Goal: Task Accomplishment & Management: Use online tool/utility

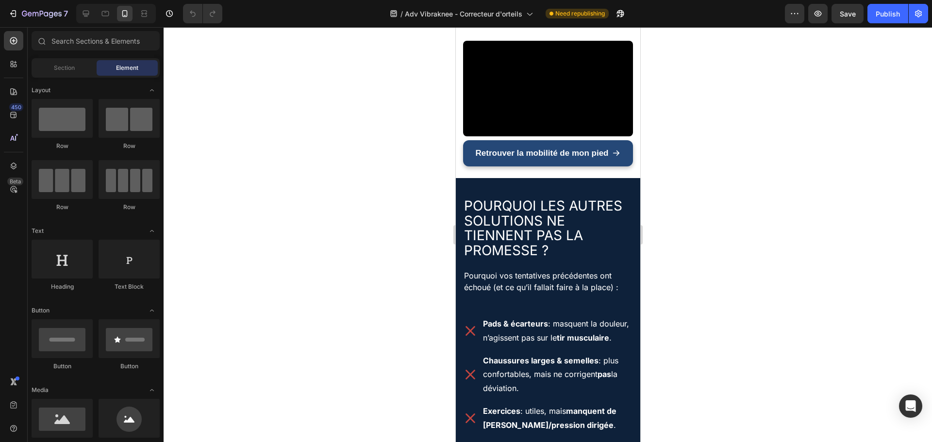
scroll to position [1438, 0]
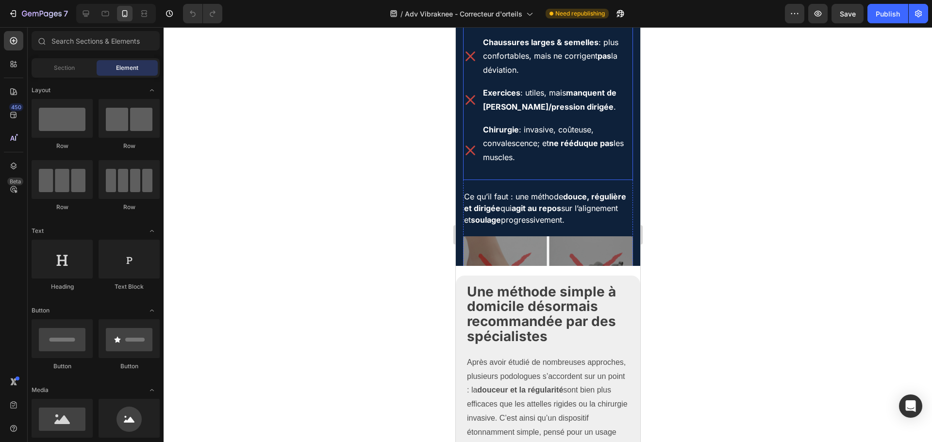
click at [569, 95] on div "Pads & écarteurs : masquent la douleur, n’agissent pas sur le tir musculaire . …" at bounding box center [548, 88] width 170 height 183
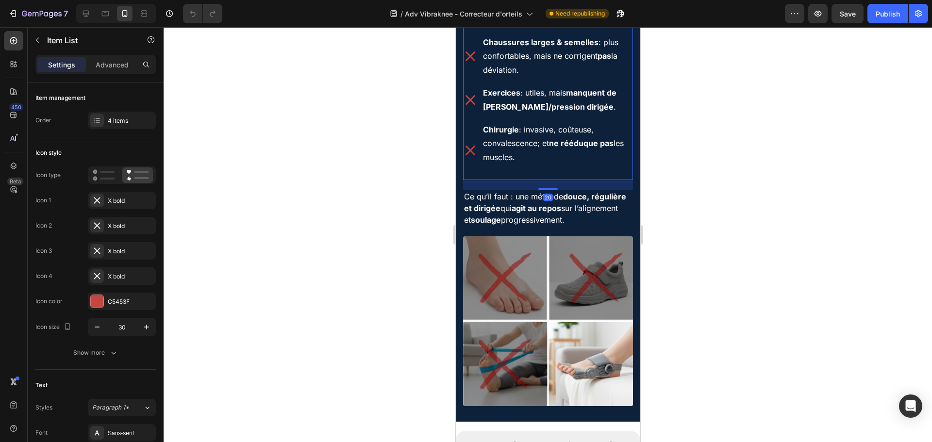
click at [558, 71] on p "Chaussures larges & semelles : plus confortables, mais ne corrigent pas la dévi…" at bounding box center [556, 56] width 149 height 42
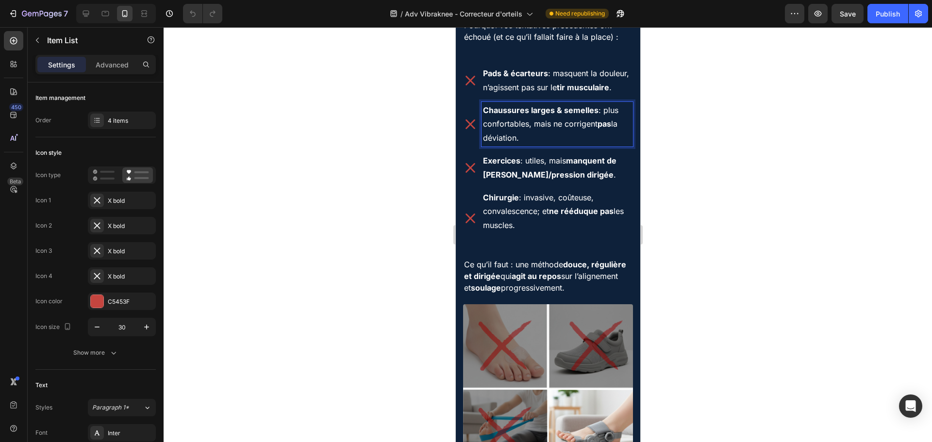
scroll to position [1341, 0]
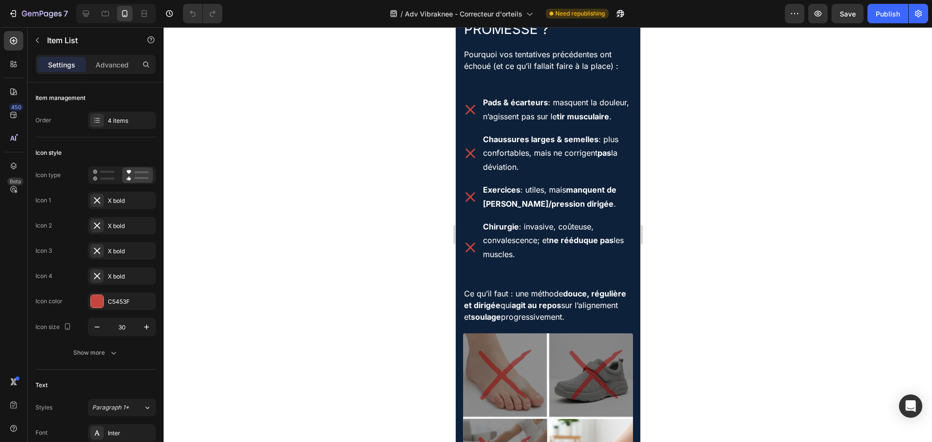
click at [473, 161] on icon at bounding box center [470, 153] width 15 height 15
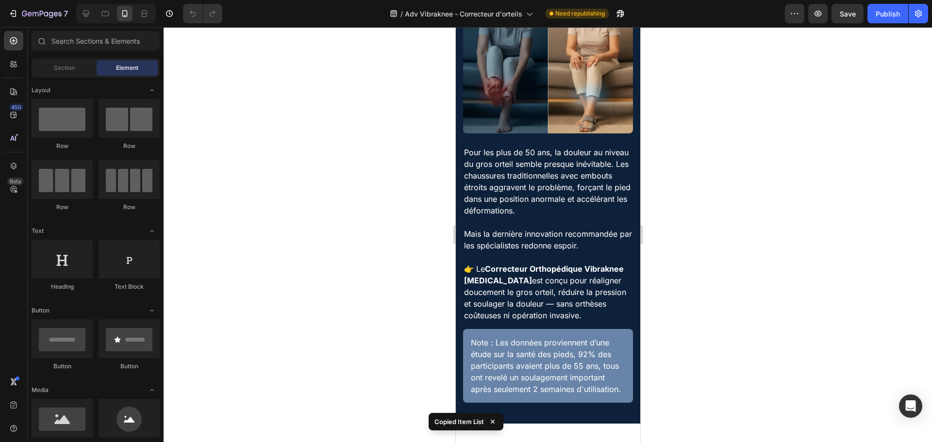
scroll to position [358, 0]
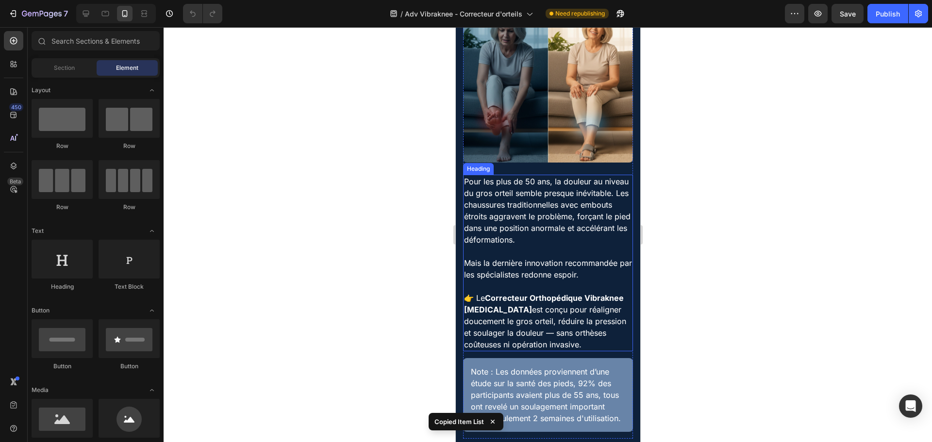
click at [540, 188] on h2 "Pour les plus de 50 ans, la douleur au niveau du gros orteil semble presque iné…" at bounding box center [548, 263] width 170 height 177
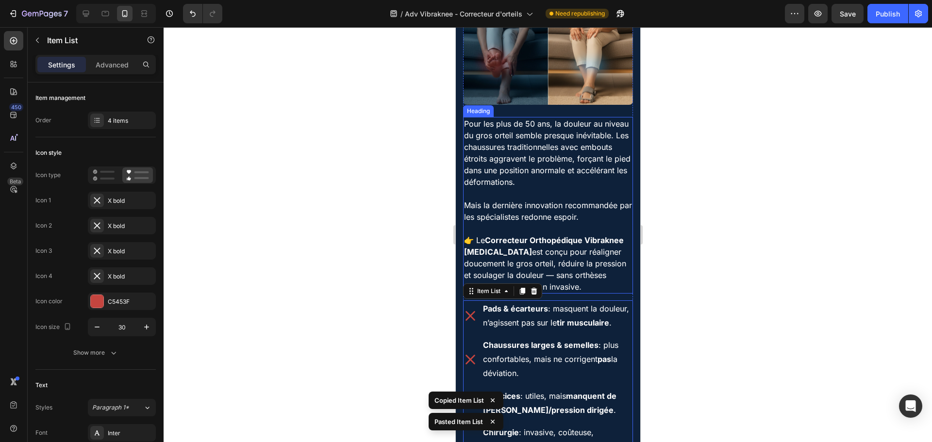
scroll to position [405, 0]
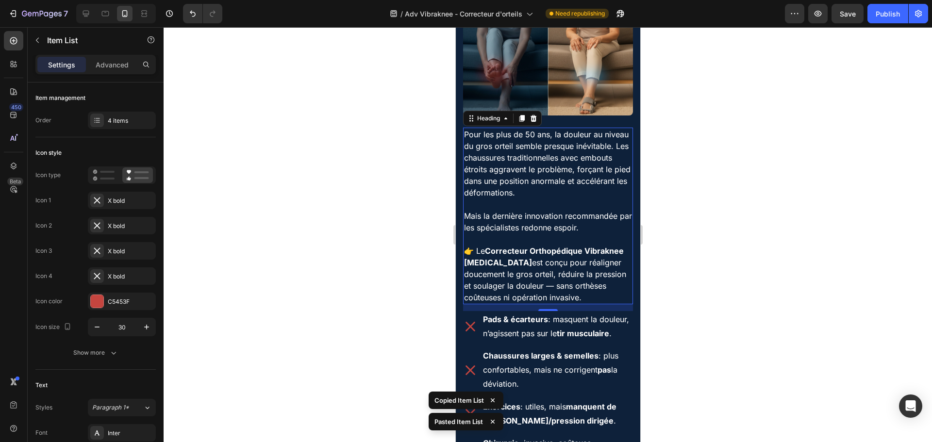
click at [551, 162] on h2 "Pour les plus de 50 ans, la douleur au niveau du gros orteil semble presque iné…" at bounding box center [548, 216] width 170 height 177
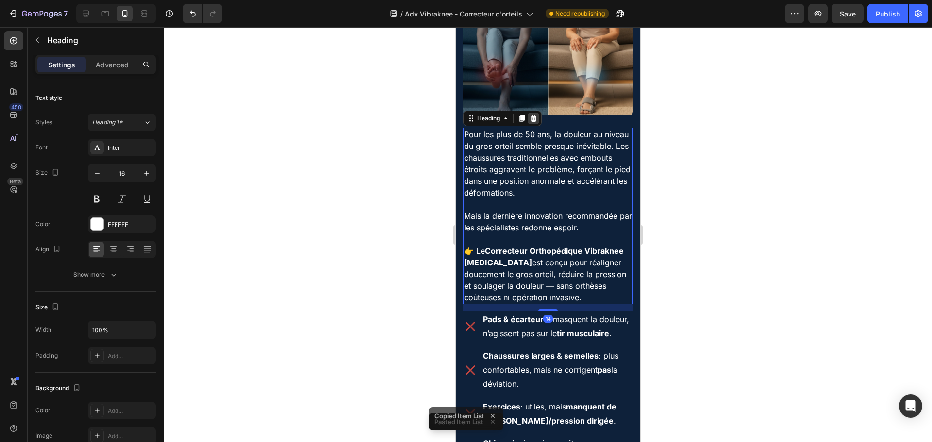
click at [534, 115] on icon at bounding box center [533, 119] width 8 height 8
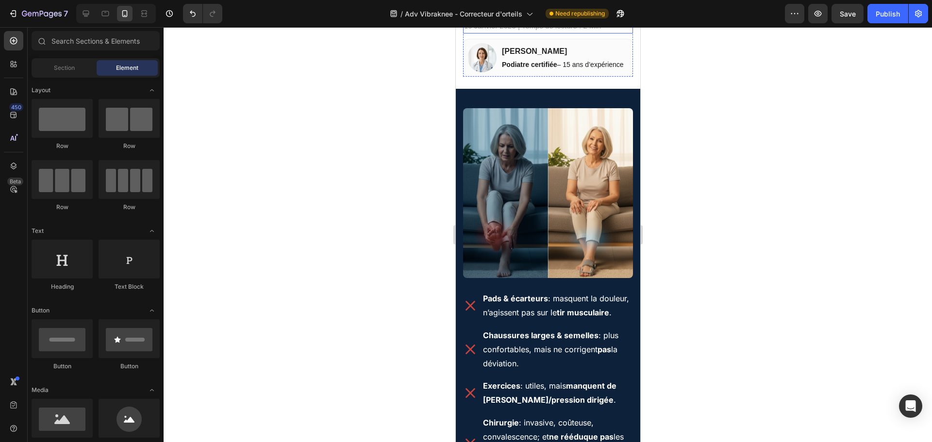
scroll to position [437, 0]
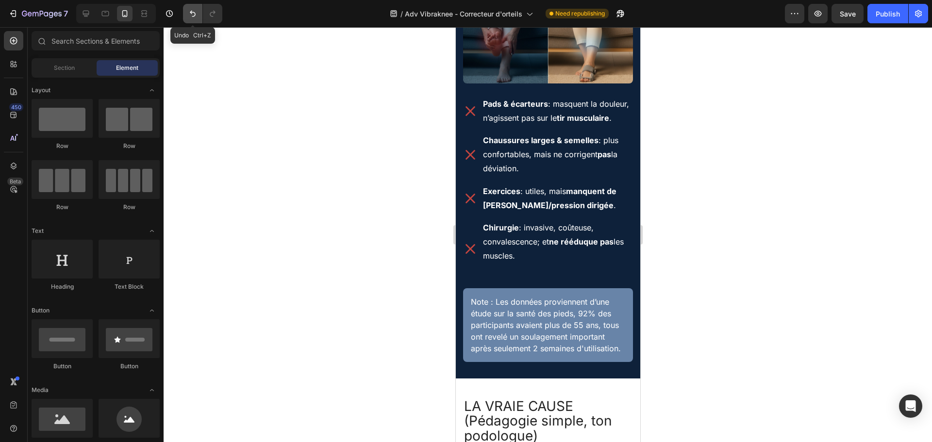
click at [196, 16] on icon "Undo/Redo" at bounding box center [193, 14] width 10 height 10
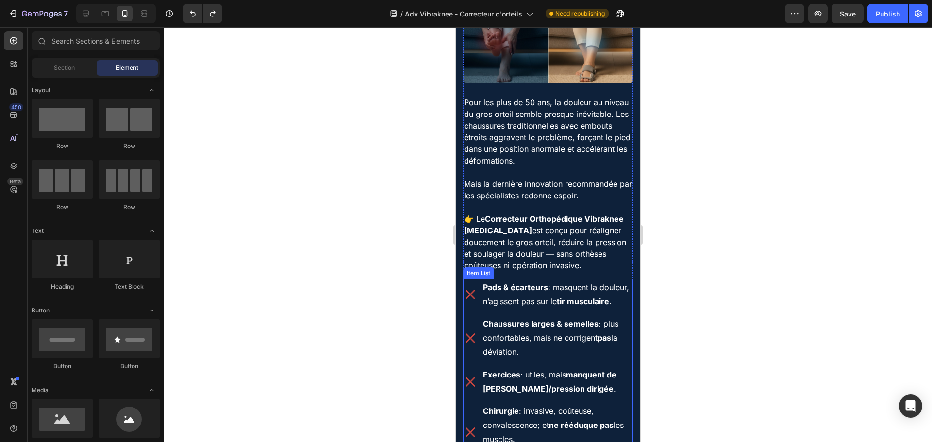
click at [487, 325] on p "Chaussures larges & semelles : plus confortables, mais ne corrigent pas la dévi…" at bounding box center [556, 338] width 149 height 42
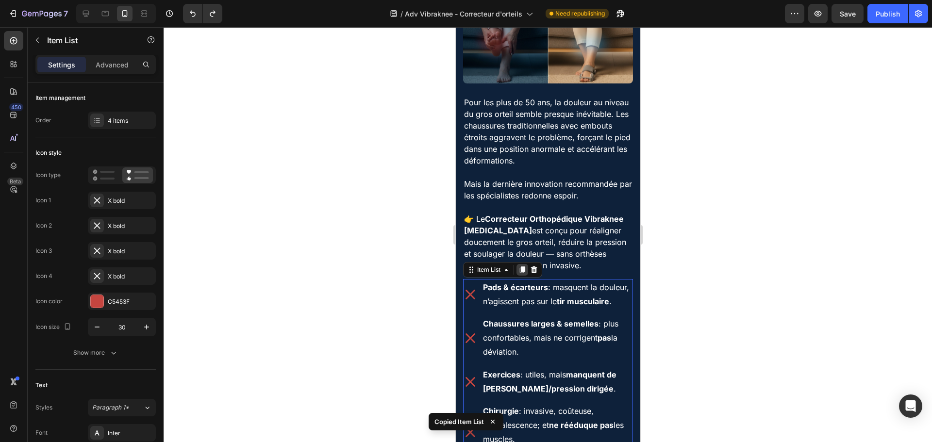
click at [527, 264] on div at bounding box center [522, 270] width 12 height 12
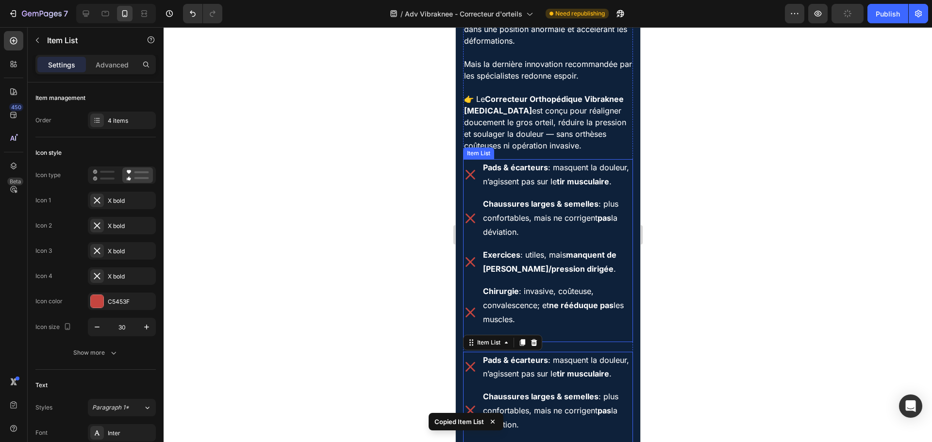
scroll to position [514, 0]
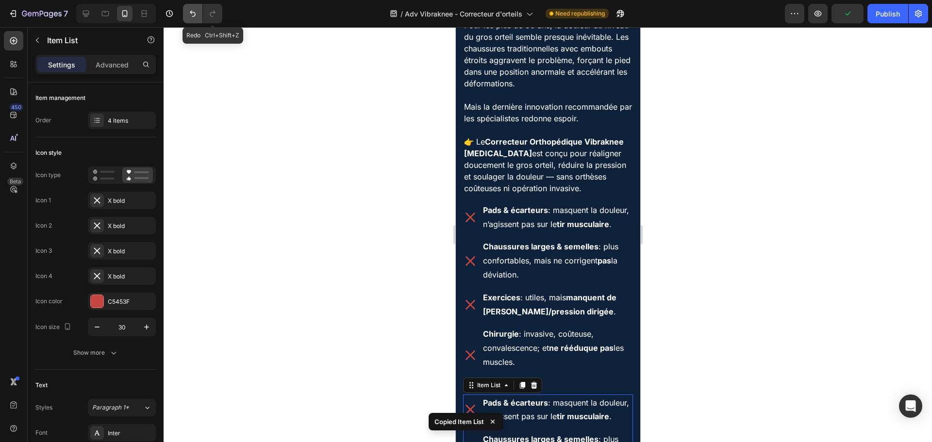
click at [197, 14] on icon "Undo/Redo" at bounding box center [193, 14] width 10 height 10
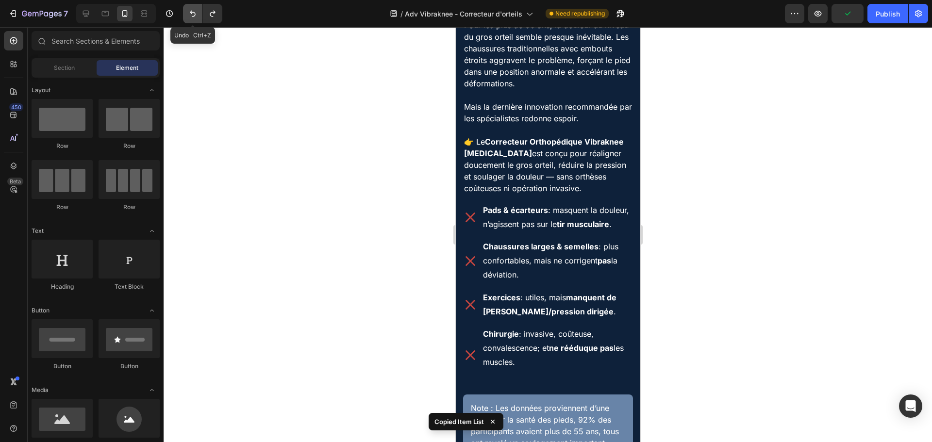
click at [197, 14] on icon "Undo/Redo" at bounding box center [193, 14] width 10 height 10
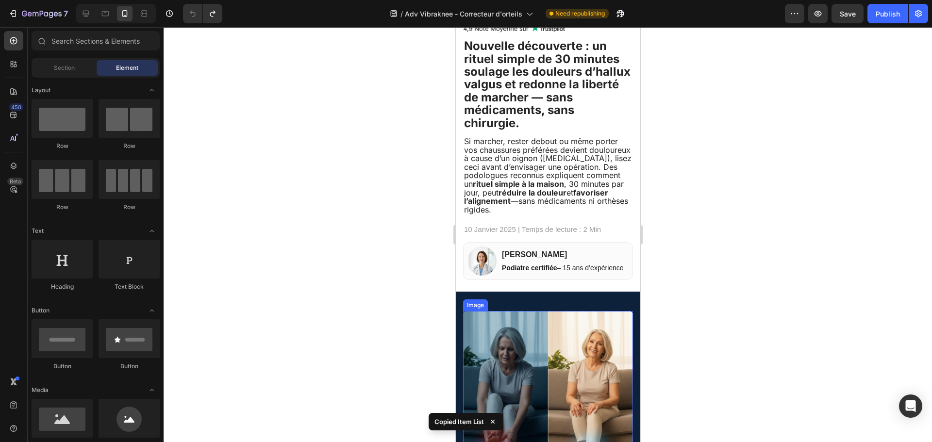
scroll to position [29, 0]
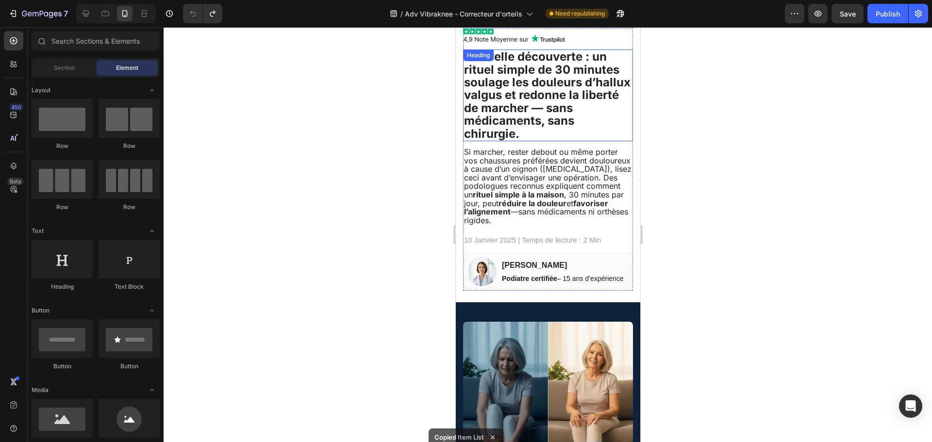
click at [529, 114] on strong "Nouvelle découverte : un rituel simple de 30 minutes soulage les douleurs d’hal…" at bounding box center [547, 95] width 166 height 91
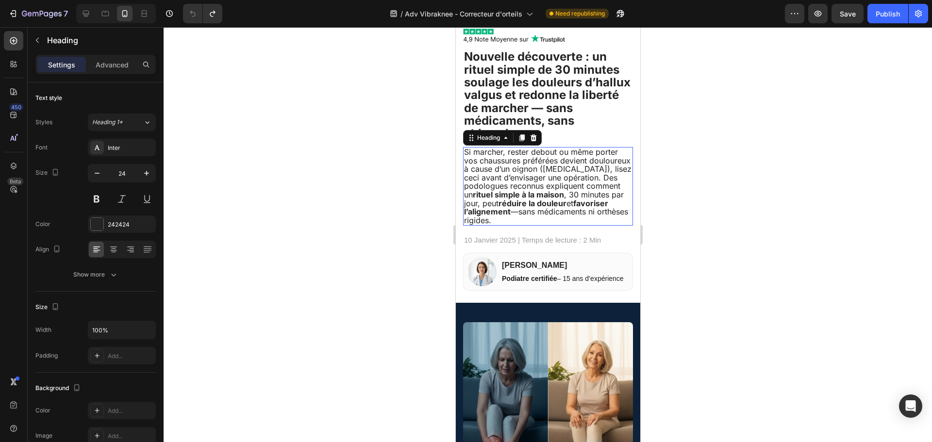
click at [517, 163] on h2 "Si marcher, rester debout ou même porter vos chaussures préférées devient doulo…" at bounding box center [548, 186] width 170 height 79
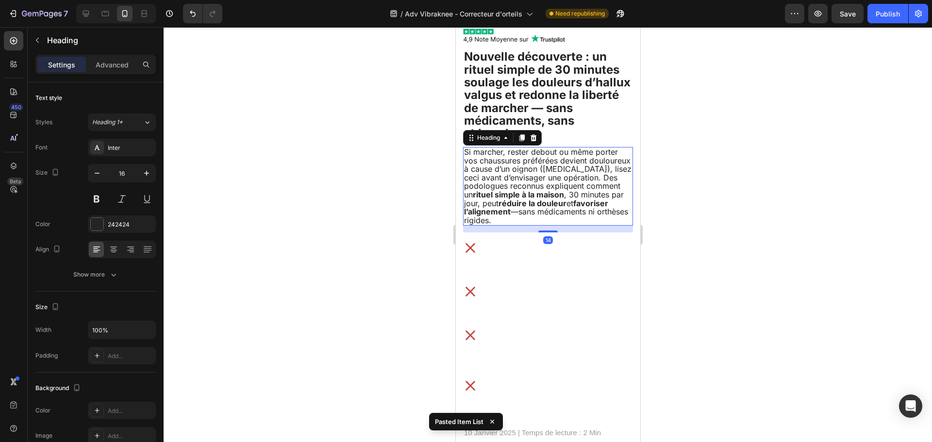
click at [536, 168] on h2 "Si marcher, rester debout ou même porter vos chaussures préférées devient doulo…" at bounding box center [548, 186] width 170 height 79
click at [518, 282] on strong "Chaussures larges & semelles" at bounding box center [540, 278] width 116 height 10
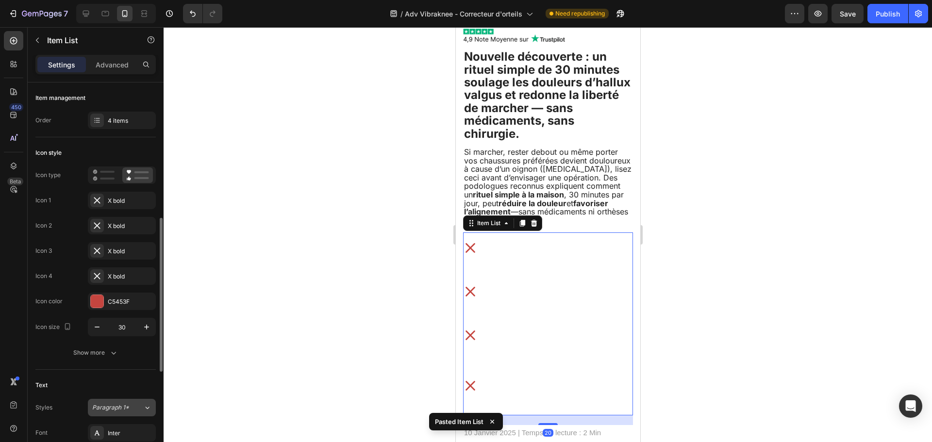
scroll to position [97, 0]
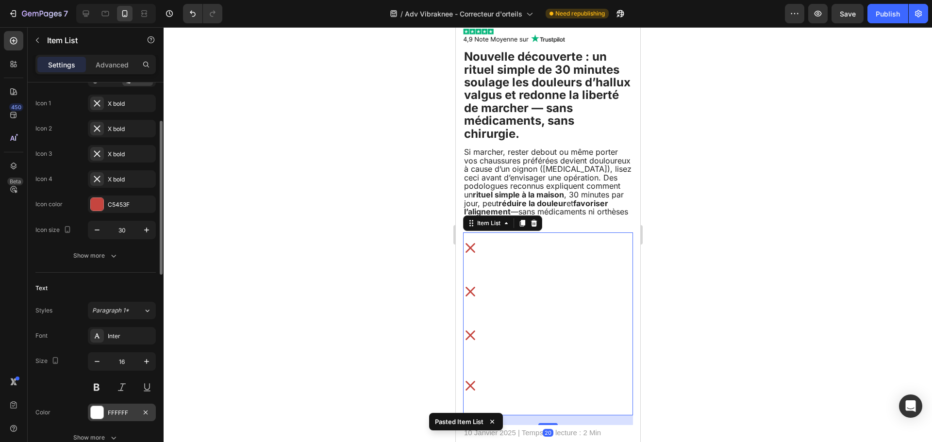
click at [105, 406] on div "Font Inter Size 16 Color FFFFFF Show more" at bounding box center [95, 386] width 120 height 119
click at [105, 408] on div "FFFFFF" at bounding box center [122, 412] width 68 height 17
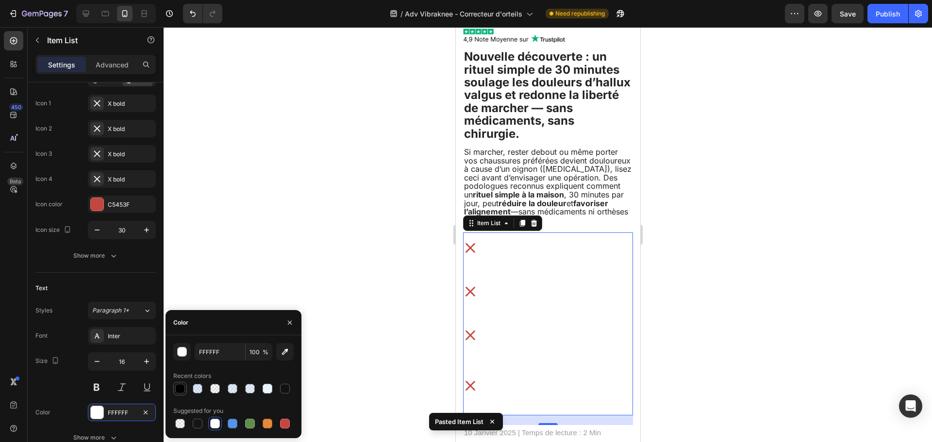
click at [180, 387] on div at bounding box center [180, 389] width 10 height 10
type input "000000"
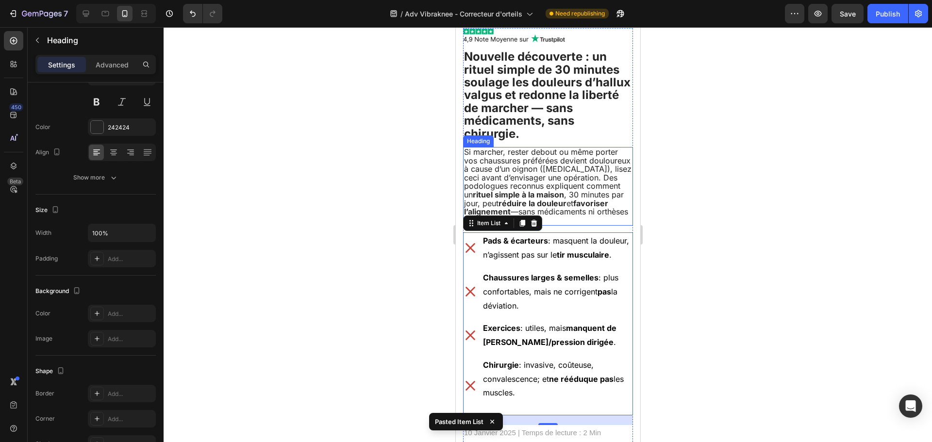
click at [577, 171] on h2 "Si marcher, rester debout ou même porter vos chaussures préférées devient doulo…" at bounding box center [548, 186] width 170 height 79
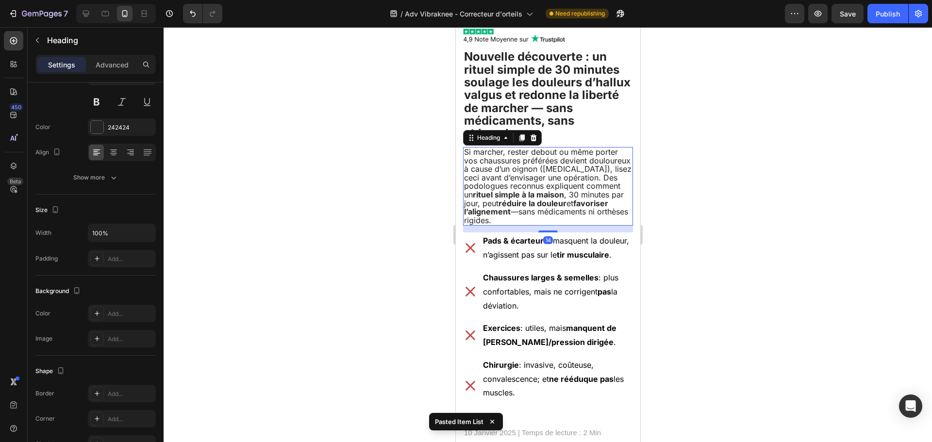
scroll to position [0, 0]
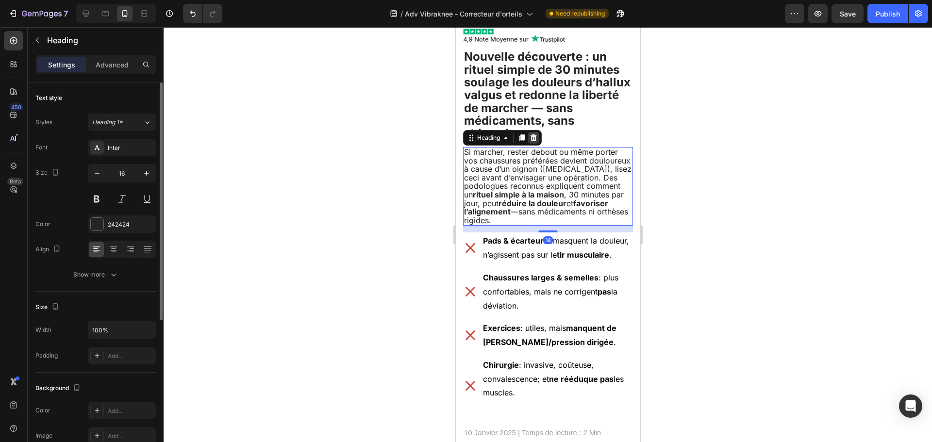
click at [535, 134] on icon at bounding box center [533, 138] width 8 height 8
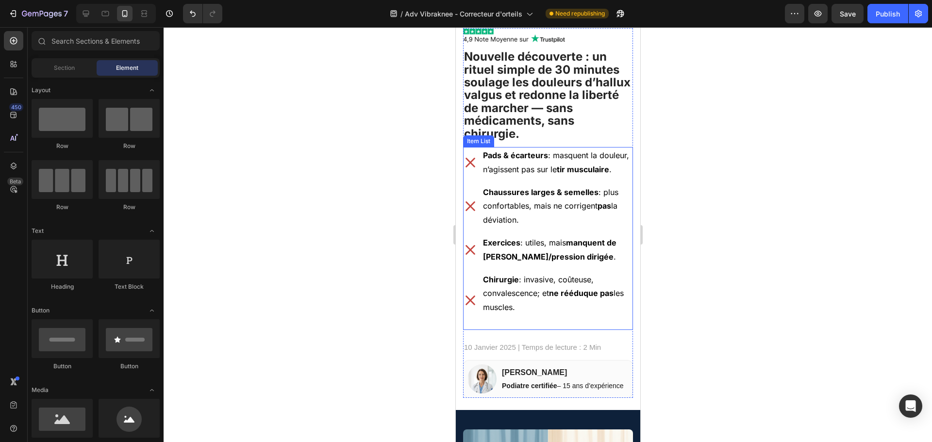
click at [534, 168] on p "Pads & écarteurs : masquent la douleur, n’agissent pas sur le tir musculaire ." at bounding box center [556, 163] width 149 height 28
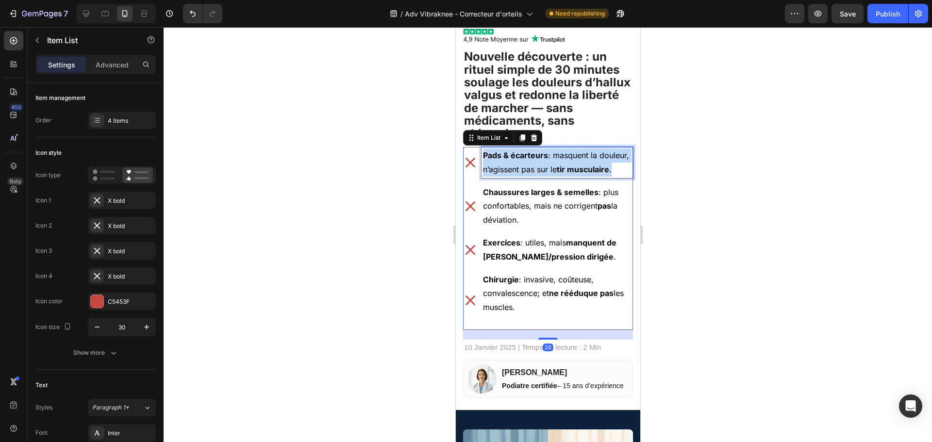
click at [534, 168] on p "Pads & écarteurs : masquent la douleur, n’agissent pas sur le tir musculaire ." at bounding box center [556, 163] width 149 height 28
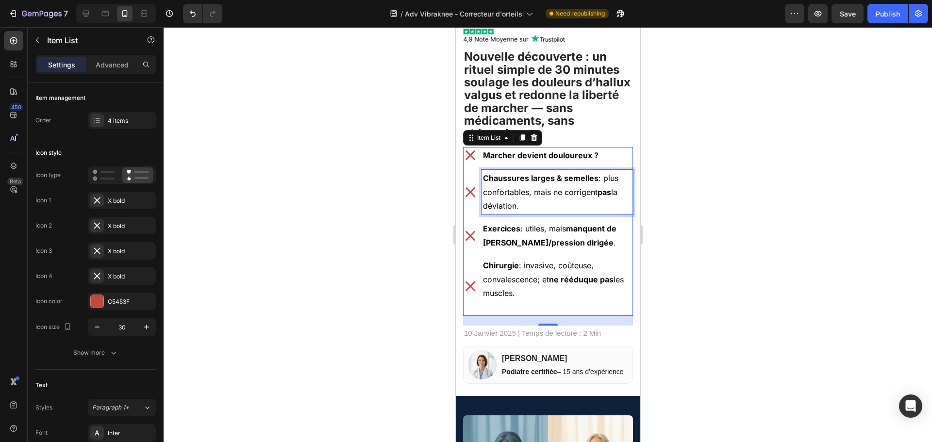
click at [542, 195] on p "Chaussures larges & semelles : plus confortables, mais ne corrigent pas la dévi…" at bounding box center [556, 192] width 149 height 42
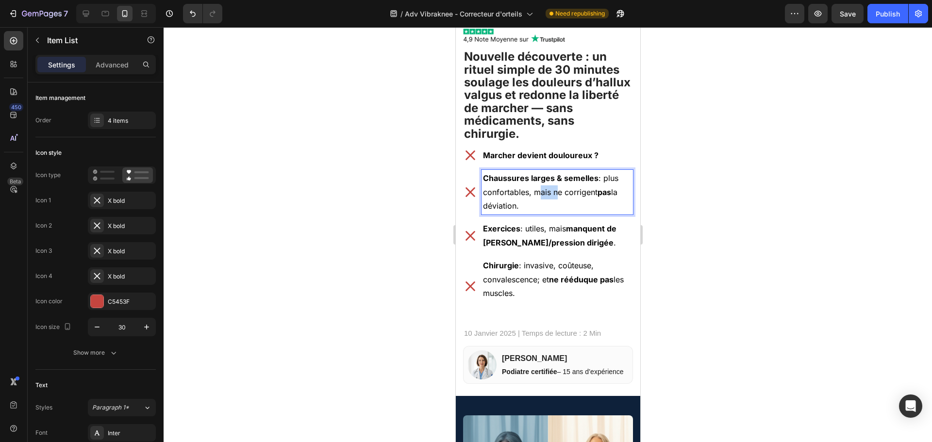
click at [542, 195] on p "Chaussures larges & semelles : plus confortables, mais ne corrigent pas la dévi…" at bounding box center [556, 192] width 149 height 42
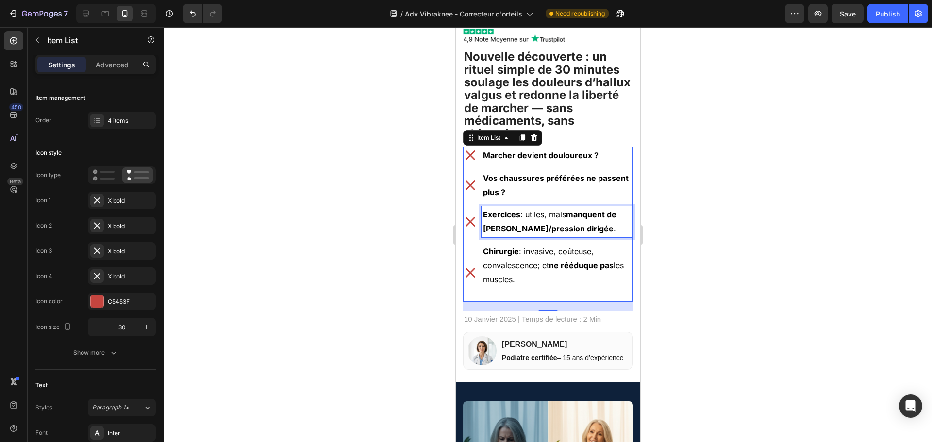
click at [523, 227] on strong "manquent de [PERSON_NAME]/pression dirigée" at bounding box center [548, 222] width 133 height 24
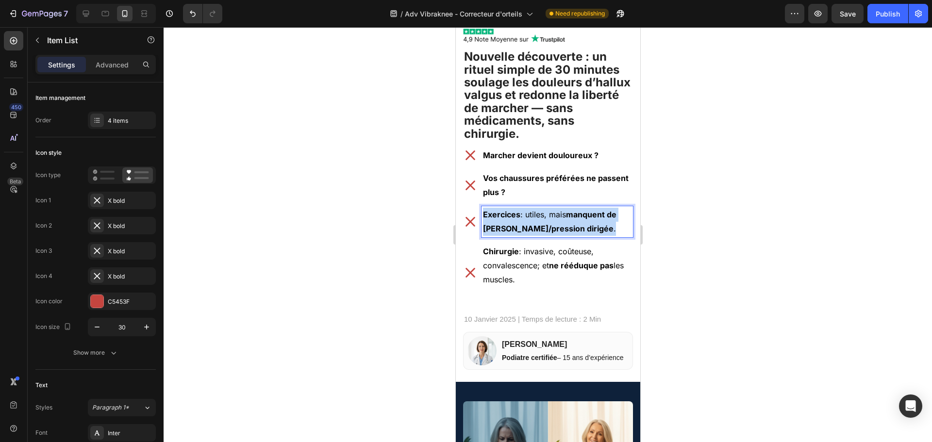
click at [523, 227] on strong "manquent de [PERSON_NAME]/pression dirigée" at bounding box center [548, 222] width 133 height 24
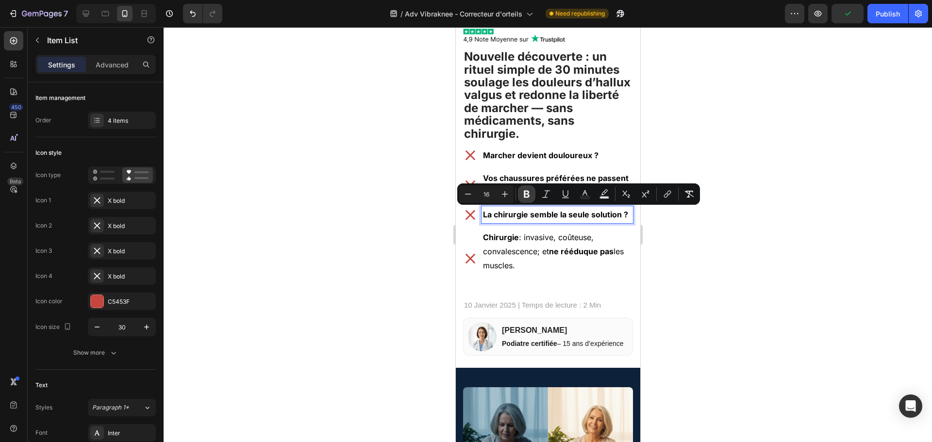
click at [528, 196] on icon "Editor contextual toolbar" at bounding box center [527, 194] width 10 height 10
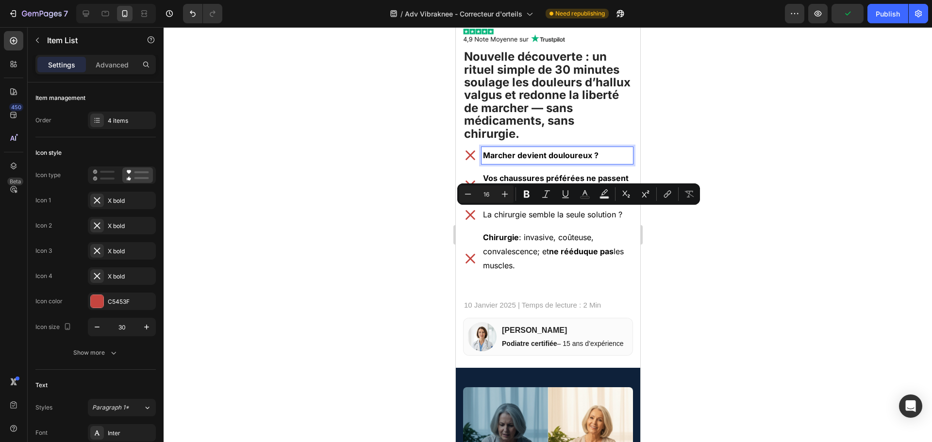
click at [524, 157] on strong "Marcher devient douloureux ?" at bounding box center [540, 155] width 116 height 10
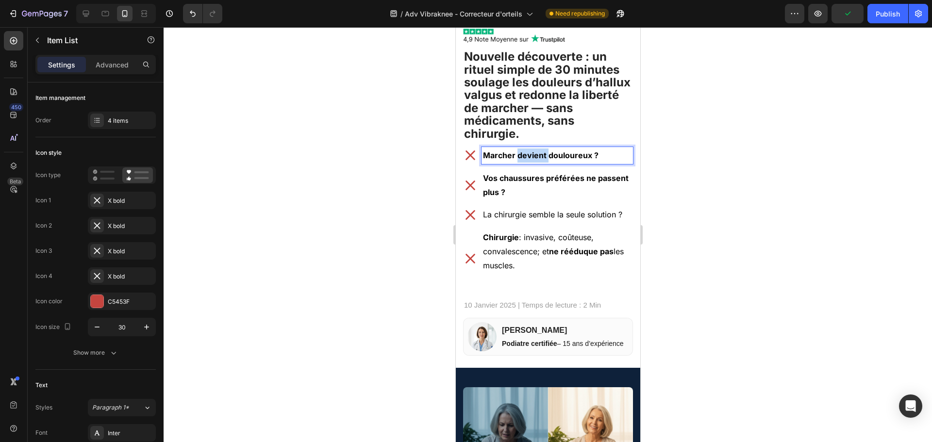
click at [524, 157] on strong "Marcher devient douloureux ?" at bounding box center [540, 155] width 116 height 10
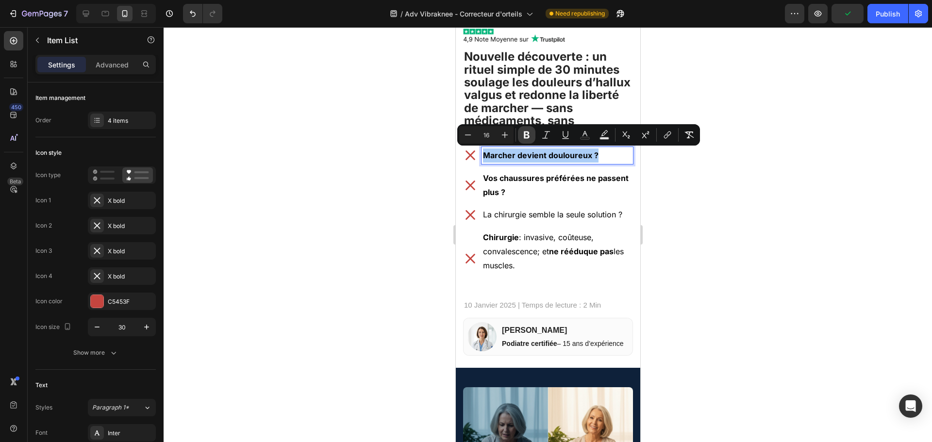
drag, startPoint x: 525, startPoint y: 138, endPoint x: 67, endPoint y: 132, distance: 457.8
click at [525, 138] on icon "Editor contextual toolbar" at bounding box center [527, 135] width 6 height 7
click at [515, 188] on strong "Vos chaussures préférées ne passent plus ?" at bounding box center [555, 185] width 146 height 24
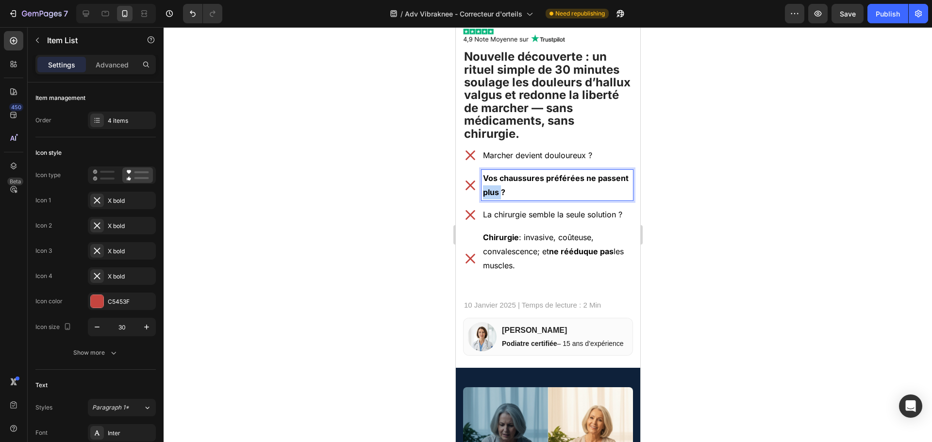
click at [515, 188] on strong "Vos chaussures préférées ne passent plus ?" at bounding box center [555, 185] width 146 height 24
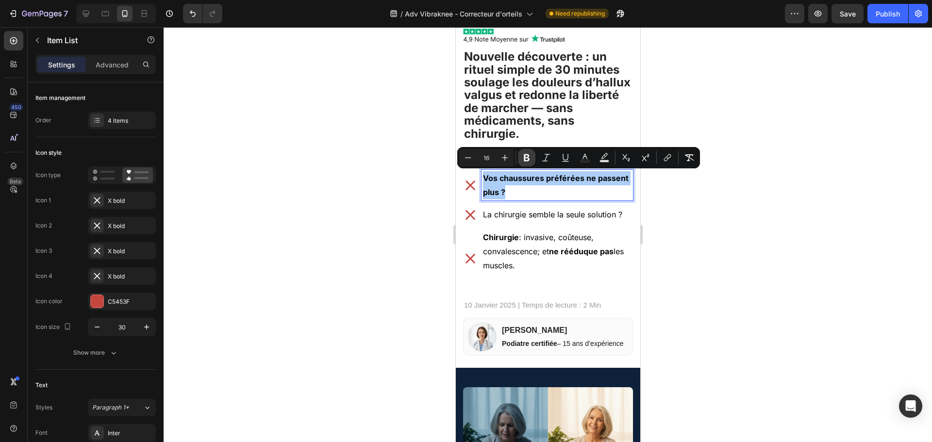
drag, startPoint x: 525, startPoint y: 159, endPoint x: 66, endPoint y: 141, distance: 459.5
click at [525, 159] on icon "Editor contextual toolbar" at bounding box center [527, 157] width 6 height 7
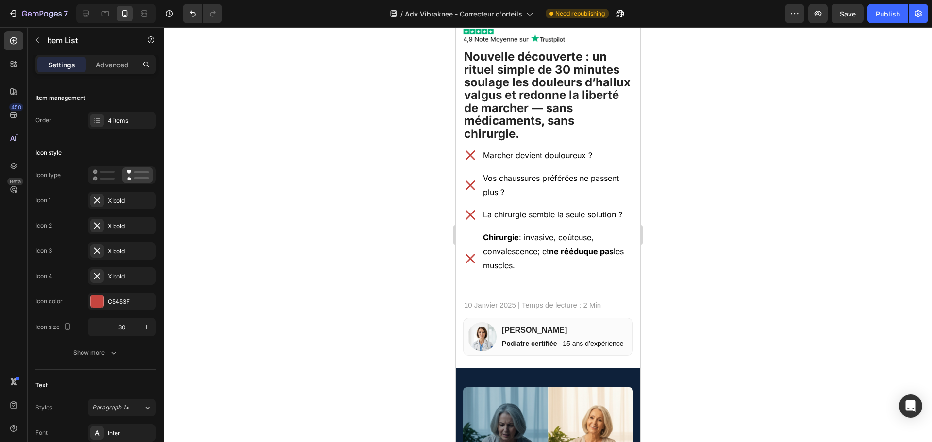
click at [477, 244] on div "Chirurgie : invasive, coûteuse, convalescence; et ne rééduque pas les muscles." at bounding box center [548, 258] width 170 height 59
click at [502, 236] on strong "Chirurgie" at bounding box center [500, 237] width 36 height 10
click at [108, 116] on div "4 items" at bounding box center [122, 120] width 68 height 17
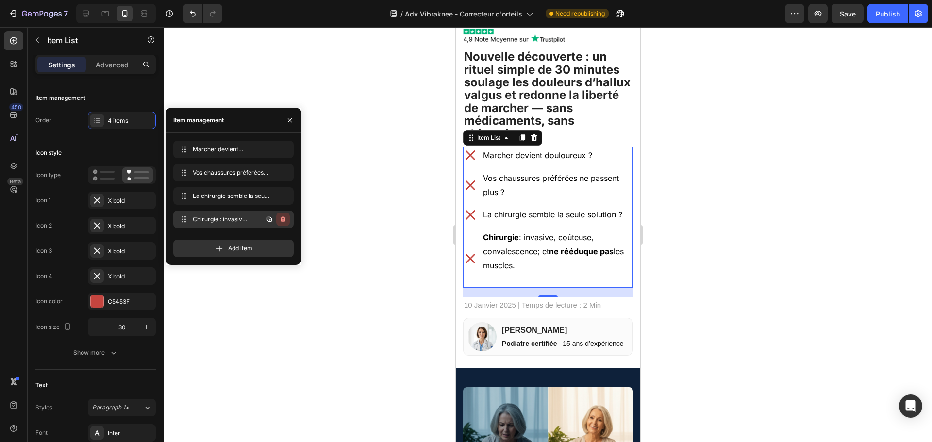
click at [282, 220] on icon "button" at bounding box center [283, 220] width 8 height 8
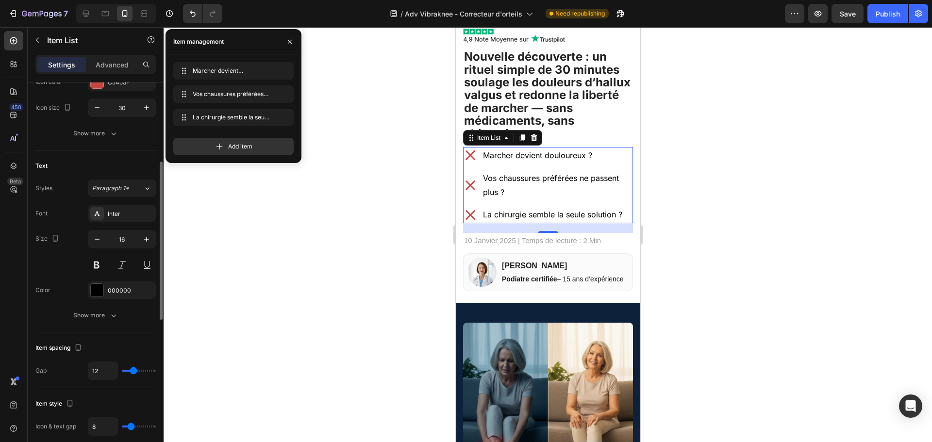
scroll to position [243, 0]
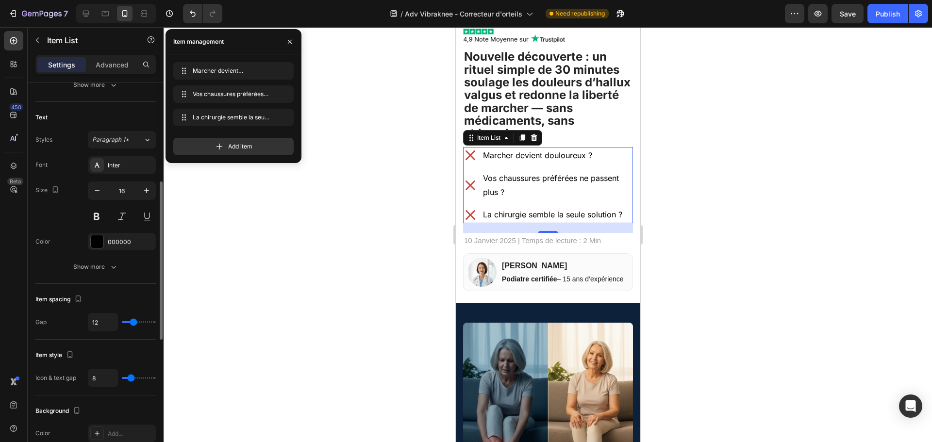
type input "9"
type input "7"
type input "6"
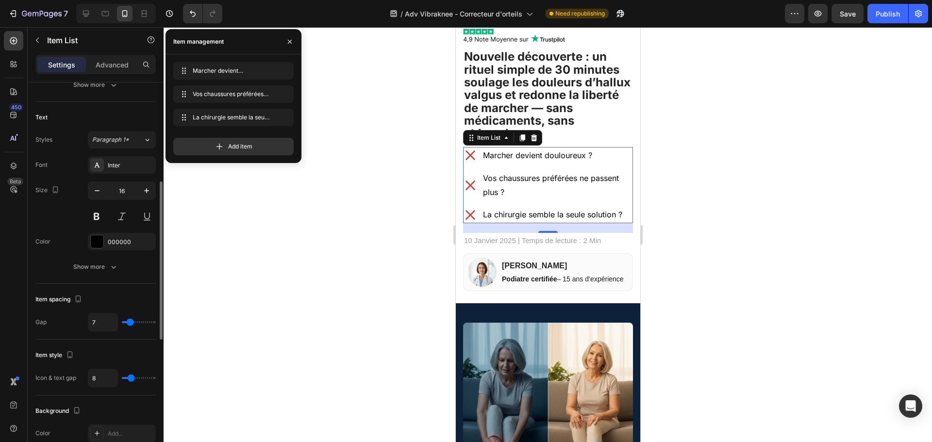
type input "6"
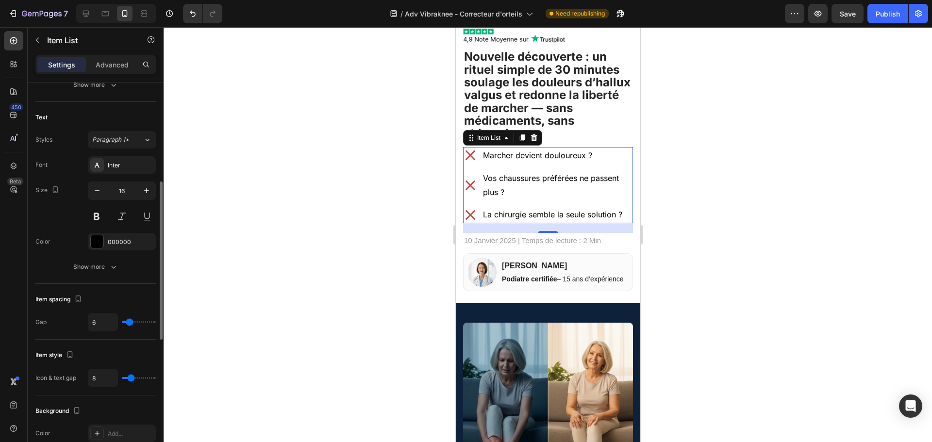
type input "5"
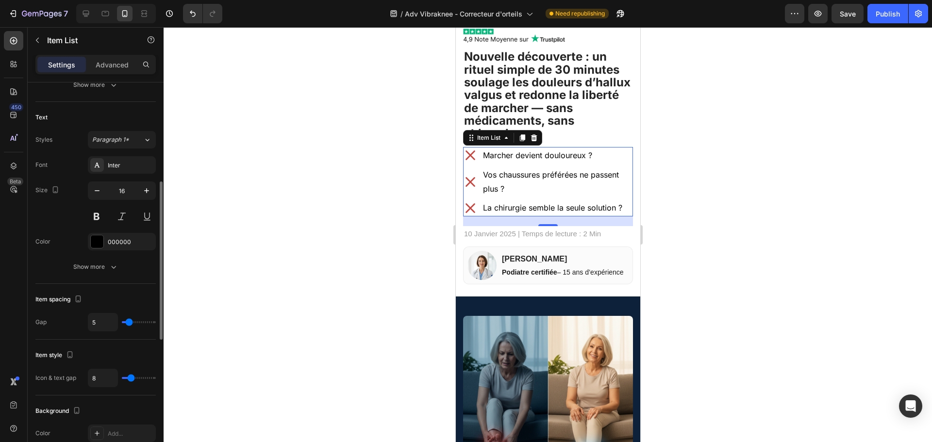
type input "4"
type input "3"
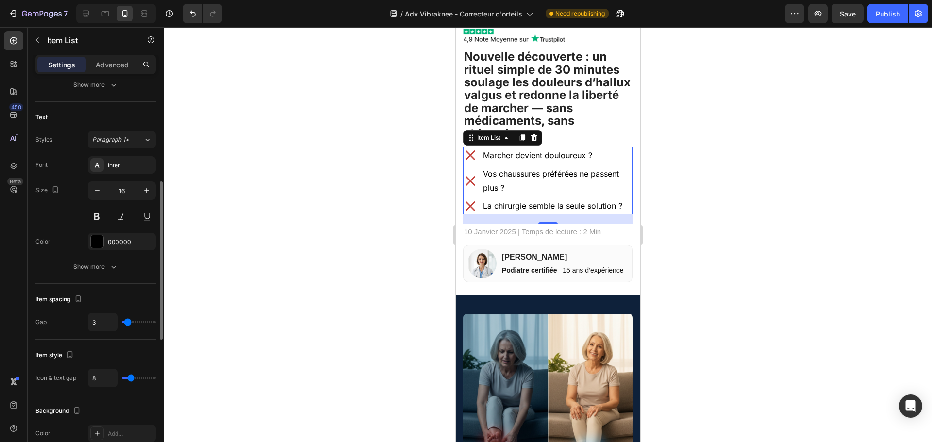
type input "2"
type input "1"
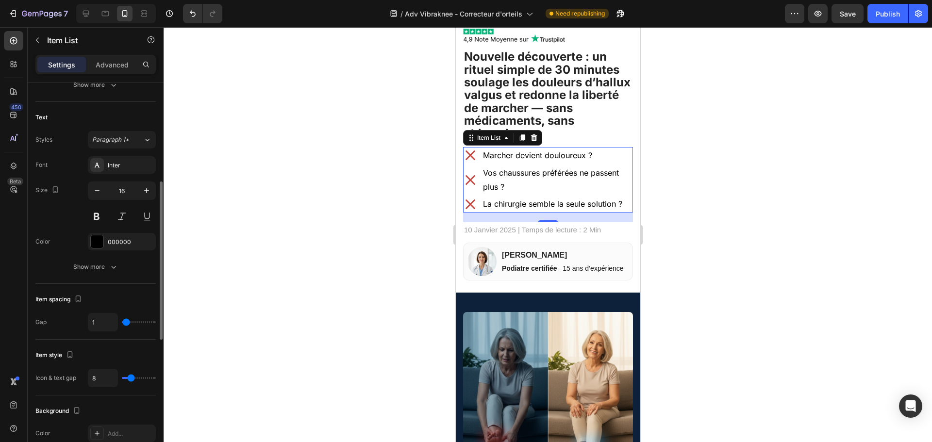
type input "0"
drag, startPoint x: 132, startPoint y: 322, endPoint x: 126, endPoint y: 322, distance: 6.3
type input "0"
click at [126, 322] on input "range" at bounding box center [139, 322] width 34 height 2
click at [671, 253] on div at bounding box center [548, 234] width 768 height 415
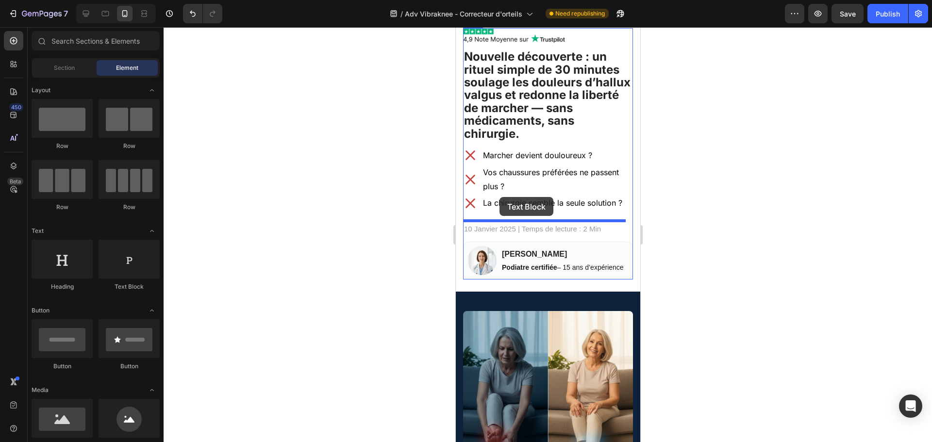
drag, startPoint x: 584, startPoint y: 282, endPoint x: 499, endPoint y: 197, distance: 120.5
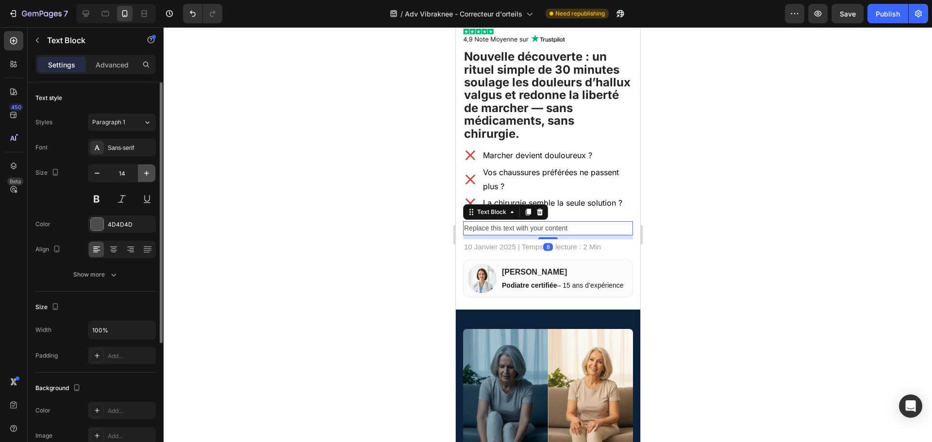
click at [142, 174] on icon "button" at bounding box center [147, 173] width 10 height 10
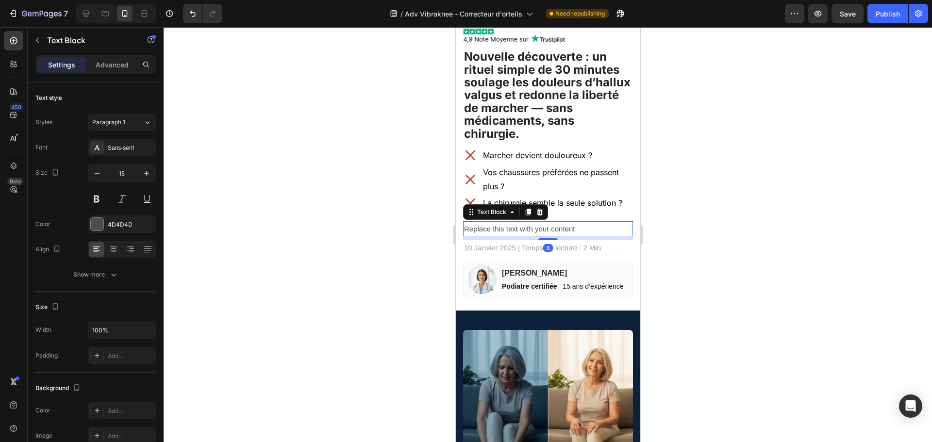
type input "16"
click at [528, 159] on p "Marcher devient douloureux ?" at bounding box center [556, 156] width 149 height 14
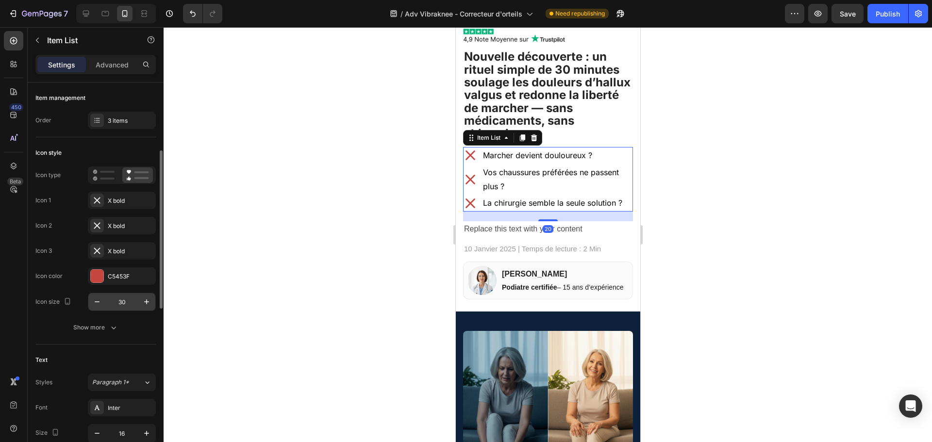
scroll to position [49, 0]
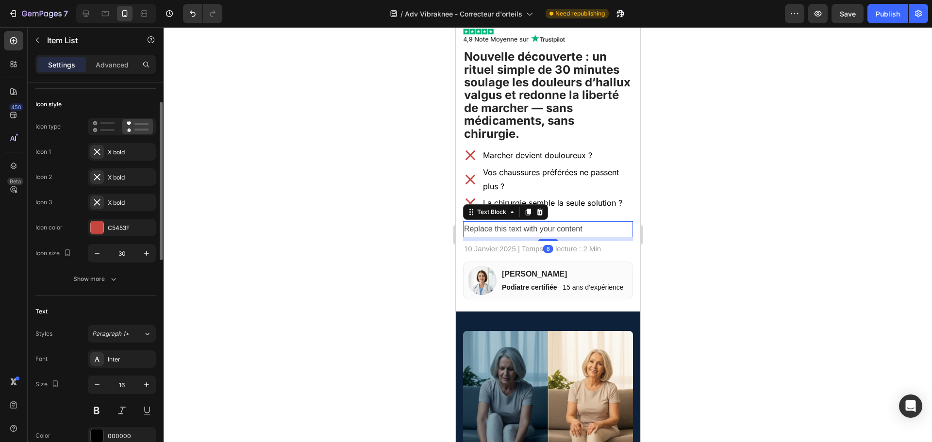
drag, startPoint x: 522, startPoint y: 232, endPoint x: 890, endPoint y: 264, distance: 369.2
click at [522, 232] on div "Replace this text with your content" at bounding box center [548, 229] width 170 height 16
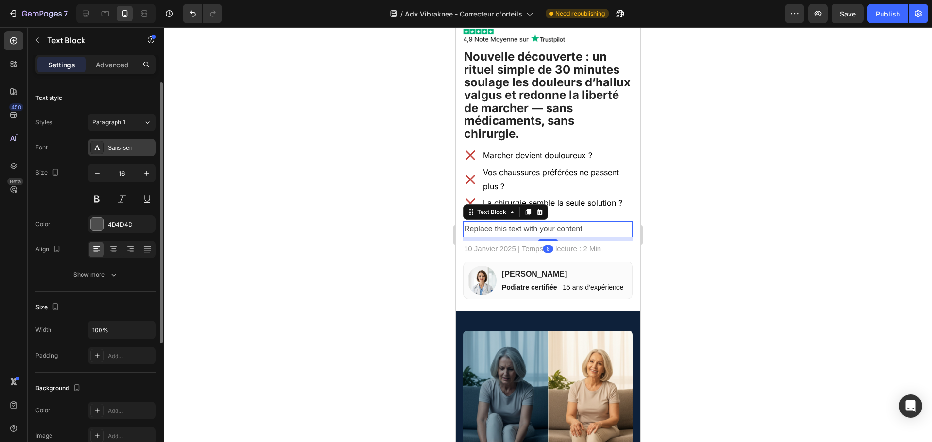
click at [118, 149] on div "Sans-serif" at bounding box center [131, 148] width 46 height 9
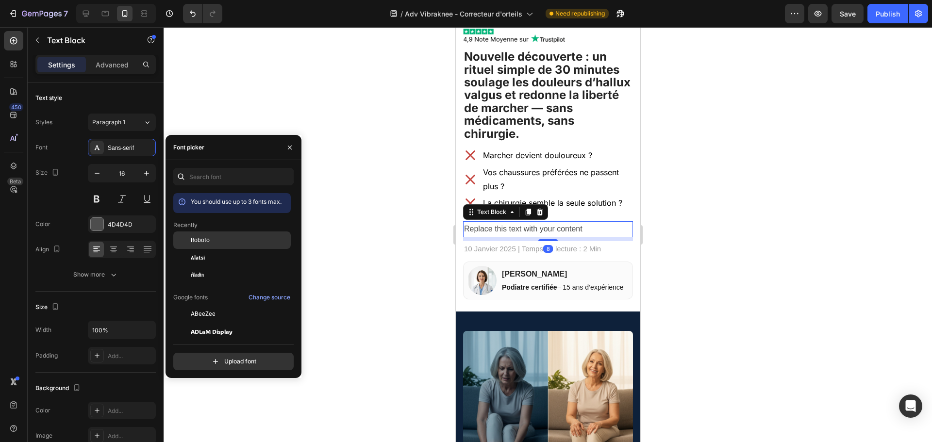
click at [204, 239] on span "Roboto" at bounding box center [200, 240] width 19 height 9
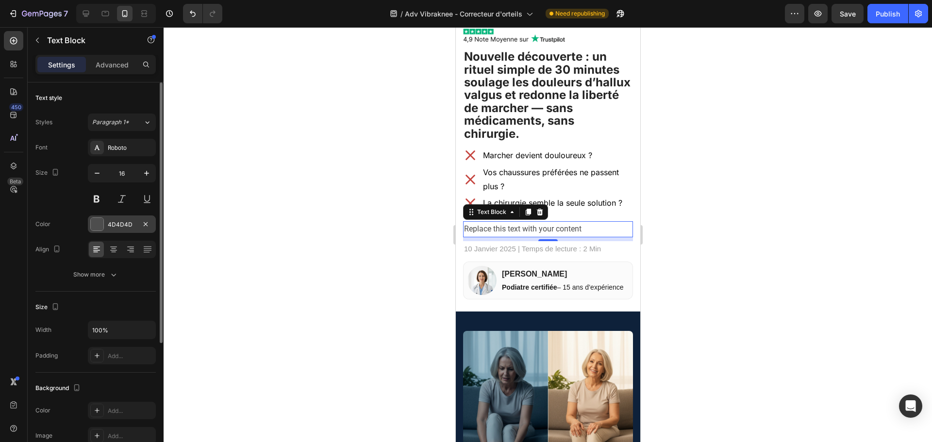
click at [94, 216] on div "Font Roboto Size 16 Color 4D4D4D Align Show more" at bounding box center [95, 211] width 120 height 145
click at [98, 219] on div at bounding box center [97, 224] width 13 height 13
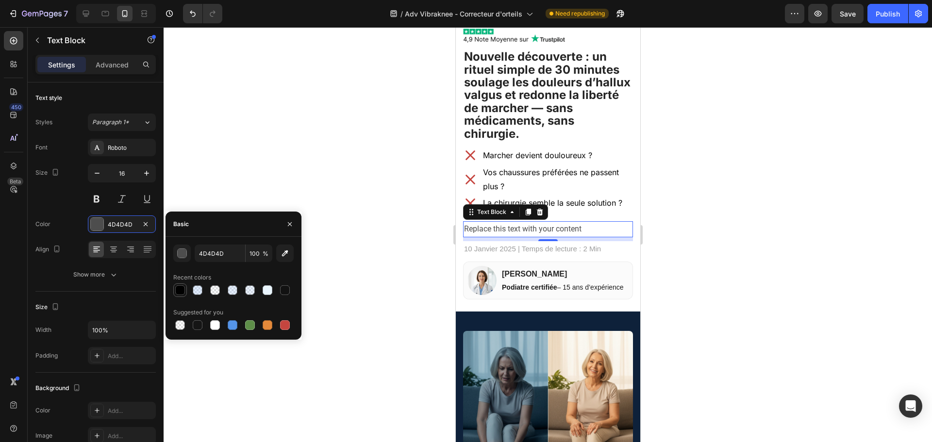
click at [179, 294] on div at bounding box center [180, 290] width 10 height 10
type input "000000"
click at [485, 231] on div "Replace this text with your content" at bounding box center [548, 229] width 170 height 16
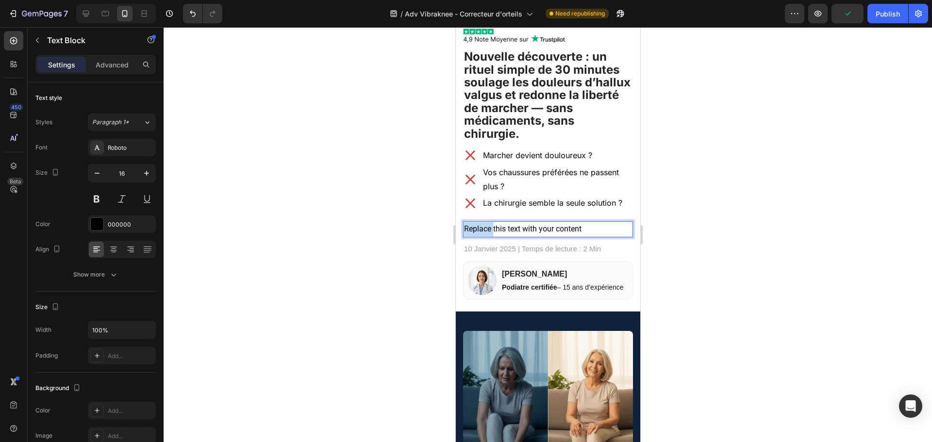
click at [485, 231] on p "Replace this text with your content" at bounding box center [548, 229] width 168 height 14
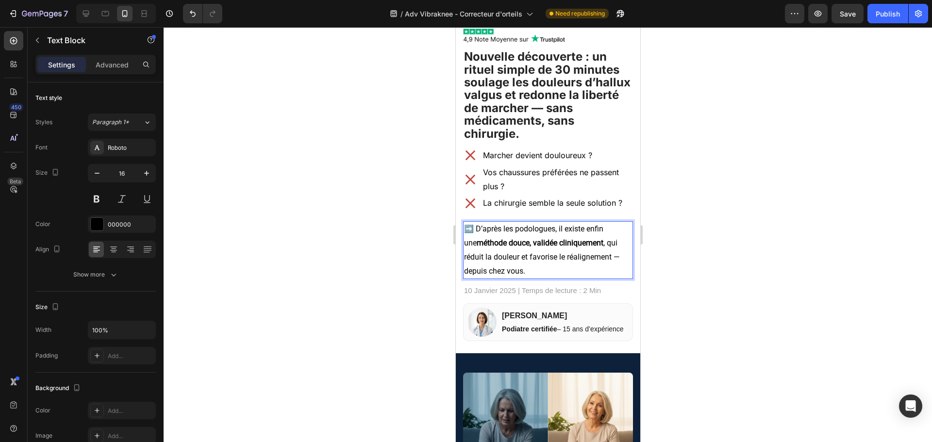
click at [724, 233] on div at bounding box center [548, 234] width 768 height 415
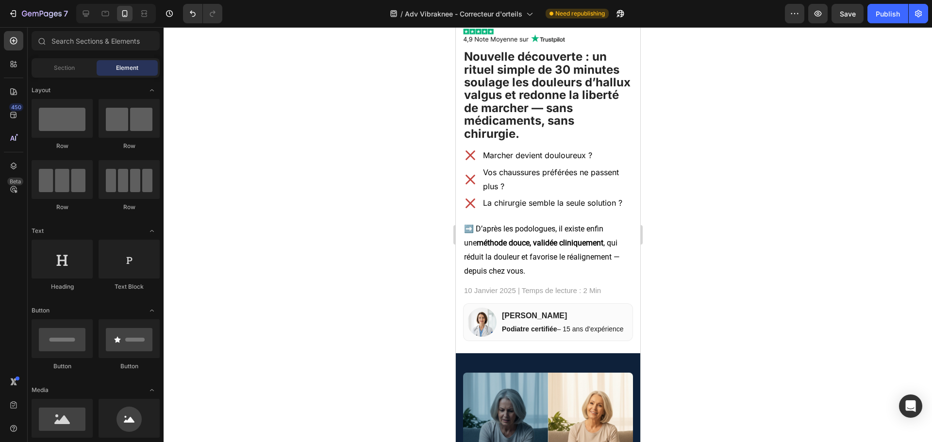
click at [606, 252] on p "➡️ D’après les podologues, il existe enfin une méthode douce, validée cliniquem…" at bounding box center [548, 250] width 168 height 56
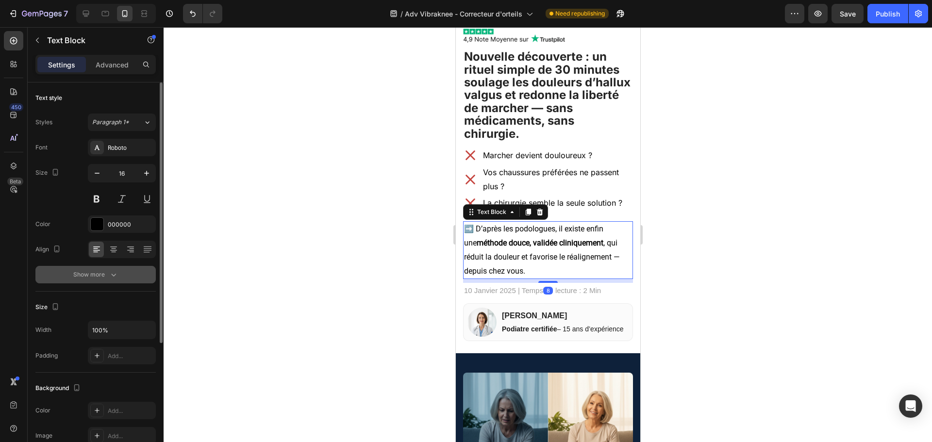
click at [127, 271] on button "Show more" at bounding box center [95, 274] width 120 height 17
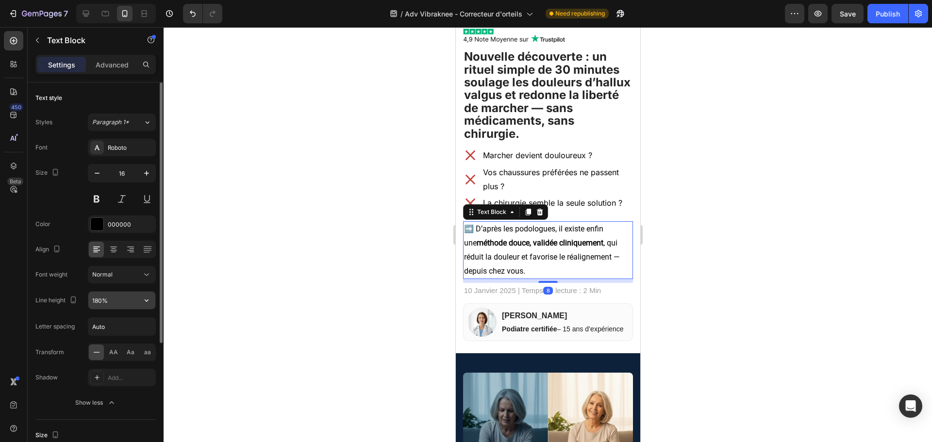
click at [102, 302] on input "180%" at bounding box center [121, 300] width 67 height 17
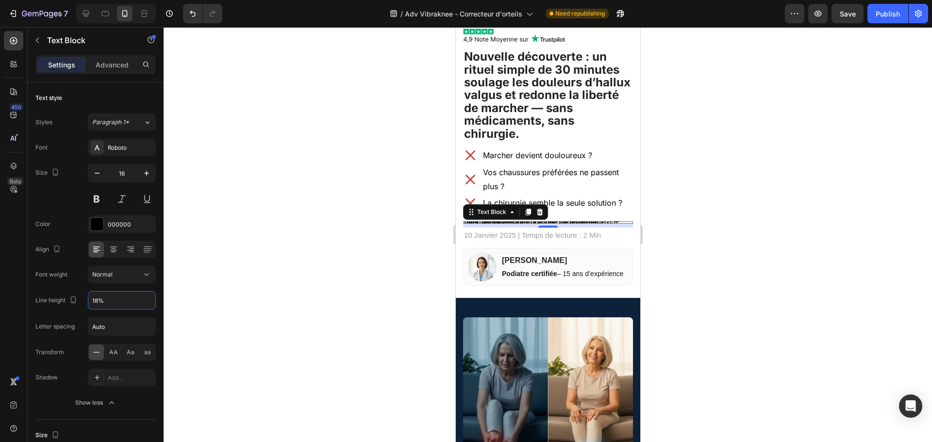
type input "180%"
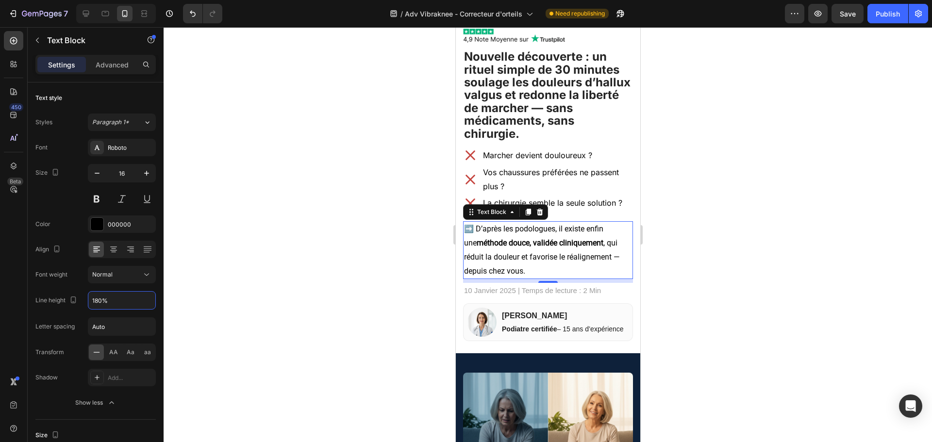
click at [701, 222] on div at bounding box center [548, 234] width 768 height 415
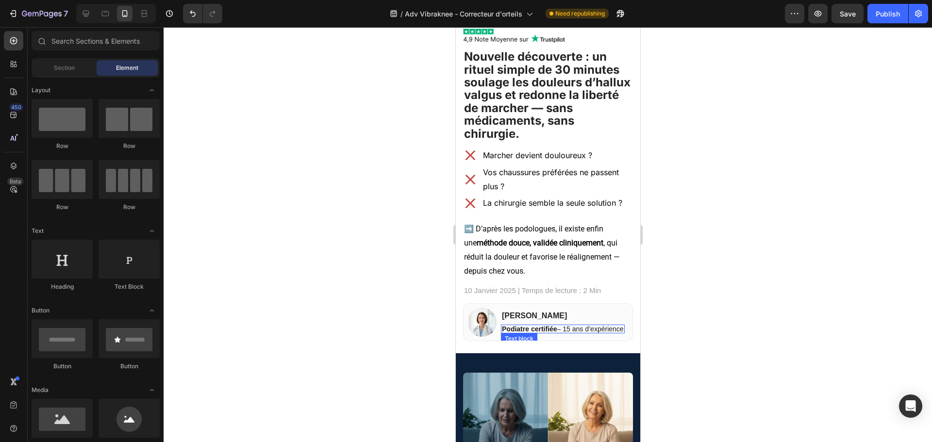
click at [577, 332] on span "Podiatre certifiée – 15 ans d’expérience" at bounding box center [562, 329] width 122 height 8
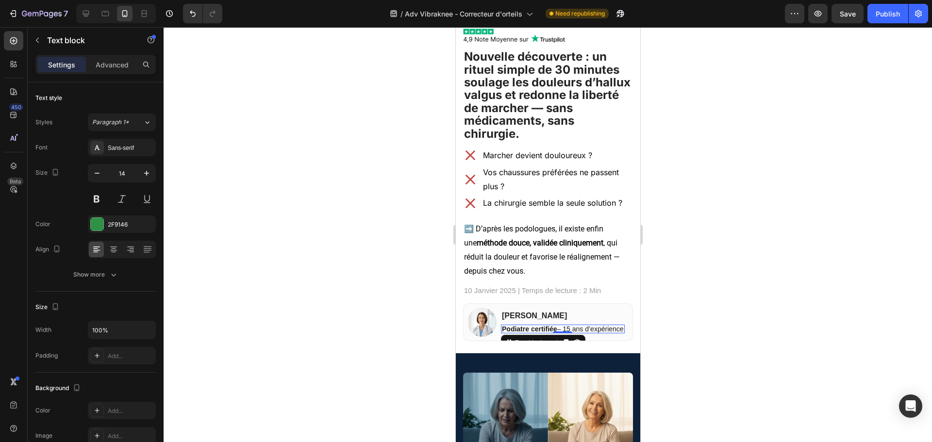
click at [577, 332] on p "Podiatre certifiée – 15 ans d’expérience" at bounding box center [562, 329] width 122 height 7
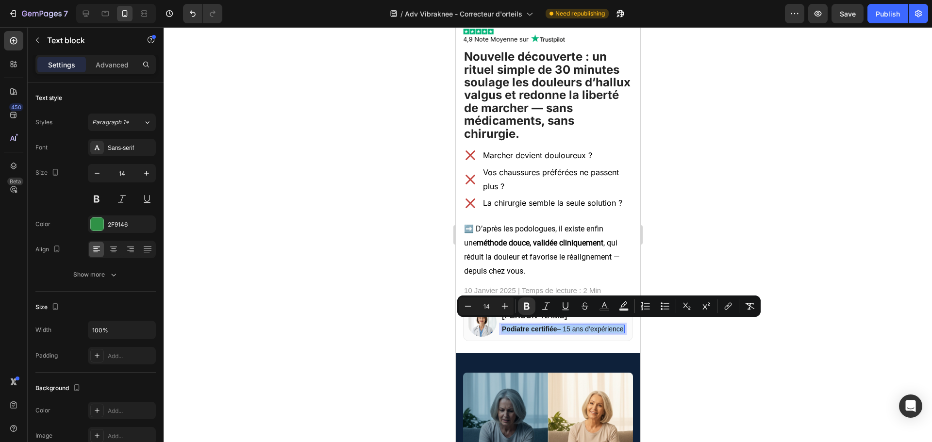
click at [717, 340] on div at bounding box center [548, 234] width 768 height 415
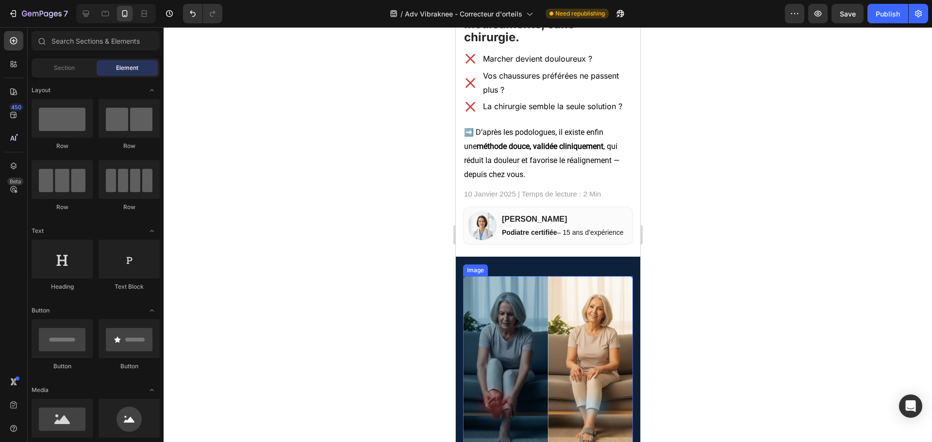
scroll to position [126, 0]
click at [566, 230] on span "Podiatre certifiée – 15 ans d’expérience" at bounding box center [562, 232] width 122 height 8
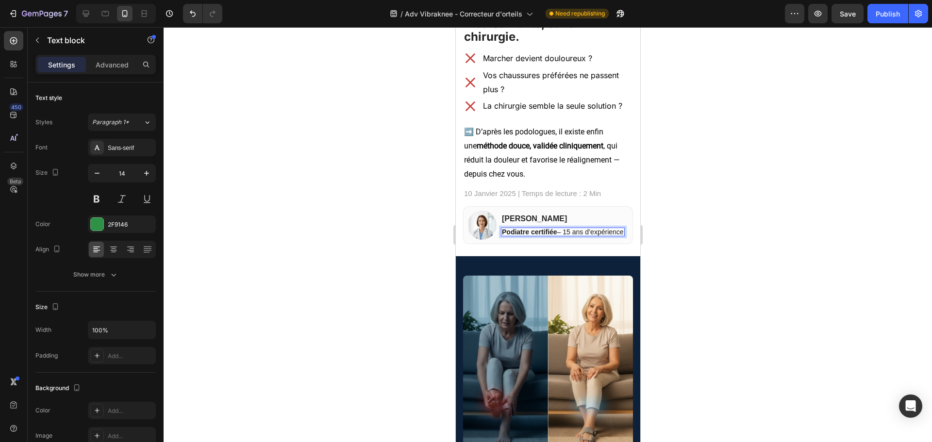
click at [565, 228] on span "Podiatre certifiée – 15 ans d’expérience" at bounding box center [562, 232] width 122 height 8
click at [731, 227] on div at bounding box center [548, 234] width 768 height 415
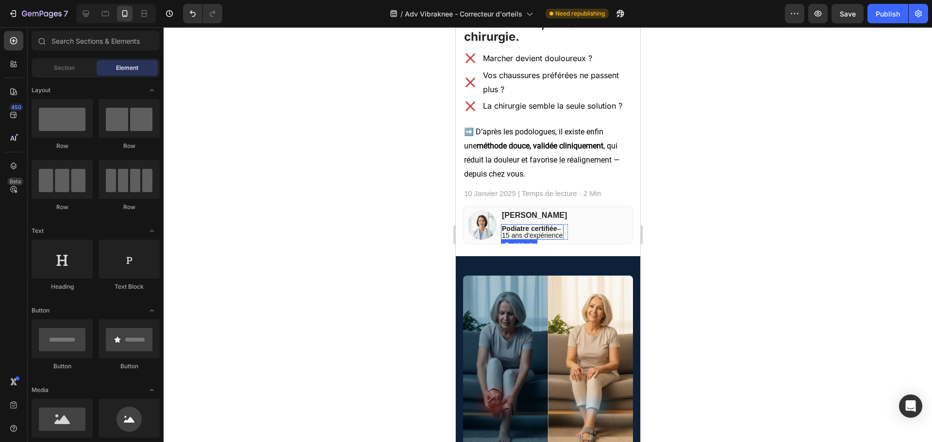
click at [557, 228] on strong "Podiatre certifiée" at bounding box center [528, 229] width 55 height 8
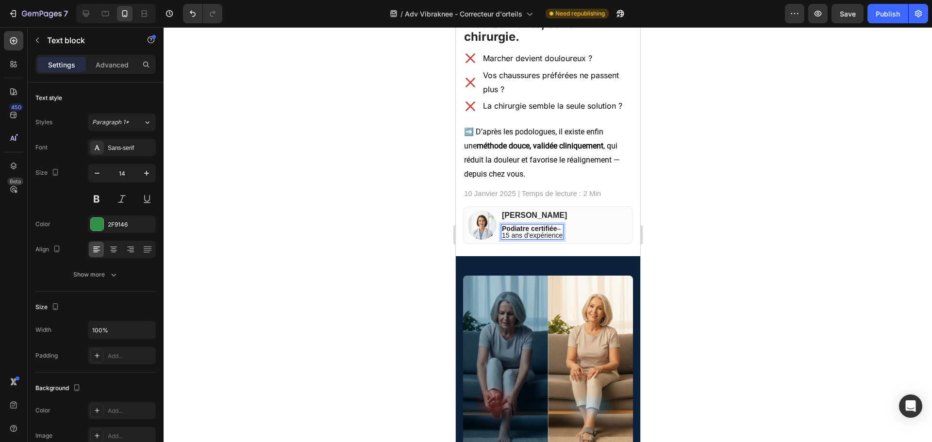
click at [560, 230] on span "Podiatre certifiée –" at bounding box center [530, 229] width 59 height 8
click at [730, 210] on div at bounding box center [548, 234] width 768 height 415
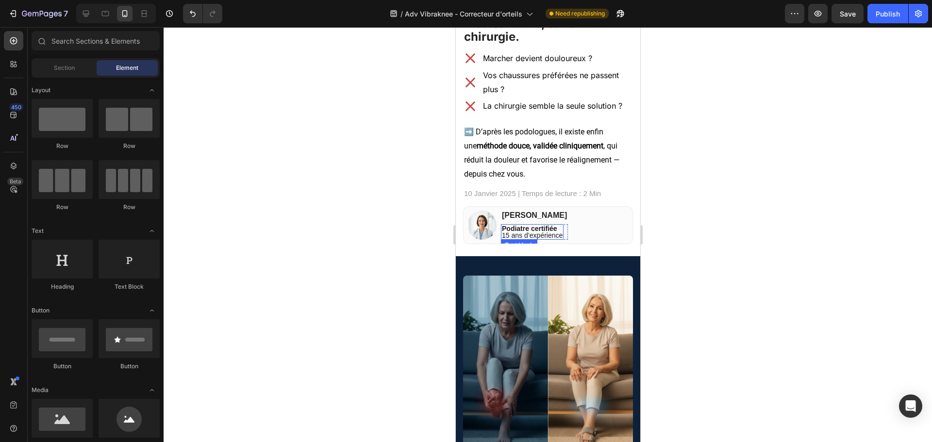
click at [543, 227] on strong "Podiatre certifiée" at bounding box center [528, 229] width 55 height 8
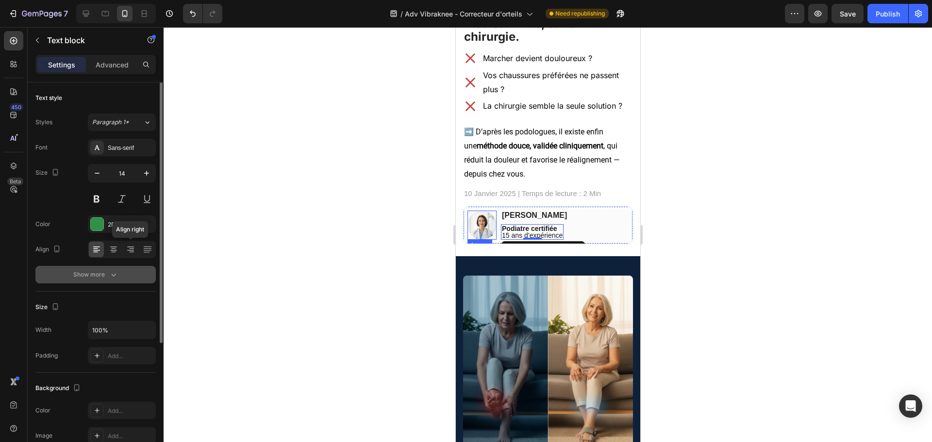
click at [123, 273] on button "Show more" at bounding box center [95, 274] width 120 height 17
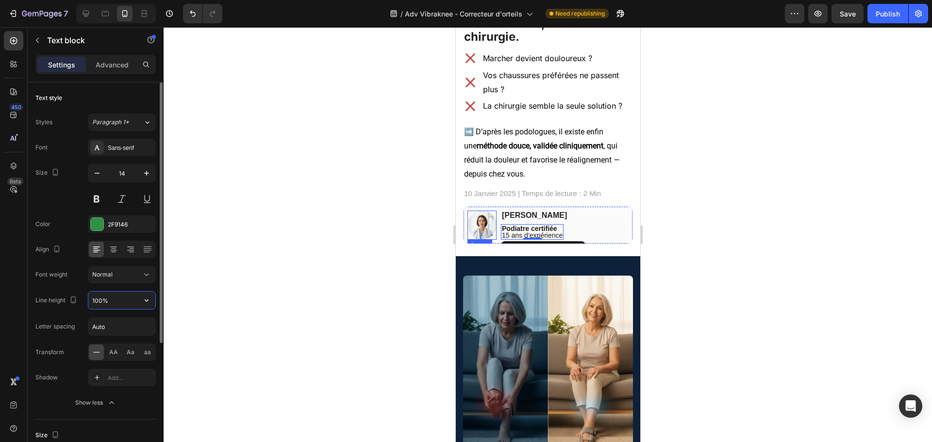
click at [114, 294] on input "100%" at bounding box center [121, 300] width 67 height 17
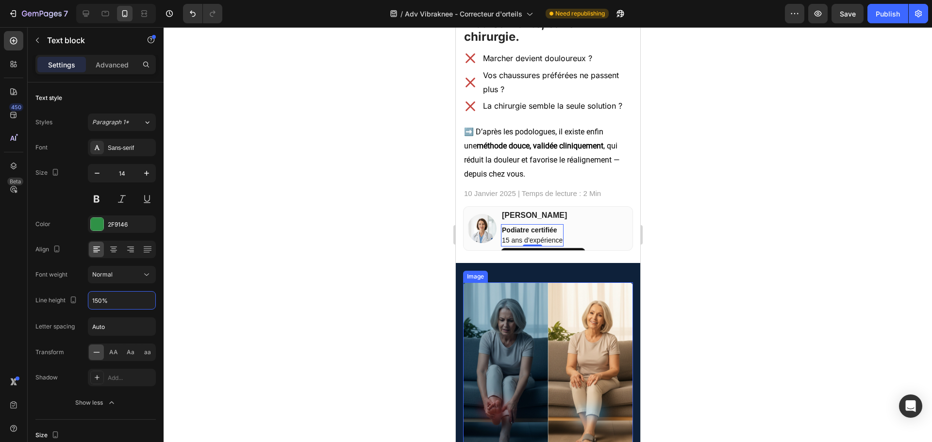
type input "150%"
click at [741, 271] on div at bounding box center [548, 234] width 768 height 415
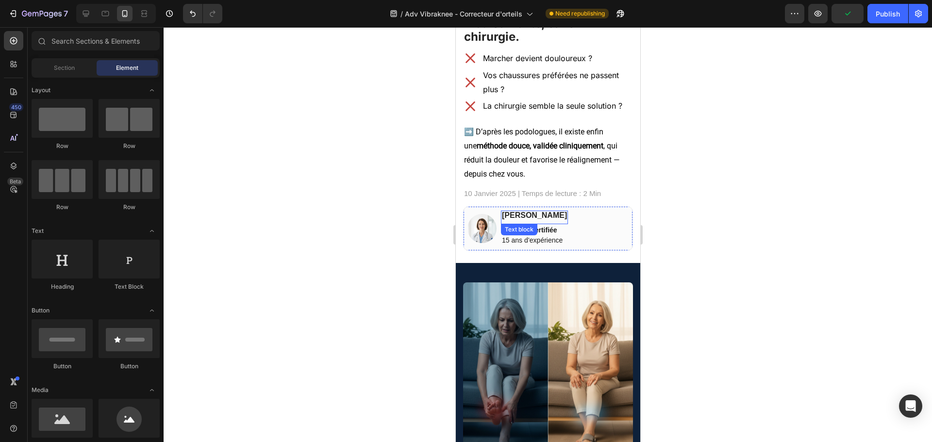
click at [534, 216] on p "[PERSON_NAME]" at bounding box center [533, 216] width 65 height 8
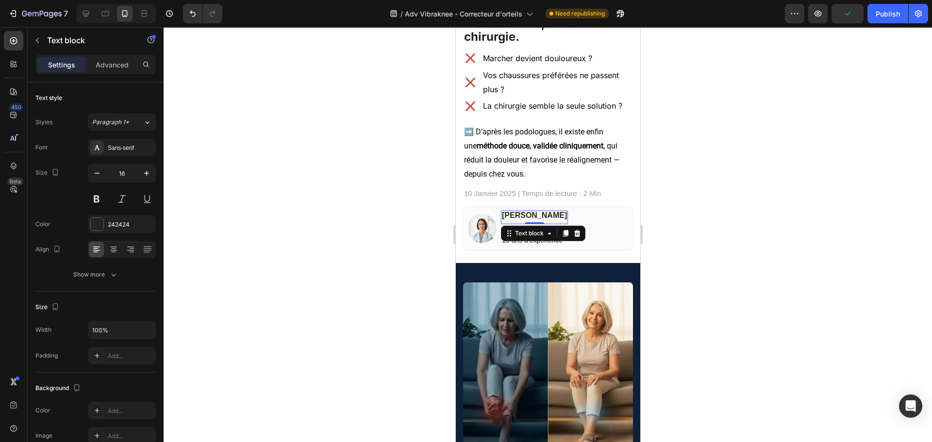
click at [532, 220] on div "0" at bounding box center [534, 224] width 10 height 8
click at [532, 217] on p "[PERSON_NAME]" at bounding box center [533, 216] width 65 height 8
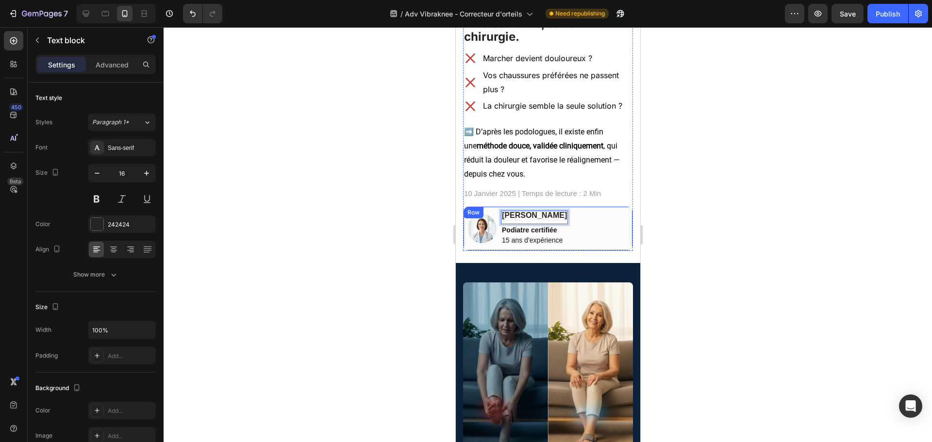
click at [745, 199] on div at bounding box center [548, 234] width 768 height 415
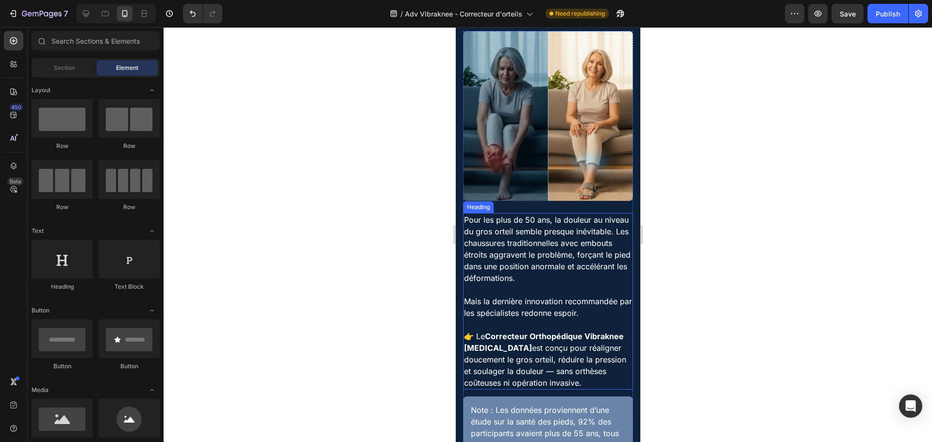
scroll to position [465, 0]
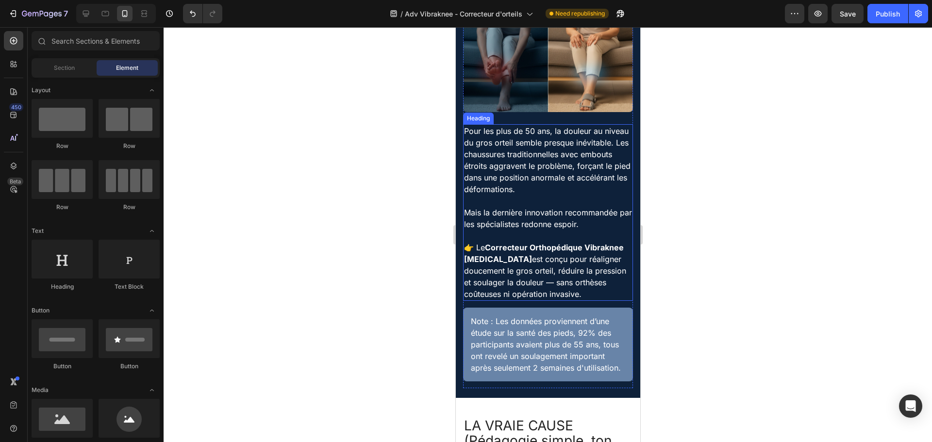
click at [581, 145] on h2 "Pour les plus de 50 ans, la douleur au niveau du gros orteil semble presque iné…" at bounding box center [548, 212] width 170 height 177
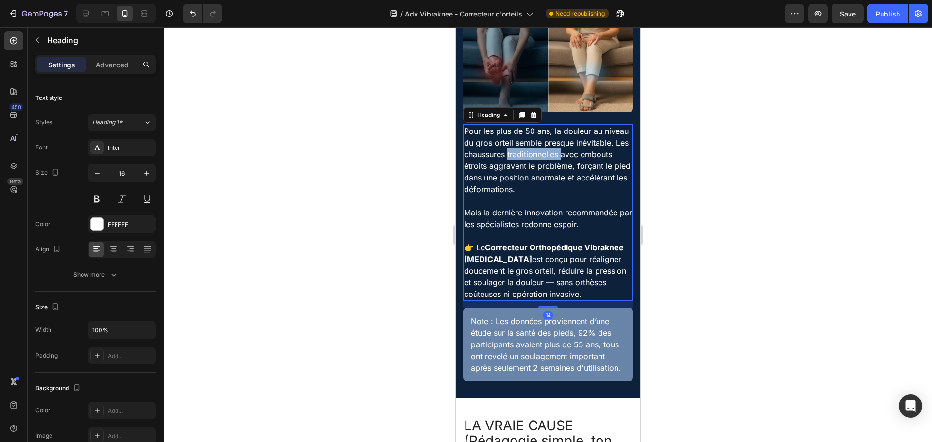
click at [581, 145] on h2 "Pour les plus de 50 ans, la douleur au niveau du gros orteil semble presque iné…" at bounding box center [548, 212] width 170 height 177
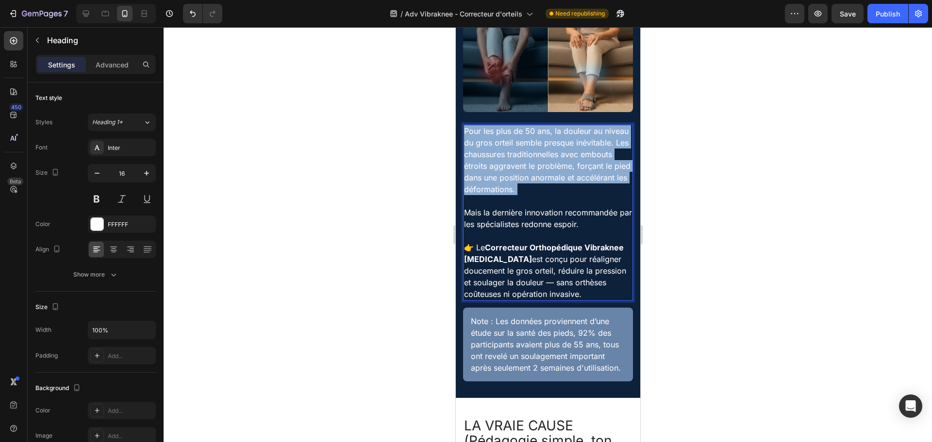
click at [581, 145] on p "Pour les plus de 50 ans, la douleur au niveau du gros orteil semble presque iné…" at bounding box center [548, 212] width 168 height 175
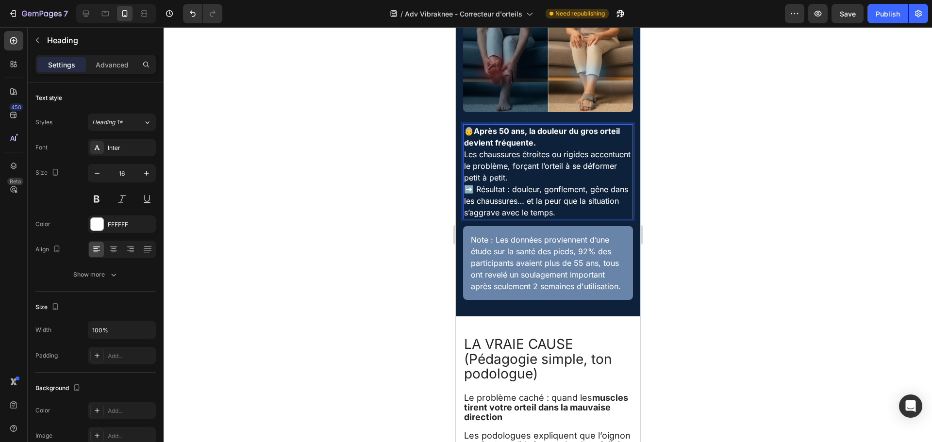
click at [568, 168] on p "👵 [DATE], la douleur du gros orteil devient fréquente. Les chaussures étroites …" at bounding box center [548, 154] width 168 height 58
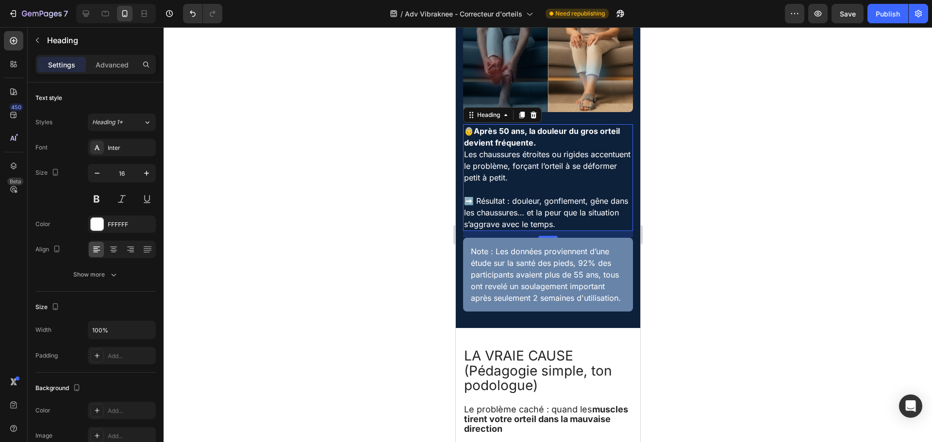
click at [713, 152] on div at bounding box center [548, 234] width 768 height 415
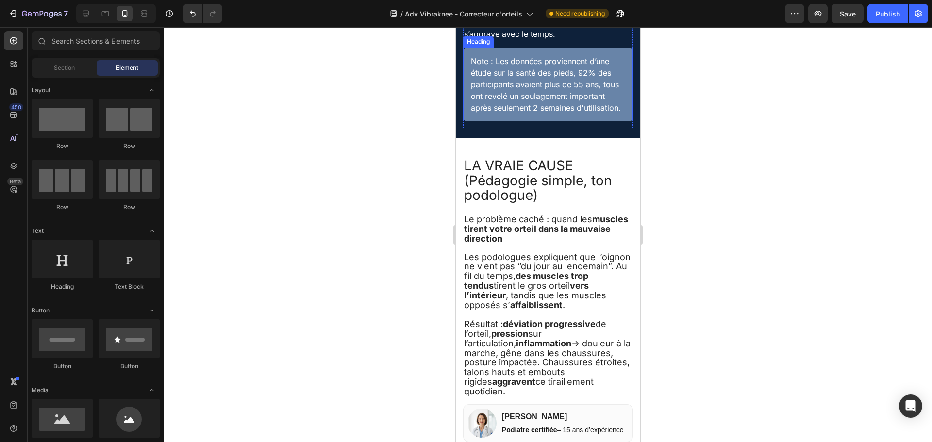
scroll to position [708, 0]
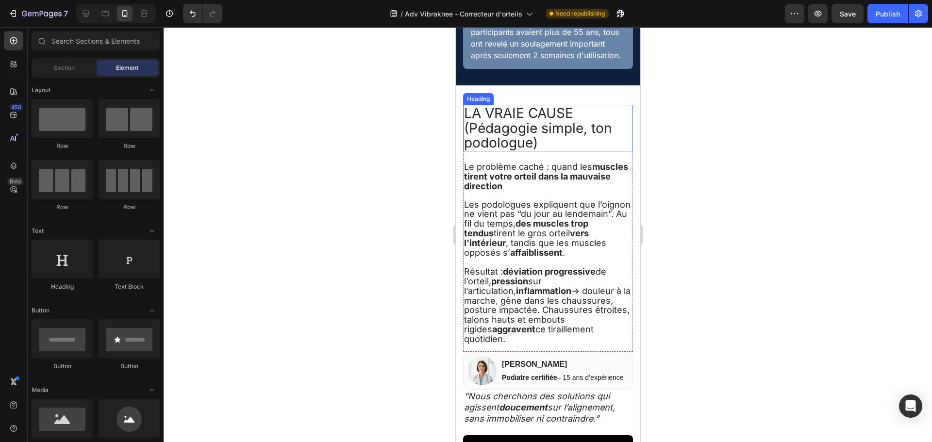
click at [529, 141] on h2 "LA VRAIE CAUSE (Pédagogie simple, ton podologue)" at bounding box center [548, 128] width 170 height 47
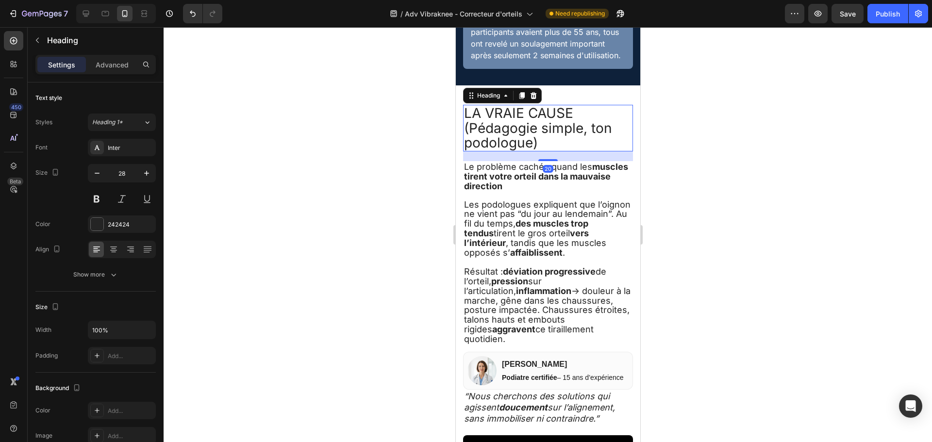
click at [529, 141] on h2 "LA VRAIE CAUSE (Pédagogie simple, ton podologue)" at bounding box center [548, 128] width 170 height 47
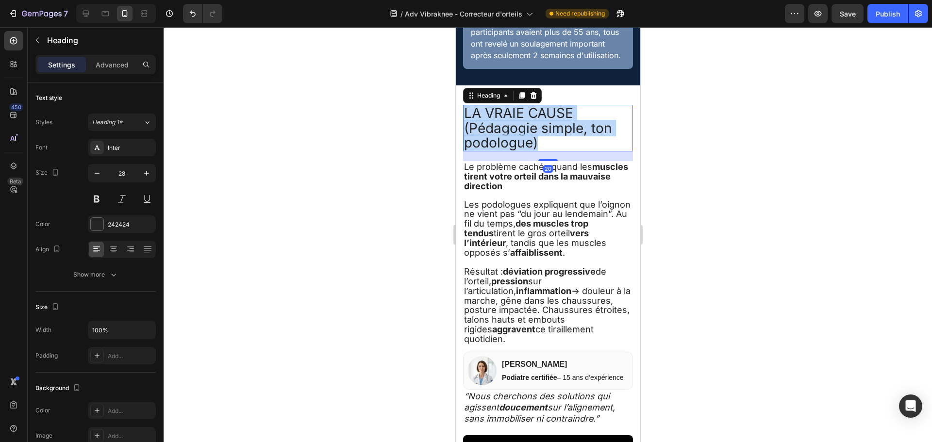
click at [529, 141] on p "LA VRAIE CAUSE (Pédagogie simple, ton podologue)" at bounding box center [548, 128] width 168 height 45
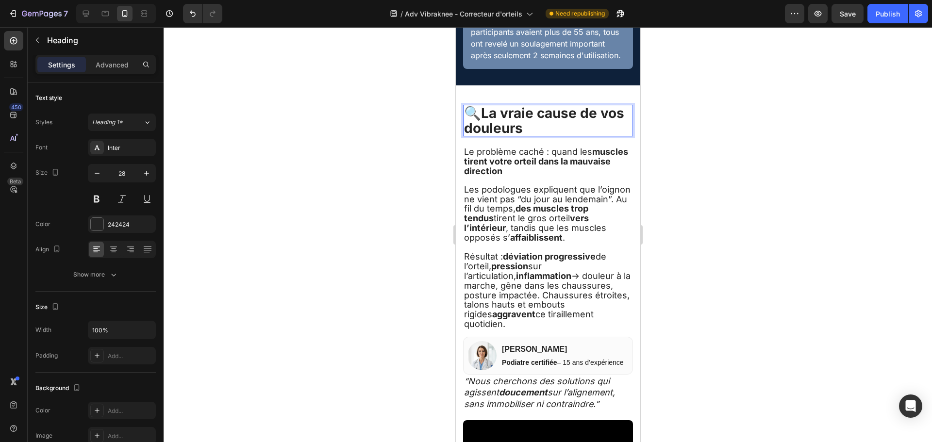
click at [716, 144] on div at bounding box center [548, 234] width 768 height 415
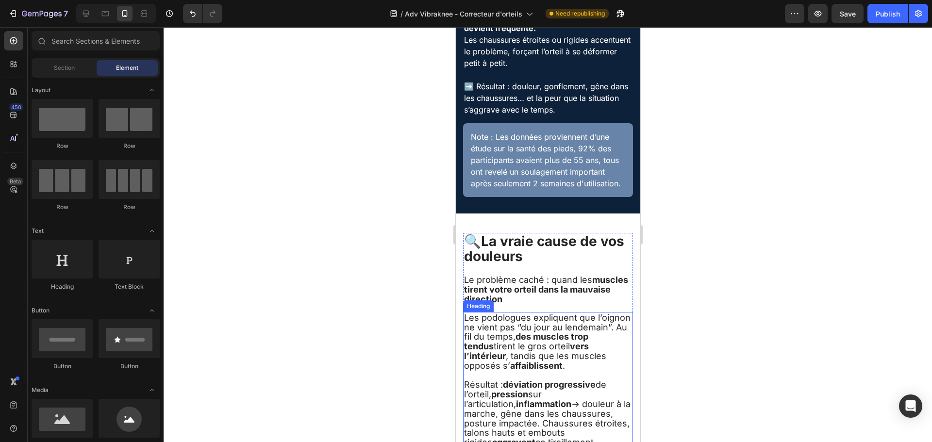
scroll to position [660, 0]
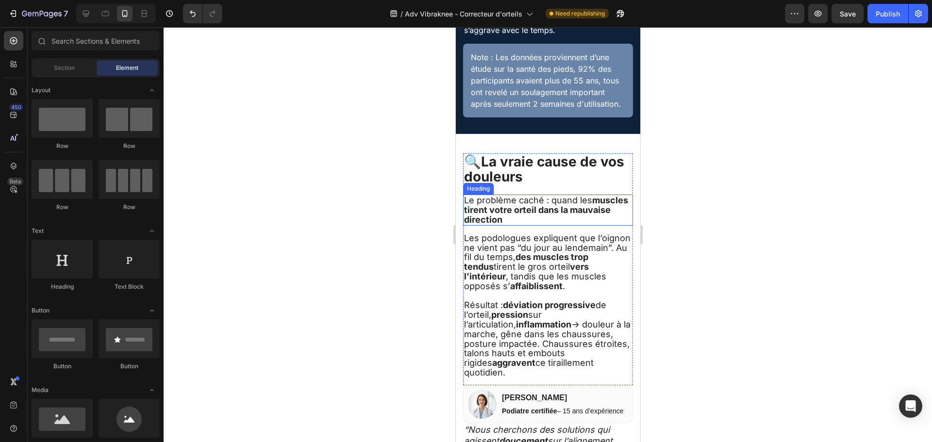
drag, startPoint x: 547, startPoint y: 229, endPoint x: 544, endPoint y: 225, distance: 5.0
click at [547, 225] on h2 "Le problème caché : quand les muscles tirent votre orteil dans la mauvaise dire…" at bounding box center [548, 210] width 170 height 31
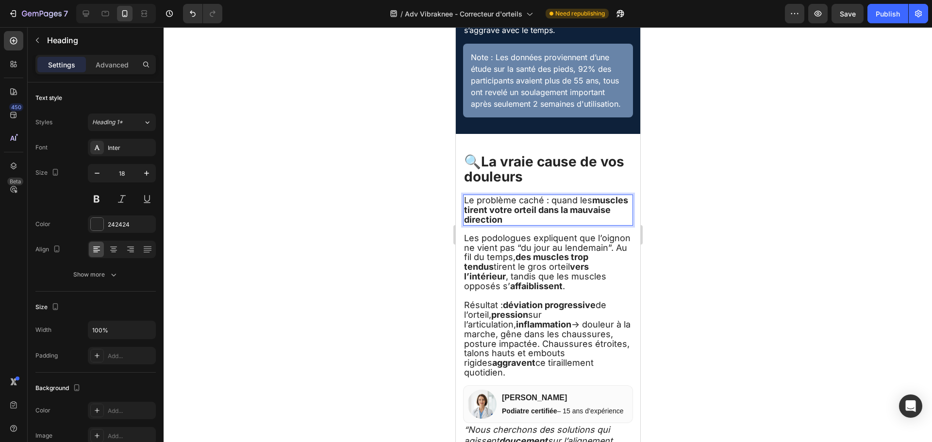
click at [544, 222] on strong "muscles tirent votre orteil dans la mauvaise direction" at bounding box center [546, 210] width 164 height 30
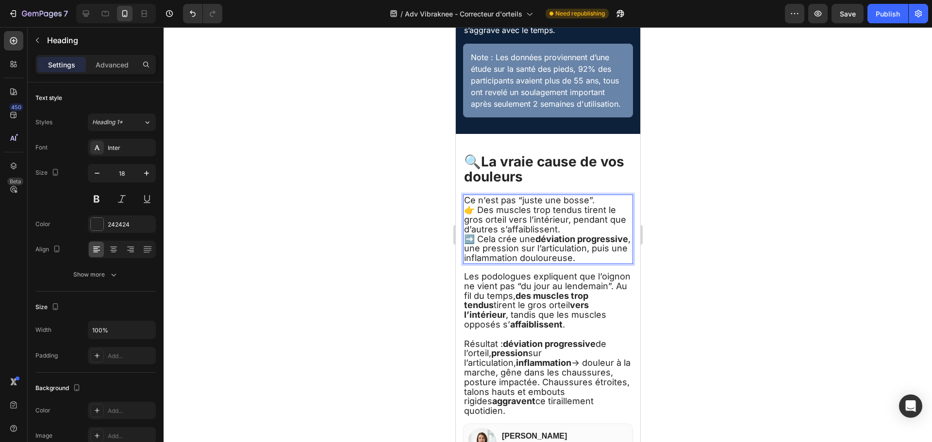
click at [583, 241] on p "Ce n’est pas “juste une bosse”. 👉 Des muscles trop tendus tirent le gros orteil…" at bounding box center [548, 229] width 168 height 67
click at [576, 232] on p "Ce n’est pas “juste une bosse”. 👉 Des muscles trop tendus tirent le gros orteil…" at bounding box center [548, 229] width 168 height 67
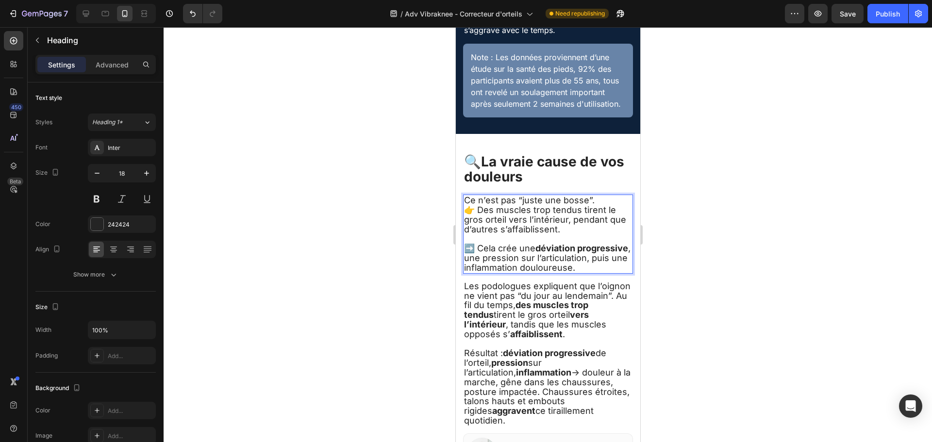
click at [603, 208] on p "Ce n’est pas “juste une bosse”. 👉 Des muscles trop tendus tirent le gros orteil…" at bounding box center [548, 234] width 168 height 77
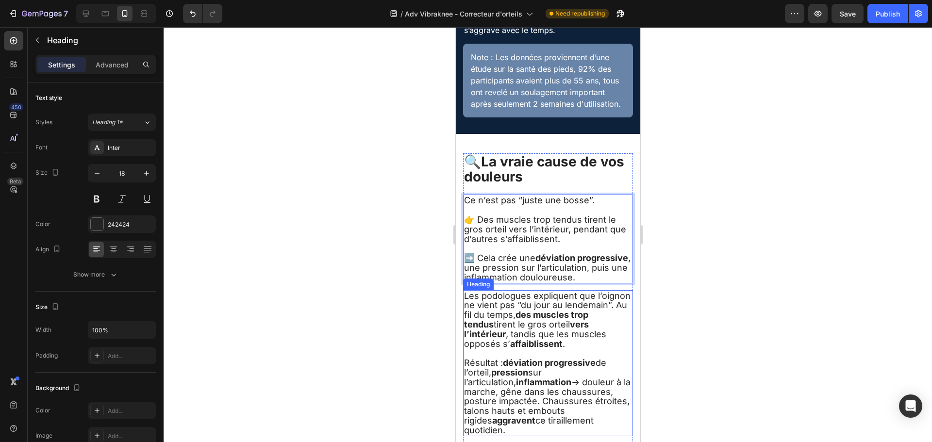
click at [522, 354] on h2 "Les podologues expliquent que l’oignon ne vient pas “du jour au lendemain”. Au …" at bounding box center [548, 363] width 170 height 146
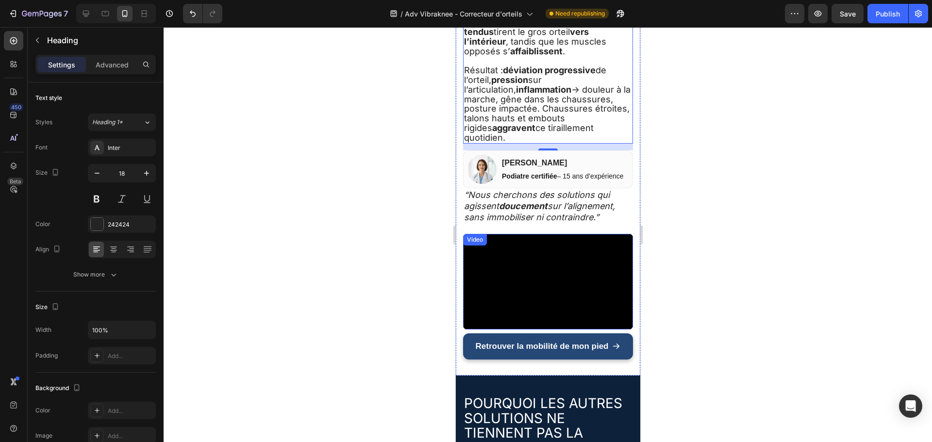
scroll to position [902, 0]
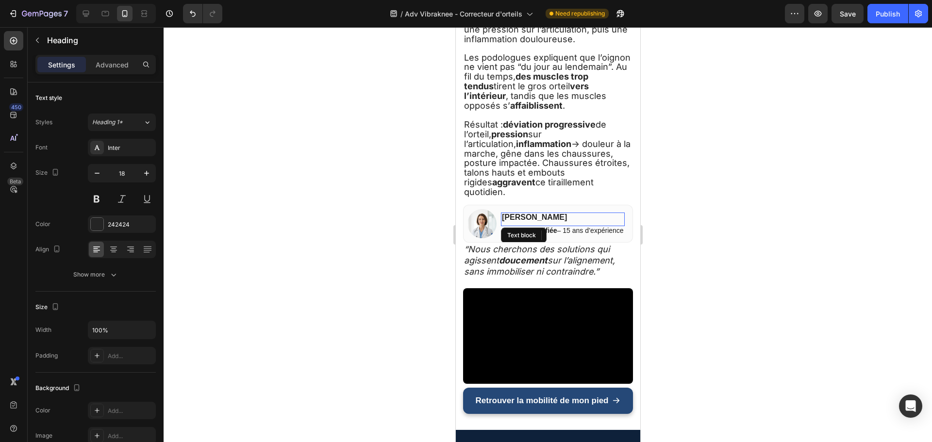
click at [603, 216] on p "[PERSON_NAME]" at bounding box center [562, 218] width 122 height 8
click at [605, 213] on div "[PERSON_NAME]" at bounding box center [562, 218] width 124 height 10
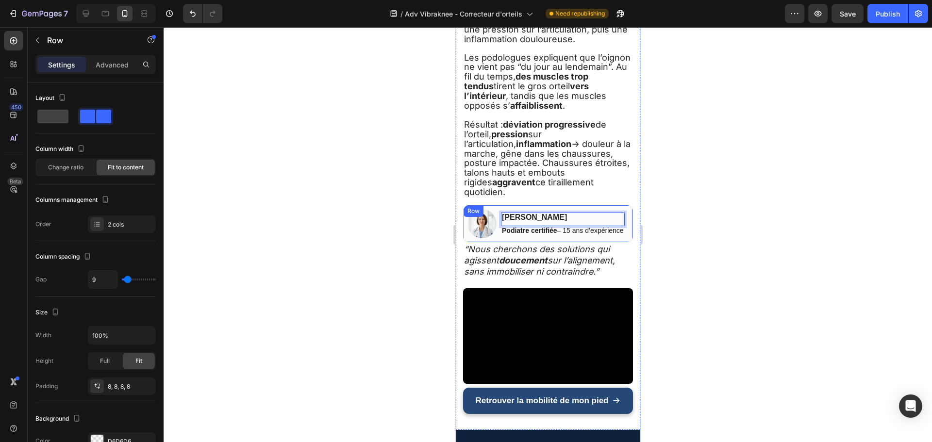
click at [604, 210] on div "[PERSON_NAME] Text block 0 Podiatre certifiée – 15 ans d’expérience Text block …" at bounding box center [562, 223] width 124 height 29
click at [521, 216] on icon at bounding box center [523, 214] width 6 height 7
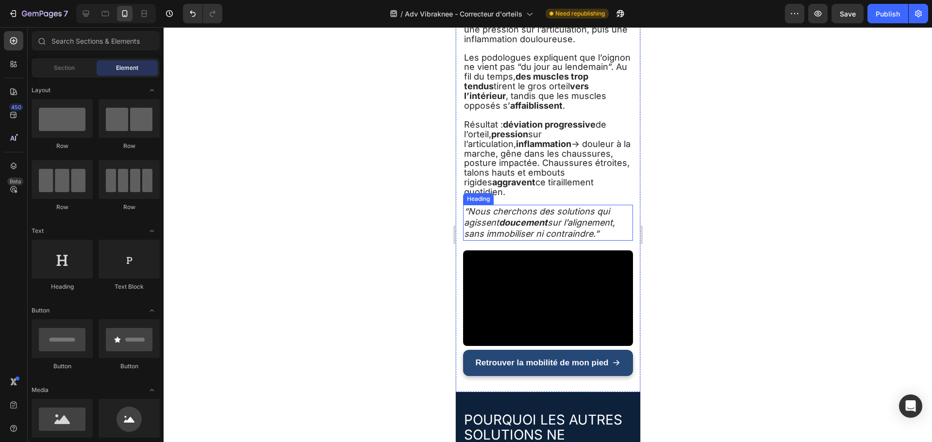
click at [529, 210] on icon "“Nous cherchons des solutions qui agissent doucement sur l’alignement, sans imm…" at bounding box center [539, 222] width 151 height 33
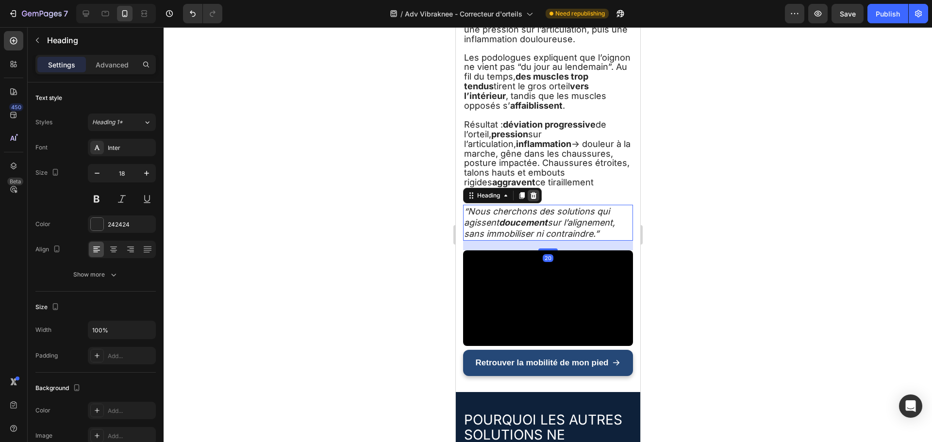
click at [532, 194] on icon at bounding box center [533, 195] width 6 height 7
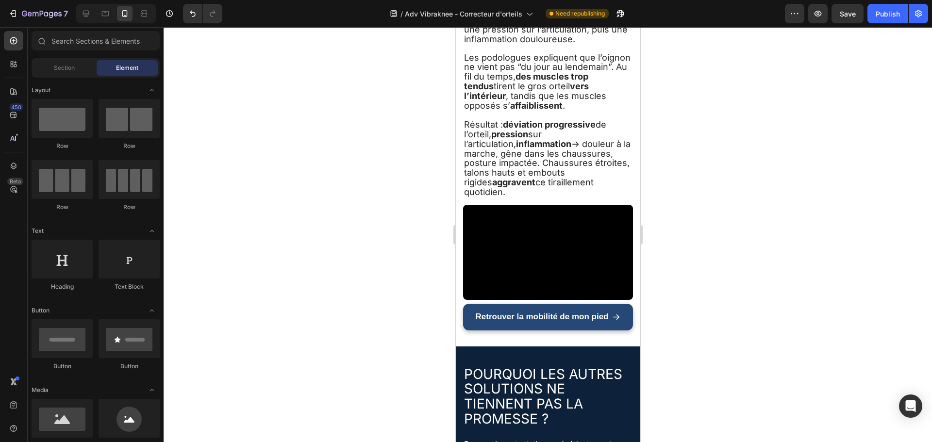
click at [539, 178] on h2 "Les podologues expliquent que l’oignon ne vient pas “du jour au lendemain”. Au …" at bounding box center [548, 125] width 170 height 146
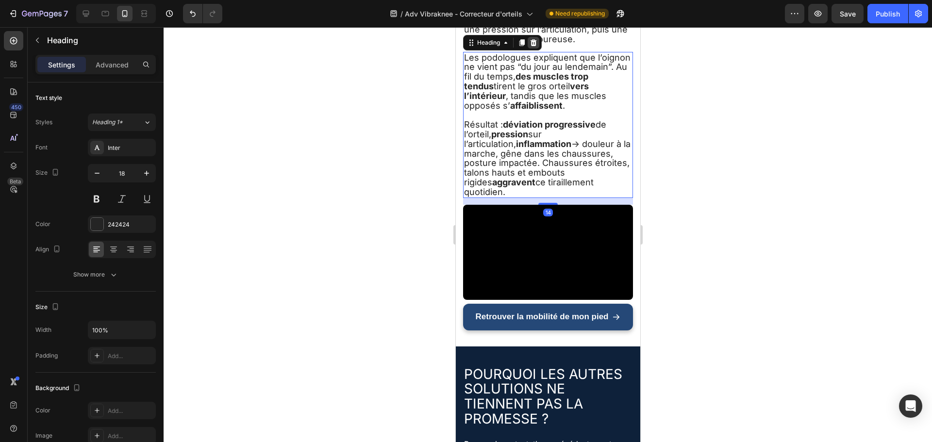
click at [534, 47] on icon at bounding box center [533, 43] width 8 height 8
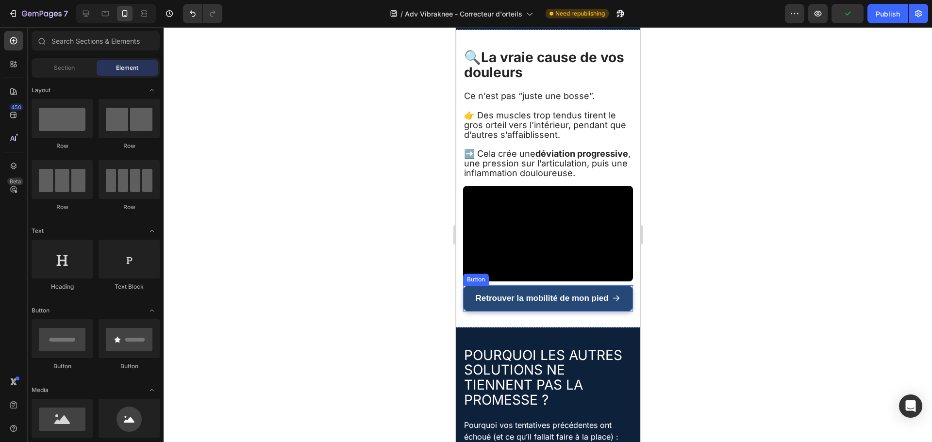
scroll to position [951, 0]
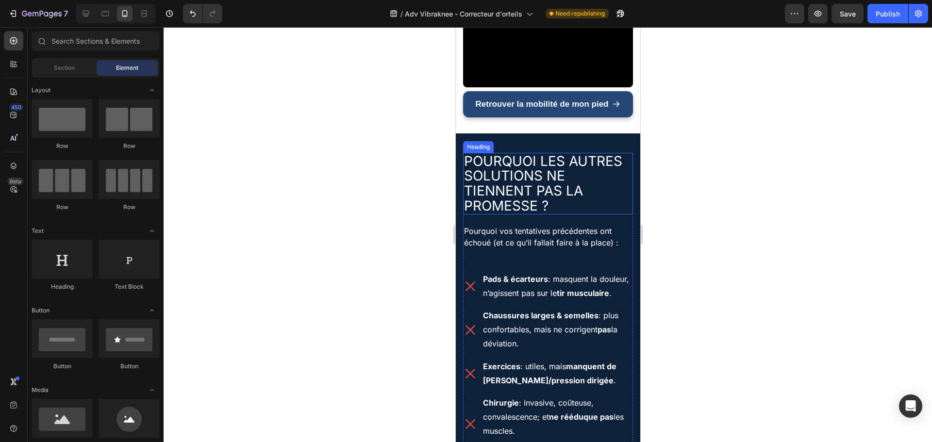
click at [524, 191] on h2 "POURQUOI LES AUTRES SOLUTIONS NE TIENNENT PAS LA PROMESSE ?" at bounding box center [548, 184] width 170 height 62
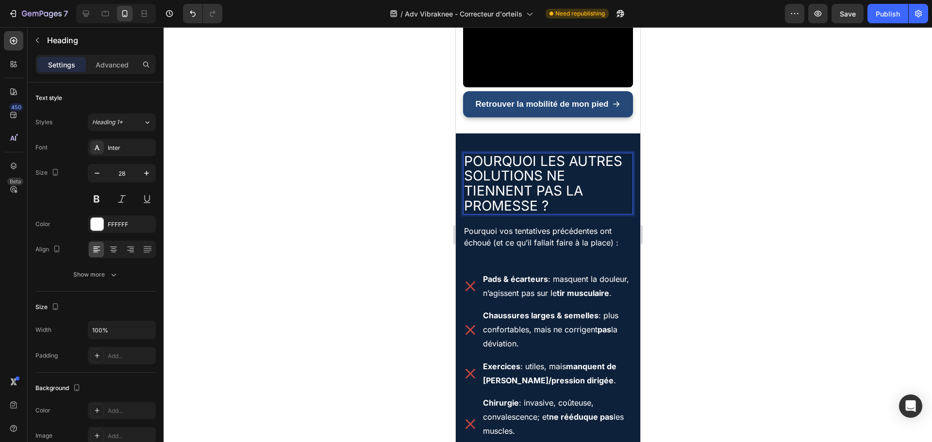
click at [524, 191] on h2 "POURQUOI LES AUTRES SOLUTIONS NE TIENNENT PAS LA PROMESSE ?" at bounding box center [548, 184] width 170 height 62
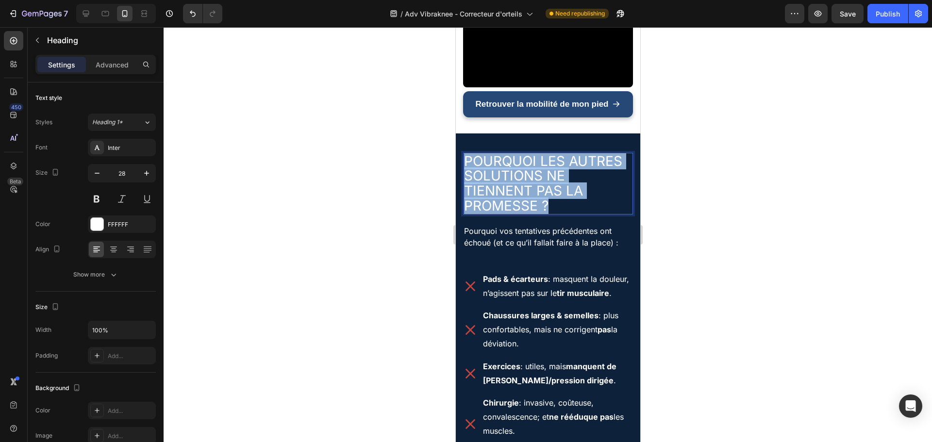
click at [524, 191] on p "POURQUOI LES AUTRES SOLUTIONS NE TIENNENT PAS LA PROMESSE ?" at bounding box center [548, 184] width 168 height 60
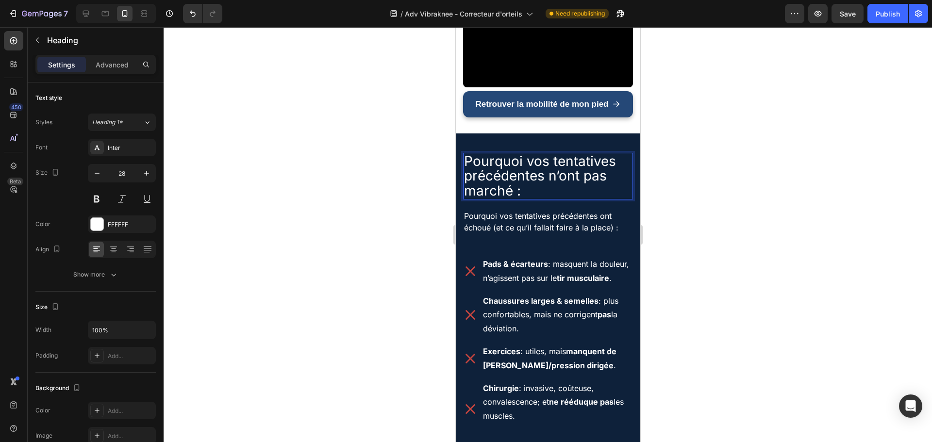
click at [699, 209] on div at bounding box center [548, 234] width 768 height 415
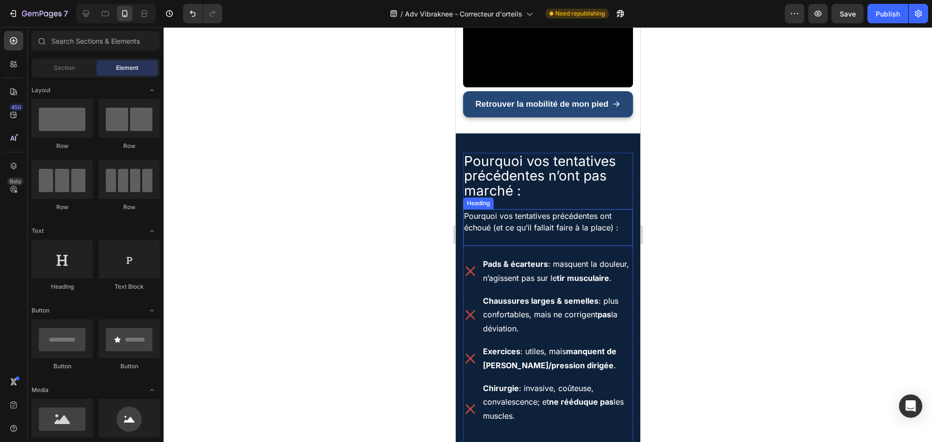
click at [487, 244] on h2 "Pourquoi vos tentatives précédentes ont échoué (et ce qu’il fallait faire à la …" at bounding box center [548, 227] width 170 height 37
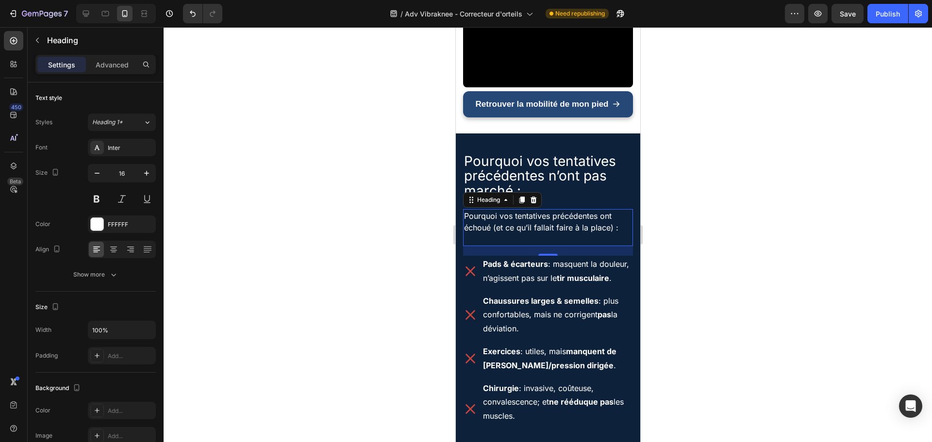
click at [675, 240] on div at bounding box center [548, 234] width 768 height 415
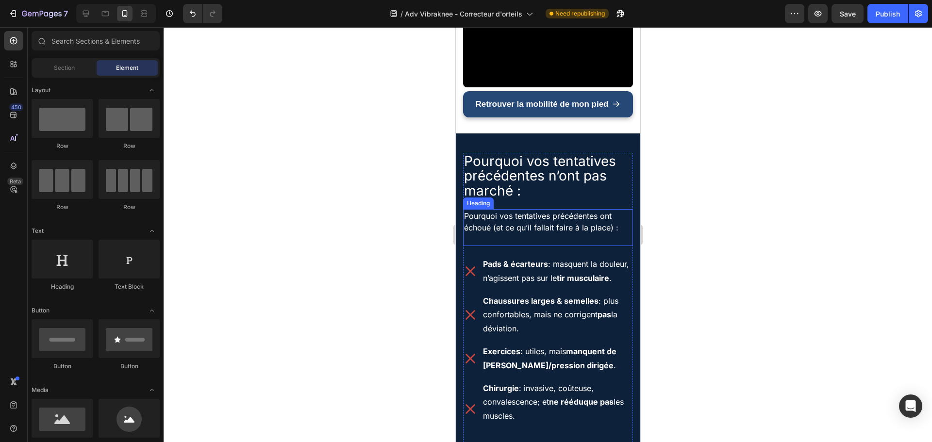
scroll to position [999, 0]
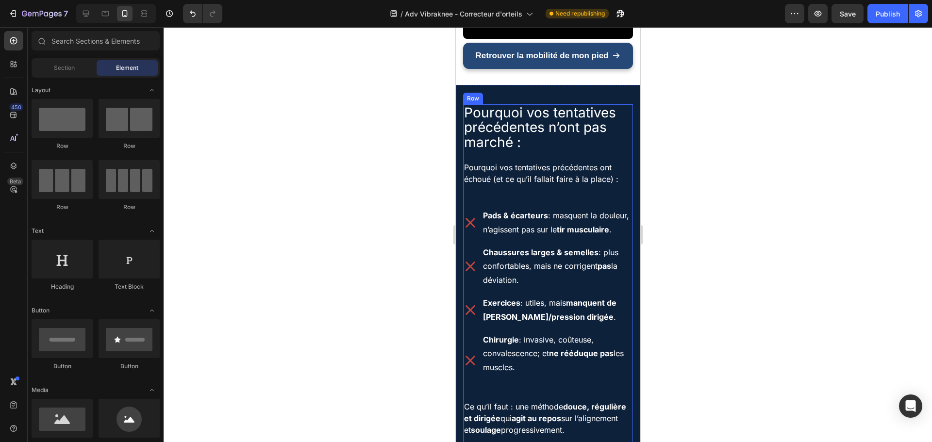
click at [548, 169] on div "Pourquoi vos tentatives précédentes n’ont pas marché : Heading Pourquoi vos ten…" at bounding box center [548, 363] width 170 height 518
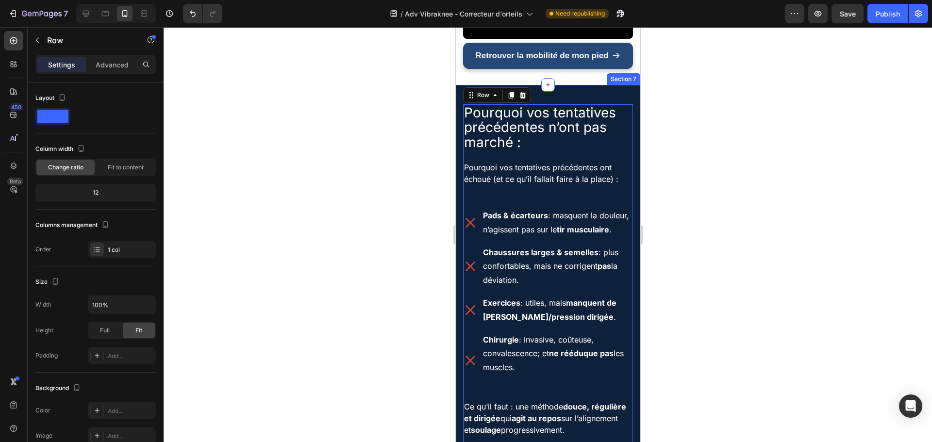
click at [683, 208] on div at bounding box center [548, 234] width 768 height 415
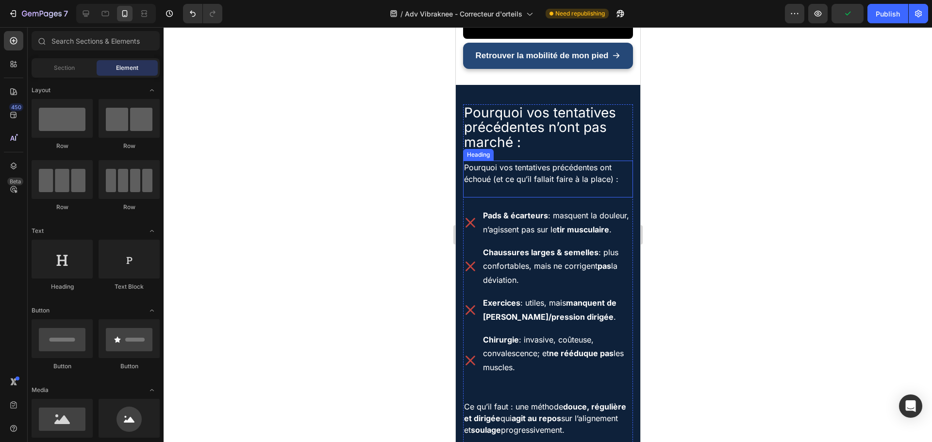
click at [565, 198] on h2 "Pourquoi vos tentatives précédentes ont échoué (et ce qu’il fallait faire à la …" at bounding box center [548, 179] width 170 height 37
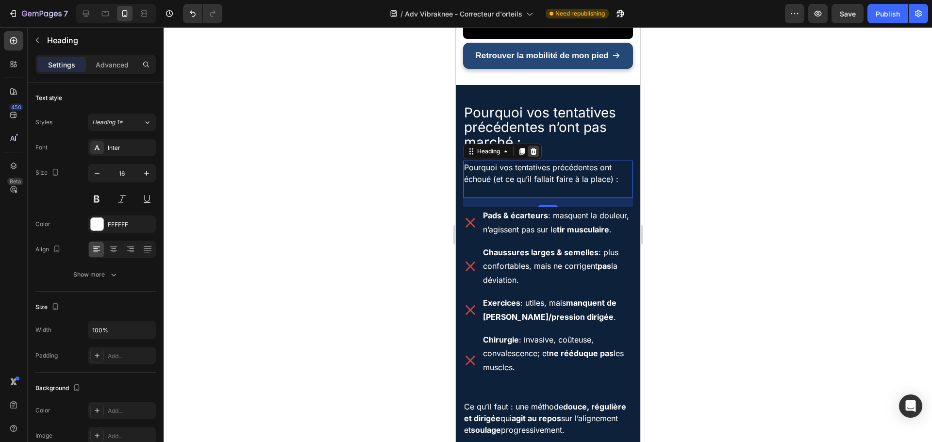
click at [537, 157] on div at bounding box center [533, 152] width 12 height 12
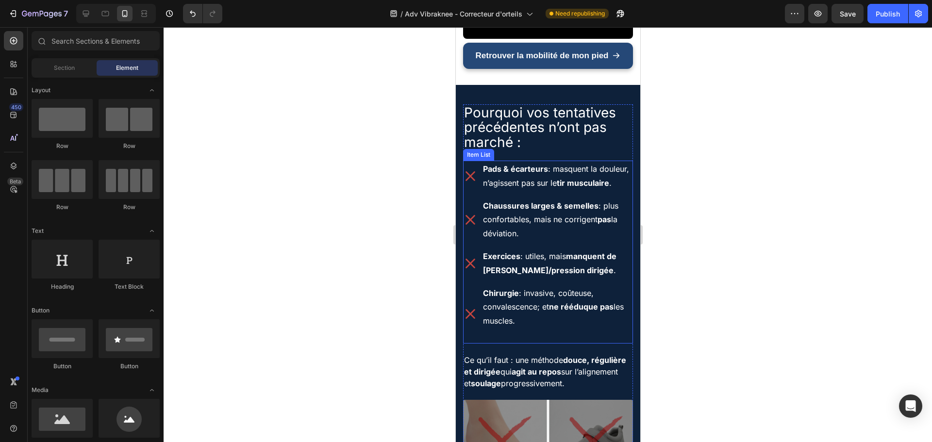
click at [514, 190] on p "Pads & écarteurs : masquent la douleur, n’agissent pas sur le tir musculaire ." at bounding box center [556, 176] width 149 height 28
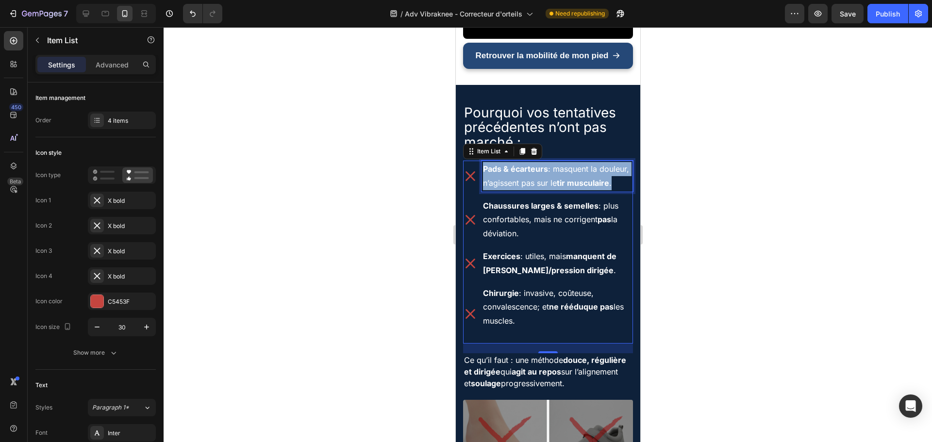
click at [514, 190] on p "Pads & écarteurs : masquent la douleur, n’agissent pas sur le tir musculaire ." at bounding box center [556, 176] width 149 height 28
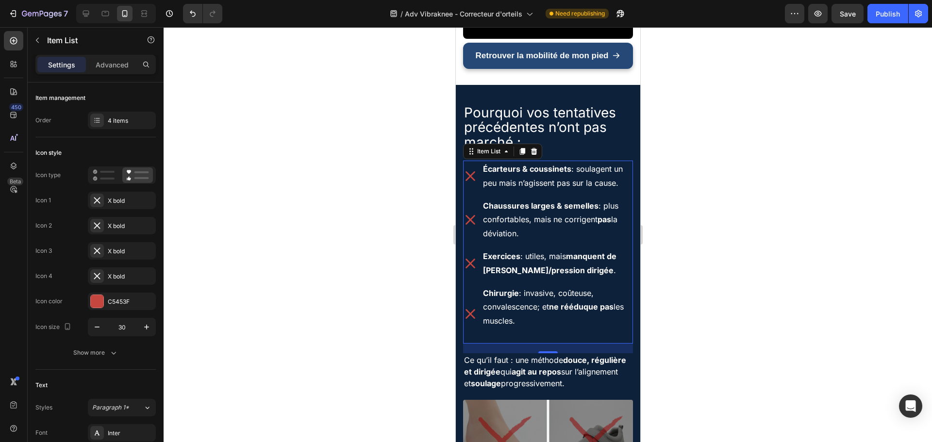
click at [539, 241] on p "Chaussures larges & semelles : plus confortables, mais ne corrigent pas la dévi…" at bounding box center [556, 220] width 149 height 42
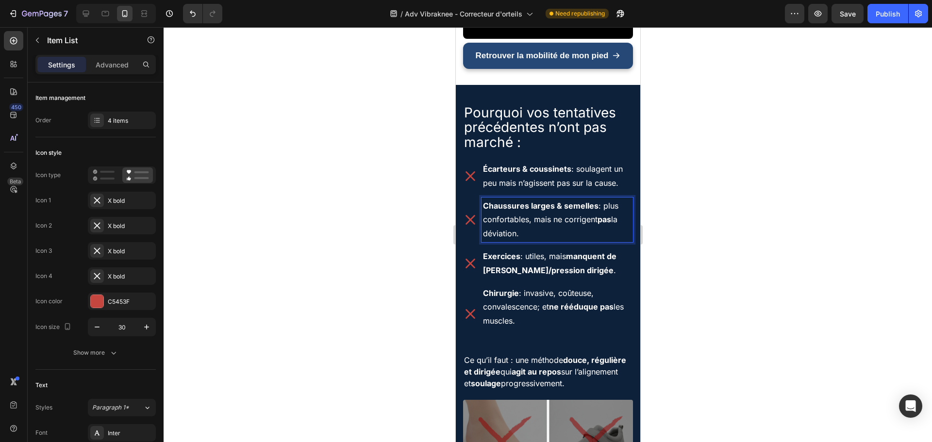
click at [539, 241] on p "Chaussures larges & semelles : plus confortables, mais ne corrigent pas la dévi…" at bounding box center [556, 220] width 149 height 42
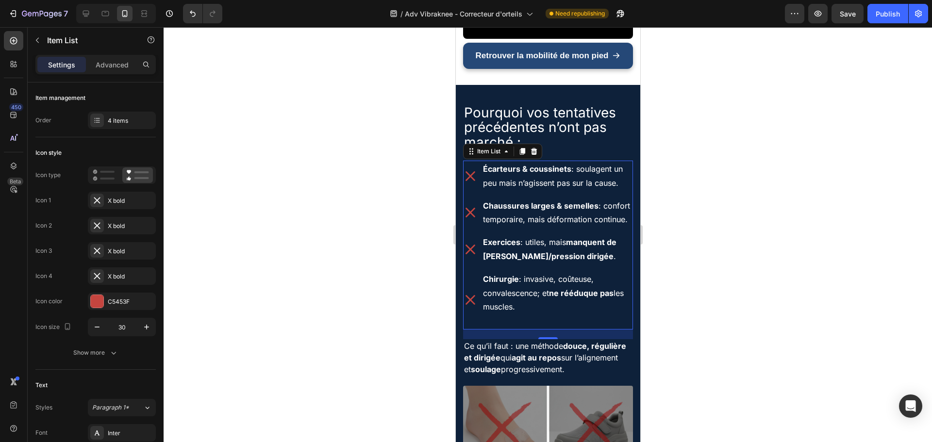
click at [492, 261] on strong "manquent de [PERSON_NAME]/pression dirigée" at bounding box center [548, 249] width 133 height 24
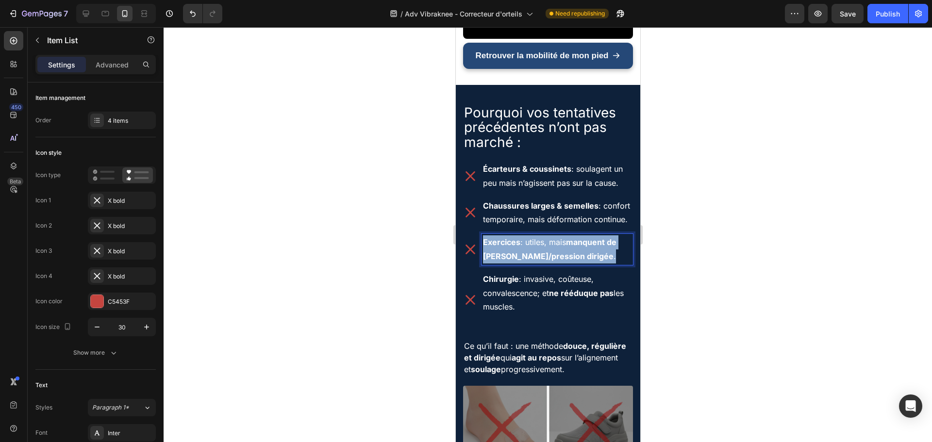
click at [492, 261] on strong "manquent de [PERSON_NAME]/pression dirigée" at bounding box center [548, 249] width 133 height 24
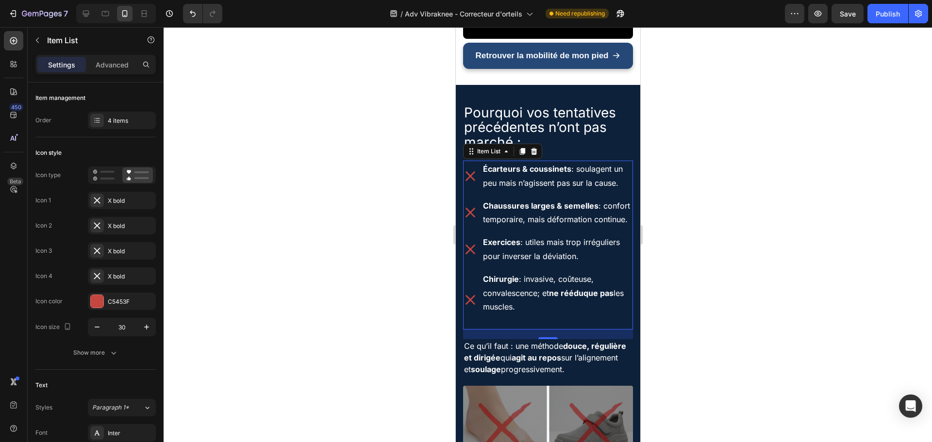
click at [502, 284] on strong "Chirurgie" at bounding box center [500, 279] width 36 height 10
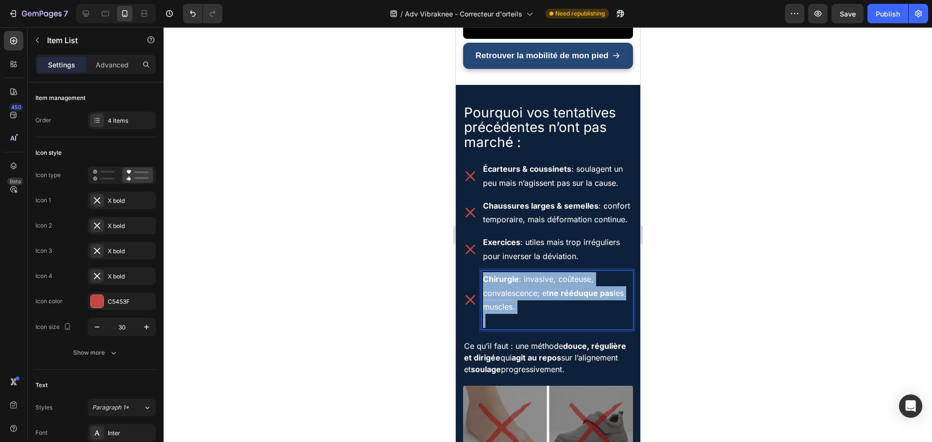
click at [502, 284] on strong "Chirurgie" at bounding box center [500, 279] width 36 height 10
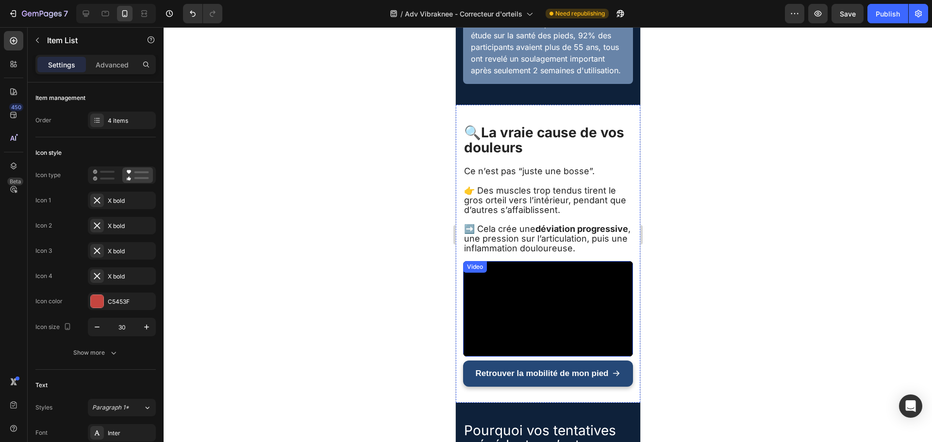
scroll to position [660, 0]
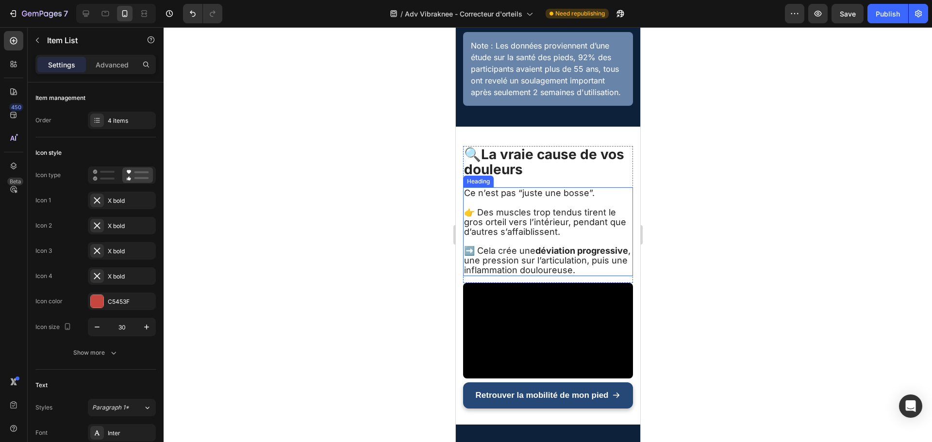
click at [545, 256] on p "Ce n’est pas “juste une bosse”. 👉 Des muscles trop tendus tirent le gros orteil…" at bounding box center [548, 231] width 168 height 86
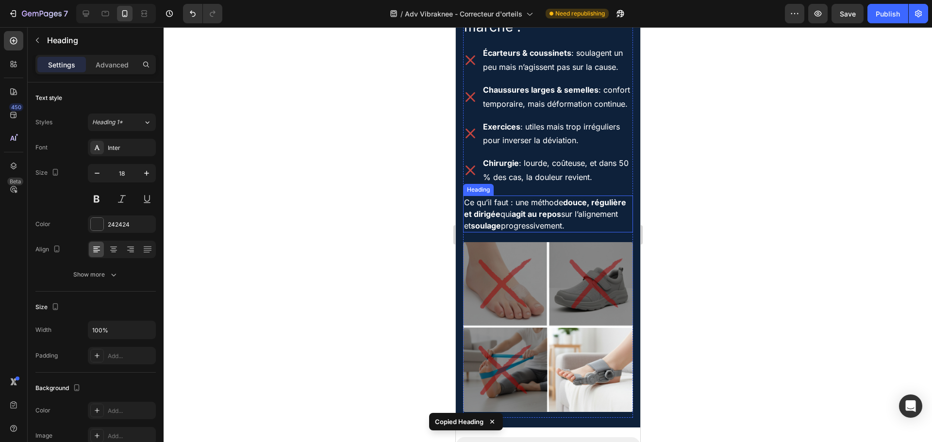
scroll to position [1145, 0]
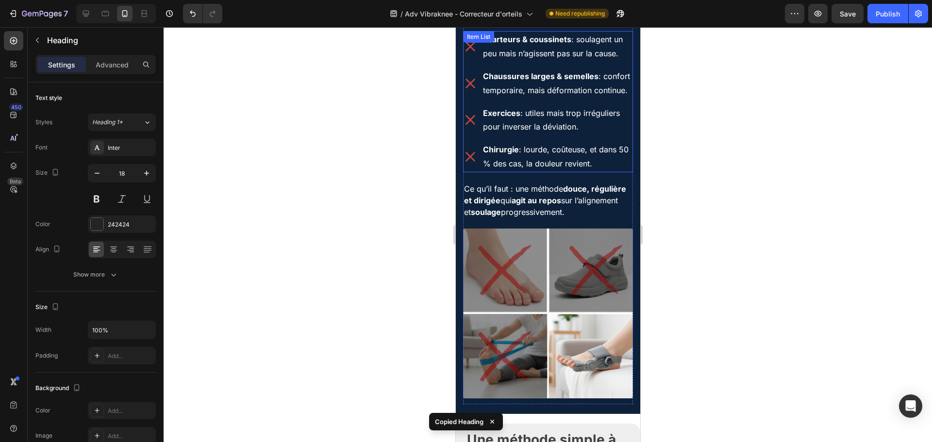
click at [536, 171] on p "Chirurgie : lourde, coûteuse, et dans 50 % des cas, la douleur revient." at bounding box center [556, 157] width 149 height 28
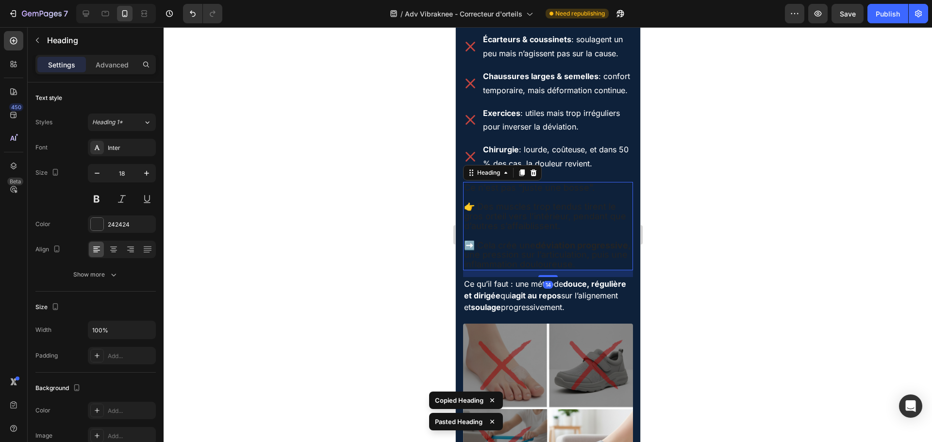
click at [515, 236] on h2 "Ce n’est pas “juste une bosse”. 👉 Des muscles trop tendus tirent le gros orteil…" at bounding box center [548, 226] width 170 height 88
click at [515, 236] on p "Ce n’est pas “juste une bosse”. 👉 Des muscles trop tendus tirent le gros orteil…" at bounding box center [548, 226] width 168 height 86
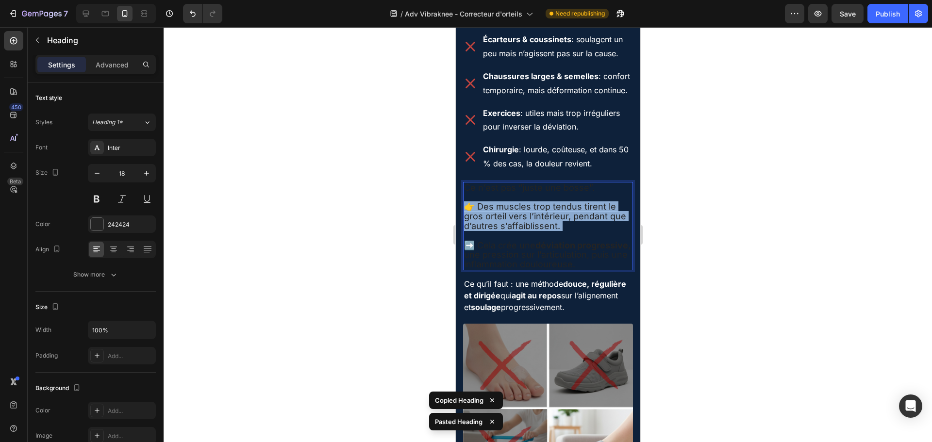
click at [515, 236] on p "Ce n’est pas “juste une bosse”. 👉 Des muscles trop tendus tirent le gros orteil…" at bounding box center [548, 226] width 168 height 86
click at [592, 259] on p "Ce n’est pas “juste une bosse”. 👉 Des muscles trop tendus tirent le gros orteil…" at bounding box center [548, 226] width 168 height 86
drag, startPoint x: 588, startPoint y: 256, endPoint x: 460, endPoint y: 218, distance: 133.3
click at [460, 218] on div "Pourquoi vos tentatives précédentes n’ont pas marché : Heading Écarteurs & cous…" at bounding box center [547, 232] width 184 height 554
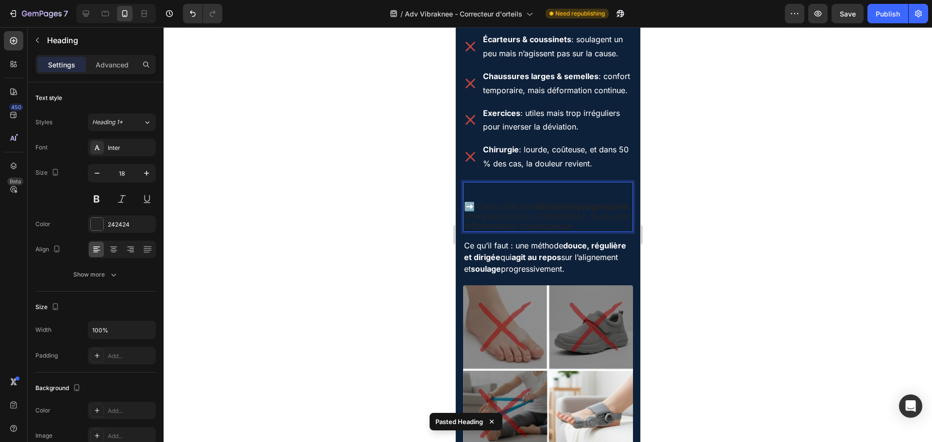
click at [478, 221] on p "⁠⁠⁠⁠⁠⁠⁠ ➡️ Cela crée une déviation progressive , une pression sur l’articulatio…" at bounding box center [548, 207] width 168 height 48
click at [470, 231] on p "⁠⁠⁠⁠⁠⁠⁠ ➡️ Cela crée une déviation progressive , une pression sur l’articulatio…" at bounding box center [548, 207] width 168 height 48
click at [468, 231] on p "➡️ Cela crée une déviation progressive , une pression sur l’articulation, puis …" at bounding box center [548, 207] width 168 height 48
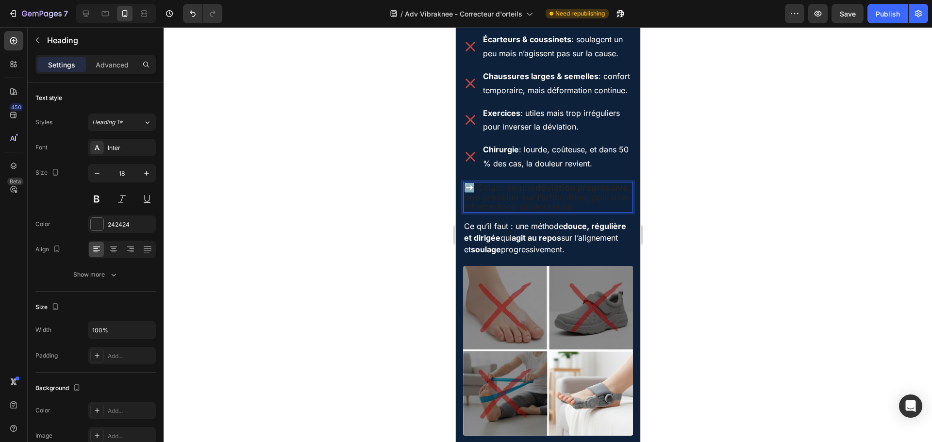
click at [485, 212] on p "➡️ Cela crée une déviation progressive , une pression sur l’articulation, puis …" at bounding box center [548, 197] width 168 height 29
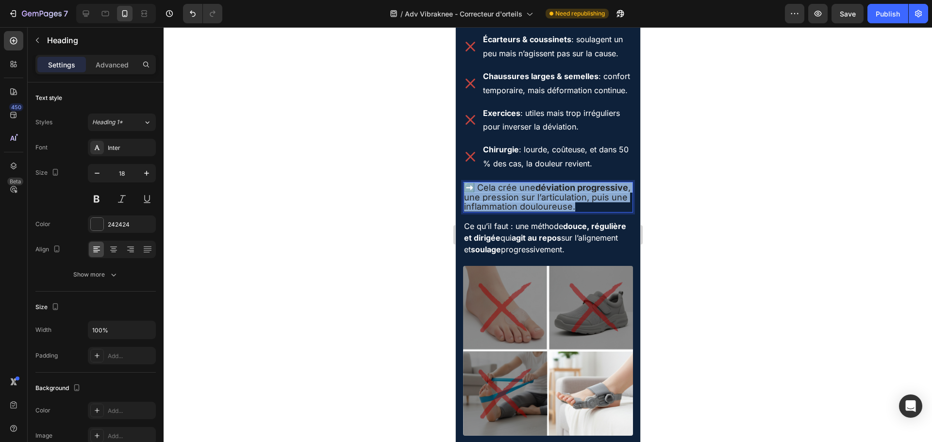
click at [485, 212] on p "➡️ Cela crée une déviation progressive , une pression sur l’articulation, puis …" at bounding box center [548, 197] width 168 height 29
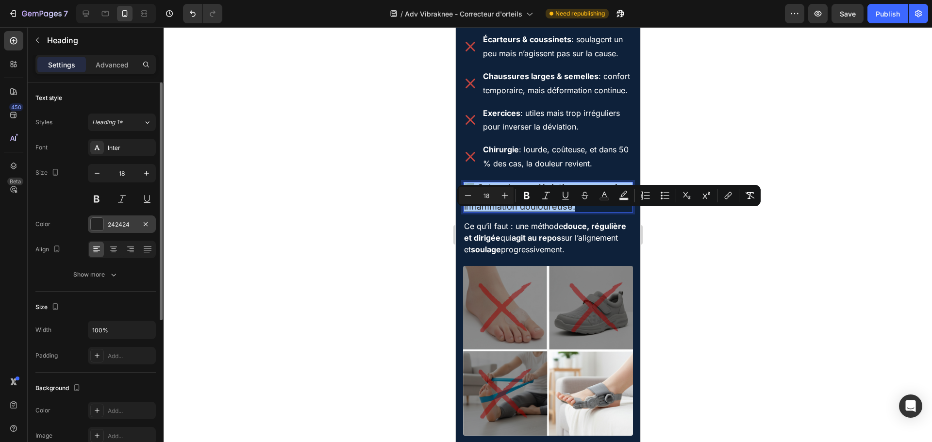
click at [110, 230] on div "242424" at bounding box center [122, 224] width 68 height 17
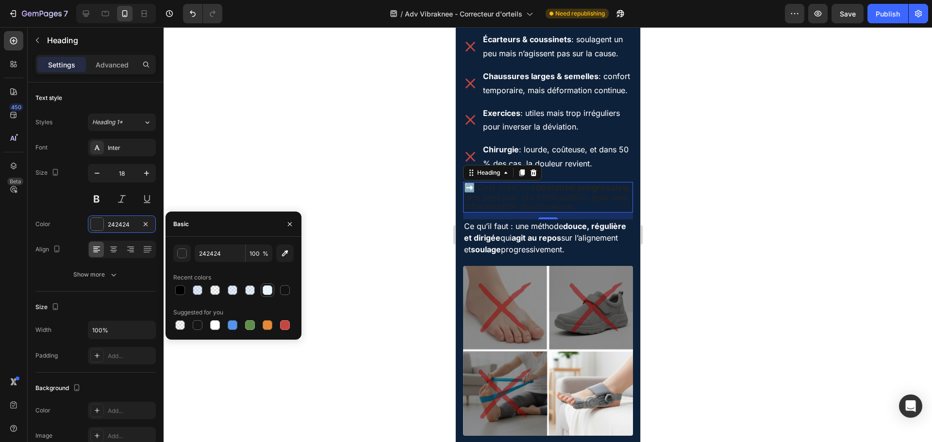
click at [271, 296] on div at bounding box center [268, 290] width 12 height 12
type input "EAF6FF"
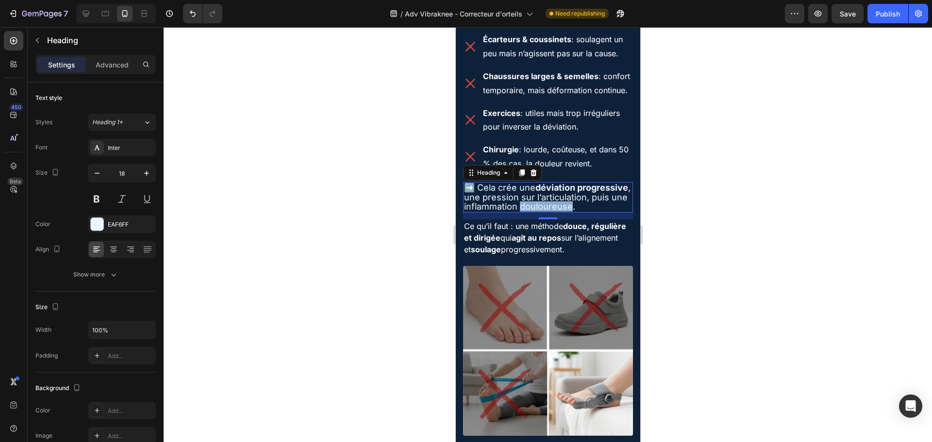
click at [505, 212] on p "➡️ Cela crée une déviation progressive , une pression sur l’articulation, puis …" at bounding box center [548, 197] width 168 height 29
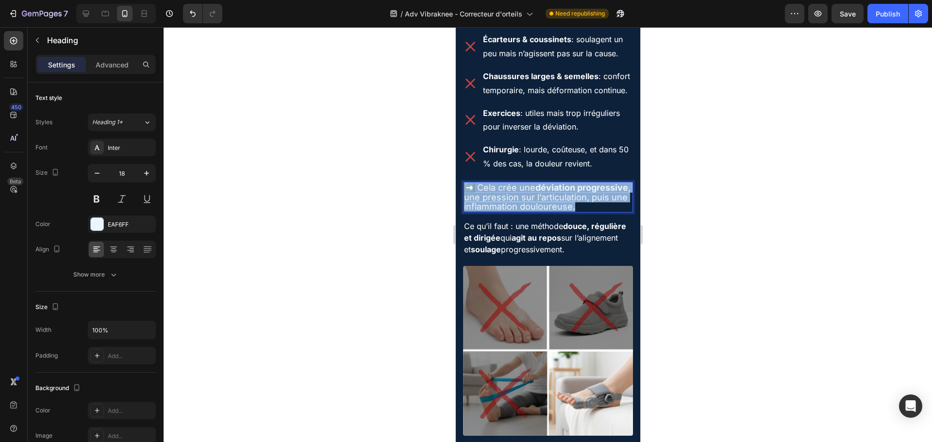
click at [505, 212] on p "➡️ Cela crée une déviation progressive , une pression sur l’articulation, puis …" at bounding box center [548, 197] width 168 height 29
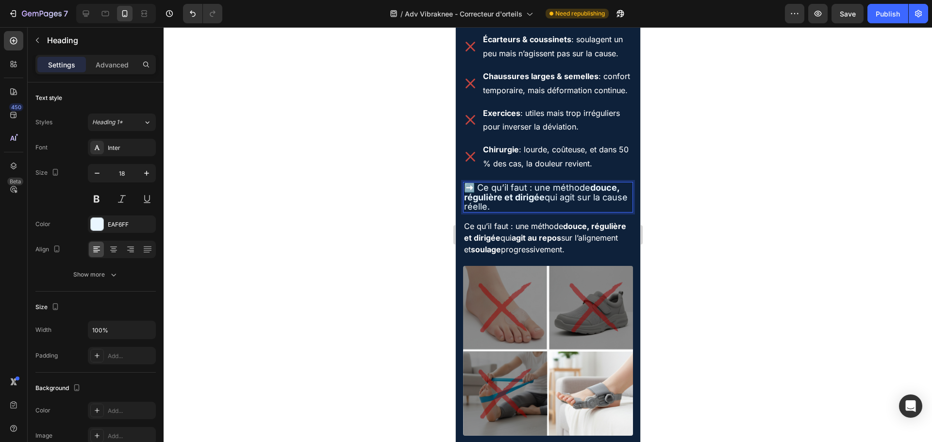
click at [711, 223] on div at bounding box center [548, 234] width 768 height 415
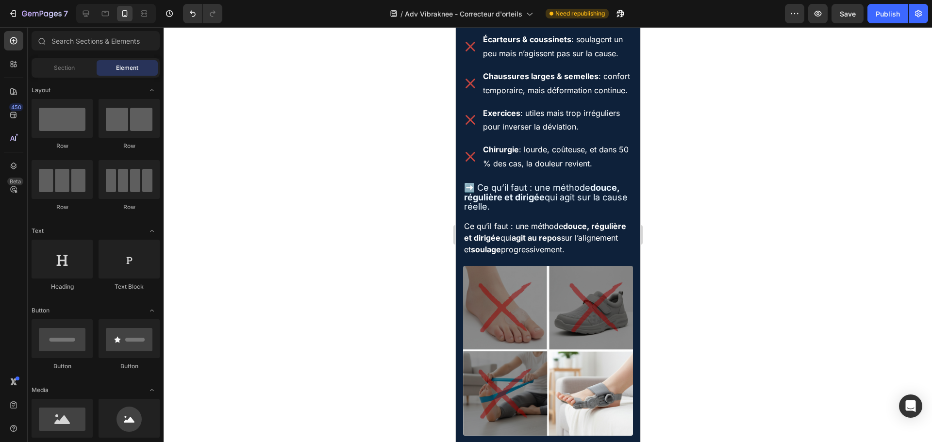
click at [515, 208] on div "Pourquoi vos tentatives précédentes n’ont pas marché : Heading Écarteurs & cous…" at bounding box center [548, 208] width 170 height 467
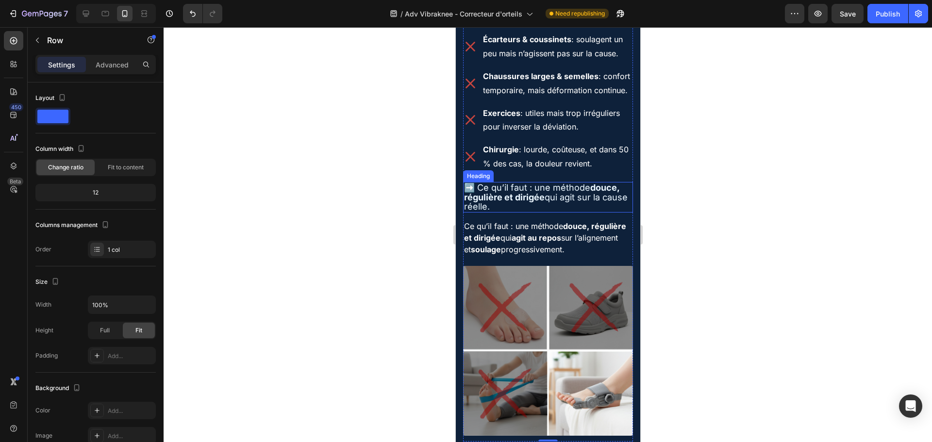
click at [515, 212] on p "➡️ Ce qu’il faut : une méthode douce, régulière et dirigée qui agit sur la caus…" at bounding box center [548, 197] width 168 height 29
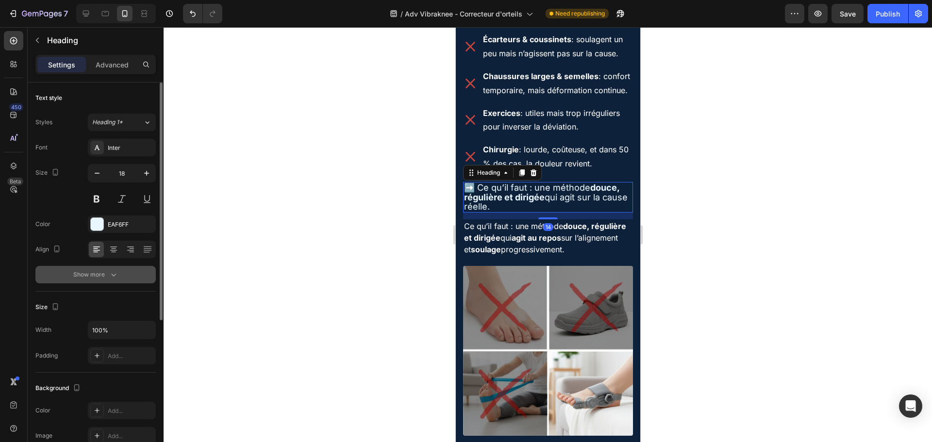
click at [120, 266] on button "Show more" at bounding box center [95, 274] width 120 height 17
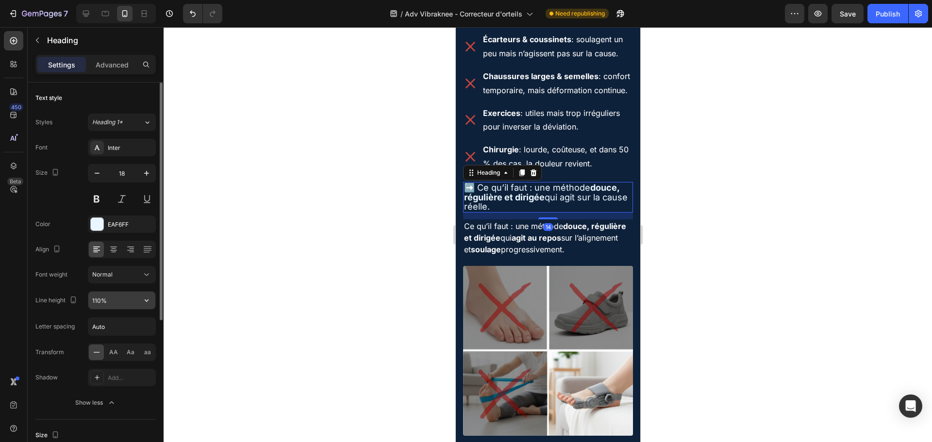
click at [111, 300] on input "110%" at bounding box center [121, 300] width 67 height 17
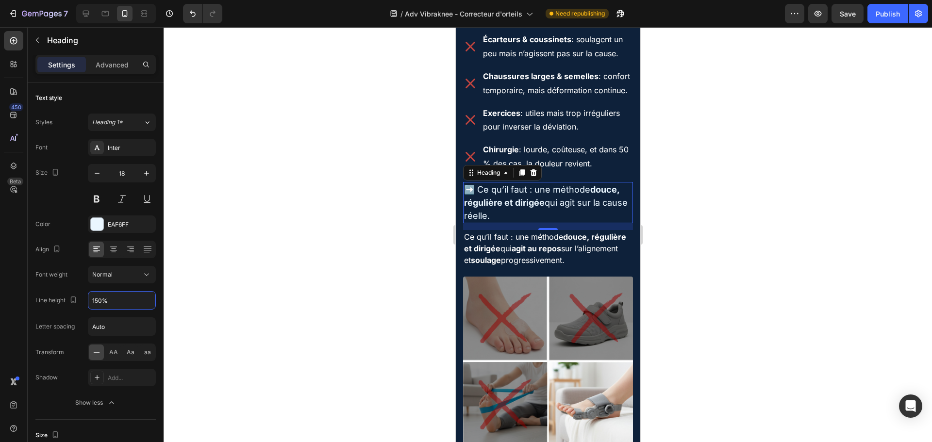
type input "150%"
click at [692, 215] on div at bounding box center [548, 234] width 768 height 415
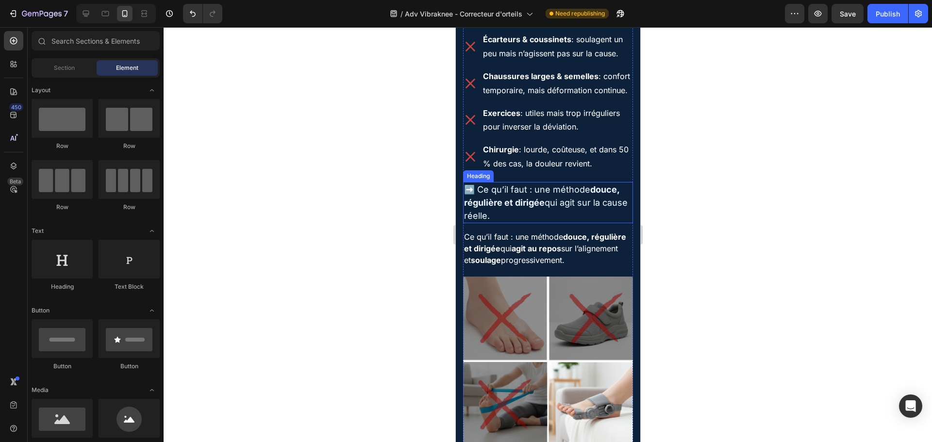
click at [551, 267] on h2 "Ce qu’il faut : une méthode douce, régulière et dirigée qui agit au repos sur l…" at bounding box center [548, 248] width 170 height 37
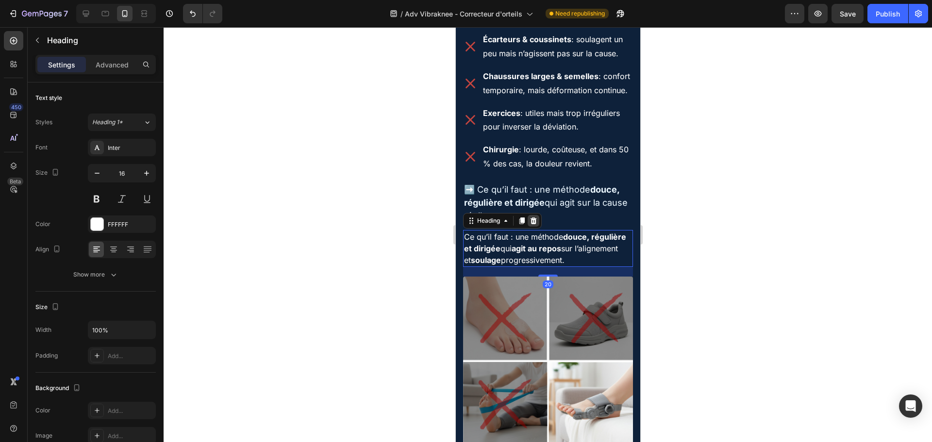
drag, startPoint x: 534, startPoint y: 249, endPoint x: 1140, endPoint y: 266, distance: 606.0
click at [534, 225] on icon at bounding box center [533, 221] width 8 height 8
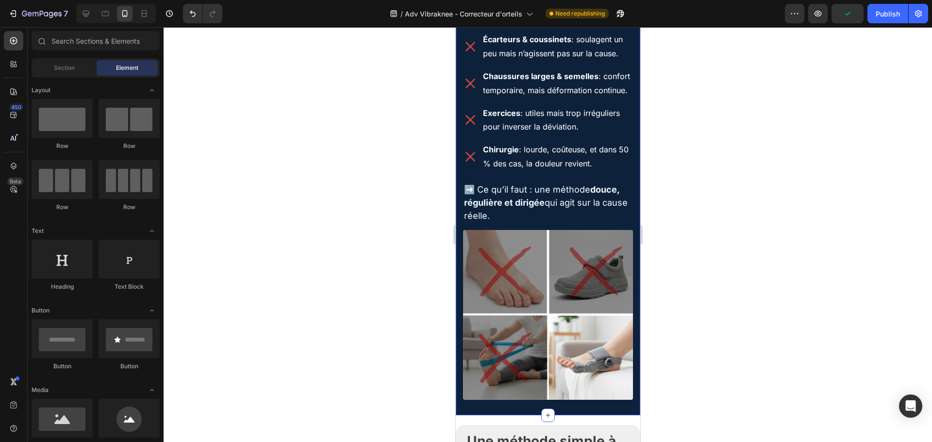
click at [495, 208] on strong "douce, régulière et dirigée" at bounding box center [541, 195] width 155 height 23
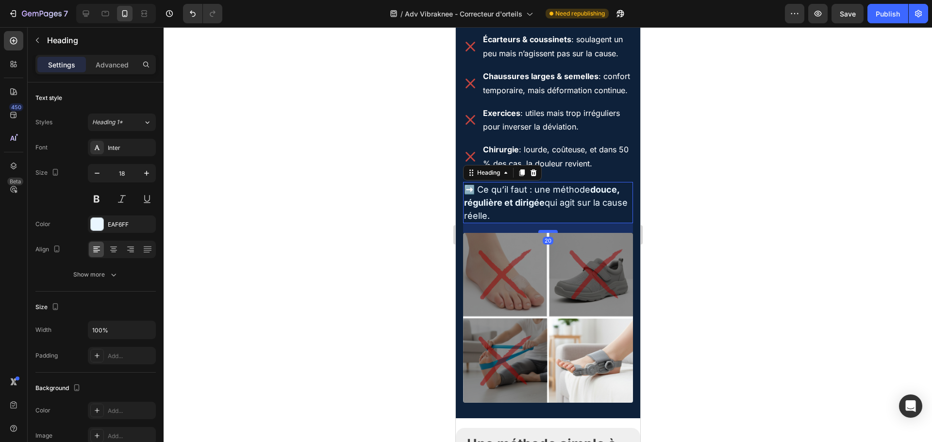
click at [538, 233] on div at bounding box center [547, 231] width 19 height 3
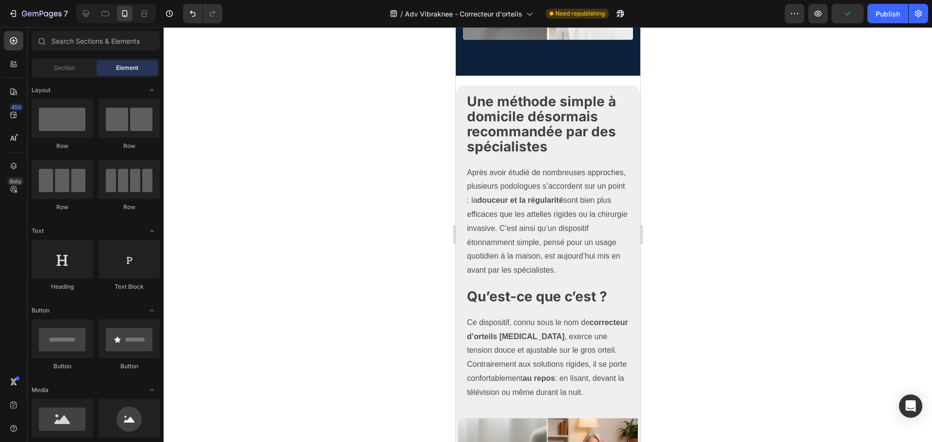
scroll to position [1514, 0]
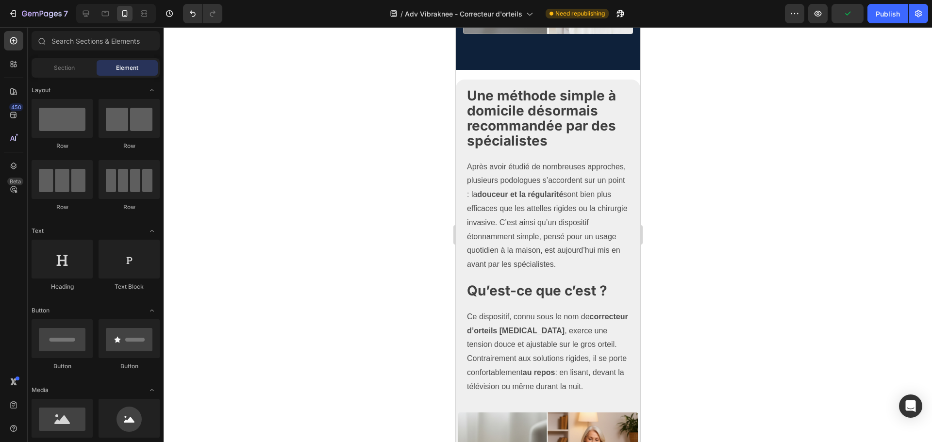
drag, startPoint x: 637, startPoint y: 212, endPoint x: 1099, endPoint y: 224, distance: 462.3
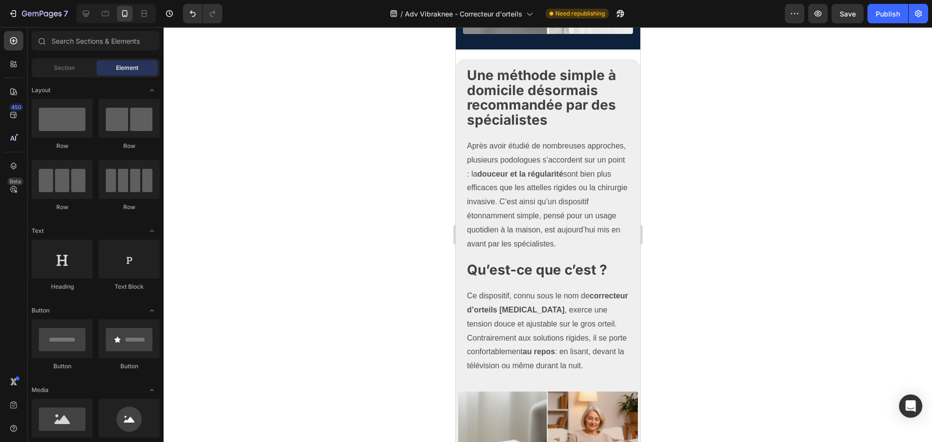
click at [547, 119] on strong "Une méthode simple à domicile désormais recommandée par des spécialistes" at bounding box center [540, 97] width 149 height 61
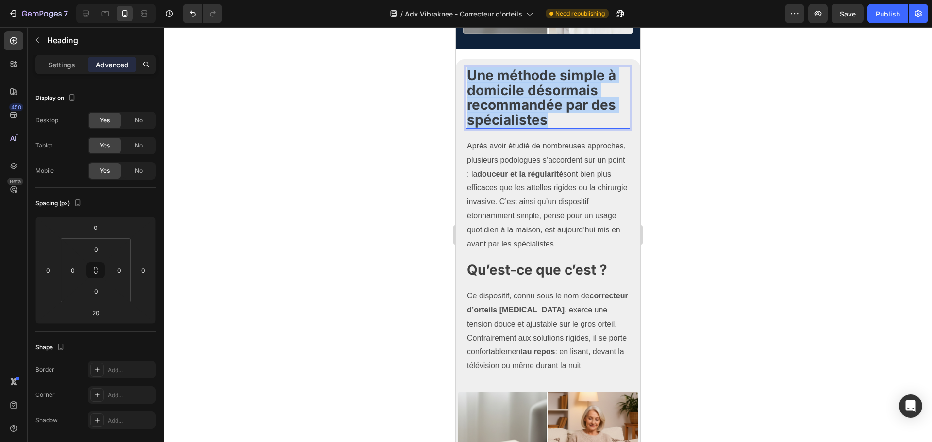
click at [547, 119] on strong "Une méthode simple à domicile désormais recommandée par des spécialistes" at bounding box center [540, 97] width 149 height 61
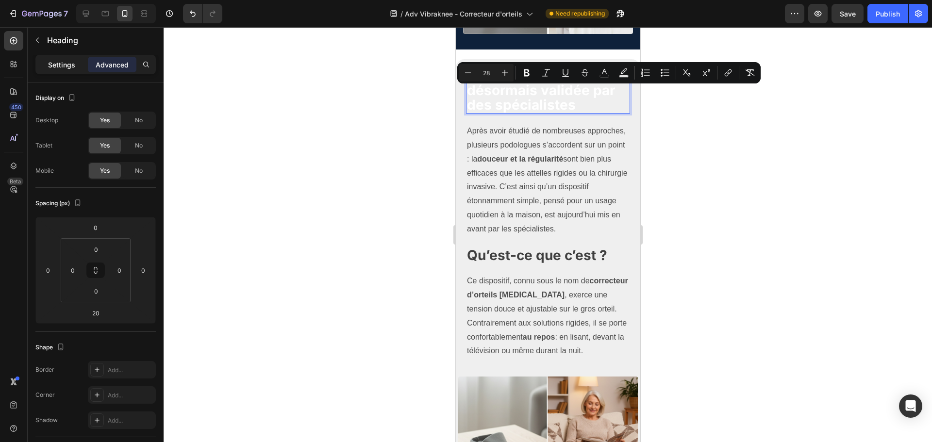
click at [59, 66] on p "Settings" at bounding box center [61, 65] width 27 height 10
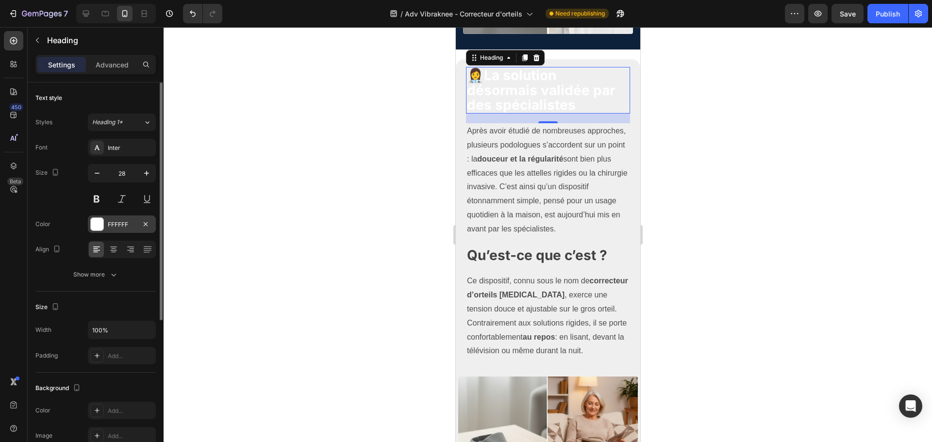
click at [110, 228] on div "FFFFFF" at bounding box center [122, 224] width 28 height 9
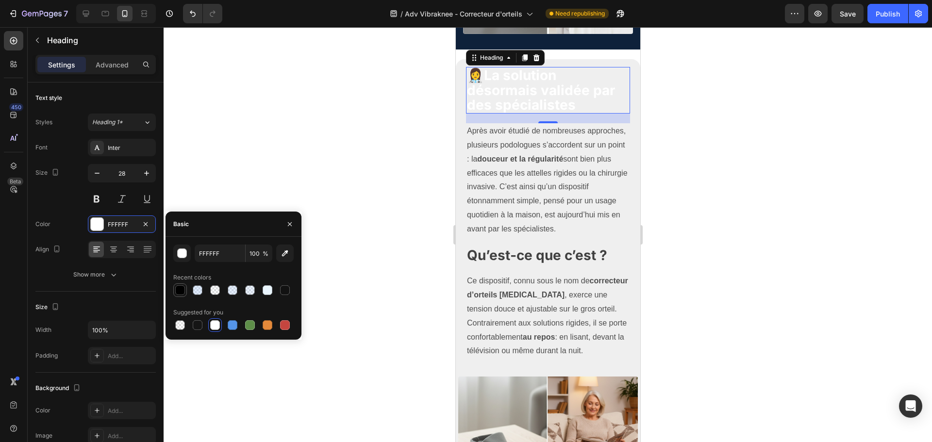
click at [178, 295] on div at bounding box center [180, 290] width 10 height 10
type input "000000"
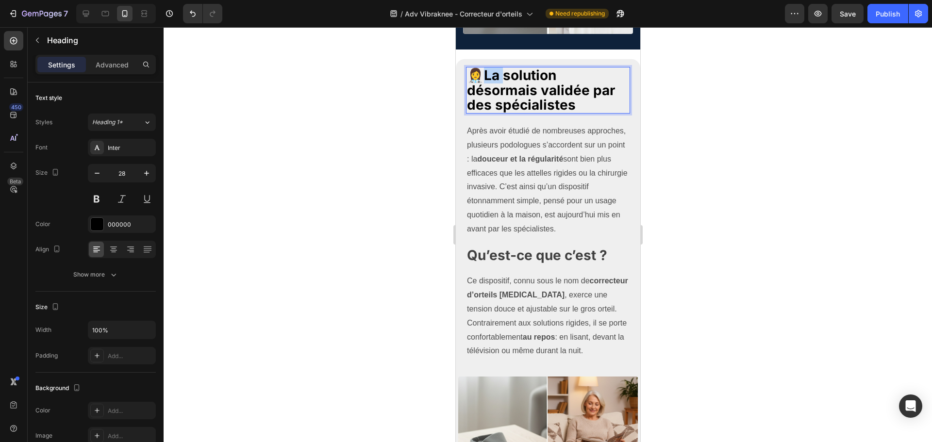
click at [492, 100] on strong "La solution désormais validée par des spécialistes" at bounding box center [540, 90] width 148 height 47
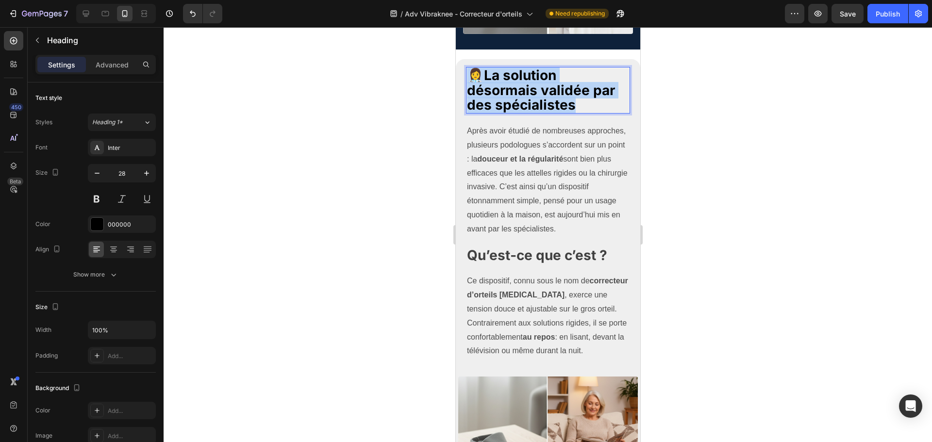
click at [492, 100] on strong "La solution désormais validée par des spécialistes" at bounding box center [540, 90] width 148 height 47
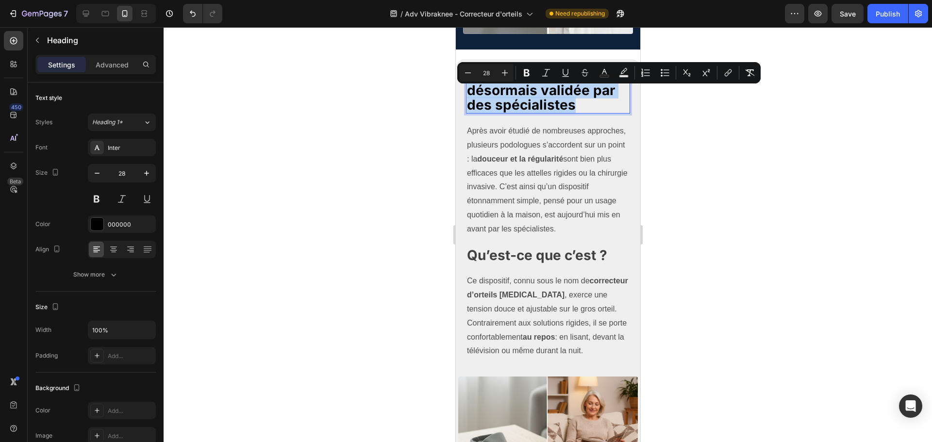
click at [492, 98] on strong "La solution désormais validée par des spécialistes" at bounding box center [540, 90] width 148 height 47
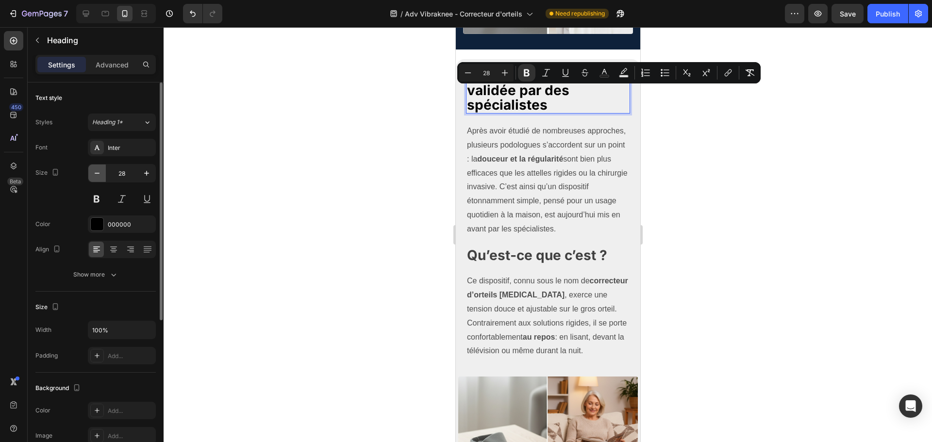
click at [97, 169] on icon "button" at bounding box center [97, 173] width 10 height 10
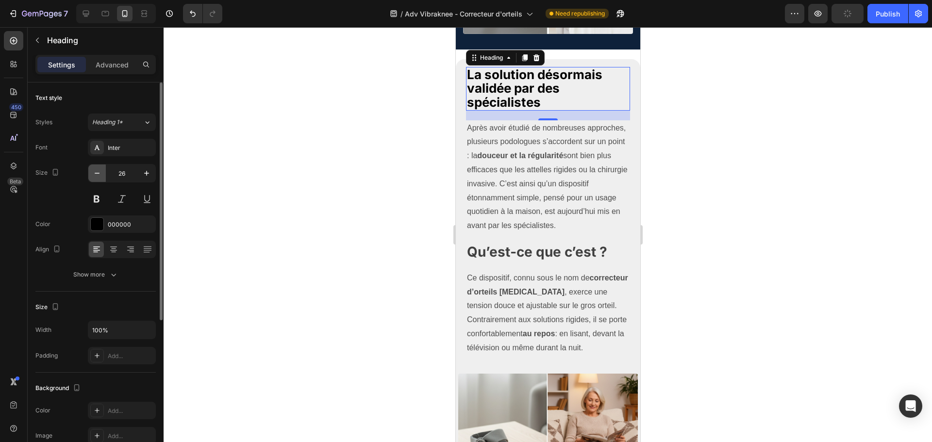
click at [97, 169] on icon "button" at bounding box center [97, 173] width 10 height 10
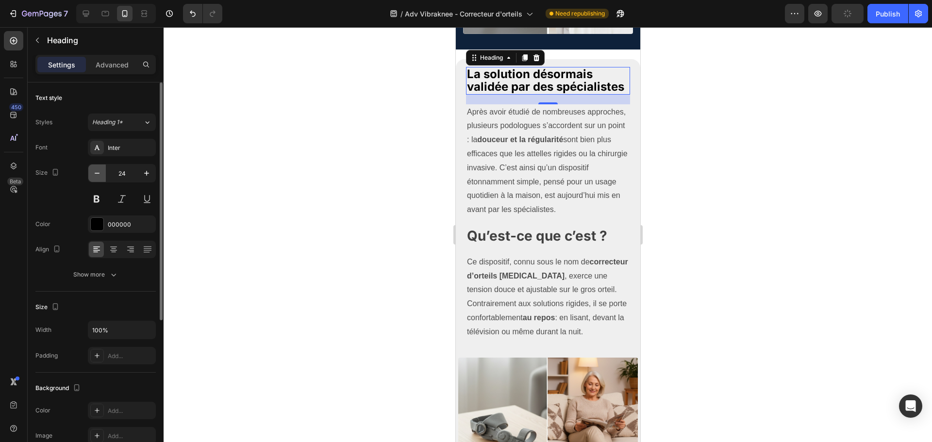
click at [97, 169] on icon "button" at bounding box center [97, 173] width 10 height 10
type input "23"
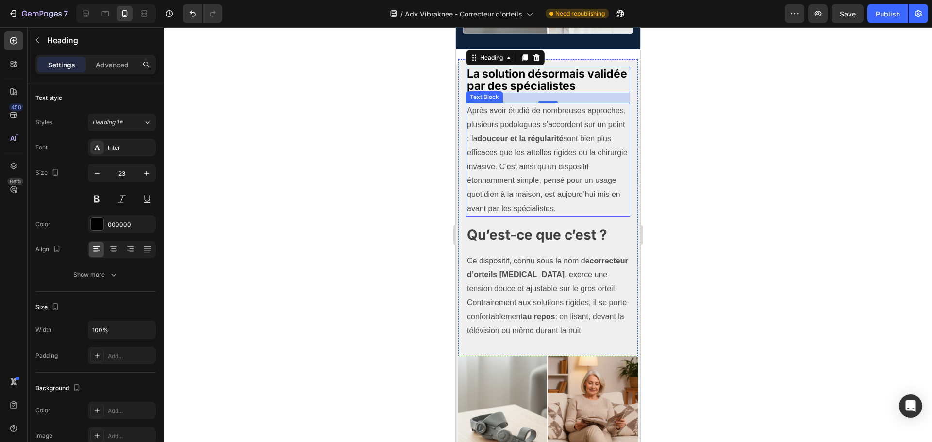
click at [542, 153] on p "Après avoir étudié de nombreuses approches, plusieurs podologues s’accordent su…" at bounding box center [547, 160] width 162 height 112
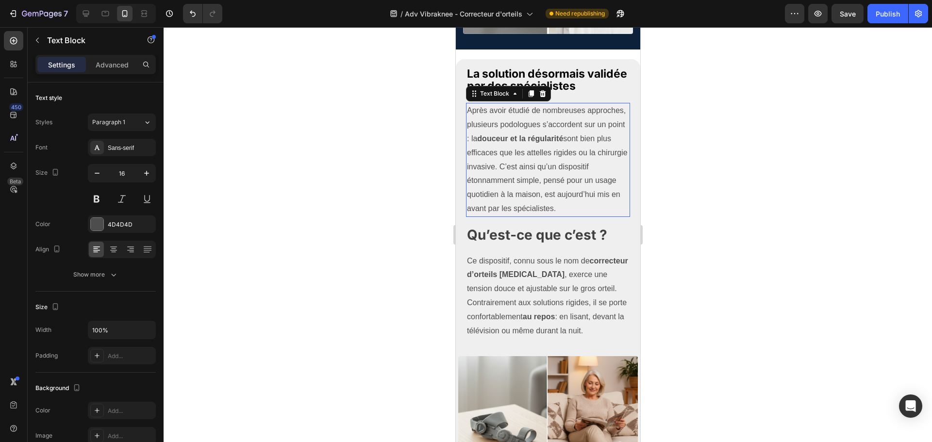
click at [542, 153] on p "Après avoir étudié de nombreuses approches, plusieurs podologues s’accordent su…" at bounding box center [547, 160] width 162 height 112
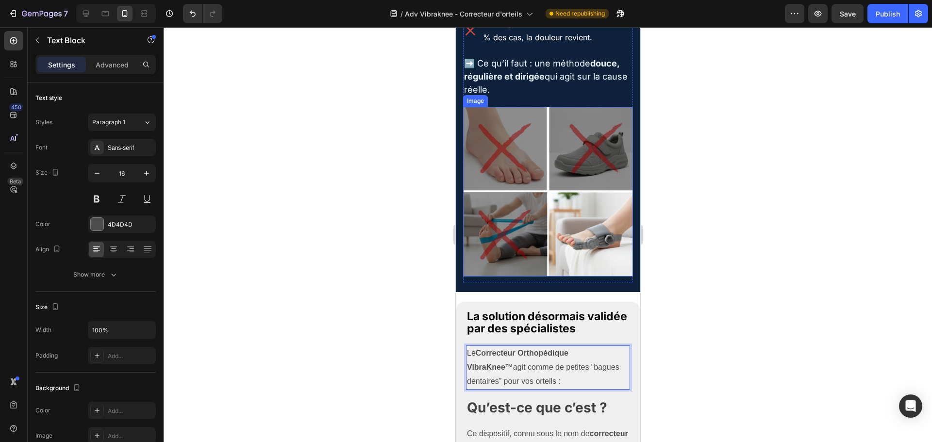
scroll to position [1126, 0]
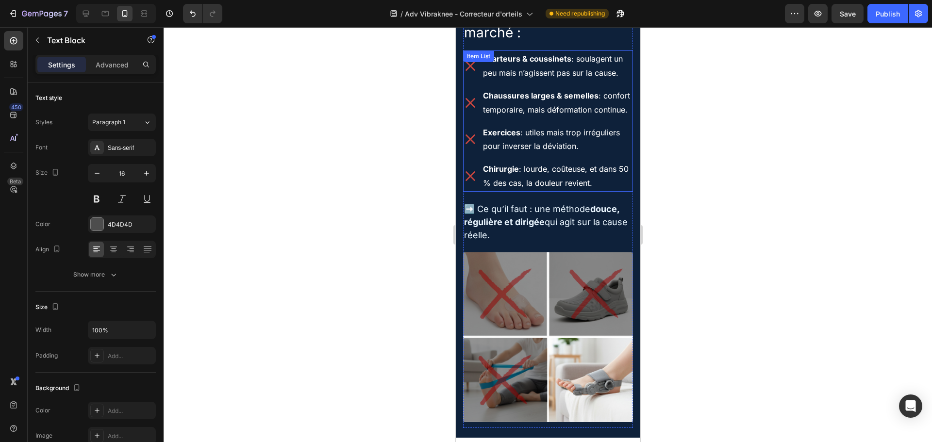
click at [531, 154] on p "Exercices : utiles mais trop irréguliers pour inverser la déviation." at bounding box center [556, 140] width 149 height 28
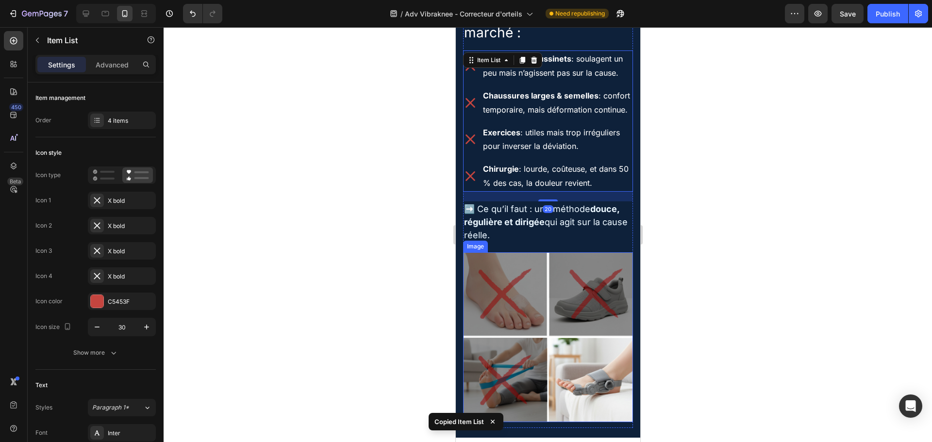
scroll to position [1465, 0]
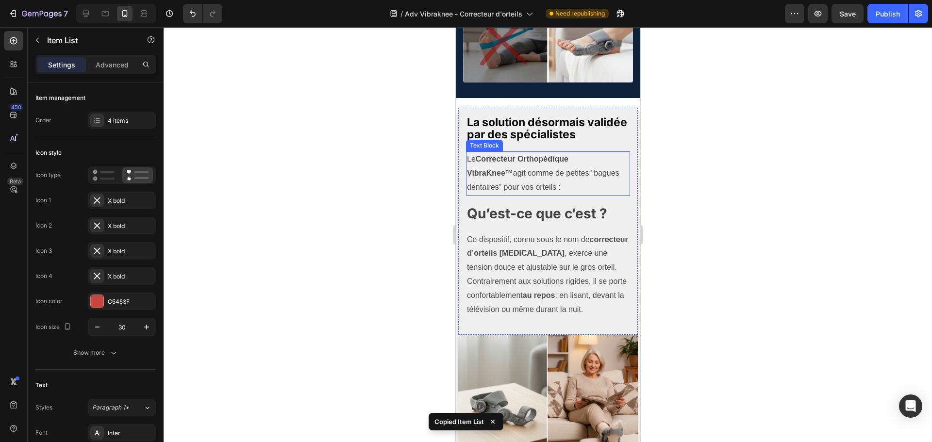
click at [540, 186] on p "Le Correcteur Orthopédique VibraKnee™ agit comme de petites “bagues dentaires” …" at bounding box center [547, 173] width 162 height 42
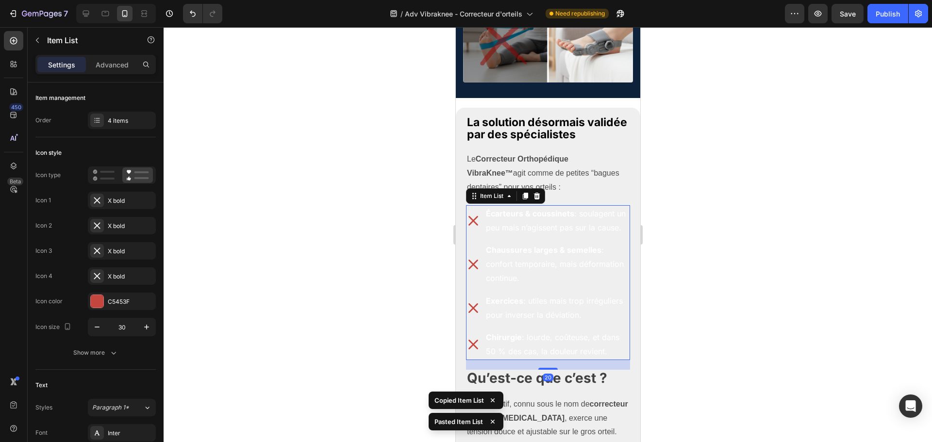
click at [484, 236] on div "Écarteurs & coussinets : soulagent un peu mais n’agissent pas sur la cause." at bounding box center [557, 220] width 146 height 31
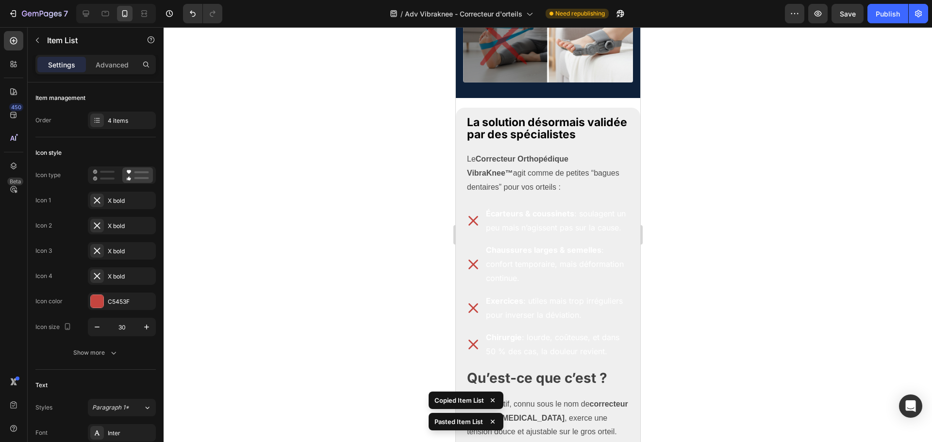
click at [475, 277] on div "Chaussures larges & semelles : confort temporaire, mais déformation continue." at bounding box center [547, 264] width 164 height 45
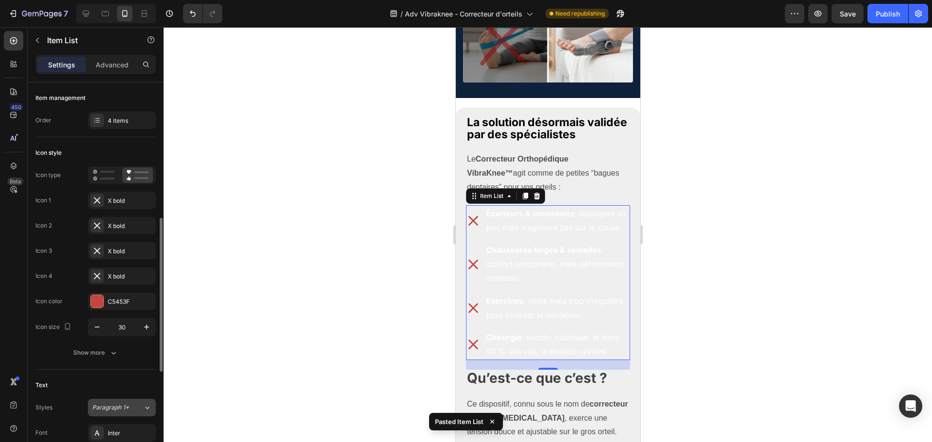
scroll to position [97, 0]
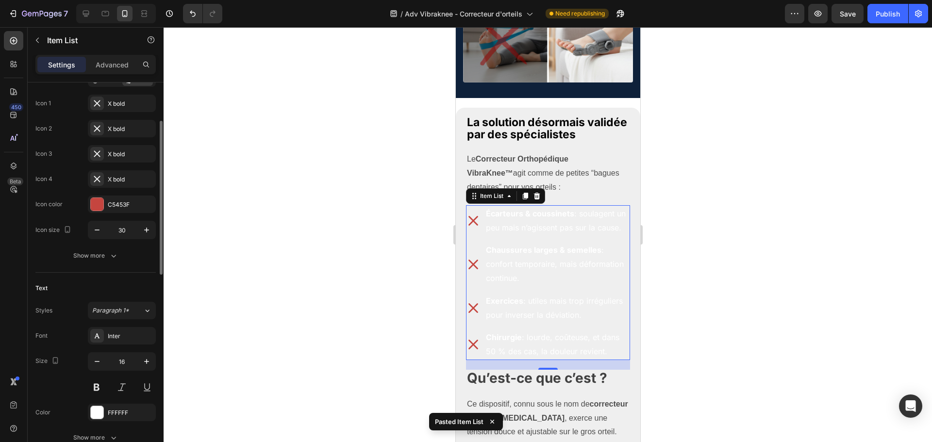
click at [112, 400] on div "Font Inter Size 16 Color FFFFFF Show more" at bounding box center [95, 386] width 120 height 119
click at [114, 407] on div "FFFFFF" at bounding box center [122, 412] width 68 height 17
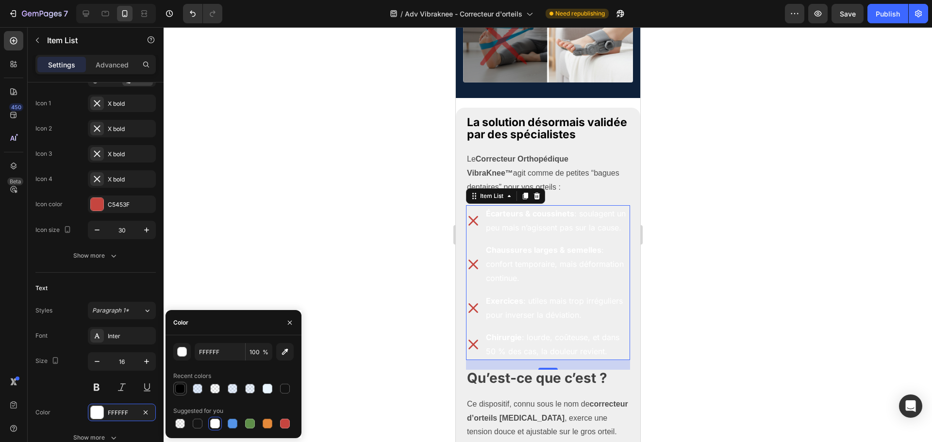
click at [181, 384] on div at bounding box center [180, 389] width 10 height 10
type input "000000"
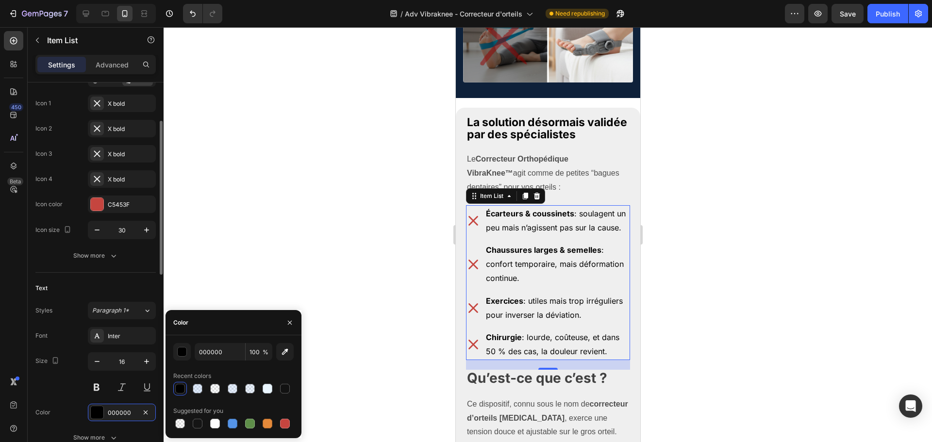
scroll to position [0, 0]
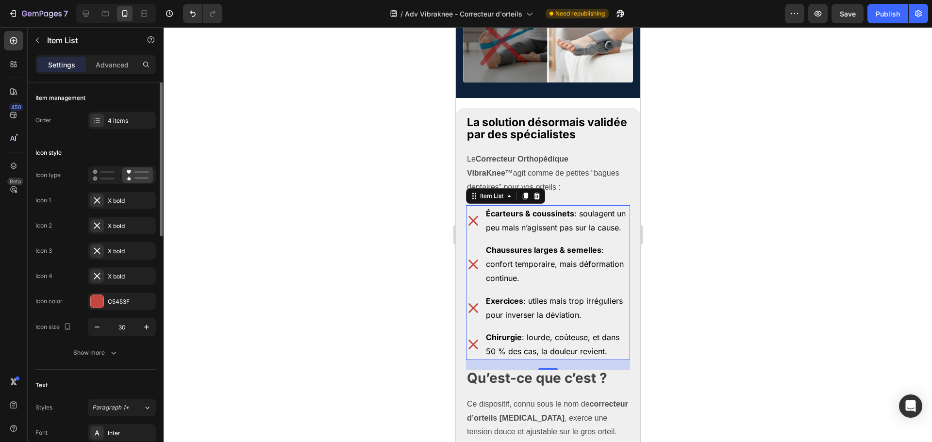
click at [101, 167] on div at bounding box center [122, 174] width 68 height 17
click at [102, 168] on div at bounding box center [104, 175] width 30 height 16
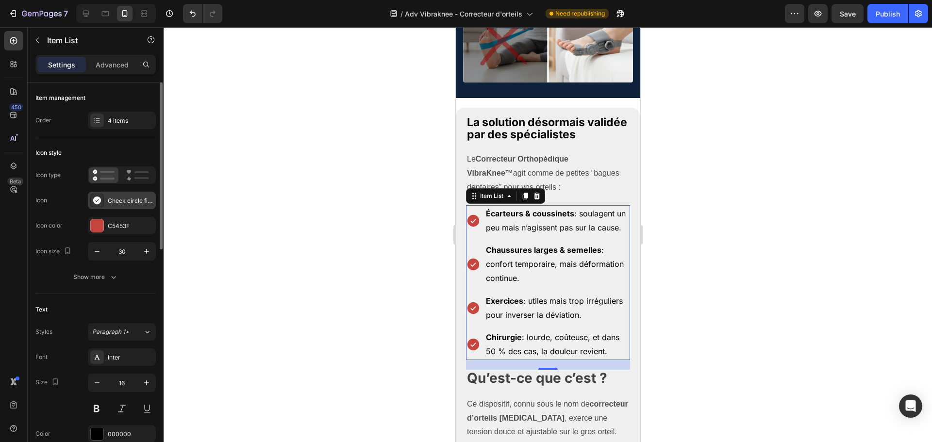
click at [116, 197] on div "Check circle filled" at bounding box center [131, 201] width 46 height 9
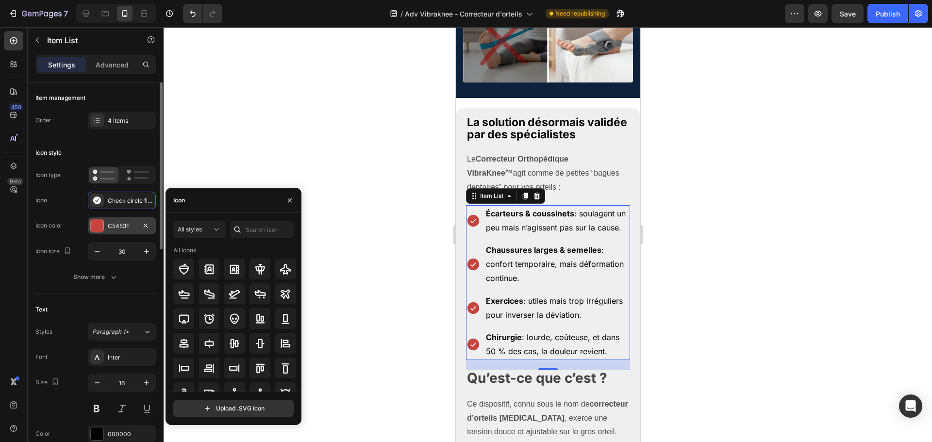
click at [119, 231] on div "C5453F" at bounding box center [122, 225] width 68 height 17
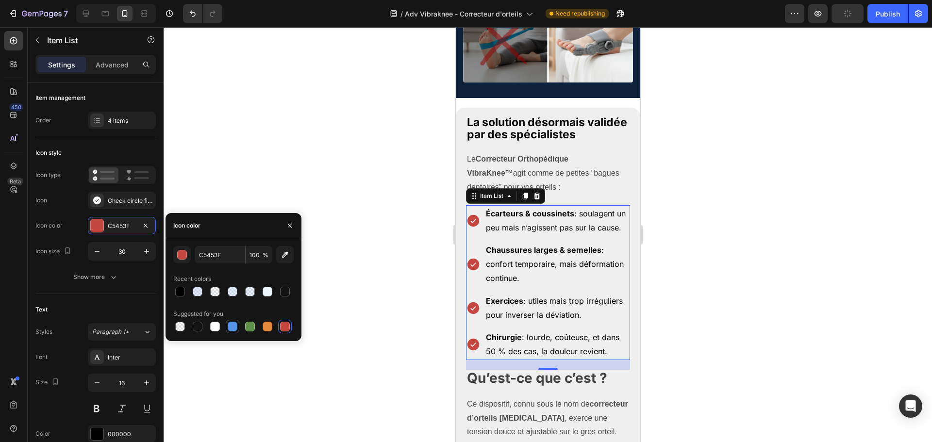
click at [234, 327] on div at bounding box center [233, 327] width 10 height 10
type input "5594E7"
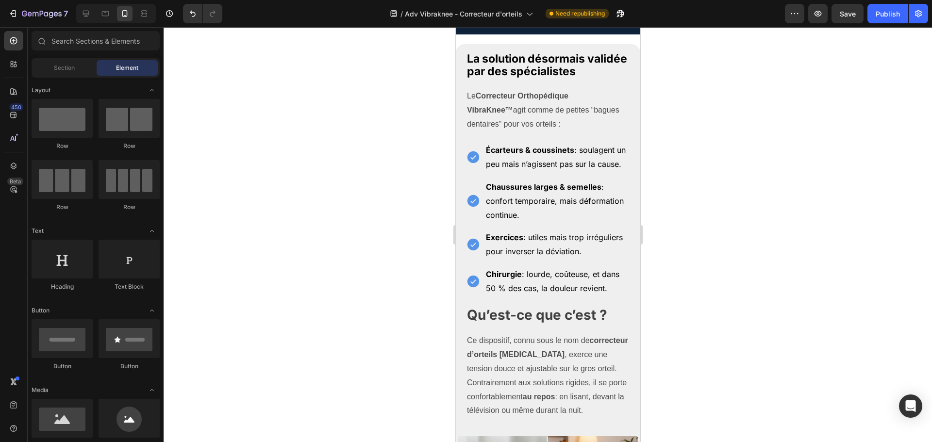
scroll to position [1531, 0]
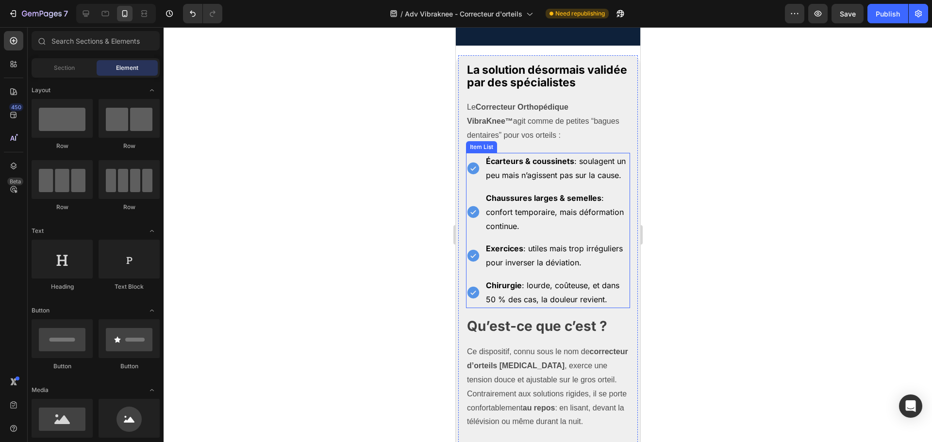
click at [476, 200] on div "Écarteurs & coussinets : soulagent un peu mais n’agissent pas sur la cause. Cha…" at bounding box center [547, 230] width 164 height 155
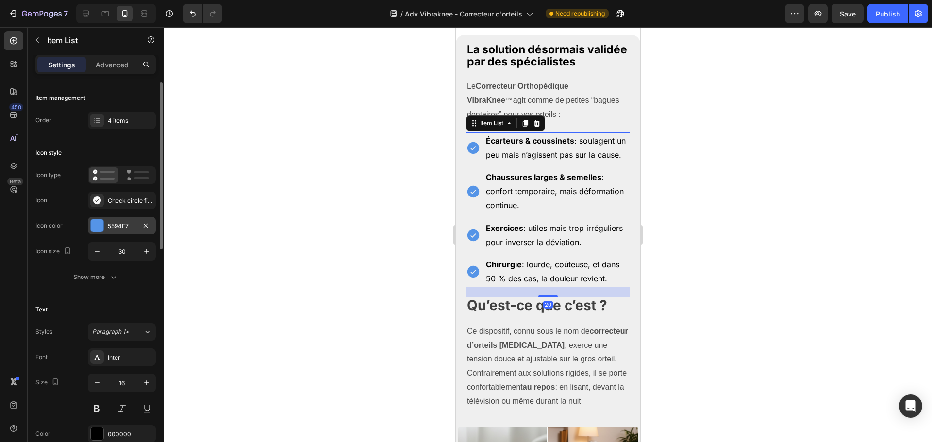
click at [123, 228] on div "5594E7" at bounding box center [122, 226] width 28 height 9
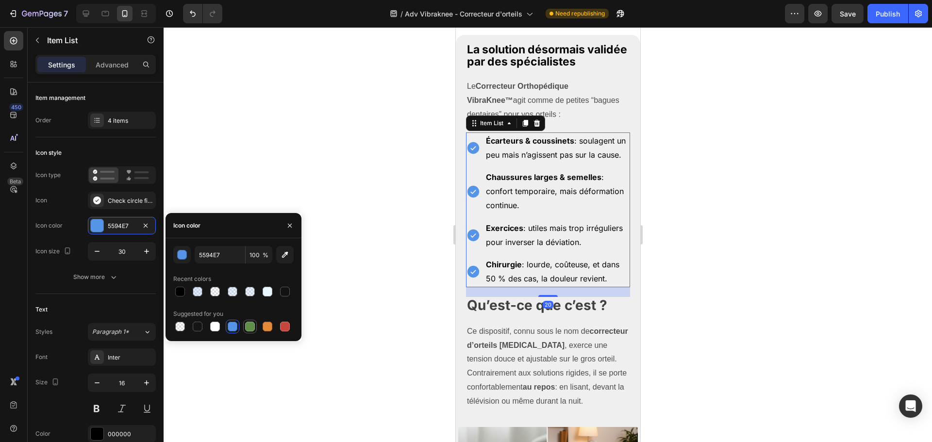
click at [247, 321] on div at bounding box center [250, 327] width 12 height 12
type input "5E8E49"
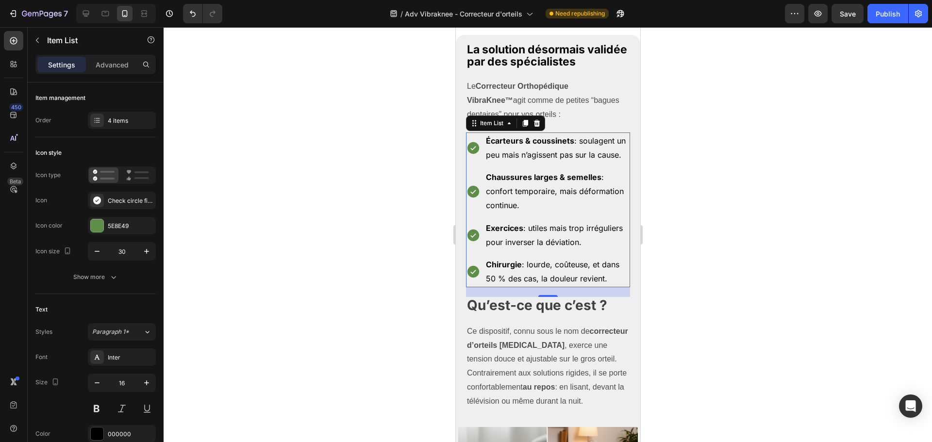
click at [704, 182] on div at bounding box center [548, 234] width 768 height 415
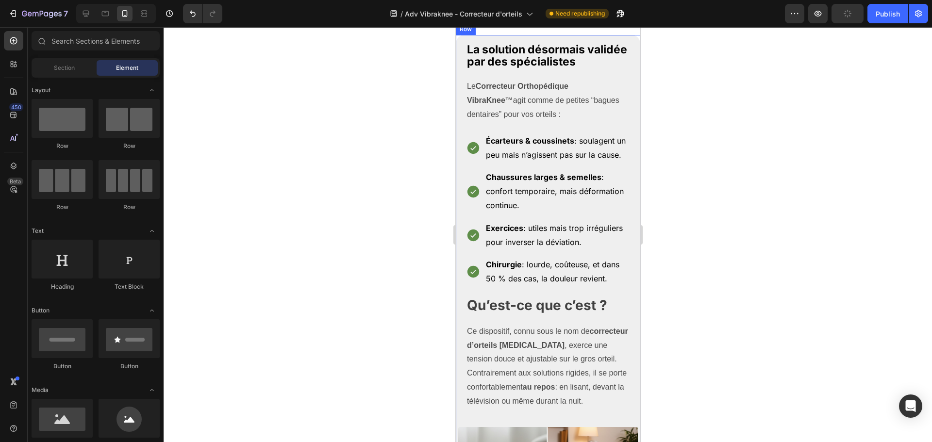
click at [522, 162] on p "Écarteurs & coussinets : soulagent un peu mais n’agissent pas sur la cause." at bounding box center [556, 148] width 143 height 28
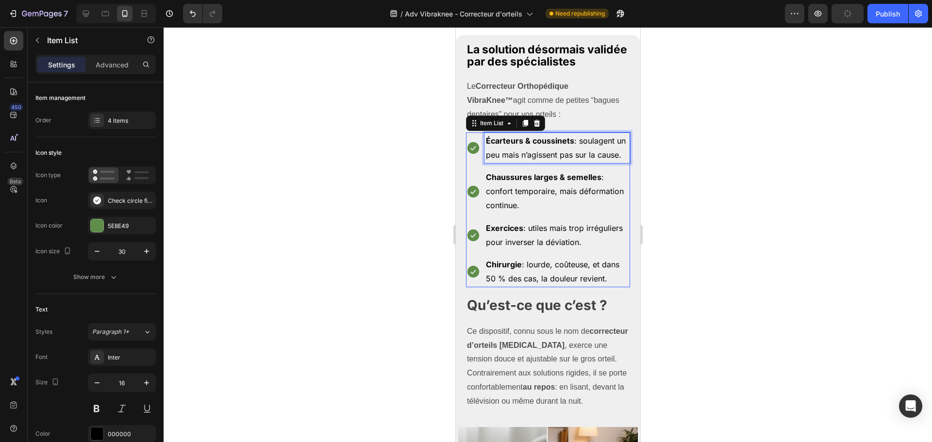
click at [522, 162] on p "Écarteurs & coussinets : soulagent un peu mais n’agissent pas sur la cause." at bounding box center [556, 148] width 143 height 28
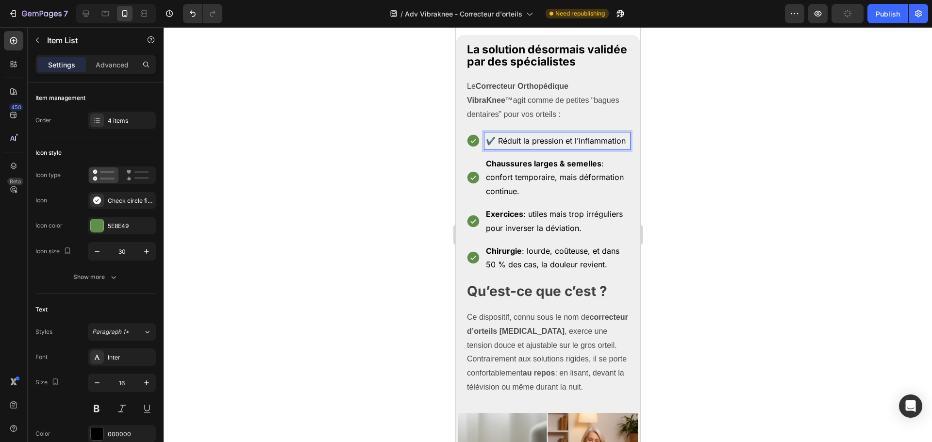
click at [501, 148] on p "✔️ Réduit la pression et l’inflammation" at bounding box center [556, 141] width 143 height 14
click at [499, 148] on p "✔️ Réduit la pression et l’inflammation" at bounding box center [556, 141] width 143 height 14
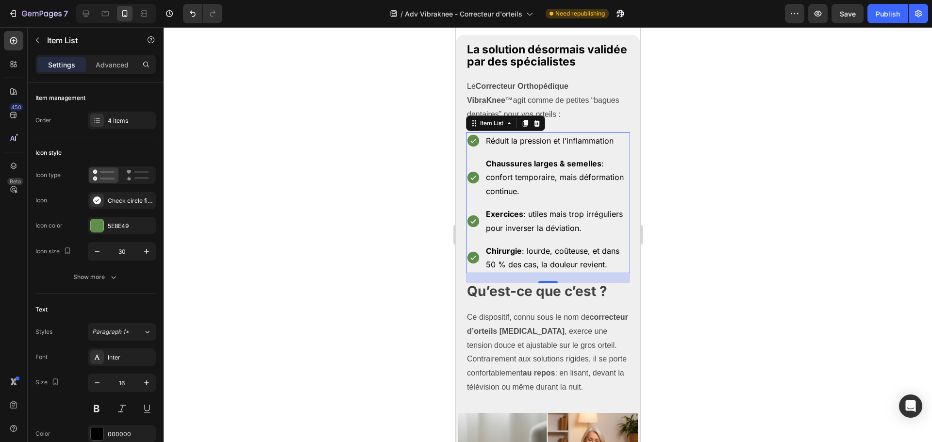
click at [527, 199] on p "Chaussures larges & semelles : confort temporaire, mais déformation continue." at bounding box center [556, 178] width 143 height 42
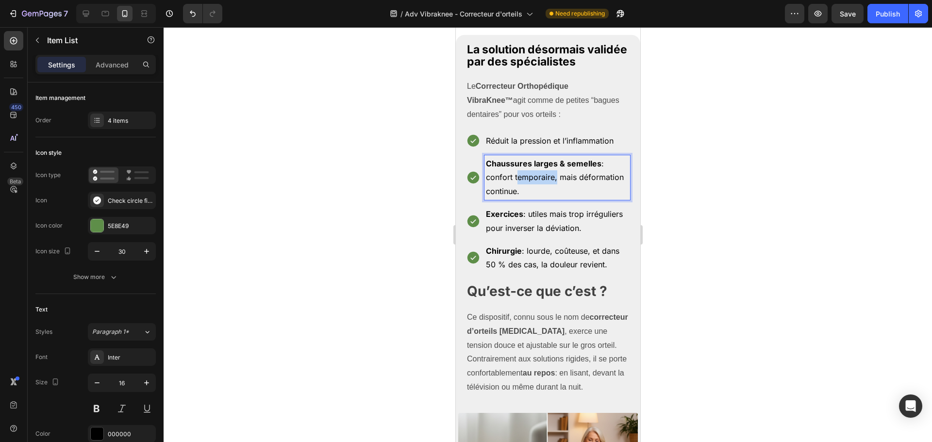
click at [527, 199] on p "Chaussures larges & semelles : confort temporaire, mais déformation continue." at bounding box center [556, 178] width 143 height 42
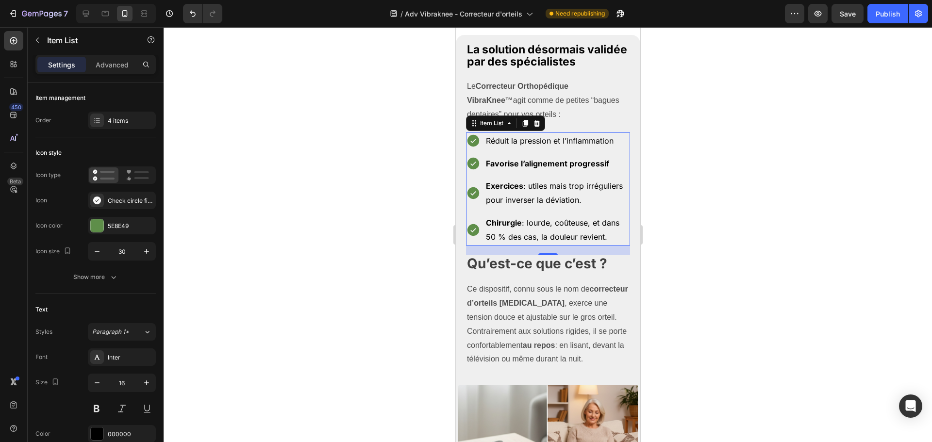
click at [519, 230] on div "Réduit la pression et l’inflammation Favorise l’alignement progressif Exercices…" at bounding box center [547, 189] width 164 height 113
click at [522, 207] on p "Exercices : utiles mais trop irréguliers pour inverser la déviation." at bounding box center [556, 193] width 143 height 28
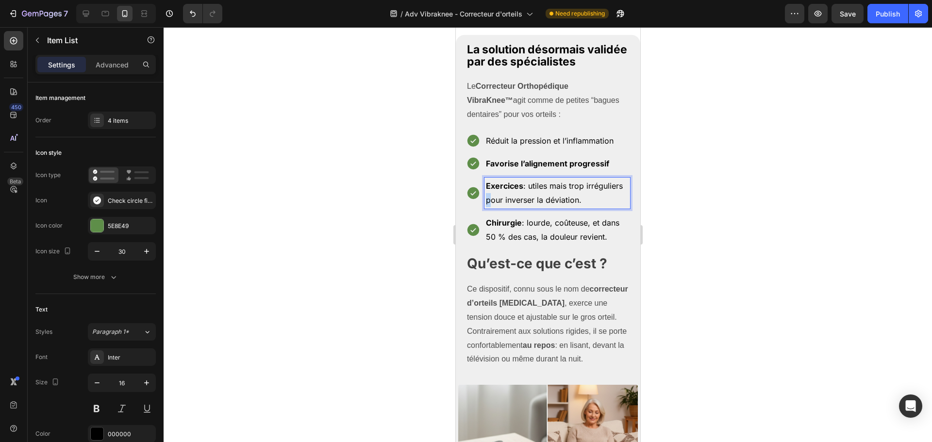
click at [522, 207] on p "Exercices : utiles mais trop irréguliers pour inverser la déviation." at bounding box center [556, 193] width 143 height 28
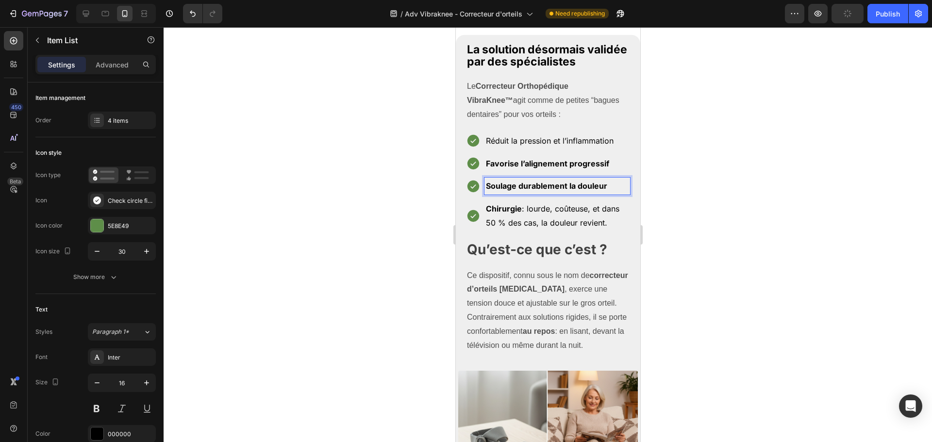
click at [533, 168] on strong "Favorise l’alignement progressif" at bounding box center [546, 164] width 123 height 10
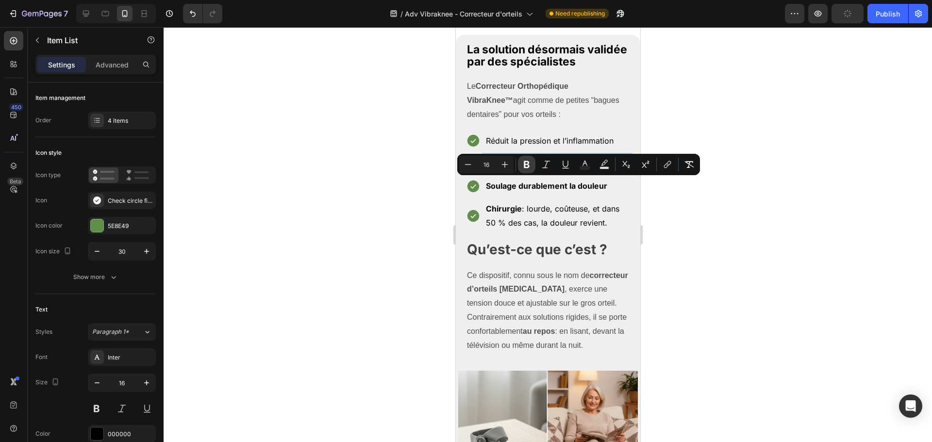
click at [526, 168] on icon "Editor contextual toolbar" at bounding box center [527, 164] width 6 height 7
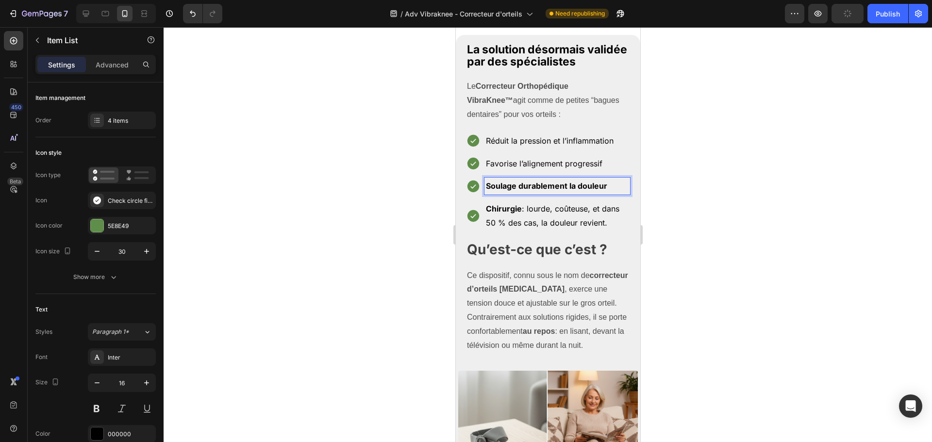
click at [518, 195] on div "Soulage durablement la douleur" at bounding box center [557, 186] width 146 height 17
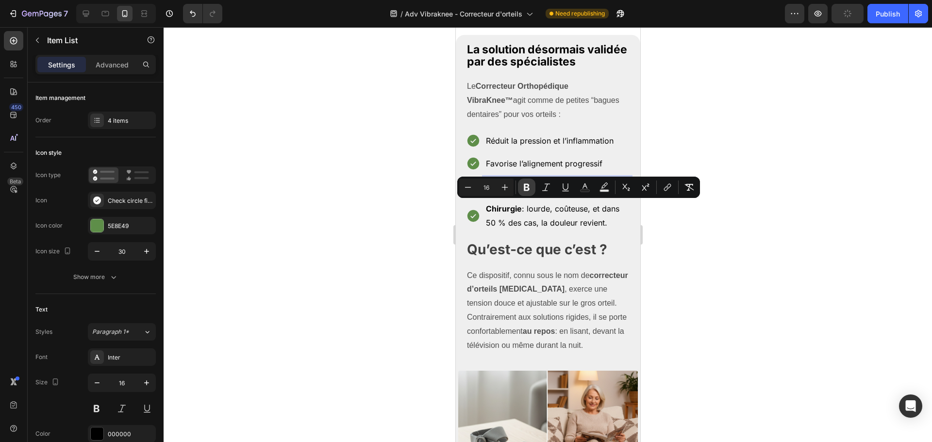
click at [524, 184] on icon "Editor contextual toolbar" at bounding box center [527, 188] width 10 height 10
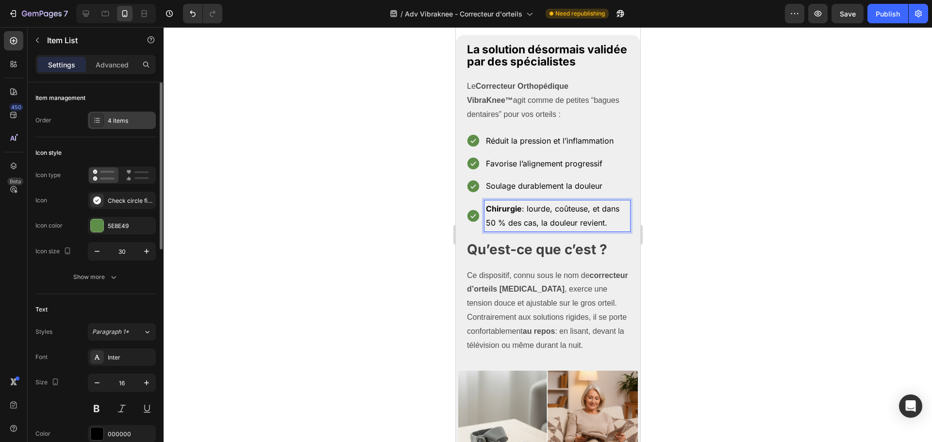
click at [123, 122] on div "4 items" at bounding box center [131, 120] width 46 height 9
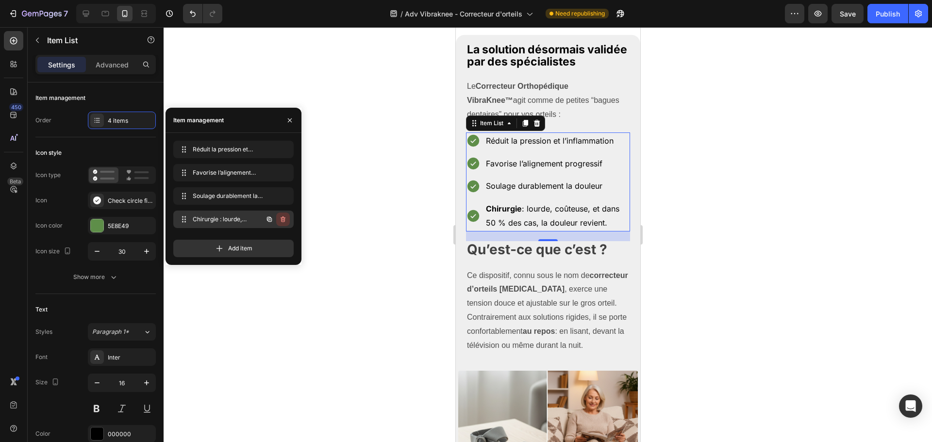
click at [285, 219] on icon "button" at bounding box center [283, 220] width 8 height 8
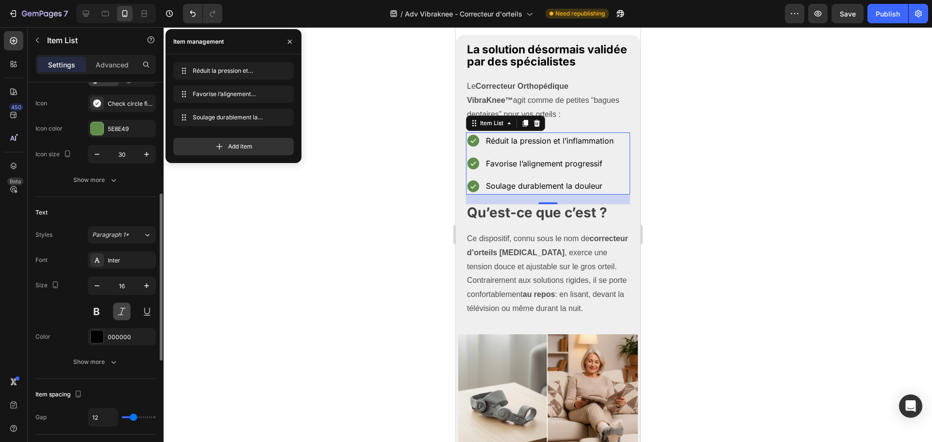
scroll to position [146, 0]
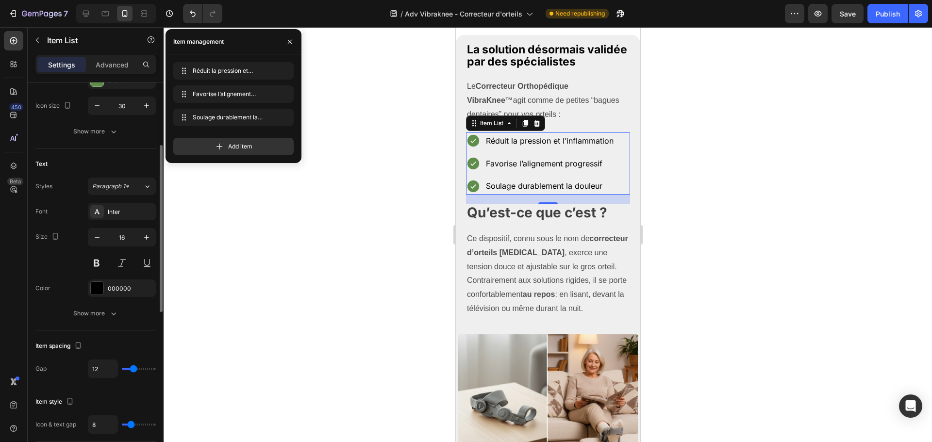
type input "13"
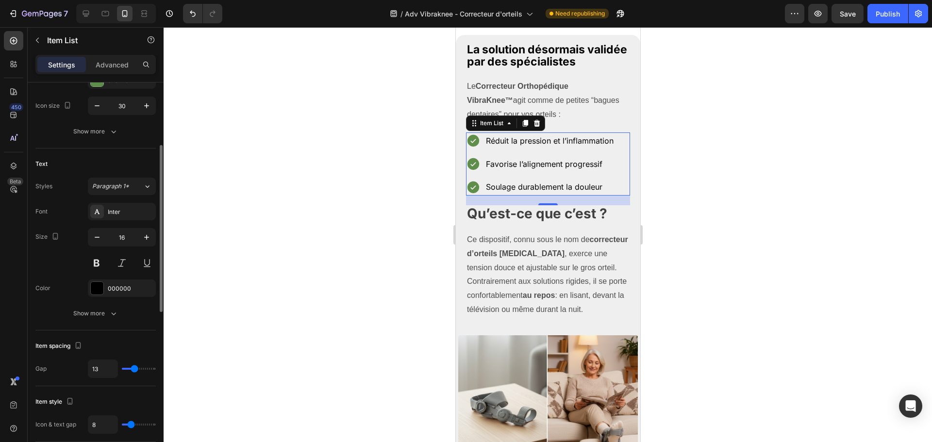
type input "12"
type input "11"
type input "10"
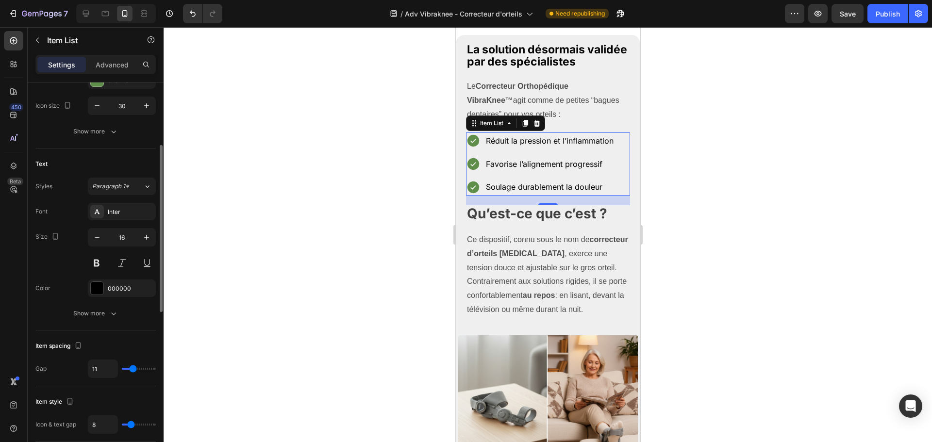
type input "10"
type input "9"
type input "8"
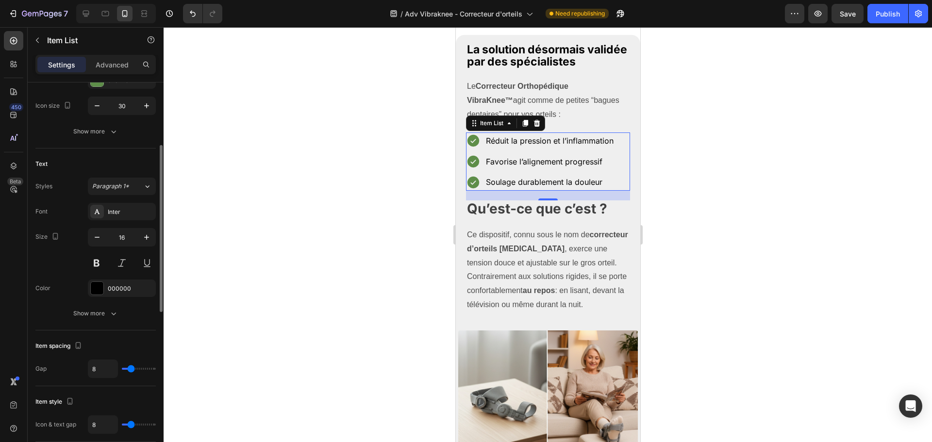
type input "7"
type input "6"
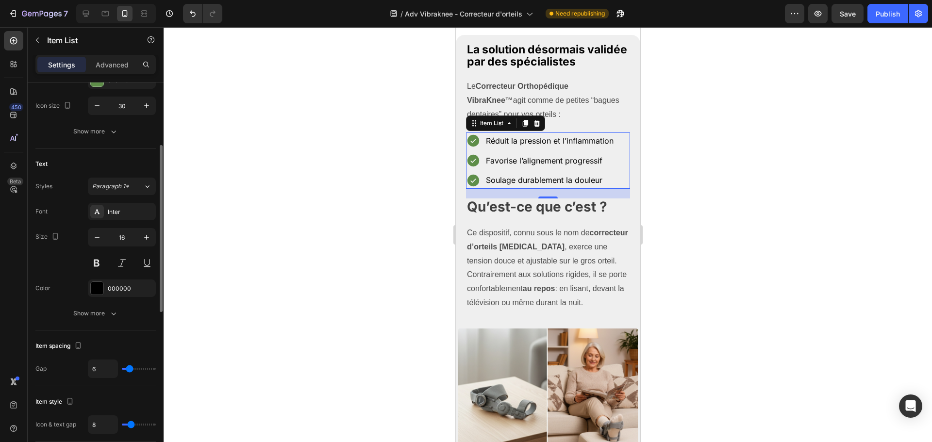
type input "5"
type input "4"
type input "3"
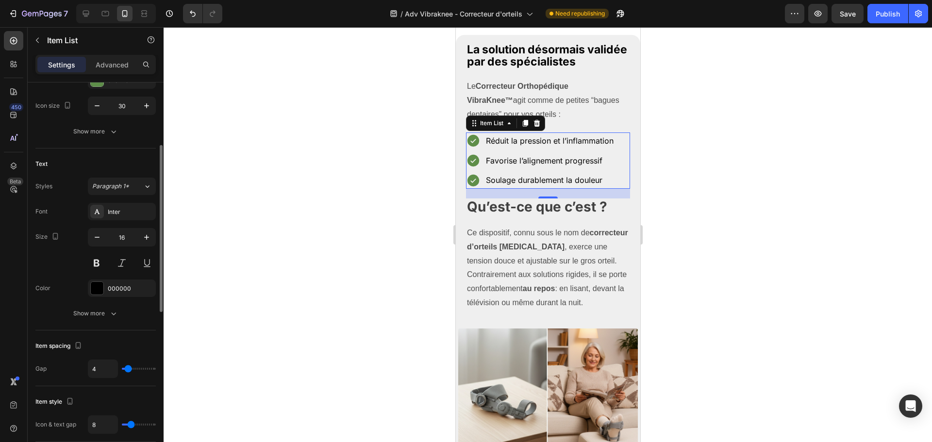
type input "3"
type input "2"
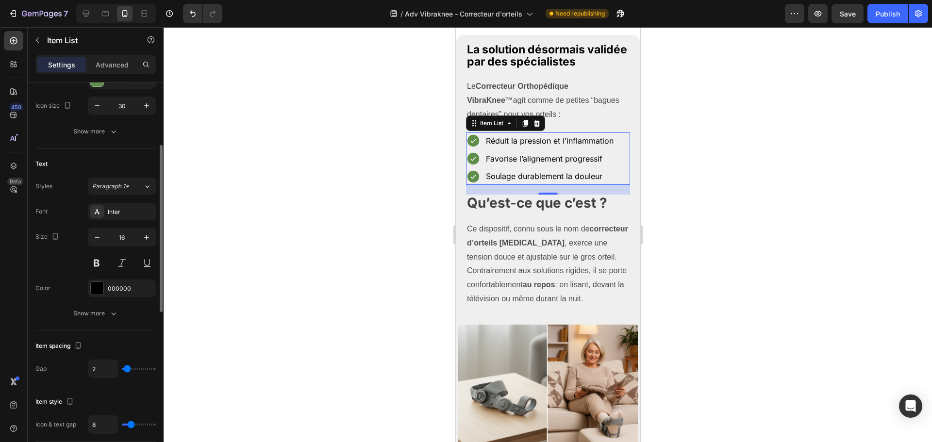
drag, startPoint x: 134, startPoint y: 367, endPoint x: 127, endPoint y: 367, distance: 7.3
type input "2"
click at [127, 368] on input "range" at bounding box center [139, 369] width 34 height 2
click at [728, 219] on div at bounding box center [548, 234] width 768 height 415
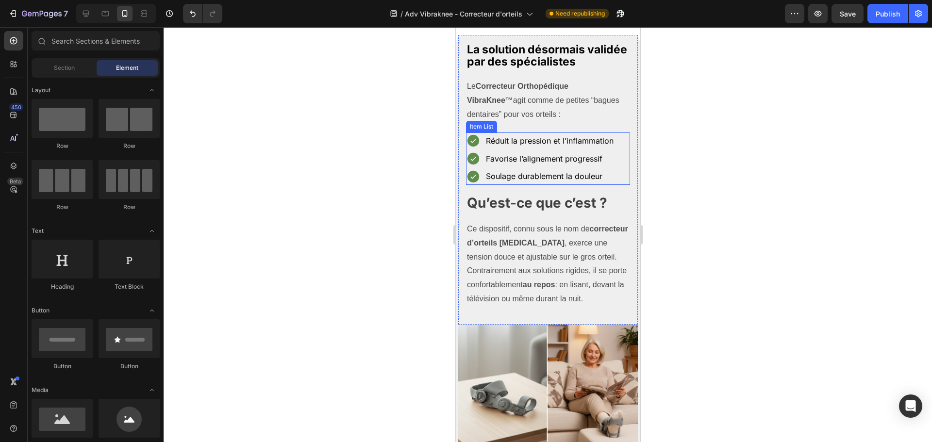
click at [555, 121] on p "Le Correcteur Orthopédique VibraKnee™ agit comme de petites “bagues dentaires” …" at bounding box center [547, 101] width 162 height 42
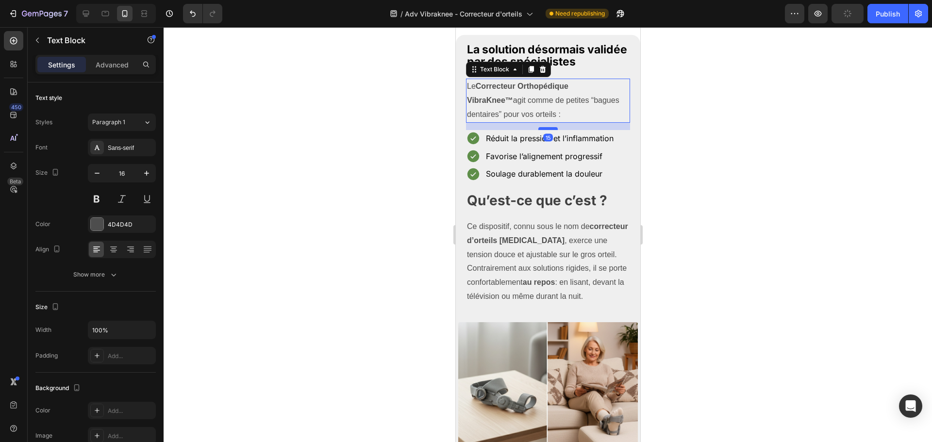
click at [550, 130] on div at bounding box center [547, 128] width 19 height 3
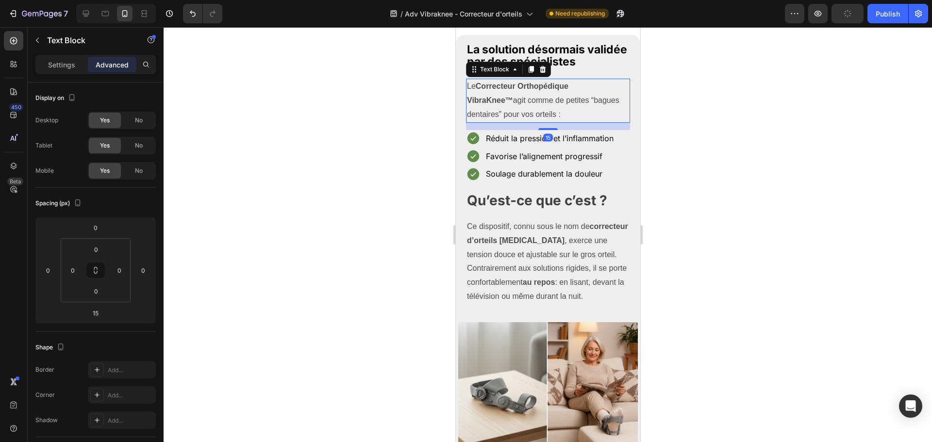
click at [684, 153] on div at bounding box center [548, 234] width 768 height 415
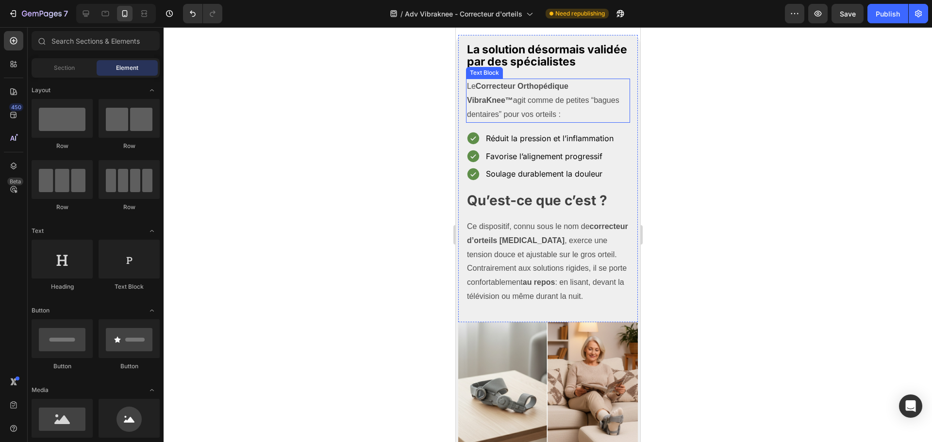
drag, startPoint x: 534, startPoint y: 116, endPoint x: 521, endPoint y: 121, distance: 13.5
click at [534, 116] on p "Le Correcteur Orthopédique VibraKnee™ agit comme de petites “bagues dentaires” …" at bounding box center [547, 101] width 162 height 42
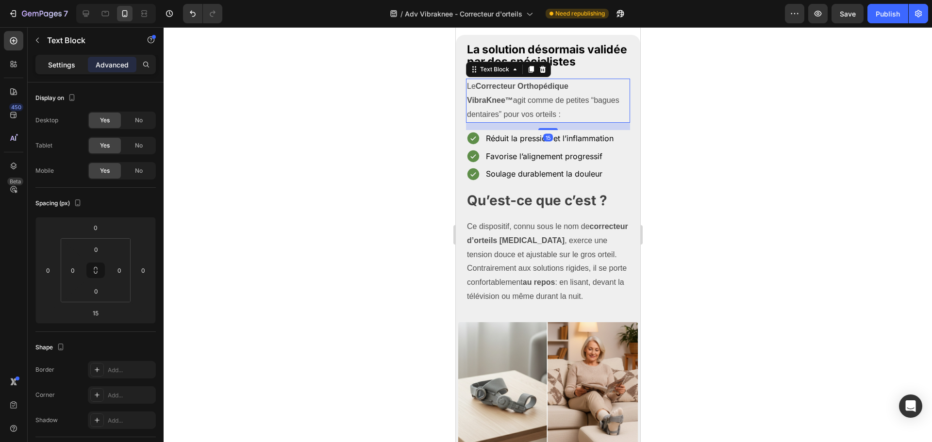
click at [59, 65] on p "Settings" at bounding box center [61, 65] width 27 height 10
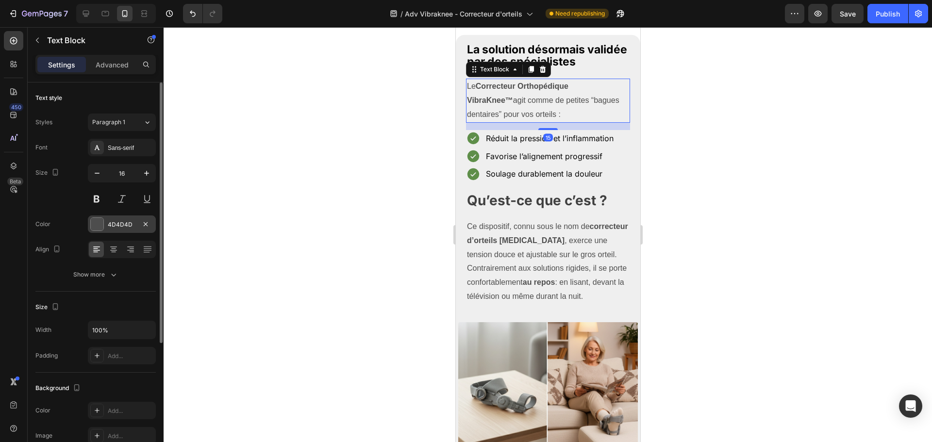
click at [95, 229] on div at bounding box center [97, 224] width 13 height 13
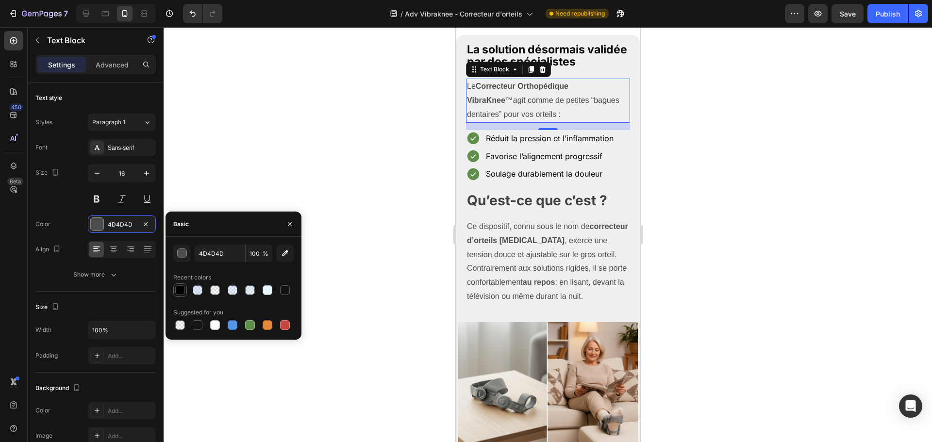
click at [176, 290] on div at bounding box center [180, 290] width 10 height 10
type input "000000"
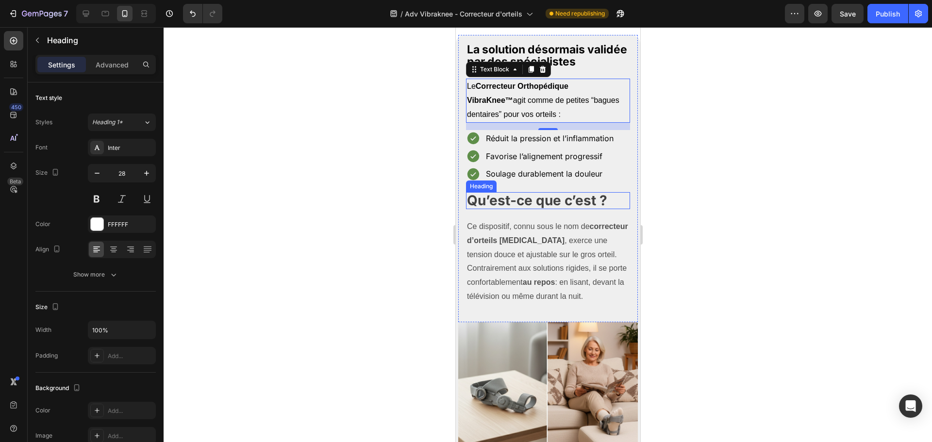
click at [538, 209] on strong "Qu’est-ce que c’est ?" at bounding box center [536, 200] width 140 height 17
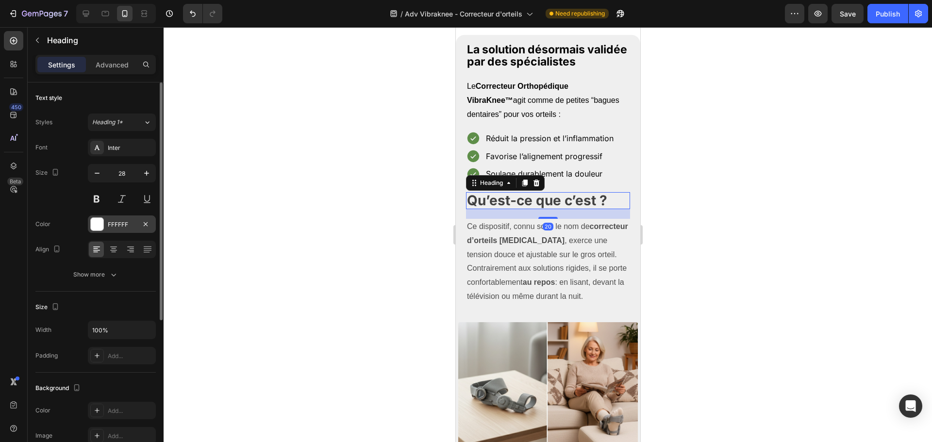
click at [104, 225] on div "FFFFFF" at bounding box center [122, 224] width 68 height 17
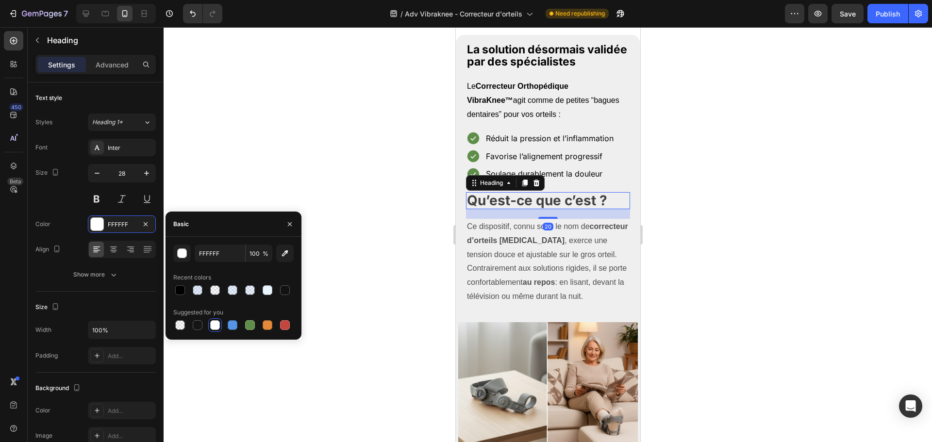
click at [173, 292] on div "FFFFFF 100 % Recent colors Suggested for you" at bounding box center [234, 288] width 136 height 87
click at [177, 291] on div at bounding box center [180, 290] width 10 height 10
type input "000000"
click at [520, 284] on p "Ce dispositif, connu sous le nom de correcteur d’orteils [MEDICAL_DATA] , exerc…" at bounding box center [547, 262] width 162 height 84
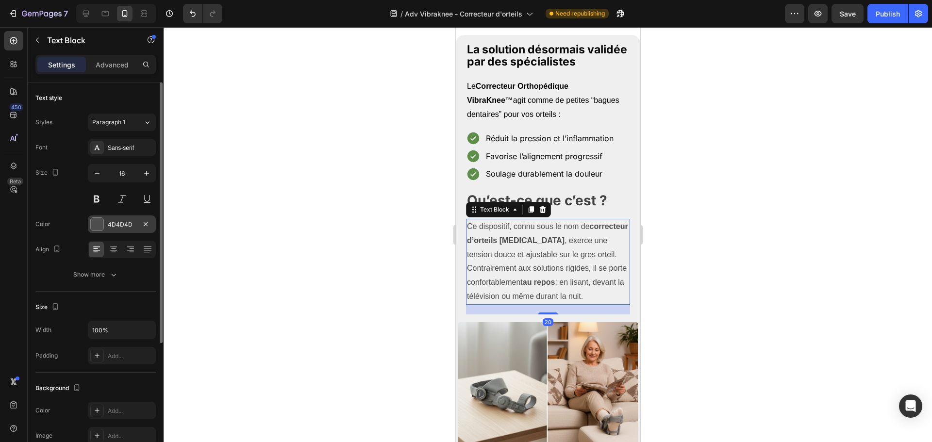
click at [103, 229] on div at bounding box center [97, 224] width 14 height 14
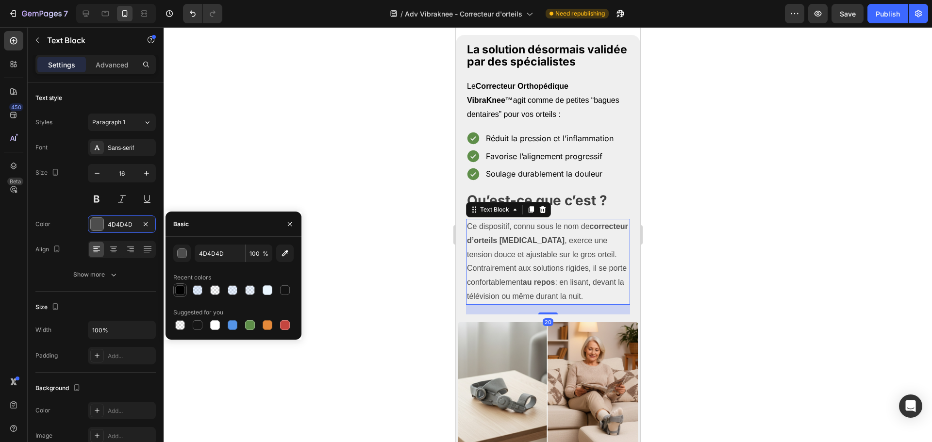
click at [181, 292] on div at bounding box center [180, 290] width 10 height 10
type input "000000"
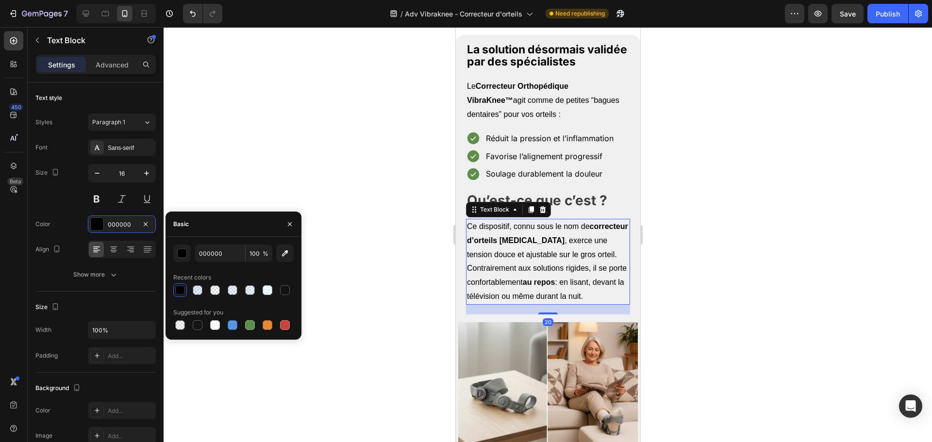
click at [746, 198] on div at bounding box center [548, 234] width 768 height 415
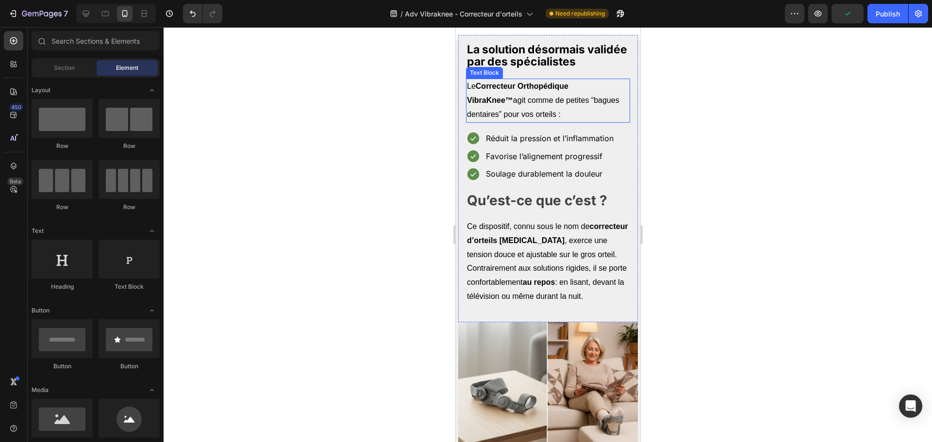
click at [548, 121] on p "Le Correcteur Orthopédique VibraKnee™ agit comme de petites “bagues dentaires” …" at bounding box center [547, 101] width 162 height 42
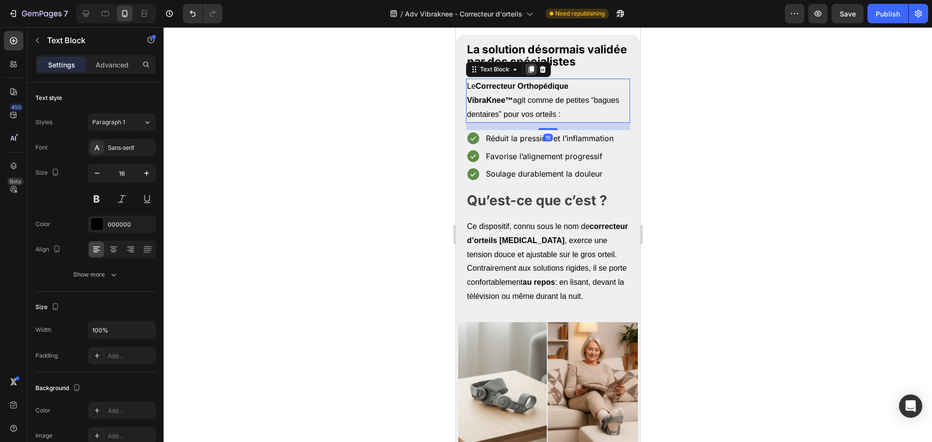
click at [530, 73] on icon at bounding box center [531, 70] width 8 height 8
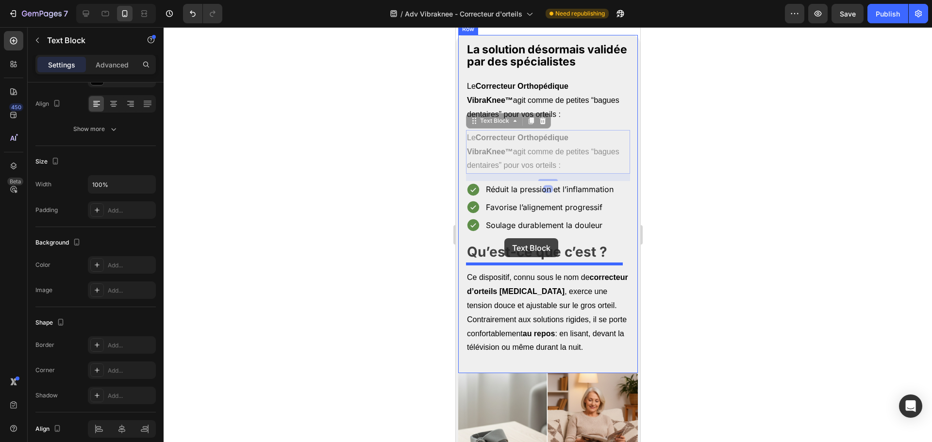
drag, startPoint x: 481, startPoint y: 138, endPoint x: 550, endPoint y: 248, distance: 129.8
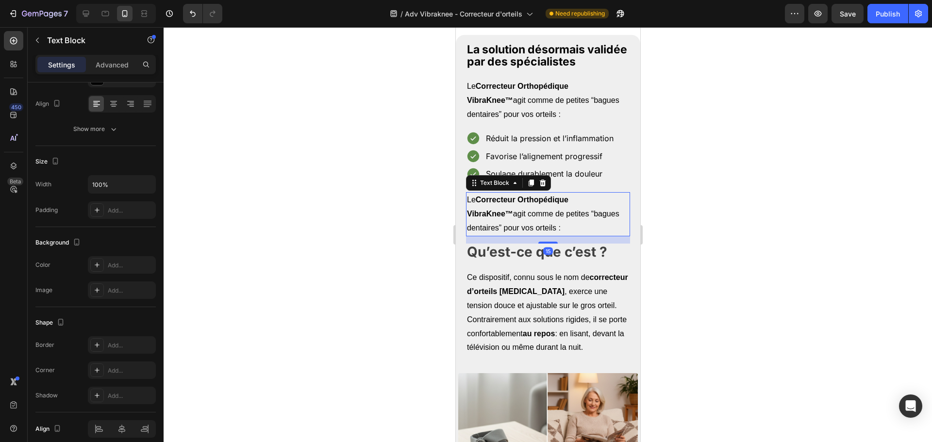
click at [527, 235] on p "Le Correcteur Orthopédique VibraKnee™ agit comme de petites “bagues dentaires” …" at bounding box center [547, 214] width 162 height 42
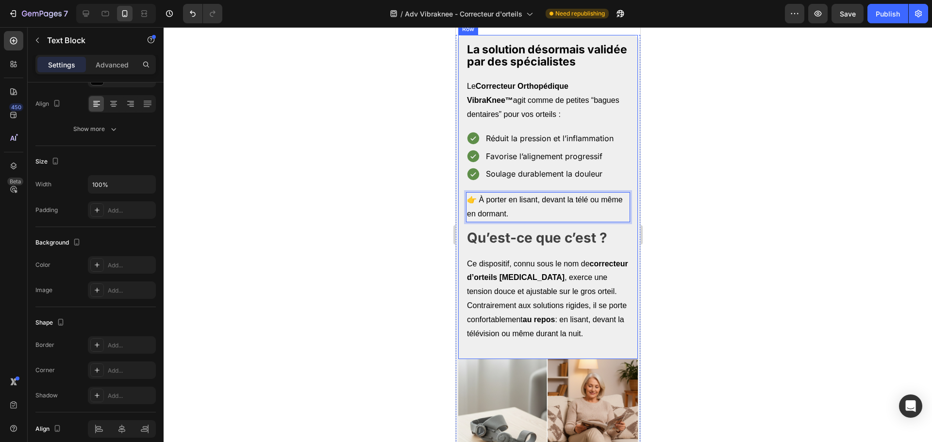
click at [747, 206] on div at bounding box center [548, 234] width 768 height 415
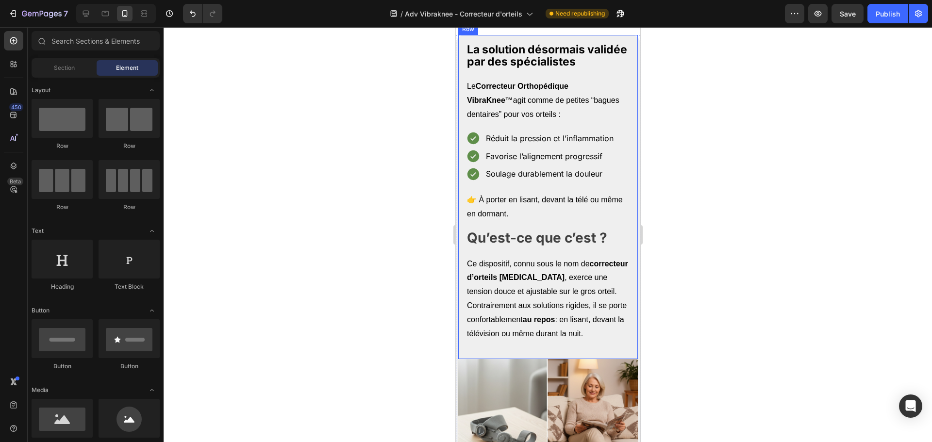
click at [583, 246] on strong "Qu’est-ce que c’est ?" at bounding box center [536, 238] width 140 height 17
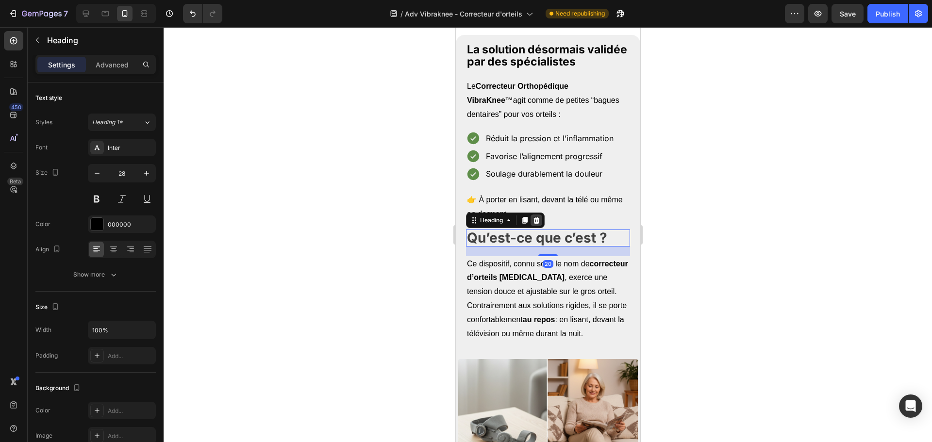
click at [531, 226] on div at bounding box center [536, 221] width 12 height 12
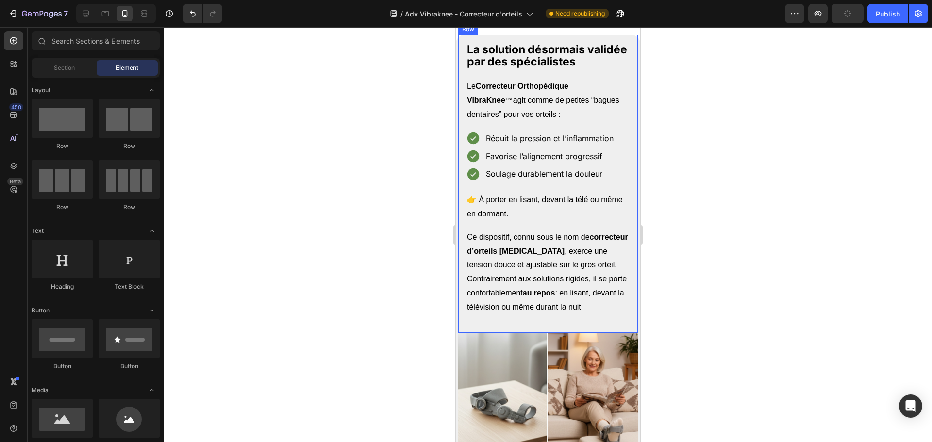
click at [503, 281] on p "Ce dispositif, connu sous le nom de correcteur d’orteils [MEDICAL_DATA] , exerc…" at bounding box center [547, 273] width 162 height 84
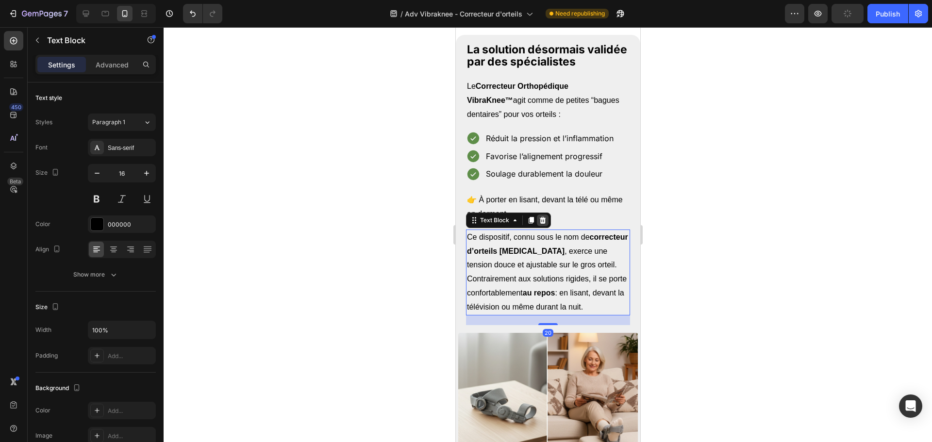
click at [540, 224] on icon at bounding box center [542, 220] width 6 height 7
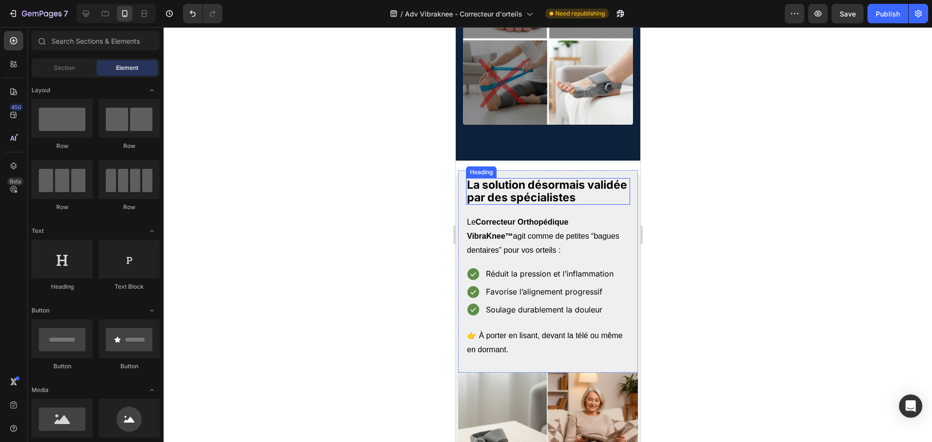
scroll to position [1337, 0]
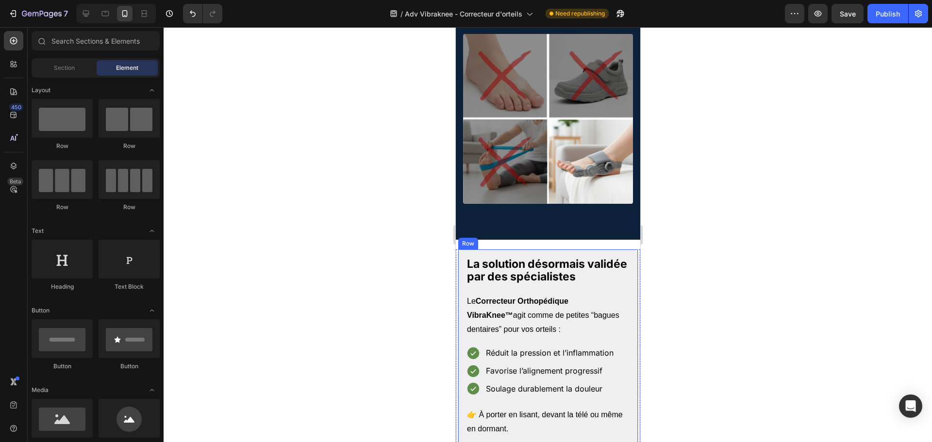
click at [459, 256] on div "La solution désormais validée par des spécialistes Heading Le Correcteur Orthop…" at bounding box center [548, 350] width 180 height 202
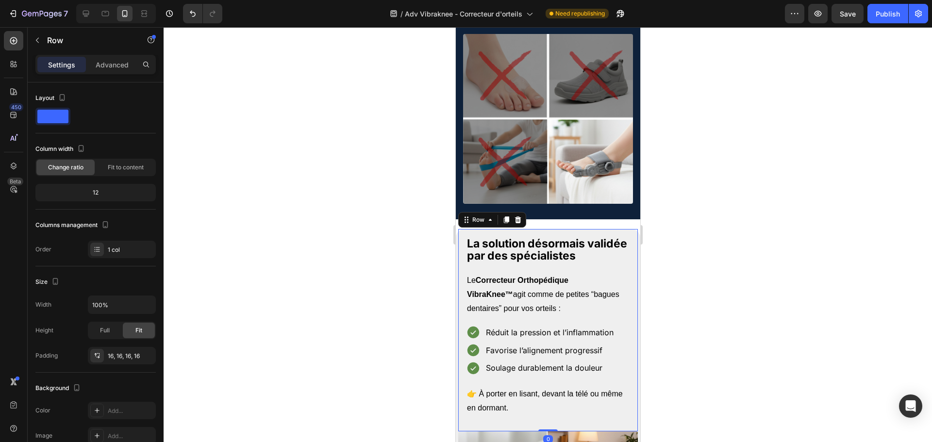
click at [98, 55] on div "Settings Advanced" at bounding box center [95, 64] width 120 height 19
click at [103, 61] on p "Advanced" at bounding box center [112, 65] width 33 height 10
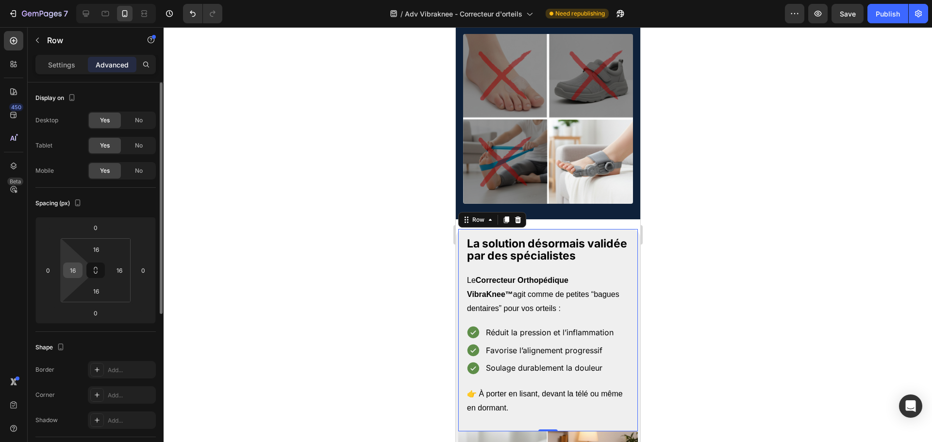
click at [74, 271] on input "16" at bounding box center [73, 270] width 15 height 15
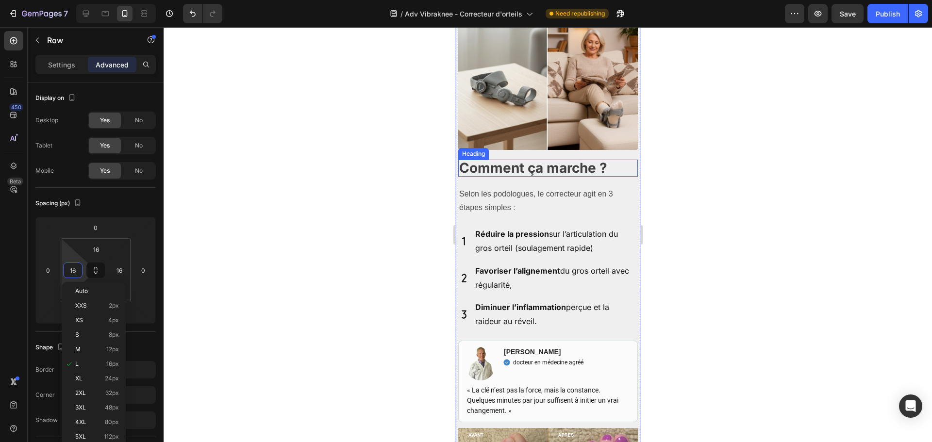
scroll to position [1580, 0]
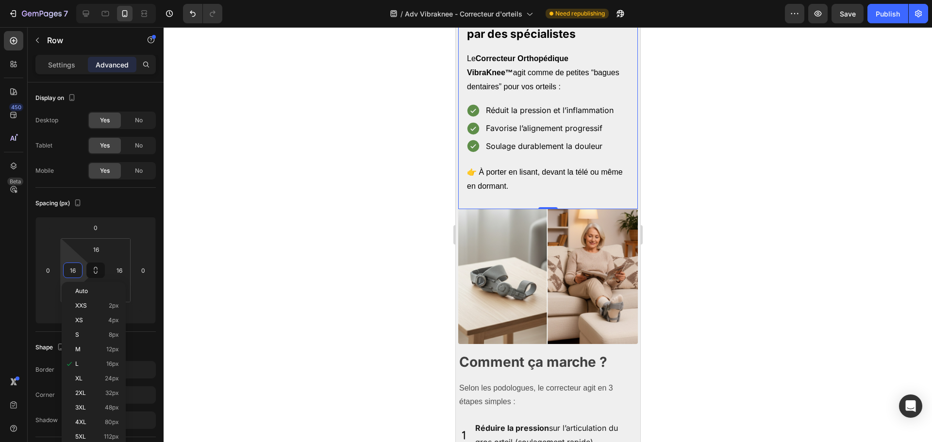
click at [466, 161] on div "La solution désormais validée par des spécialistes Heading Le Correcteur Orthop…" at bounding box center [547, 108] width 164 height 187
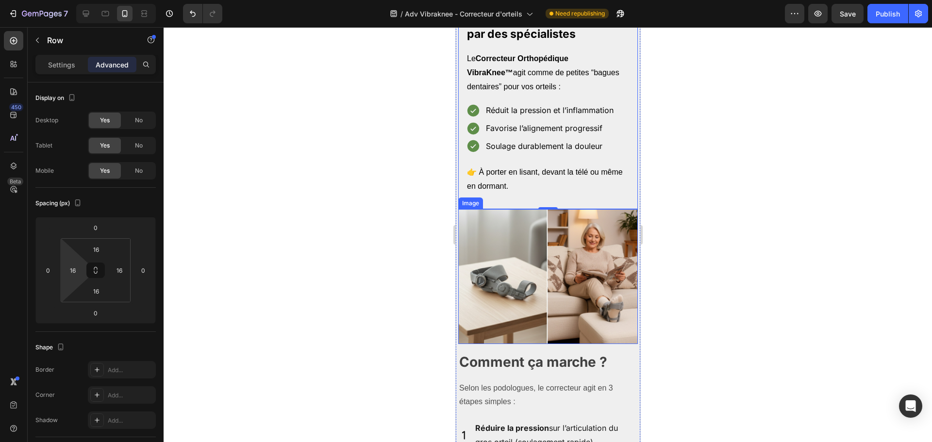
click at [562, 235] on img at bounding box center [548, 276] width 180 height 135
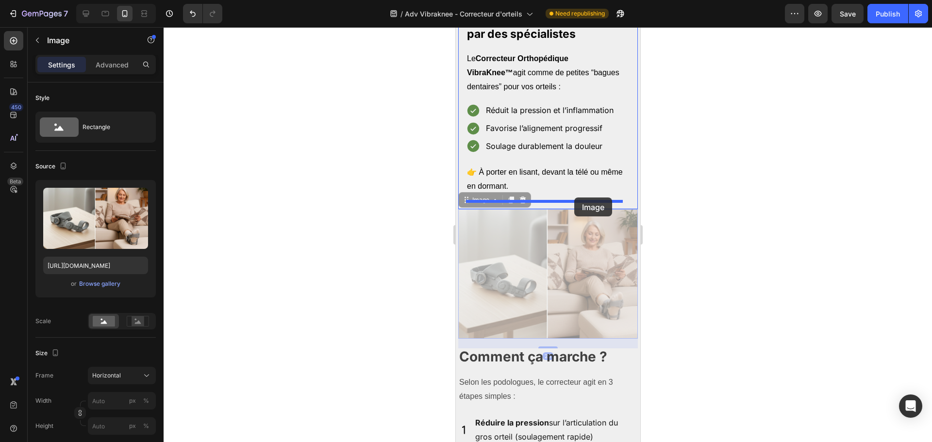
drag, startPoint x: 469, startPoint y: 201, endPoint x: 574, endPoint y: 198, distance: 104.9
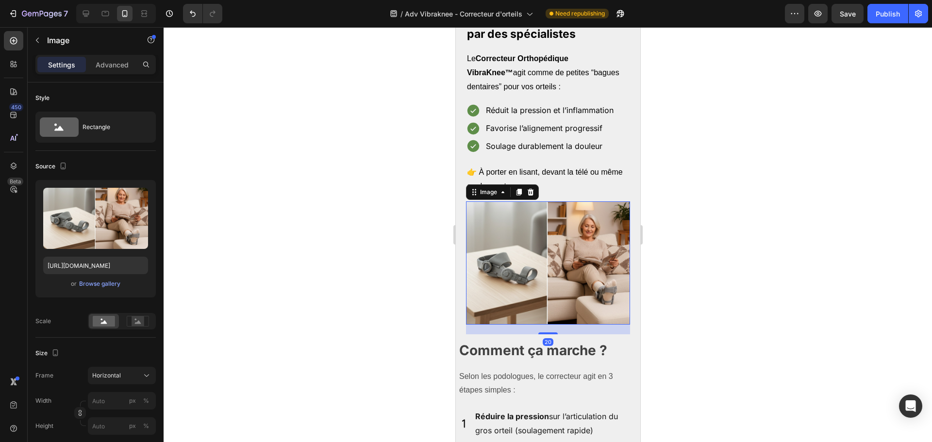
click at [684, 195] on div at bounding box center [548, 234] width 768 height 415
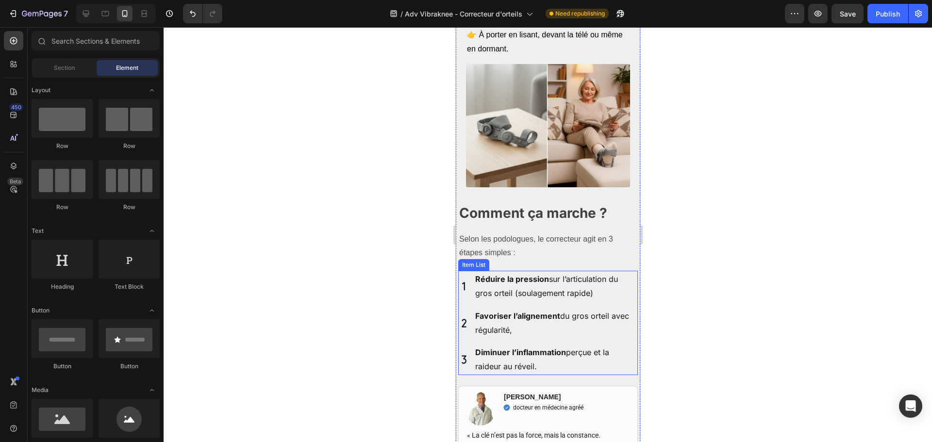
scroll to position [1726, 0]
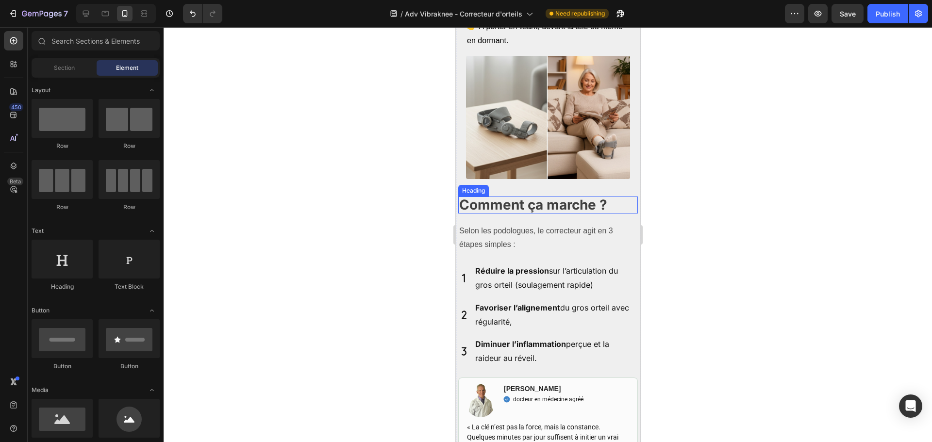
click at [509, 201] on strong "Comment ça marche ?" at bounding box center [533, 205] width 148 height 17
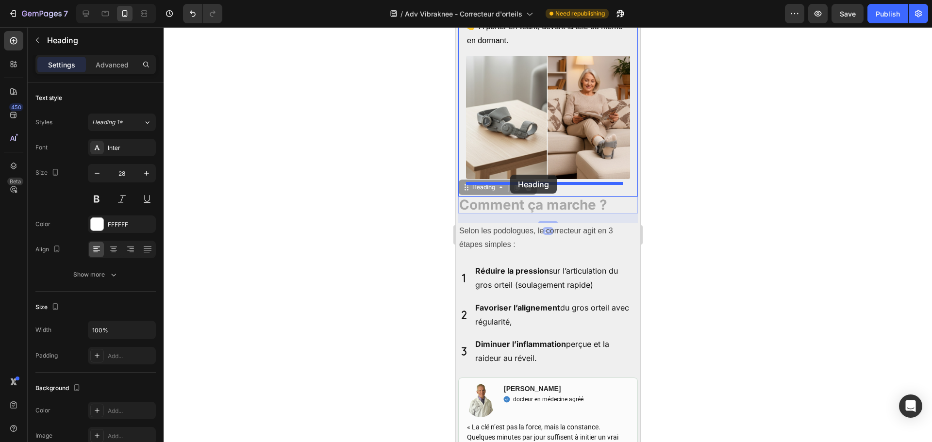
drag, startPoint x: 482, startPoint y: 188, endPoint x: 510, endPoint y: 175, distance: 31.1
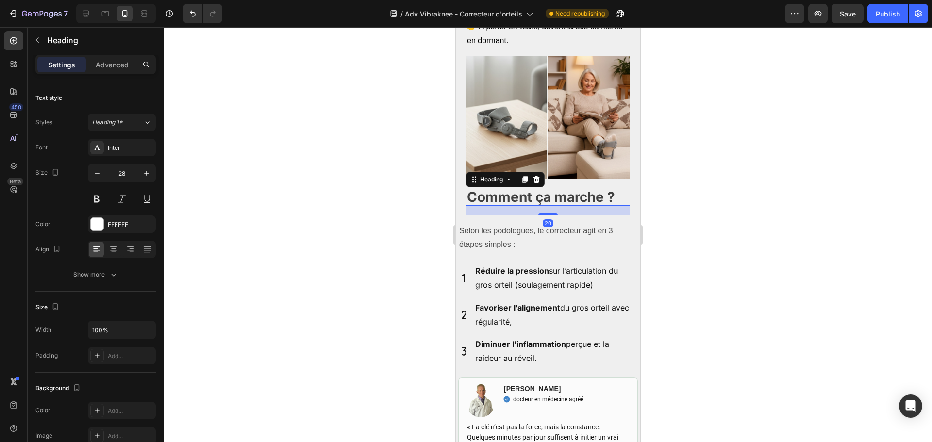
click at [707, 192] on div at bounding box center [548, 234] width 768 height 415
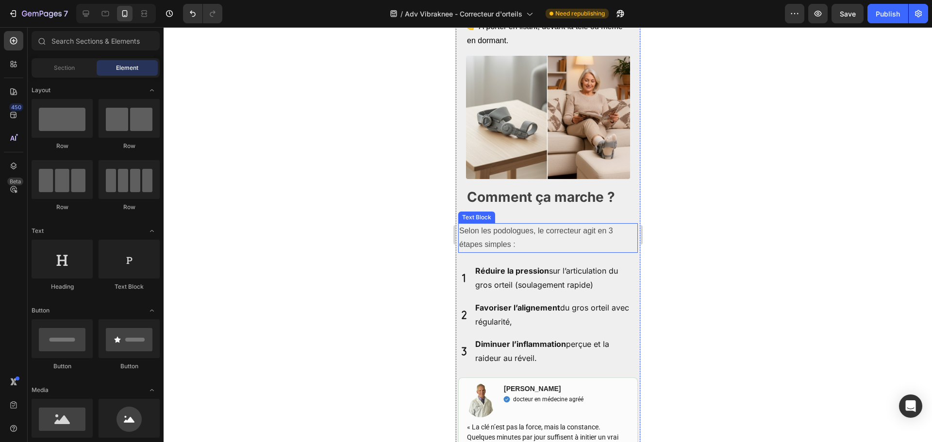
click at [478, 241] on p "Selon les podologues, le correcteur agit en 3 étapes simples :" at bounding box center [548, 238] width 178 height 28
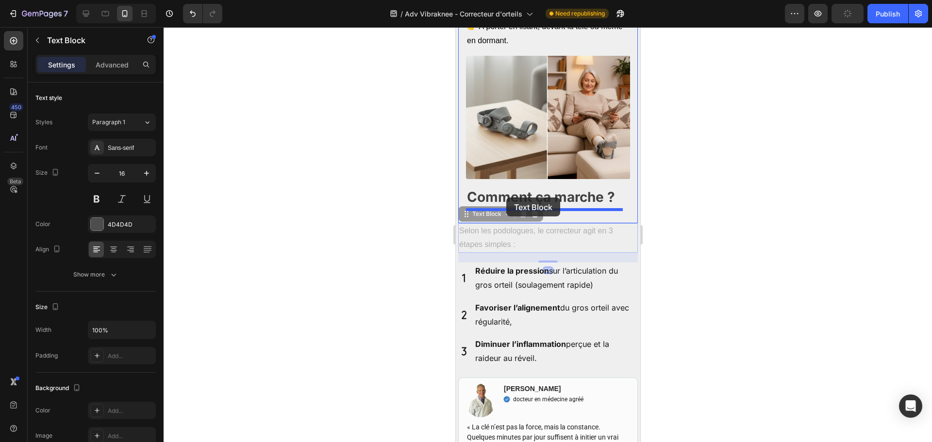
drag, startPoint x: 478, startPoint y: 213, endPoint x: 506, endPoint y: 198, distance: 31.9
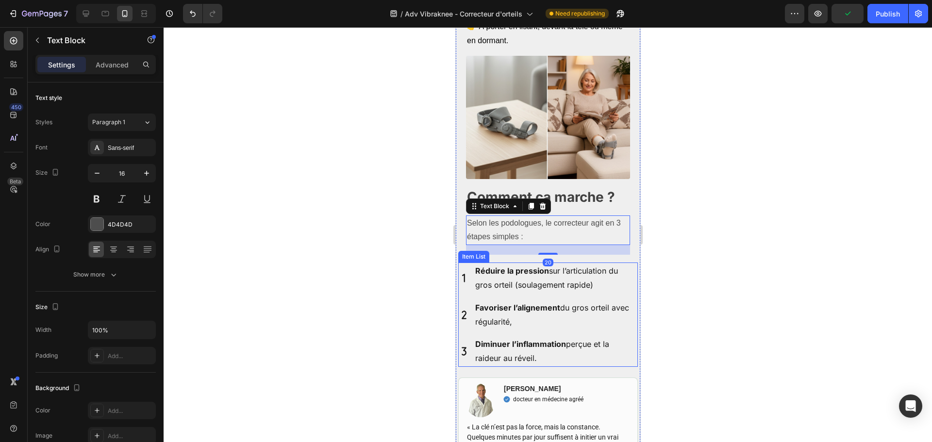
click at [480, 272] on p "Réduire la pression sur l’articulation du gros orteil (soulagement rapide)" at bounding box center [555, 278] width 161 height 28
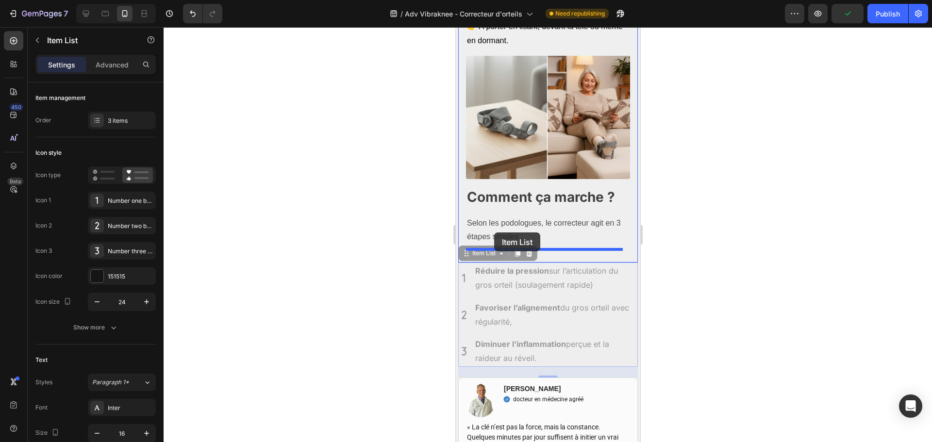
drag, startPoint x: 470, startPoint y: 250, endPoint x: 494, endPoint y: 232, distance: 29.5
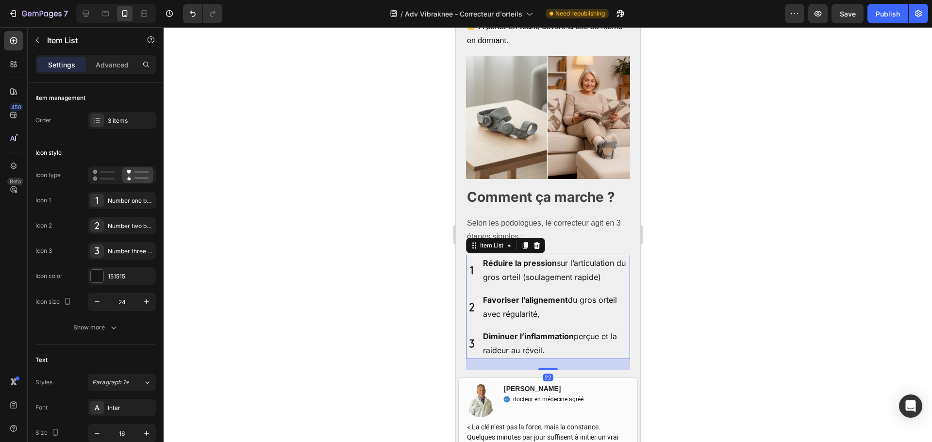
click at [717, 252] on div at bounding box center [548, 234] width 768 height 415
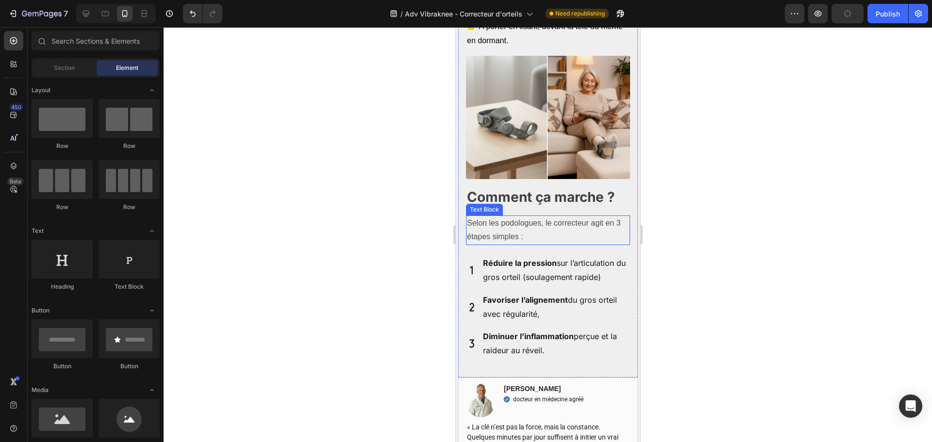
click at [513, 224] on p "Selon les podologues, le correcteur agit en 3 étapes simples :" at bounding box center [547, 230] width 162 height 28
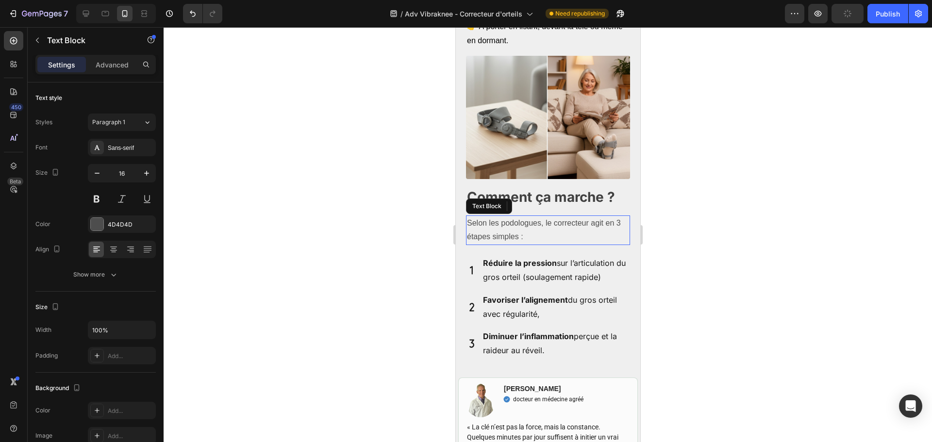
click at [513, 224] on p "Selon les podologues, le correcteur agit en 3 étapes simples :" at bounding box center [547, 230] width 162 height 28
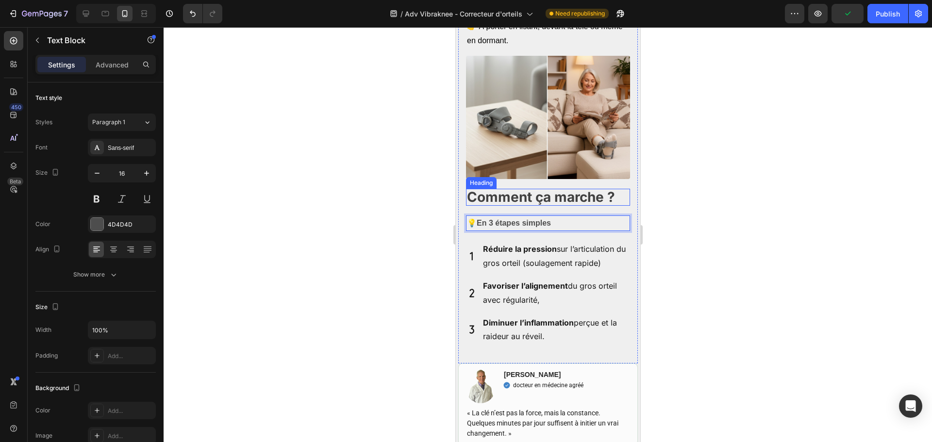
click at [511, 192] on strong "Comment ça marche ?" at bounding box center [540, 197] width 148 height 17
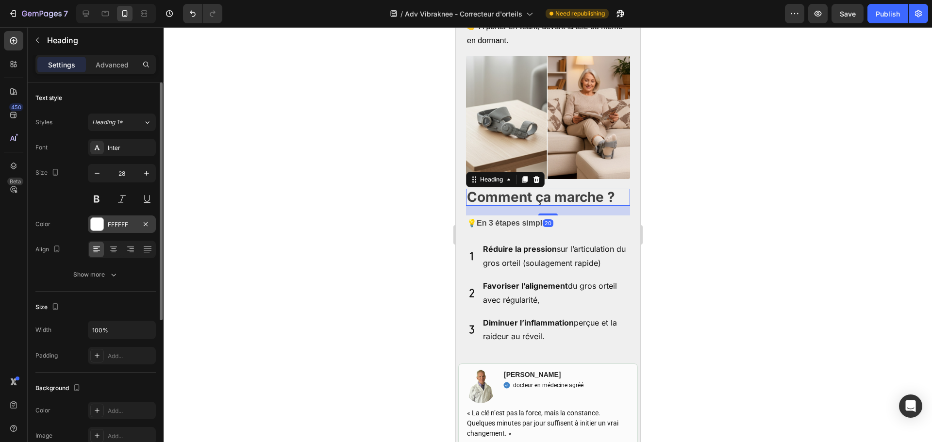
click at [115, 219] on div "FFFFFF" at bounding box center [122, 224] width 68 height 17
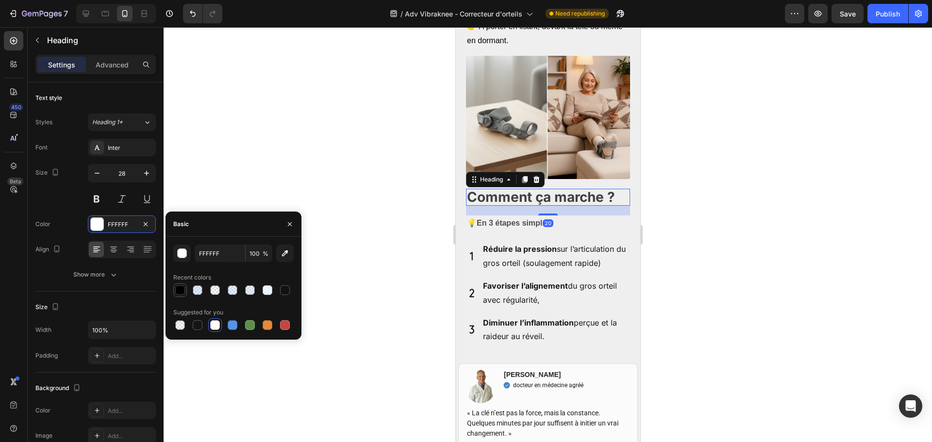
click at [183, 293] on div at bounding box center [180, 290] width 10 height 10
type input "000000"
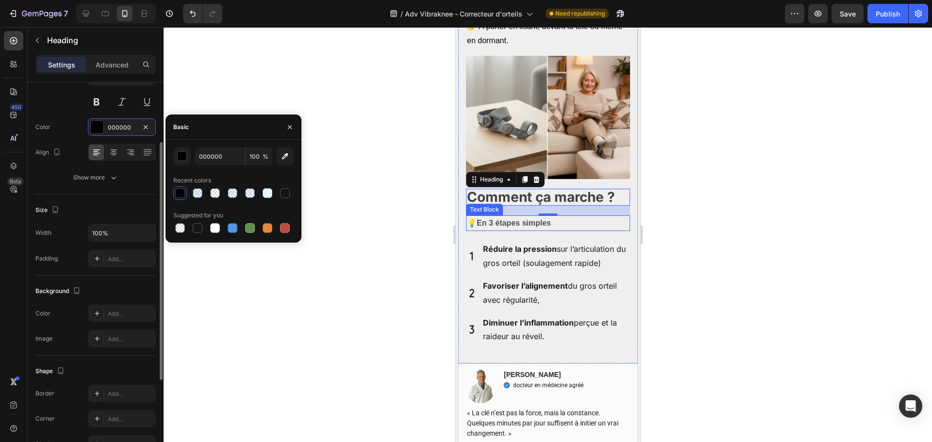
scroll to position [0, 0]
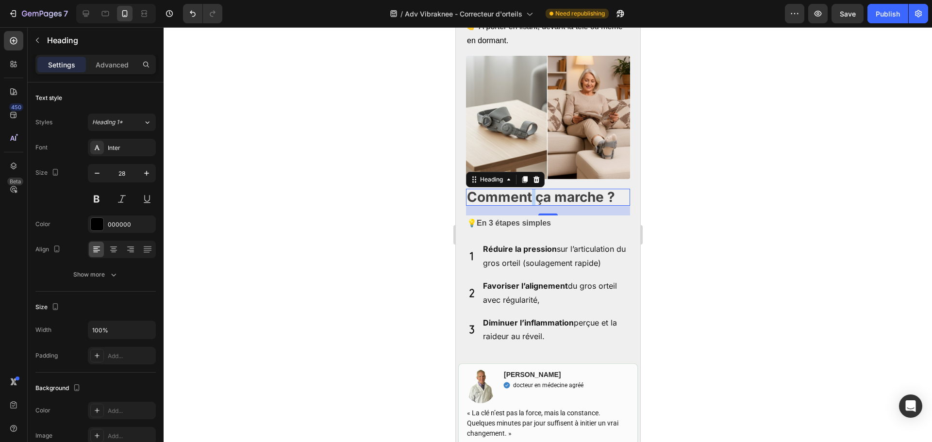
click at [532, 196] on strong "Comment ça marche ?" at bounding box center [540, 197] width 148 height 17
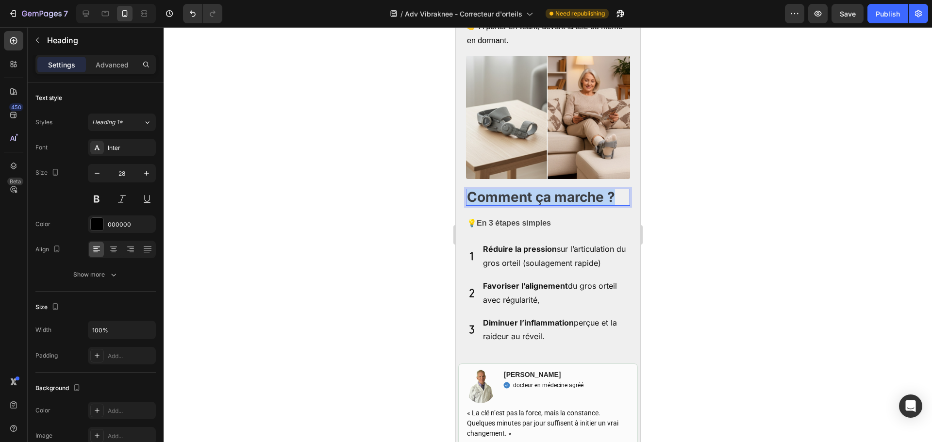
click at [532, 196] on strong "Comment ça marche ?" at bounding box center [540, 197] width 148 height 17
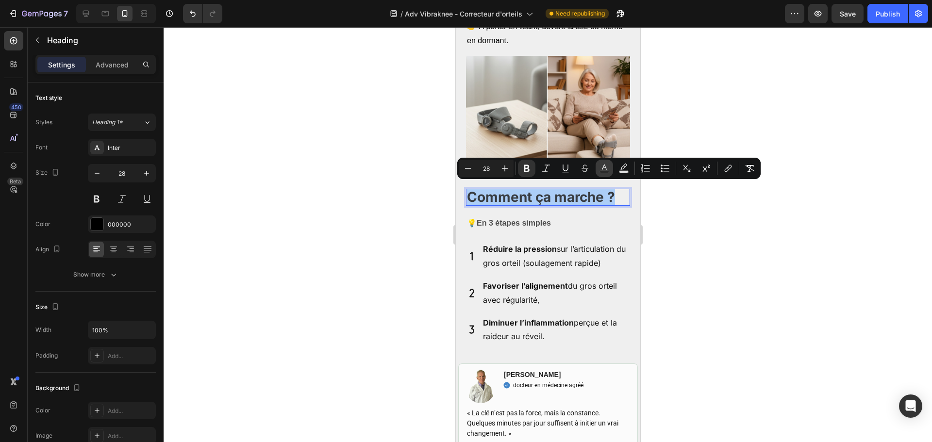
click at [604, 171] on rect "Editor contextual toolbar" at bounding box center [604, 172] width 9 height 2
type input "282828"
type input "88"
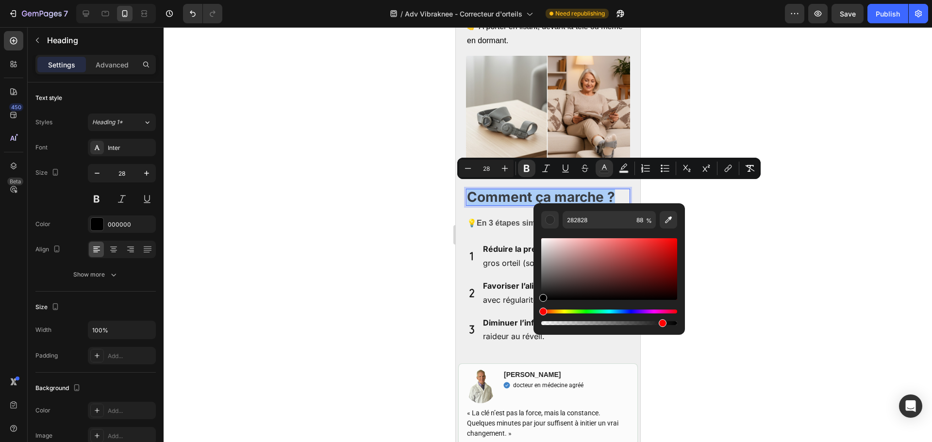
drag, startPoint x: 1008, startPoint y: 301, endPoint x: 523, endPoint y: 313, distance: 485.5
type input "000000"
click at [482, 229] on div "Item List" at bounding box center [480, 235] width 31 height 12
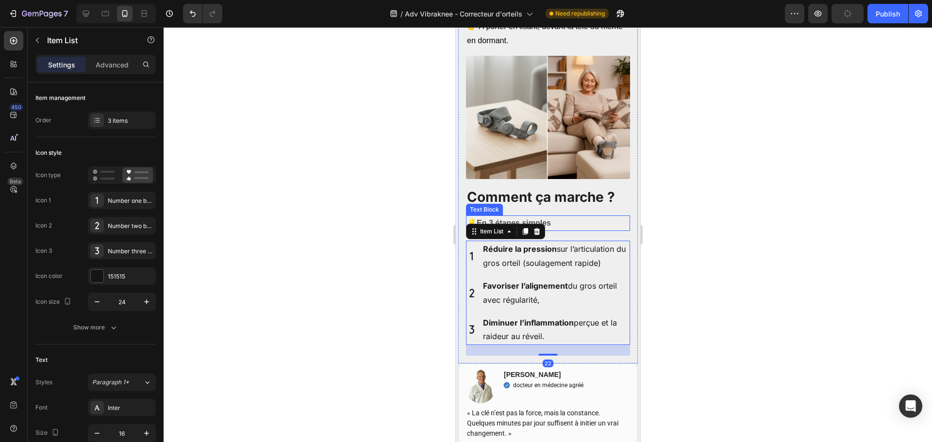
click at [524, 219] on strong "En 3 étapes simples" at bounding box center [513, 223] width 74 height 8
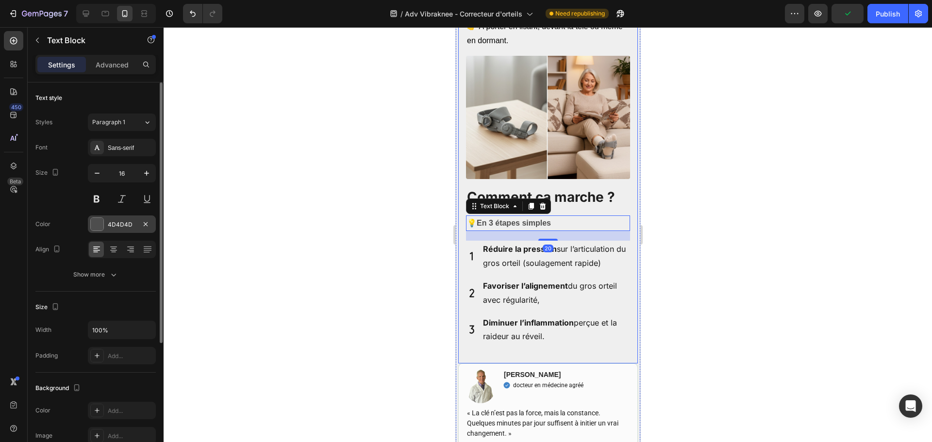
click at [138, 231] on div "4D4D4D" at bounding box center [122, 224] width 68 height 17
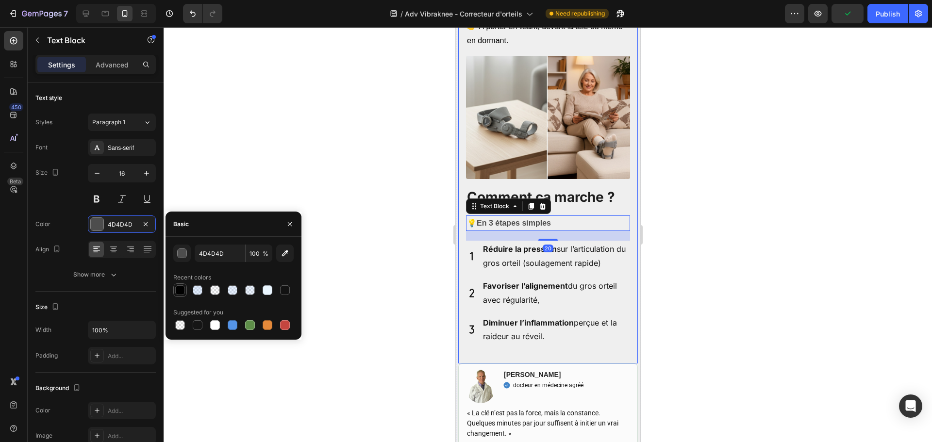
click at [176, 292] on div at bounding box center [180, 290] width 10 height 10
type input "000000"
click at [552, 262] on p "Réduire la pression sur l’articulation du gros orteil (soulagement rapide)" at bounding box center [555, 256] width 146 height 28
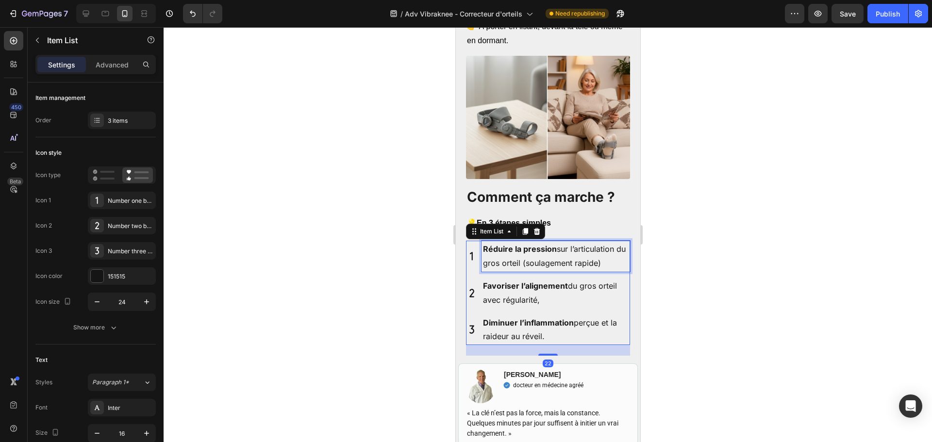
click at [552, 262] on p "Réduire la pression sur l’articulation du gros orteil (soulagement rapide)" at bounding box center [555, 256] width 146 height 28
click at [536, 281] on strong "Favoriser l’alignement" at bounding box center [524, 286] width 85 height 10
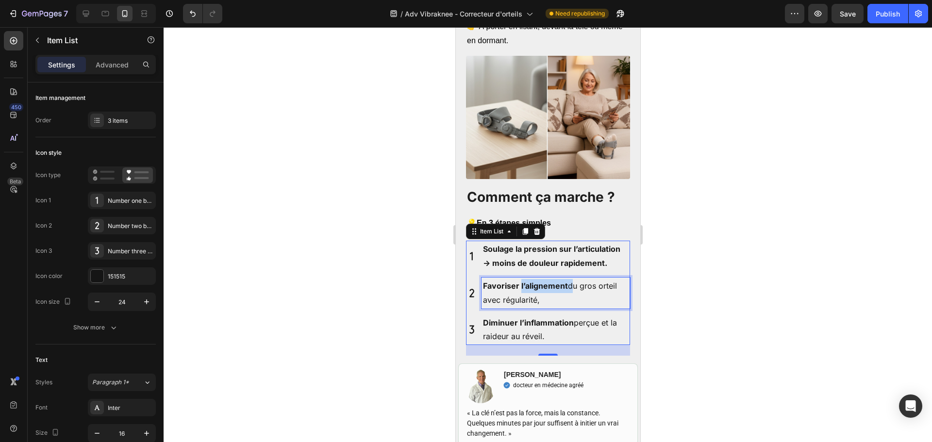
click at [536, 281] on strong "Favoriser l’alignement" at bounding box center [524, 286] width 85 height 10
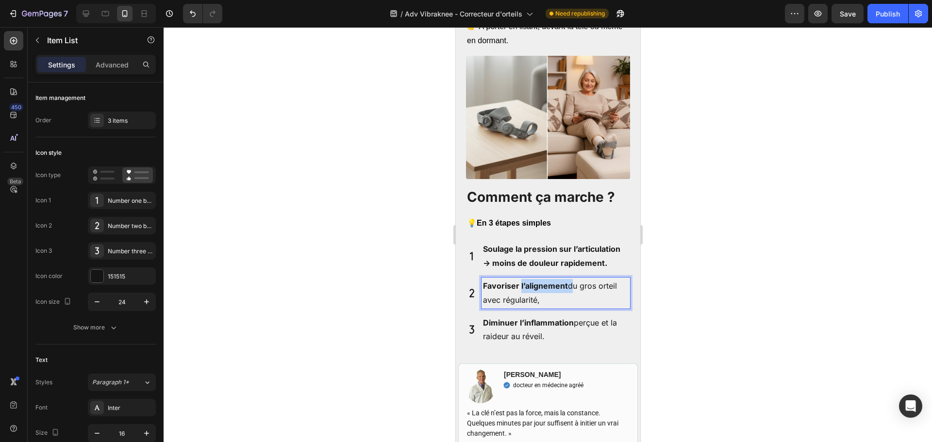
click at [536, 281] on strong "Favoriser l’alignement" at bounding box center [524, 286] width 85 height 10
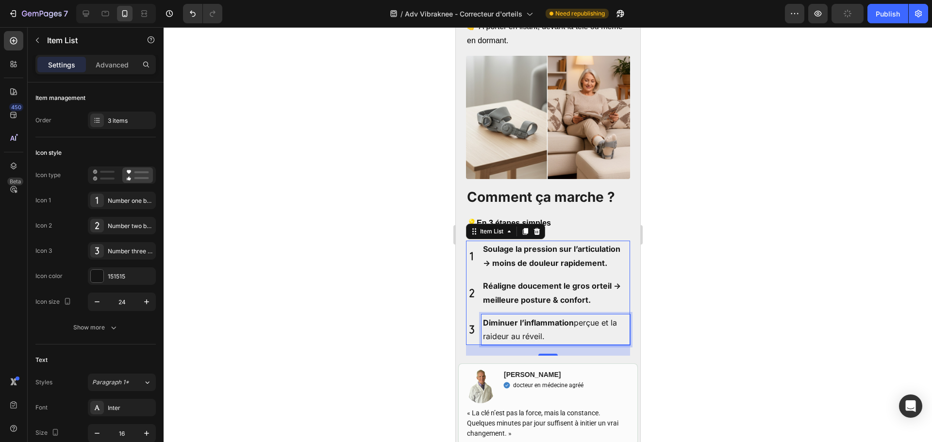
click at [539, 318] on strong "Diminuer l’inflammation" at bounding box center [527, 323] width 91 height 10
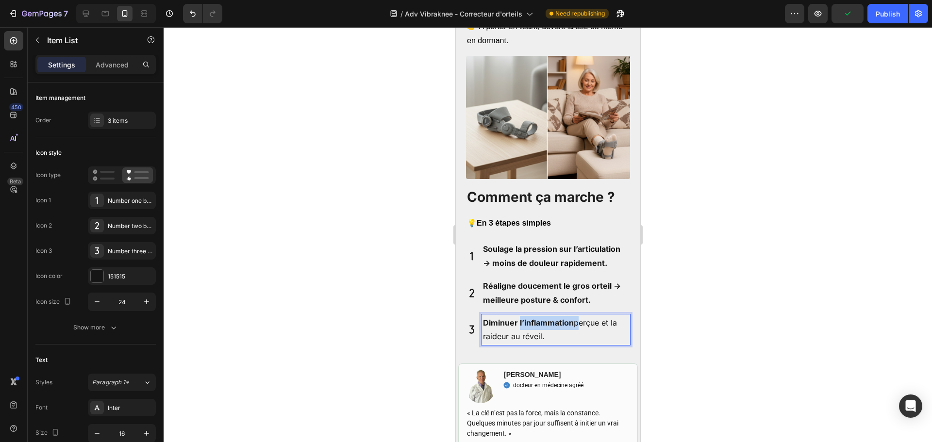
click at [539, 318] on strong "Diminuer l’inflammation" at bounding box center [527, 323] width 91 height 10
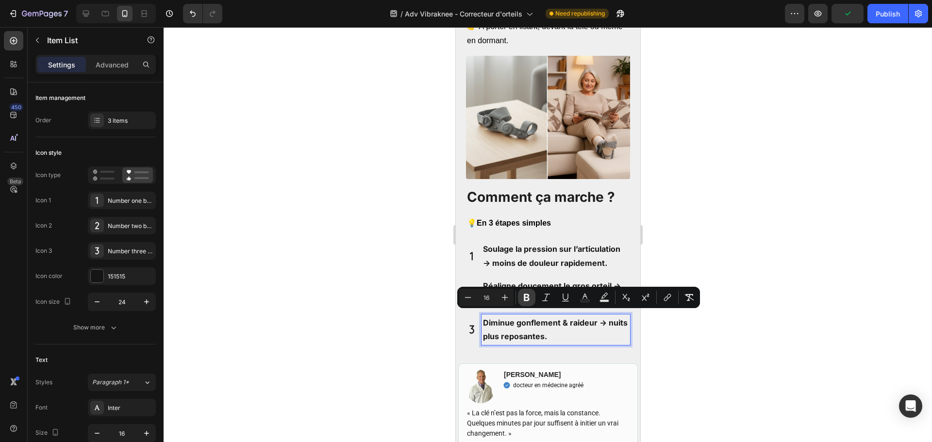
drag, startPoint x: 522, startPoint y: 294, endPoint x: 76, endPoint y: 249, distance: 448.3
click at [522, 294] on icon "Editor contextual toolbar" at bounding box center [527, 298] width 10 height 10
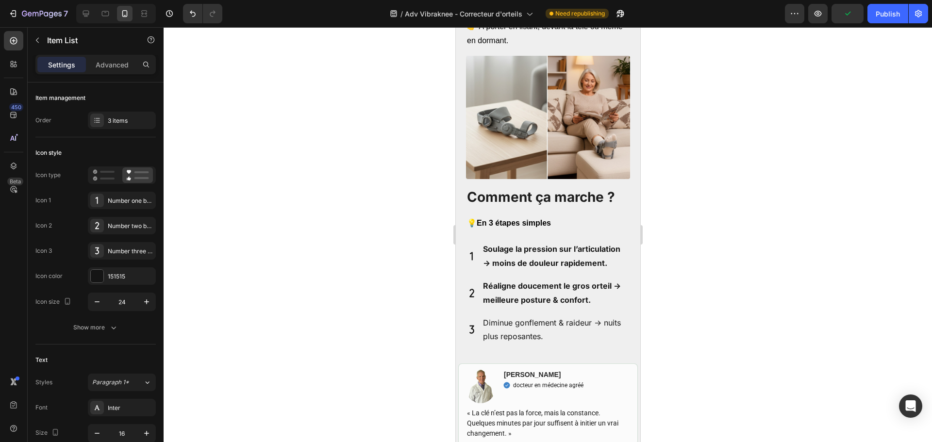
click at [540, 248] on strong "Soulage la pression sur l’articulation → moins de douleur rapidement." at bounding box center [550, 256] width 137 height 24
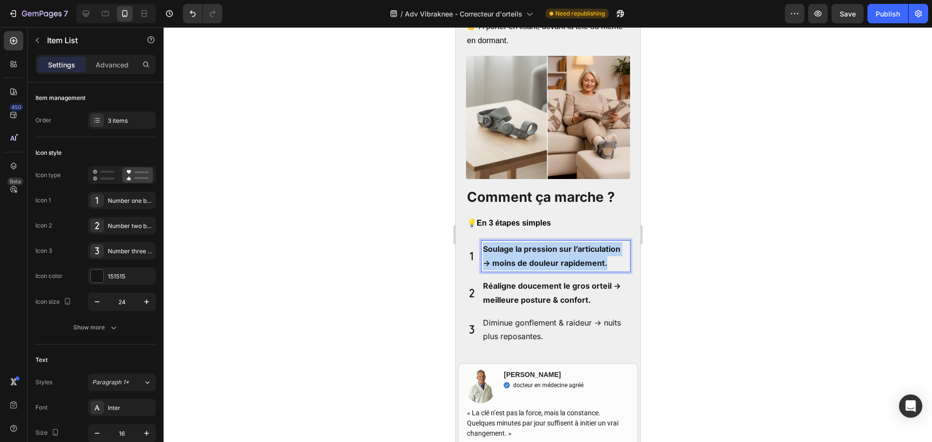
click at [540, 248] on strong "Soulage la pression sur l’articulation → moins de douleur rapidement." at bounding box center [550, 256] width 137 height 24
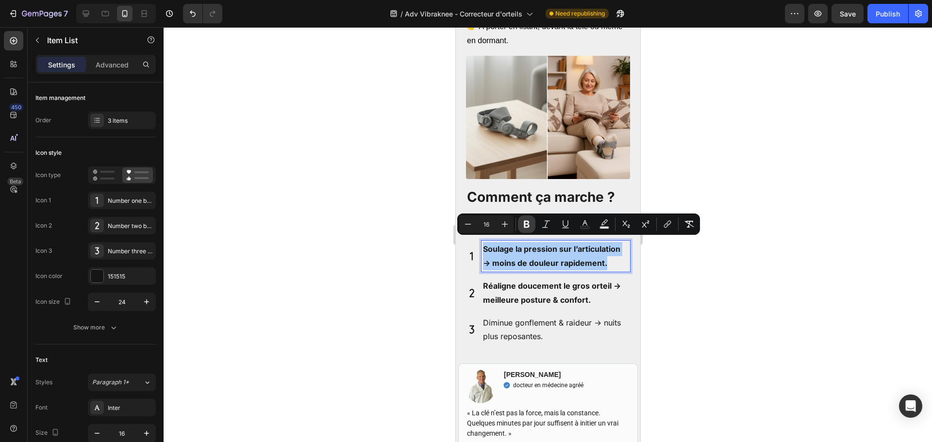
click at [534, 227] on button "Bold" at bounding box center [526, 224] width 17 height 17
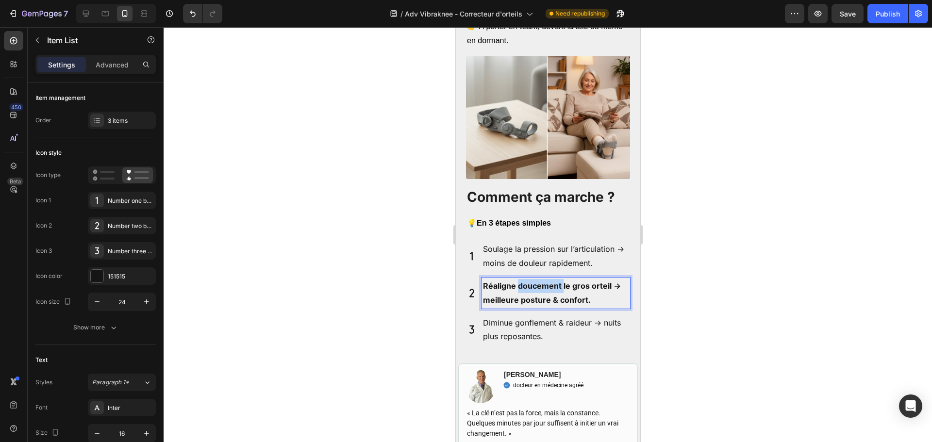
click at [527, 287] on p "Réaligne doucement le gros orteil → meilleure posture & confort." at bounding box center [555, 293] width 146 height 28
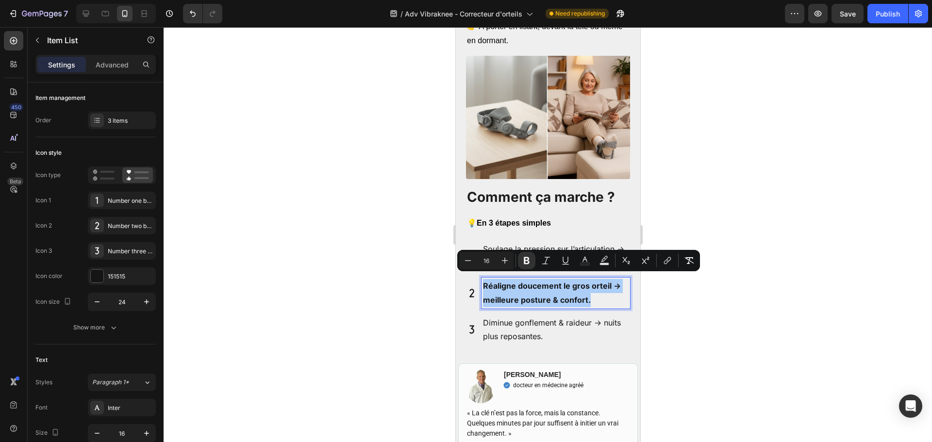
drag, startPoint x: 527, startPoint y: 264, endPoint x: 590, endPoint y: 251, distance: 64.7
click at [528, 263] on icon "Editor contextual toolbar" at bounding box center [527, 260] width 6 height 7
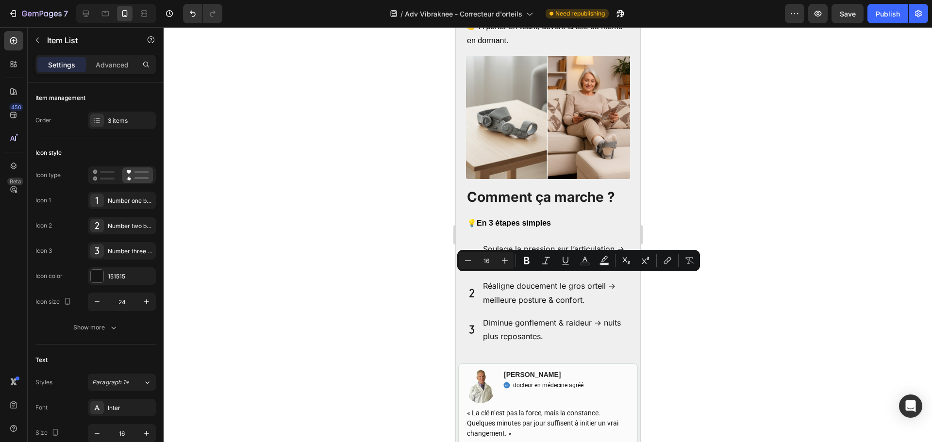
click at [714, 220] on div at bounding box center [548, 234] width 768 height 415
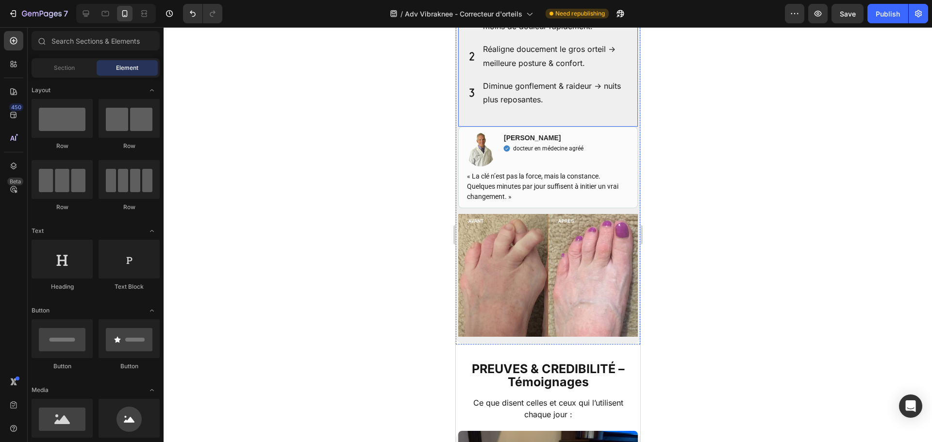
scroll to position [1968, 0]
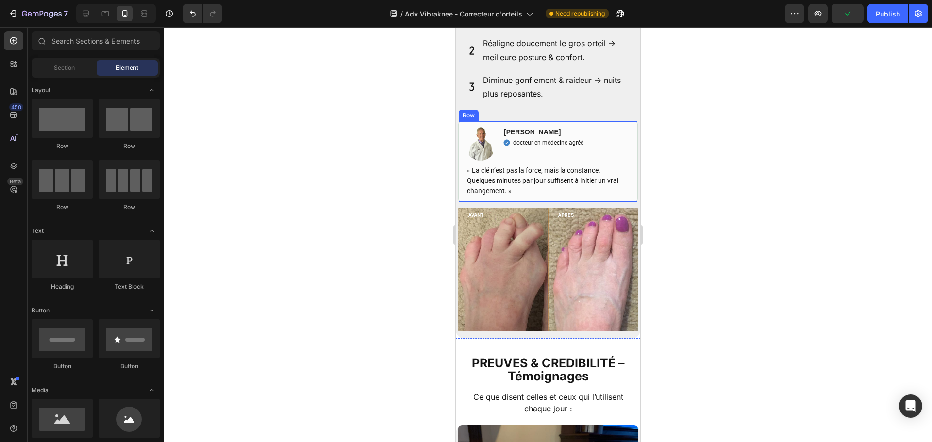
click at [603, 121] on div "Image [PERSON_NAME] Text block docteur en médecine agréé Item list Row « La clé…" at bounding box center [548, 162] width 180 height 82
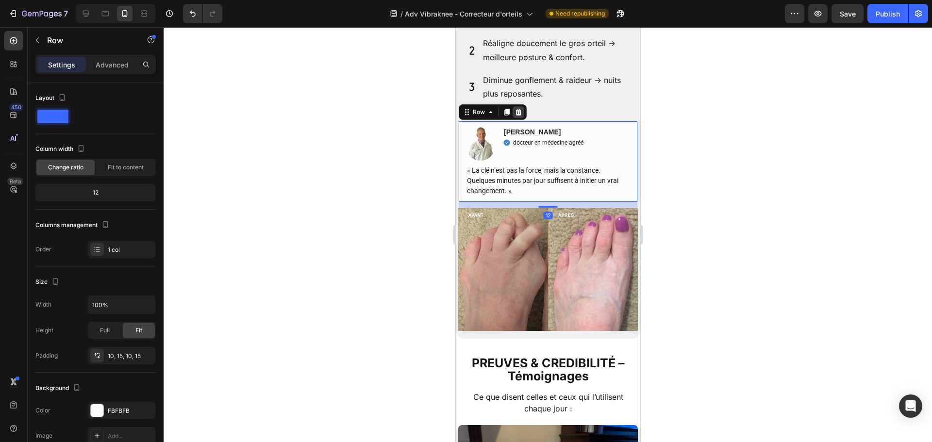
click at [521, 108] on icon at bounding box center [518, 112] width 8 height 8
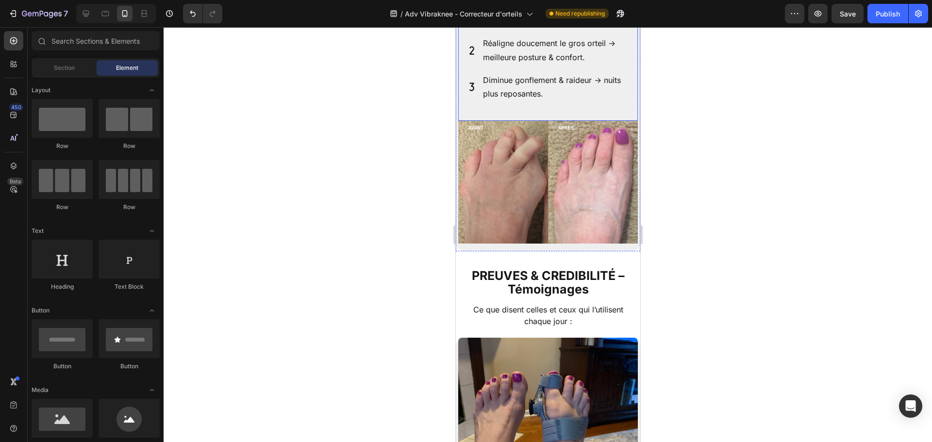
click at [620, 121] on img at bounding box center [548, 182] width 180 height 123
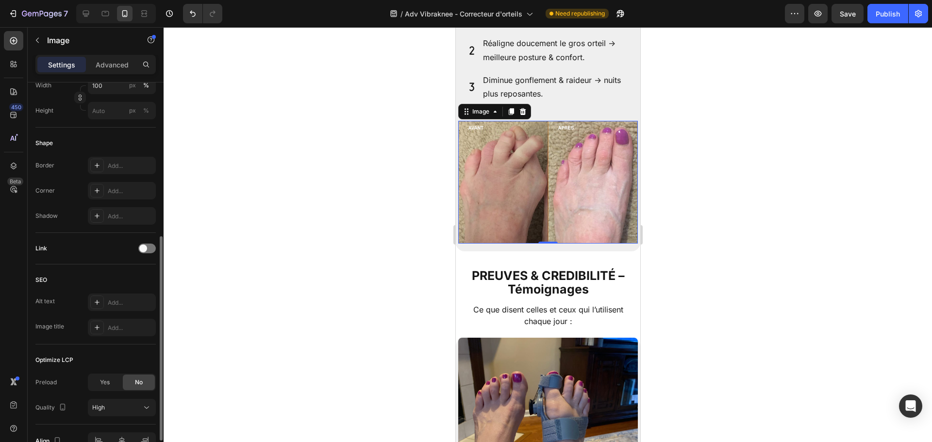
scroll to position [346, 0]
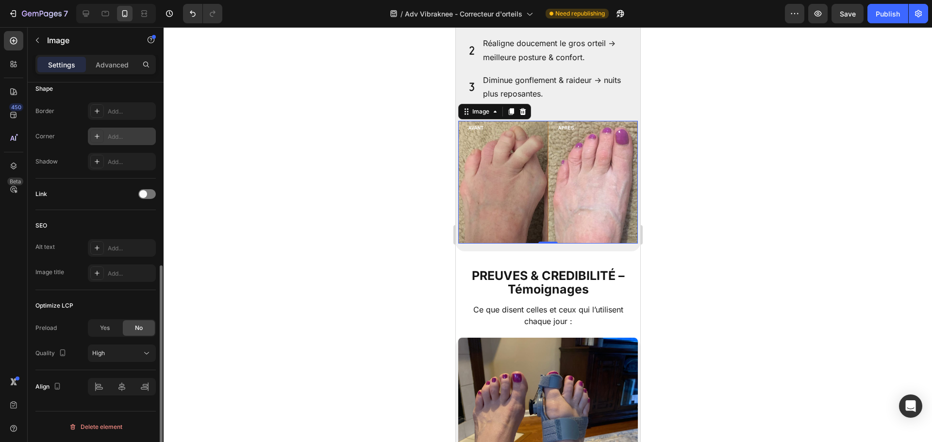
click at [119, 139] on div "Add..." at bounding box center [131, 137] width 46 height 9
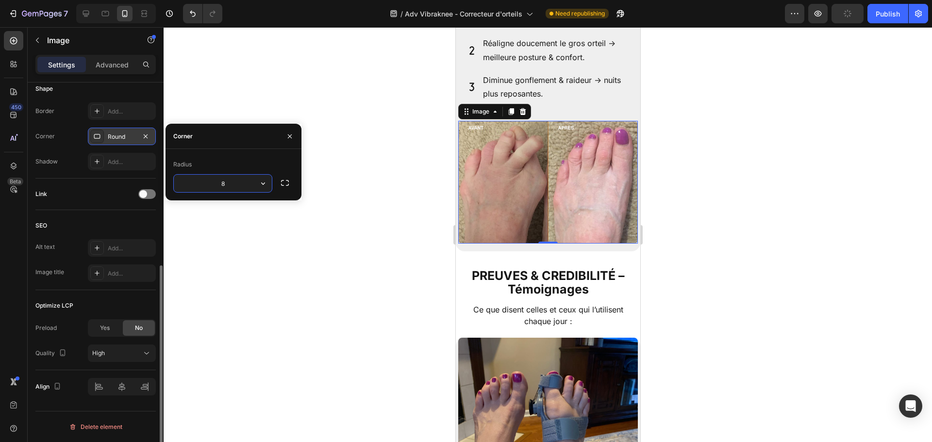
click at [852, 215] on div at bounding box center [548, 234] width 768 height 415
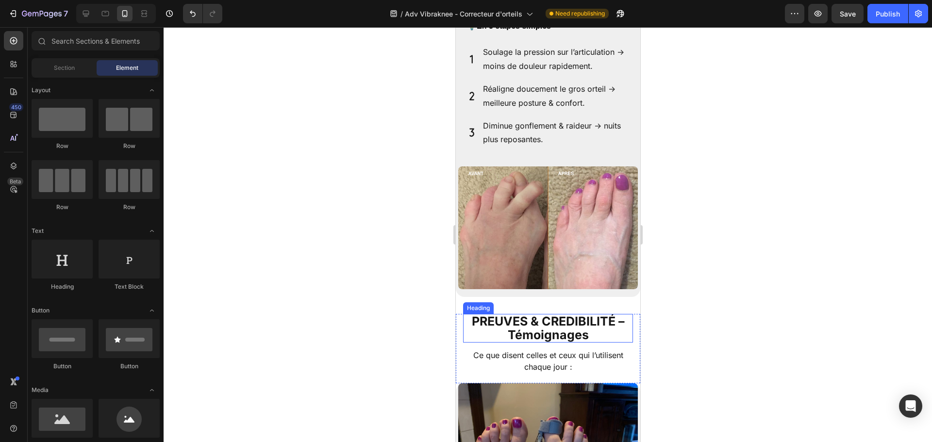
scroll to position [1871, 0]
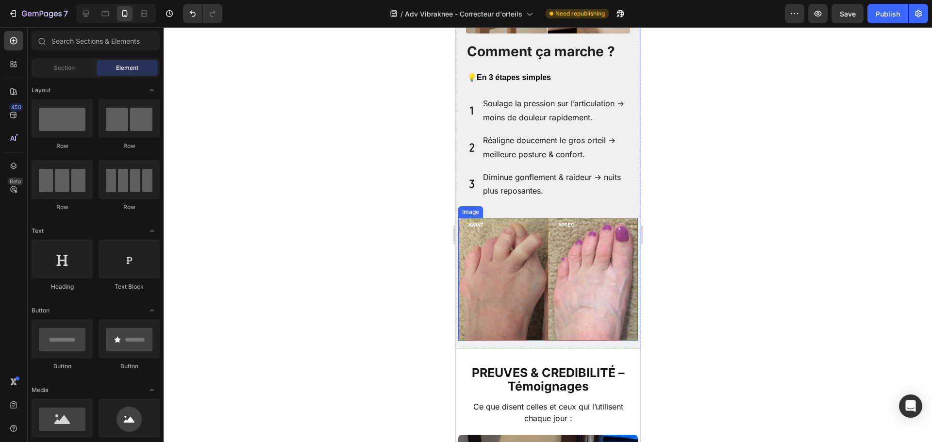
click at [525, 237] on img at bounding box center [548, 279] width 180 height 123
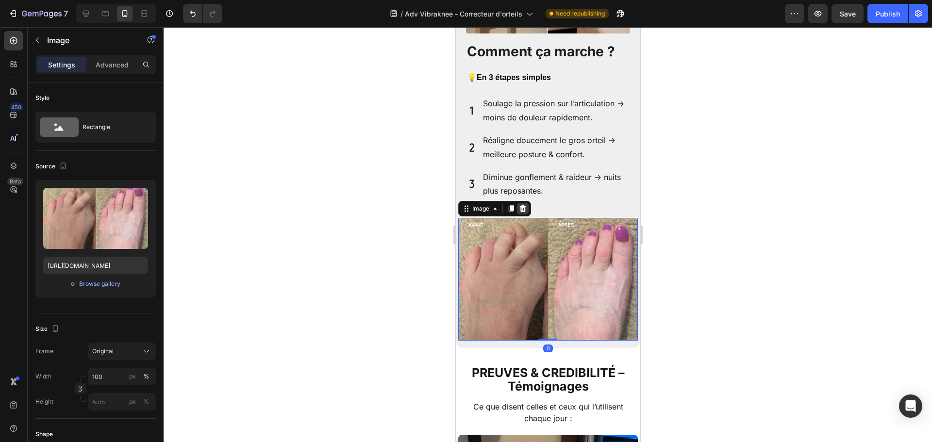
click at [520, 206] on icon at bounding box center [522, 208] width 6 height 7
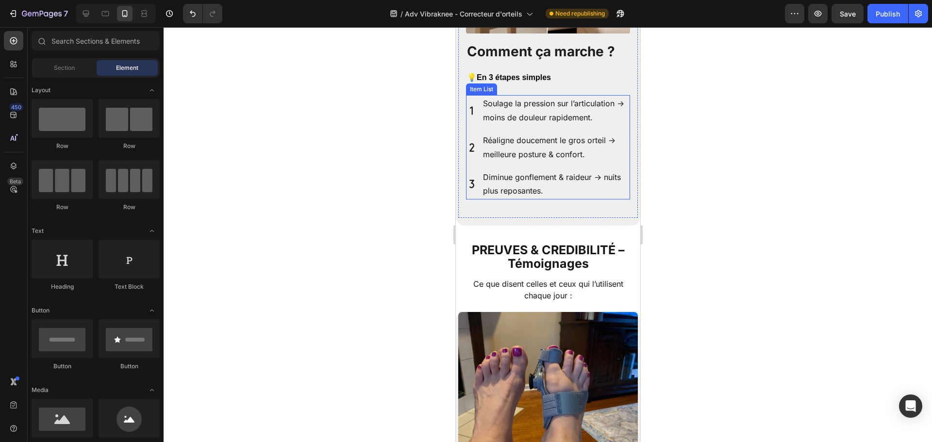
click at [553, 192] on p "Diminue gonflement & raideur → nuits plus reposantes." at bounding box center [555, 184] width 146 height 28
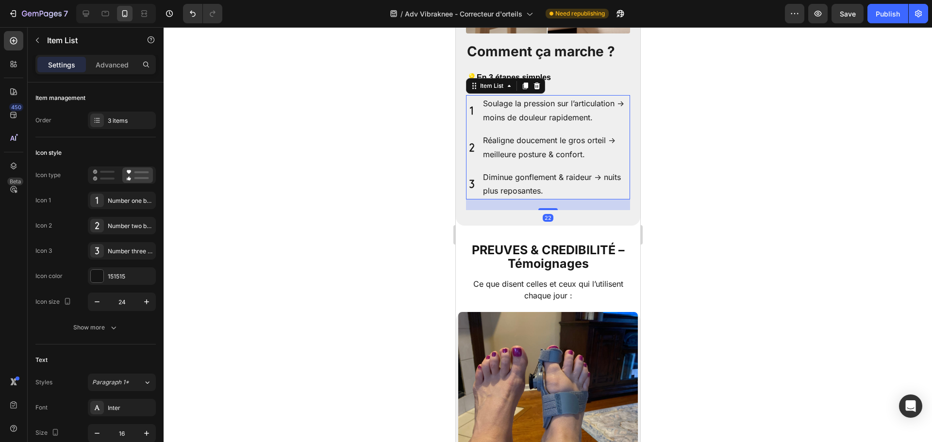
click at [548, 202] on div "22" at bounding box center [547, 204] width 164 height 11
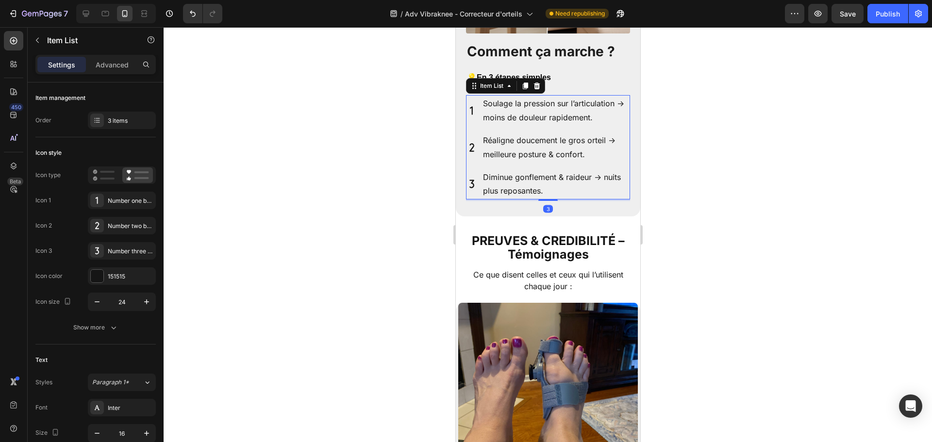
drag, startPoint x: 549, startPoint y: 203, endPoint x: 557, endPoint y: 190, distance: 15.5
click at [557, 190] on div "Soulage la pression sur l’articulation → moins de douleur rapidement. Réaligne …" at bounding box center [547, 147] width 164 height 104
type input "100%"
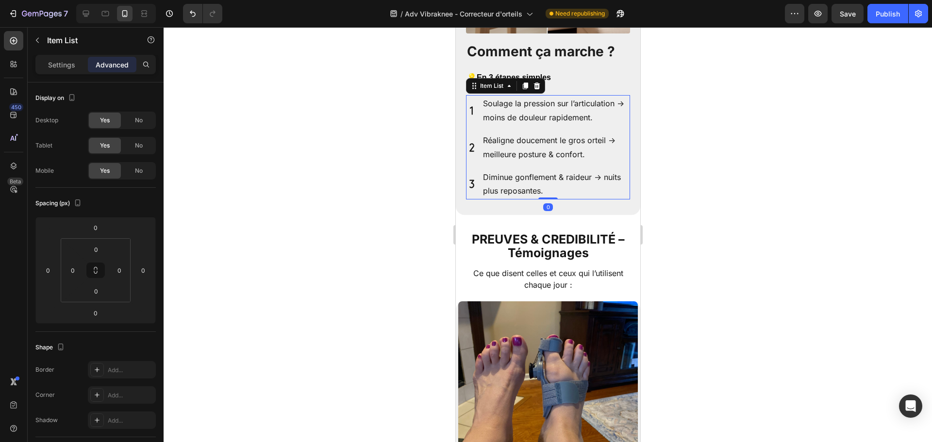
click at [677, 196] on div at bounding box center [548, 234] width 768 height 415
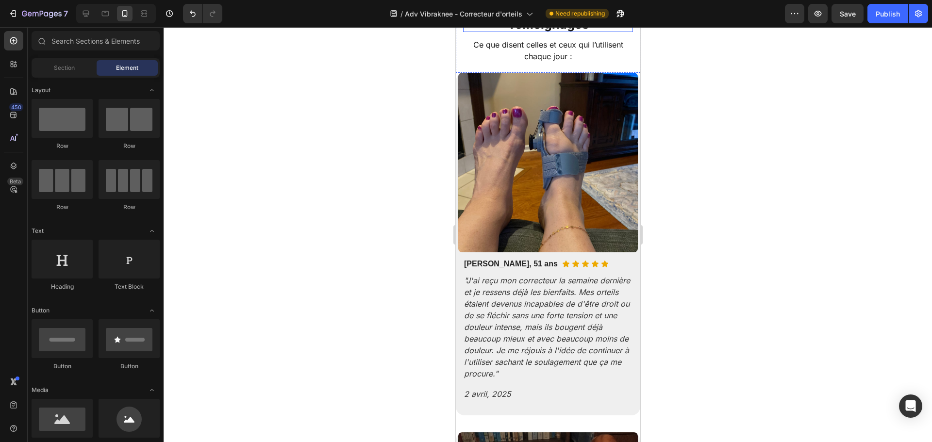
scroll to position [2114, 0]
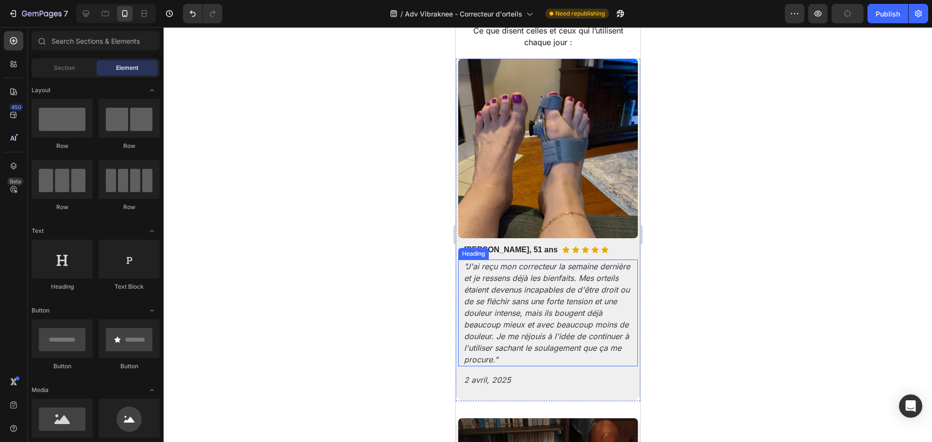
click at [538, 268] on icon ""J'ai reçu mon correcteur la semaine dernière et je ressens déjà les bienfaits.…" at bounding box center [547, 313] width 166 height 103
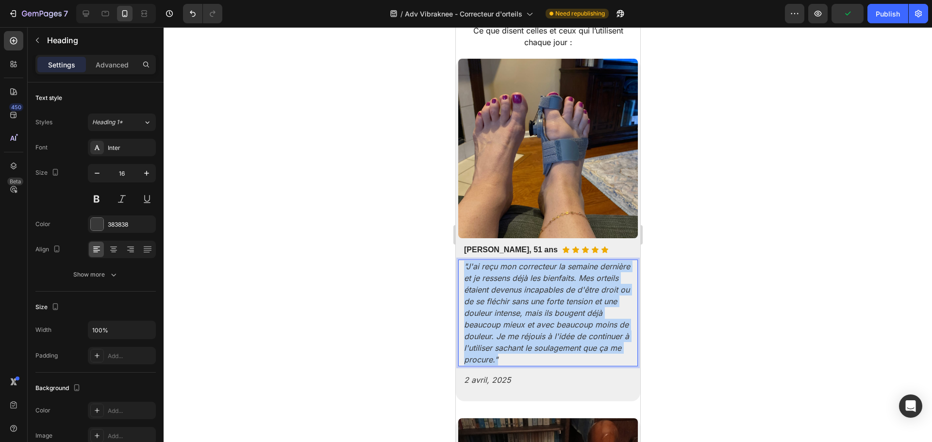
click at [538, 268] on icon ""J'ai reçu mon correcteur la semaine dernière et je ressens déjà les bienfaits.…" at bounding box center [547, 313] width 166 height 103
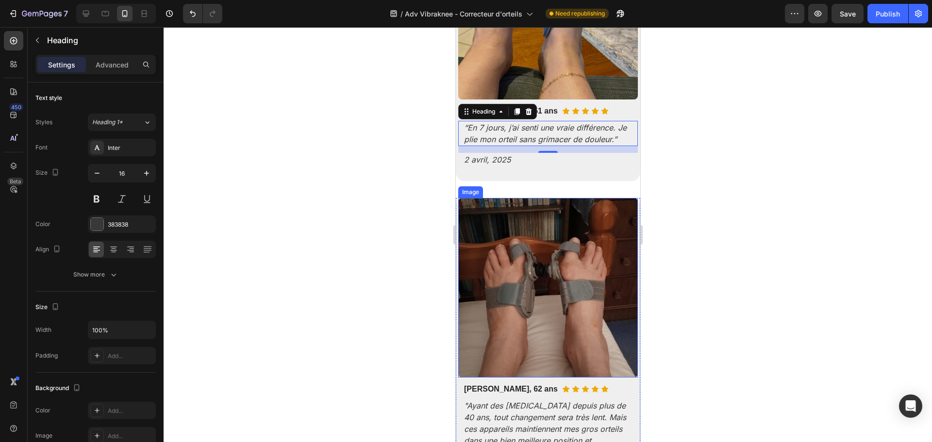
scroll to position [2357, 0]
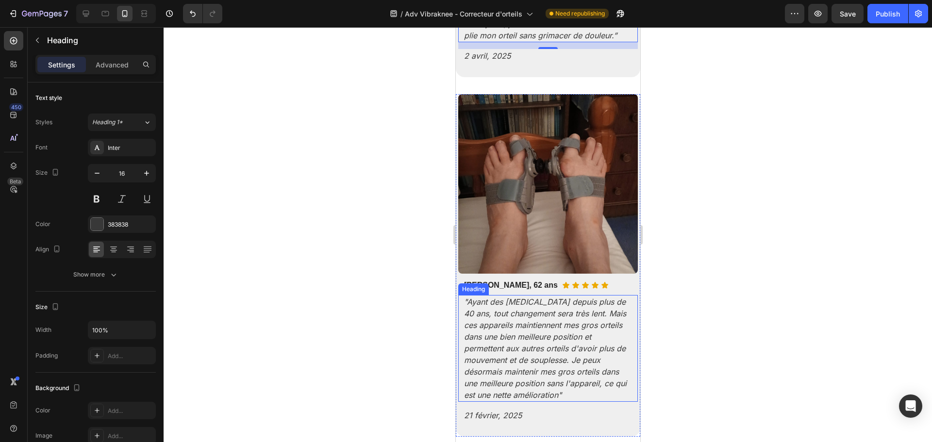
click at [513, 333] on icon ""Ayant des [MEDICAL_DATA] depuis plus de 40 ans, tout changement sera très lent…" at bounding box center [545, 348] width 163 height 103
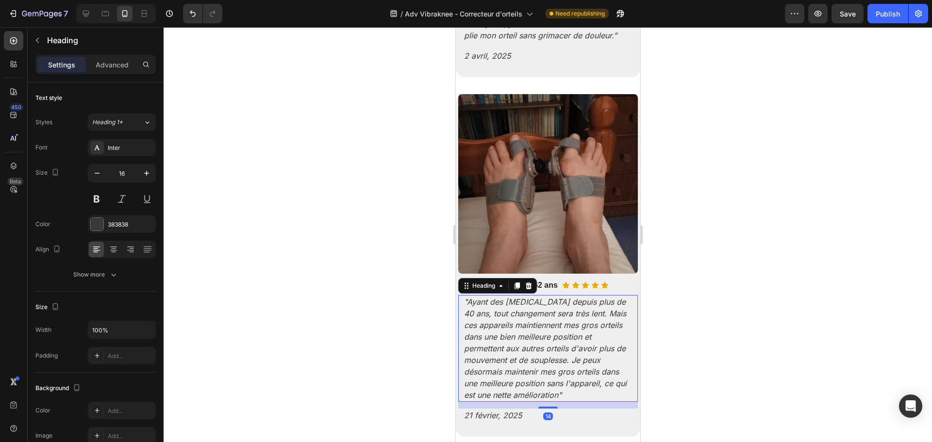
scroll to position [243, 0]
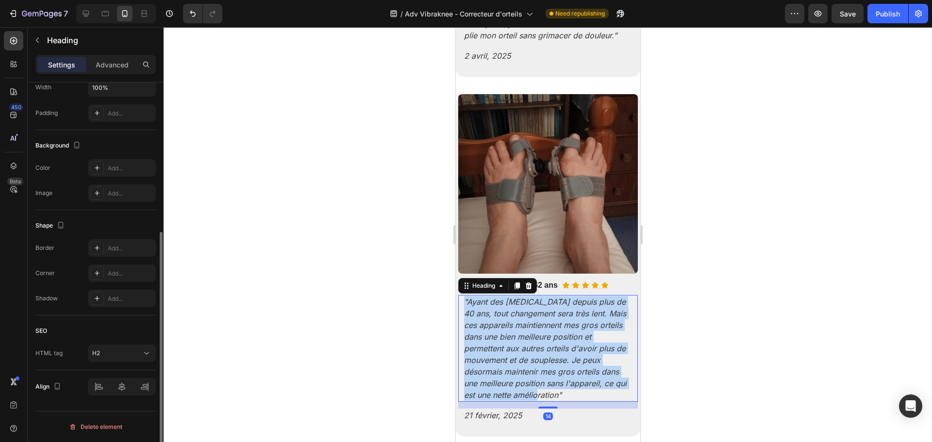
click at [513, 333] on icon ""Ayant des [MEDICAL_DATA] depuis plus de 40 ans, tout changement sera très lent…" at bounding box center [545, 348] width 163 height 103
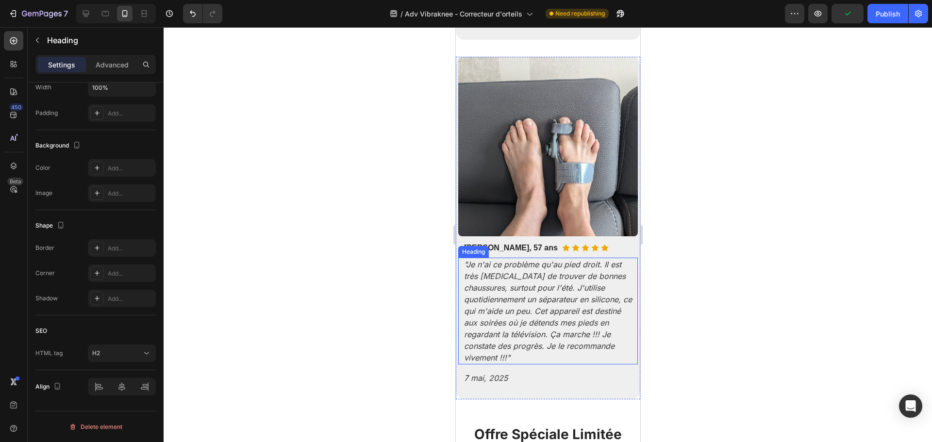
scroll to position [2696, 0]
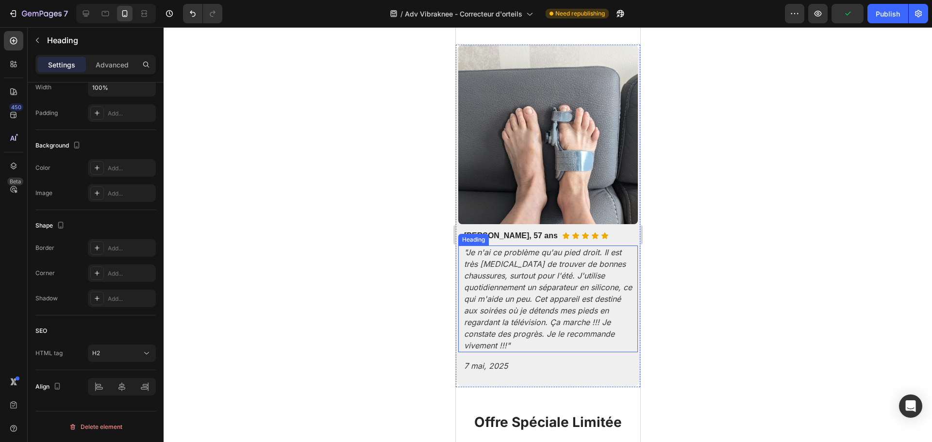
click at [517, 306] on icon ""Je n'ai ce problème qu'au pied droit. Il est très [MEDICAL_DATA] de trouver de…" at bounding box center [548, 299] width 168 height 103
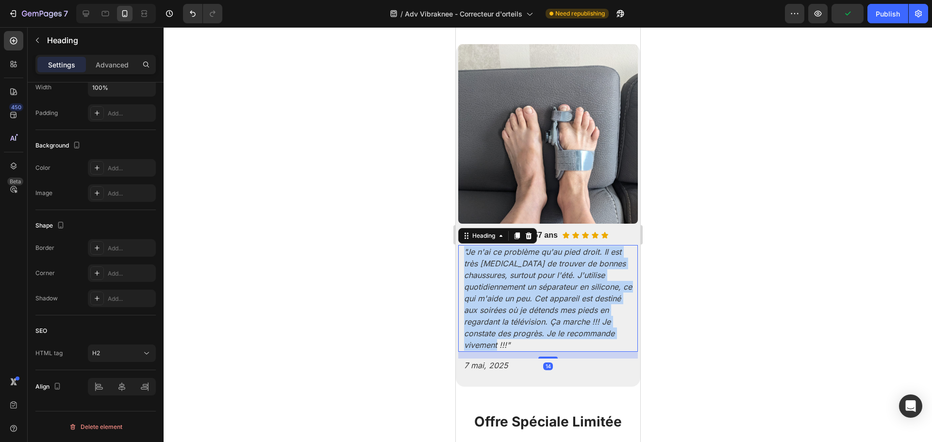
click at [517, 306] on icon ""Je n'ai ce problème qu'au pied droit. Il est très [MEDICAL_DATA] de trouver de…" at bounding box center [548, 298] width 168 height 103
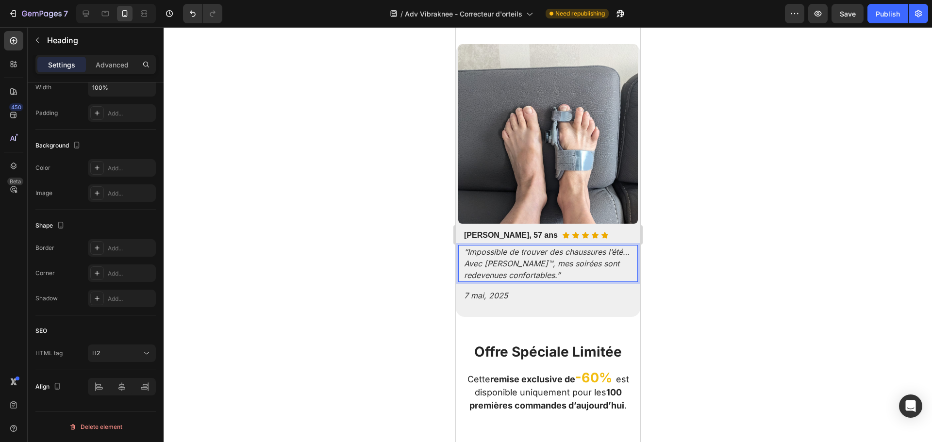
click at [677, 250] on div at bounding box center [548, 234] width 768 height 415
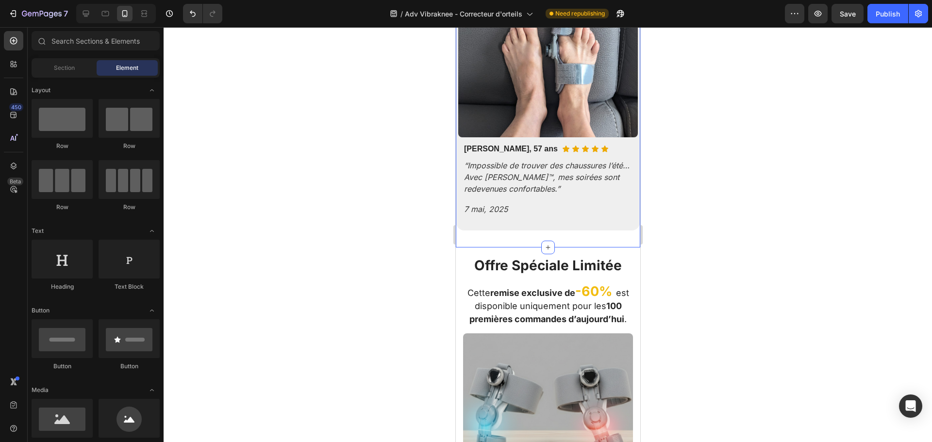
scroll to position [2890, 0]
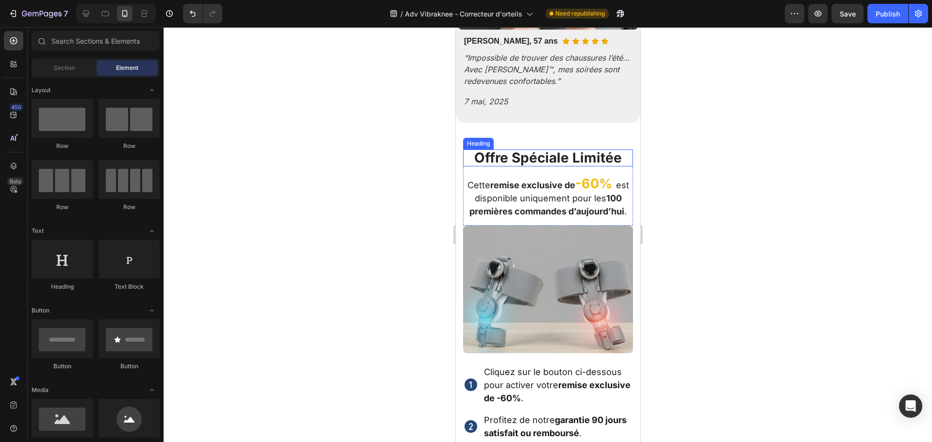
click at [580, 149] on strong "Offre Spéciale Limitée" at bounding box center [548, 157] width 148 height 17
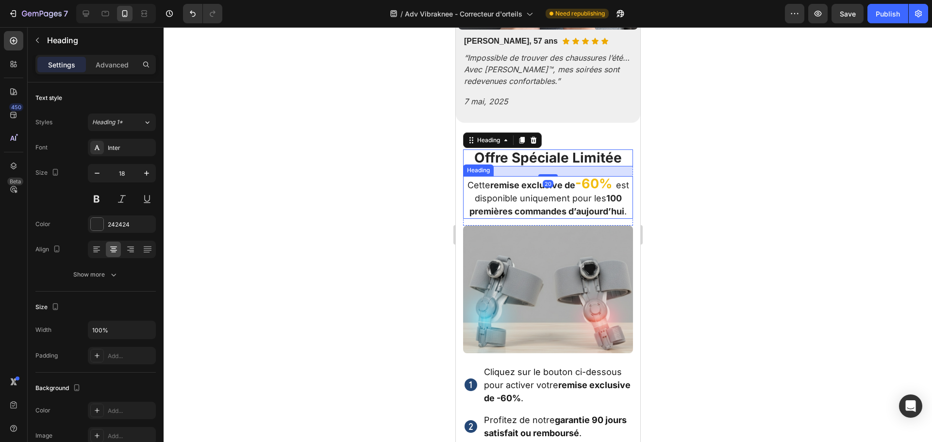
click at [533, 181] on h2 "Cette remise exclusive de -60% est disponible uniquement pour les 100 premières…" at bounding box center [548, 197] width 170 height 43
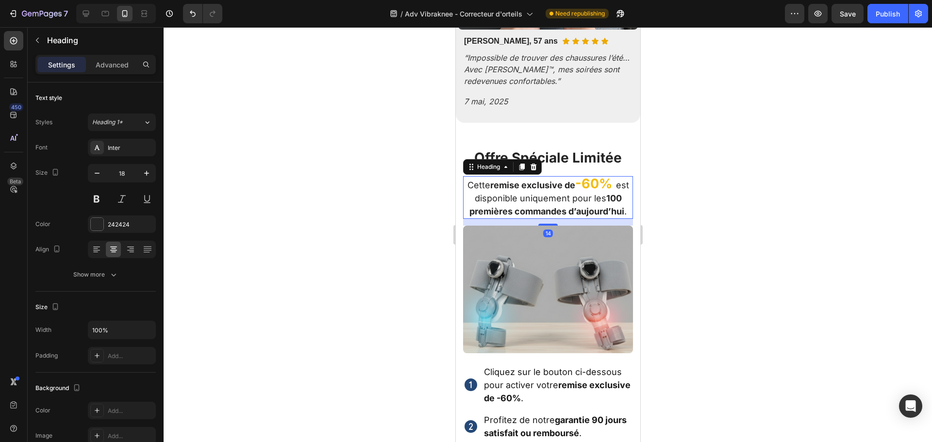
scroll to position [243, 0]
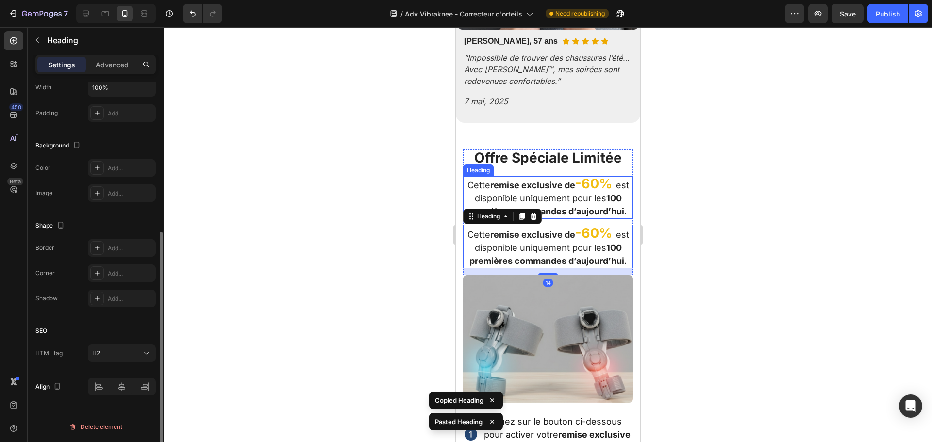
click at [546, 181] on h2 "Cette remise exclusive de -60% est disponible uniquement pour les 100 premières…" at bounding box center [548, 197] width 170 height 43
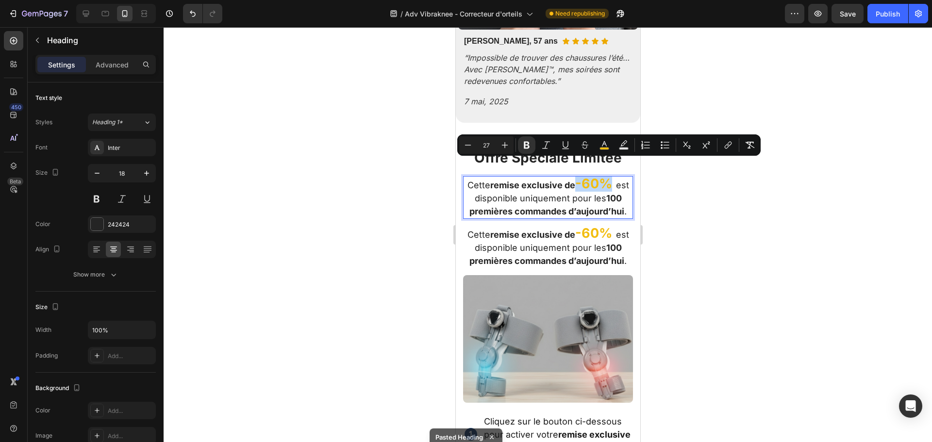
scroll to position [243, 0]
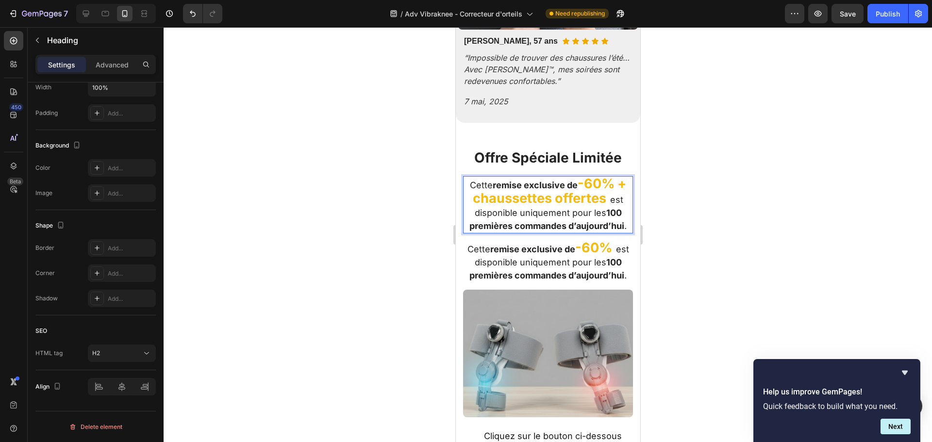
drag, startPoint x: 575, startPoint y: 171, endPoint x: 910, endPoint y: 200, distance: 336.2
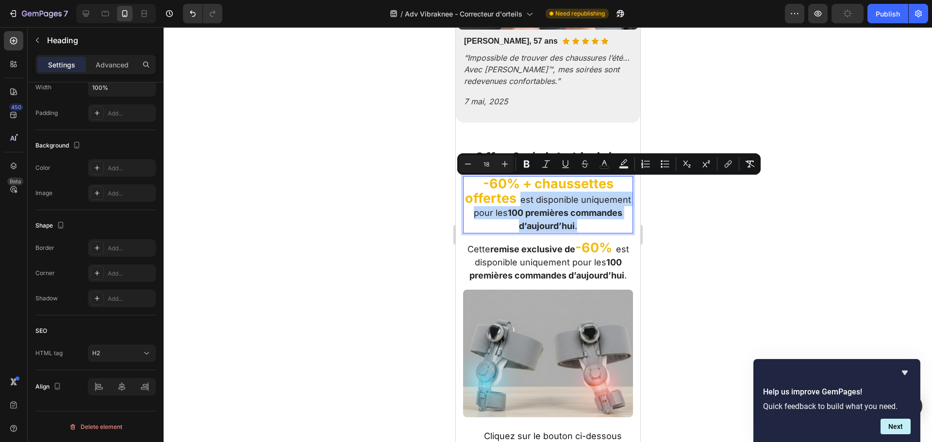
drag, startPoint x: 542, startPoint y: 184, endPoint x: 608, endPoint y: 209, distance: 70.5
click at [608, 209] on p "-60% + chaussettes offertes est disponible uniquement pour les 100 premières co…" at bounding box center [548, 204] width 168 height 55
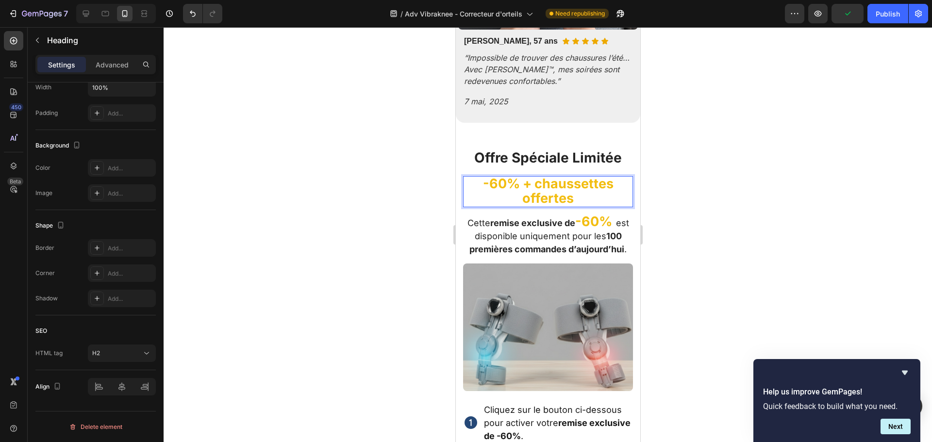
click at [535, 182] on strong "-60% + chaussettes offertes" at bounding box center [547, 191] width 131 height 31
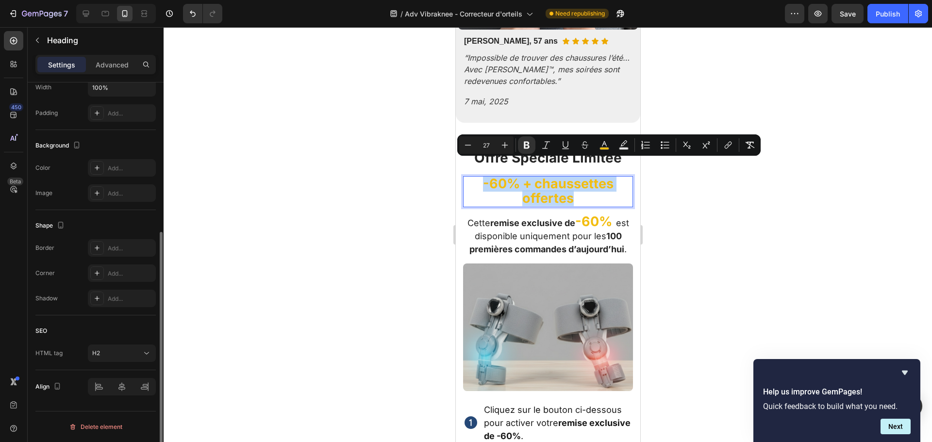
scroll to position [0, 0]
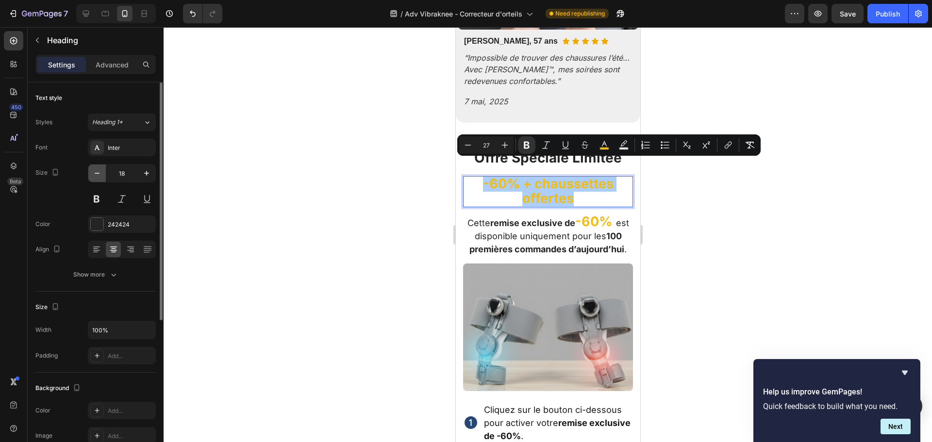
click at [101, 177] on icon "button" at bounding box center [97, 173] width 10 height 10
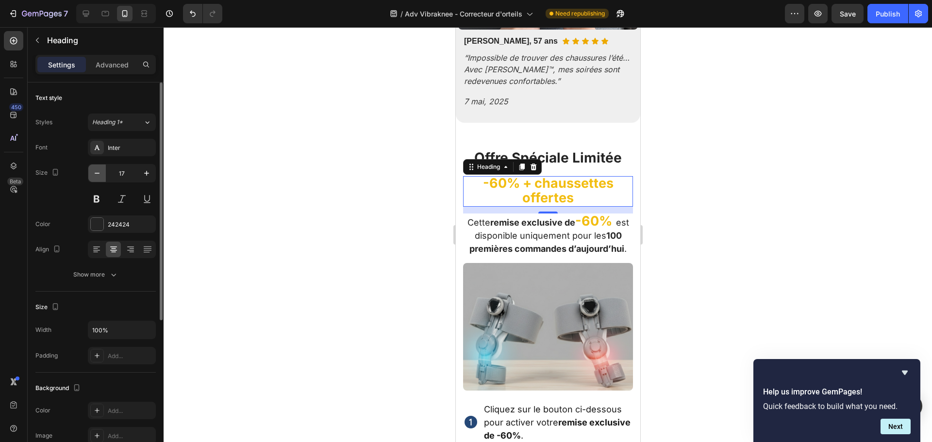
click at [101, 177] on icon "button" at bounding box center [97, 173] width 10 height 10
type input "15"
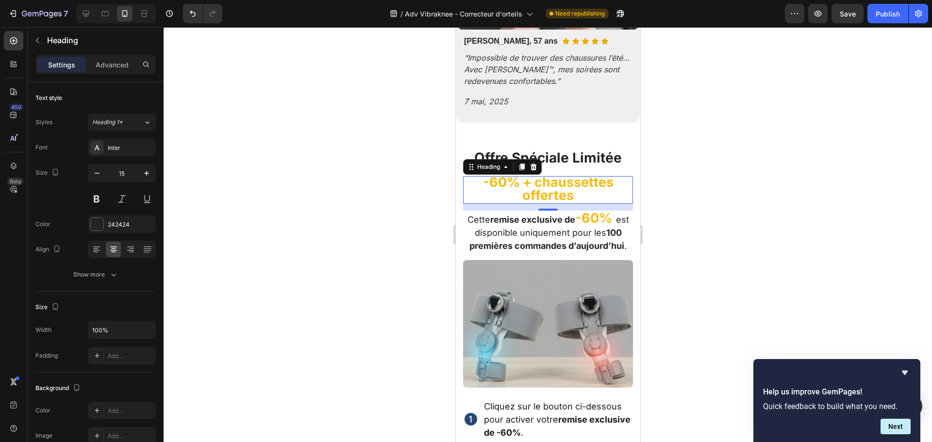
click at [590, 174] on strong "-60% + chaussettes offertes" at bounding box center [547, 188] width 131 height 29
click at [517, 174] on strong "-60% + chaussettes offertes" at bounding box center [547, 188] width 131 height 29
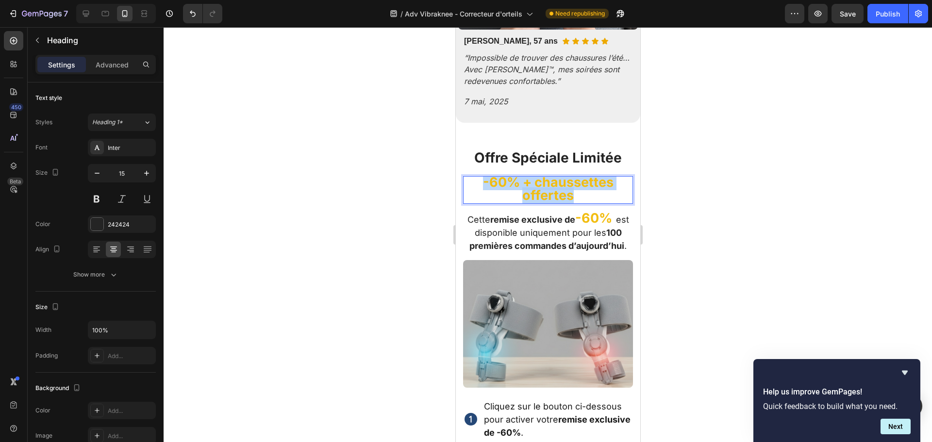
click at [517, 174] on strong "-60% + chaussettes offertes" at bounding box center [547, 188] width 131 height 29
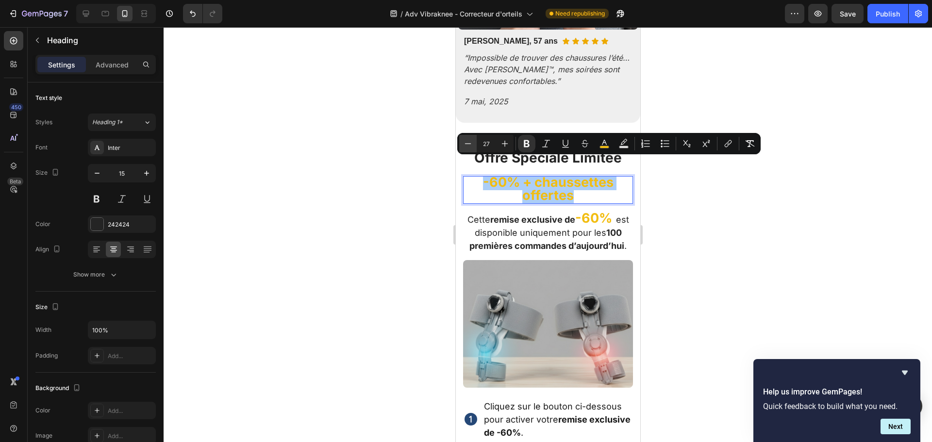
click at [474, 141] on button "Minus" at bounding box center [467, 143] width 17 height 17
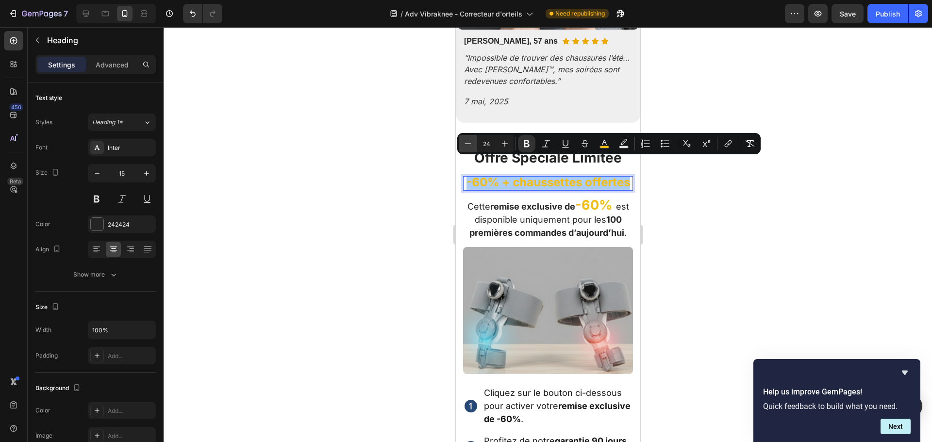
click at [474, 141] on button "Minus" at bounding box center [467, 143] width 17 height 17
click at [506, 142] on icon "Editor contextual toolbar" at bounding box center [505, 144] width 10 height 10
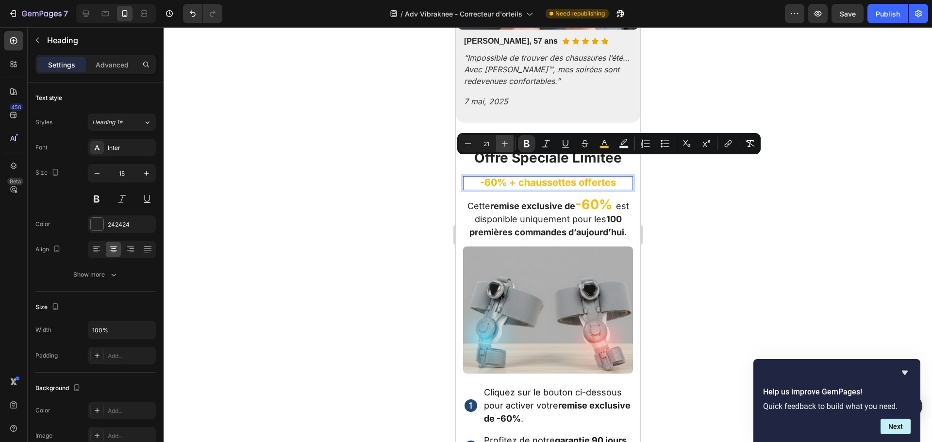
click at [506, 142] on icon "Editor contextual toolbar" at bounding box center [505, 144] width 10 height 10
type input "23"
click at [153, 168] on button "button" at bounding box center [146, 173] width 17 height 17
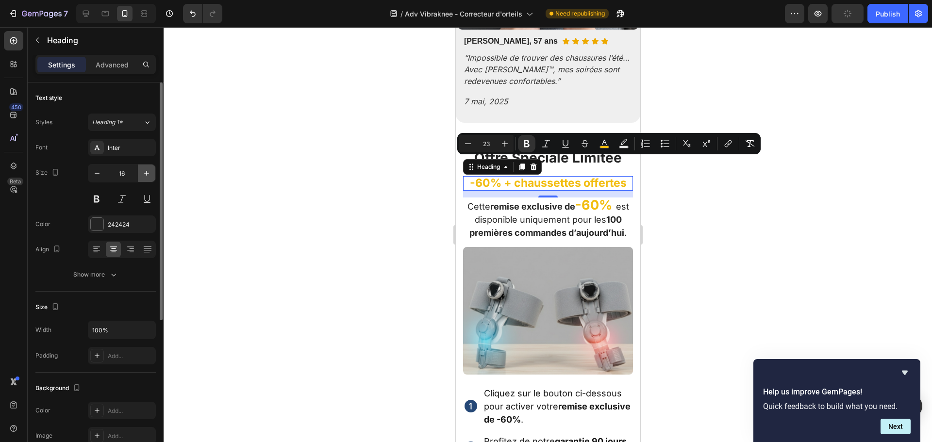
click at [153, 168] on button "button" at bounding box center [146, 173] width 17 height 17
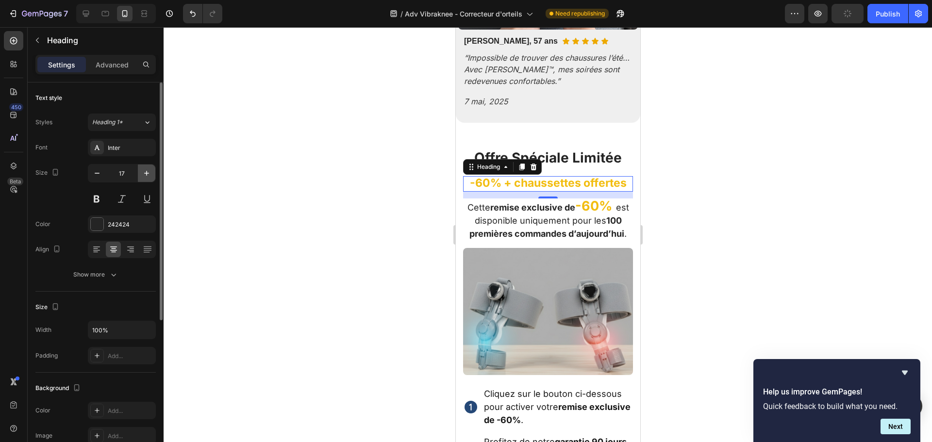
click at [153, 168] on button "button" at bounding box center [146, 173] width 17 height 17
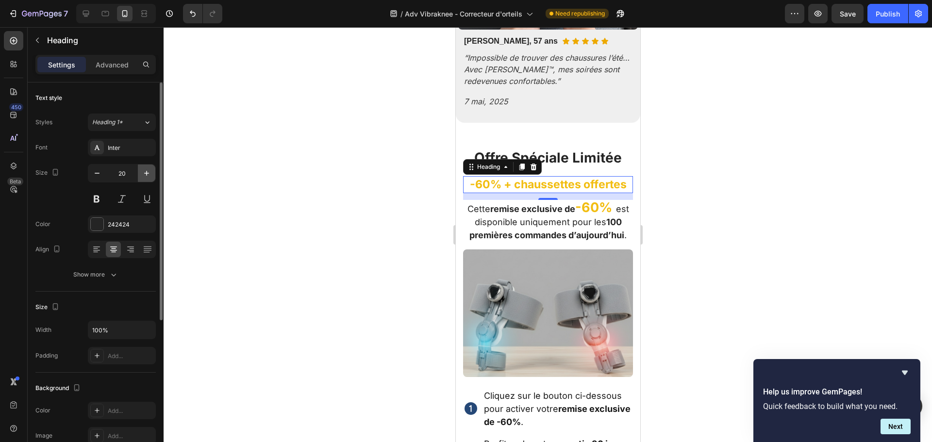
click at [153, 168] on button "button" at bounding box center [146, 173] width 17 height 17
type input "23"
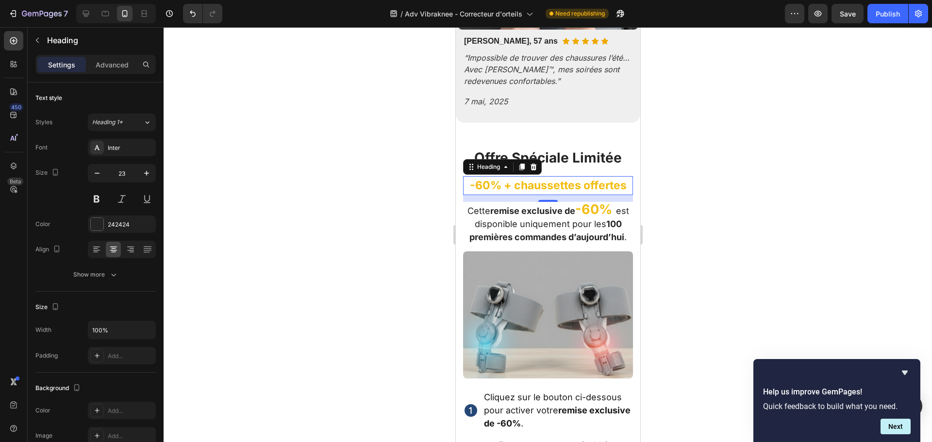
click at [781, 160] on div at bounding box center [548, 234] width 768 height 415
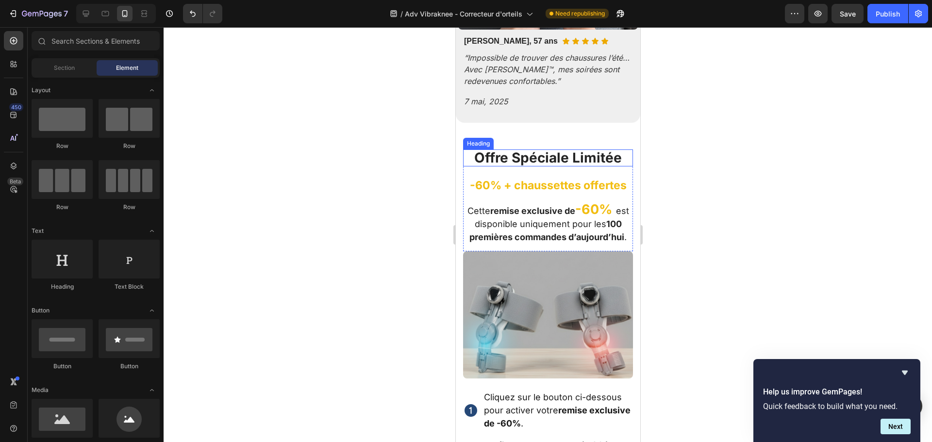
click at [575, 149] on strong "Offre Spéciale Limitée" at bounding box center [548, 157] width 148 height 17
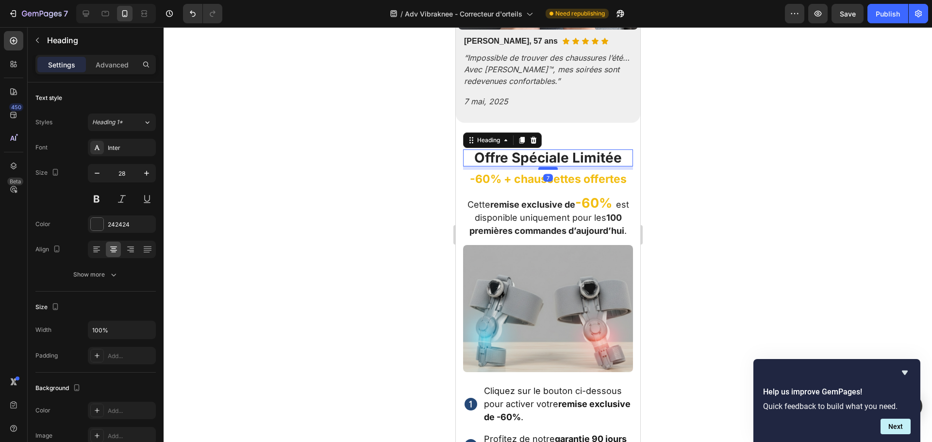
drag, startPoint x: 546, startPoint y: 159, endPoint x: 550, endPoint y: 152, distance: 7.4
click at [550, 167] on div at bounding box center [547, 168] width 19 height 3
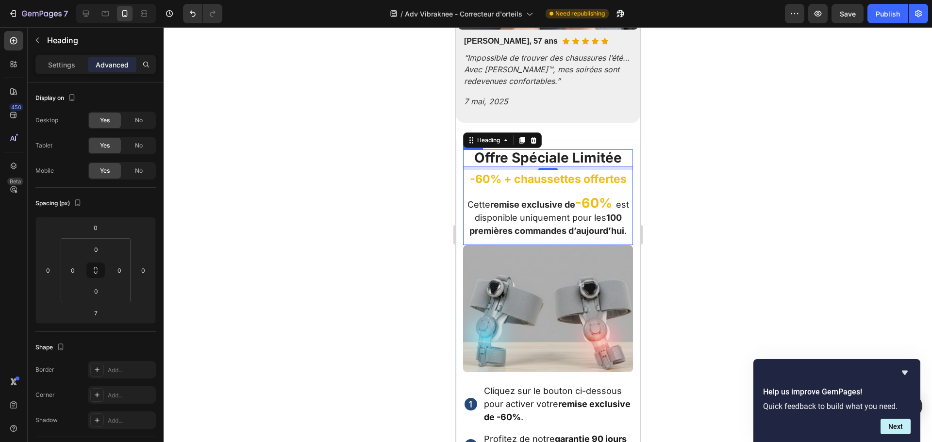
click at [590, 172] on strong "-60% + chaussettes offertes" at bounding box center [547, 179] width 157 height 14
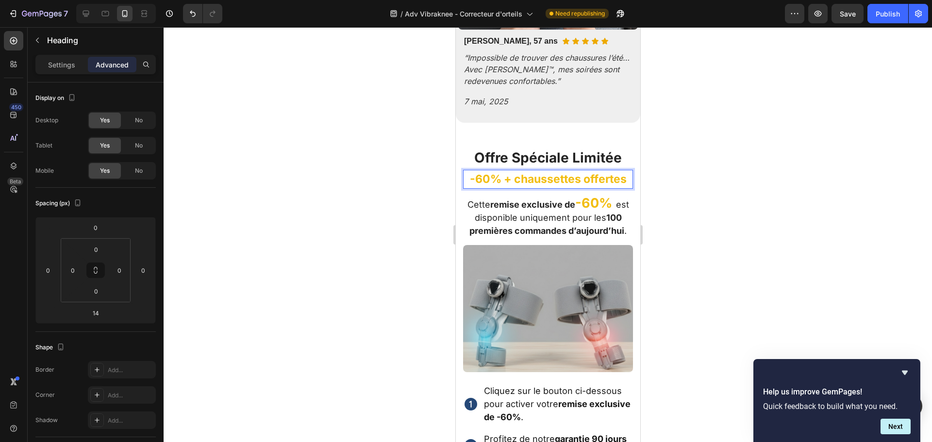
click at [590, 172] on strong "-60% + chaussettes offertes" at bounding box center [547, 179] width 157 height 14
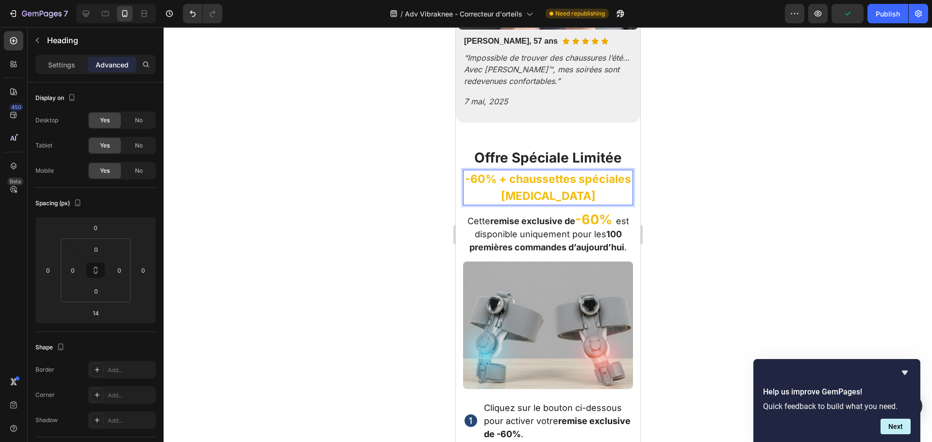
click at [723, 190] on div at bounding box center [548, 234] width 768 height 415
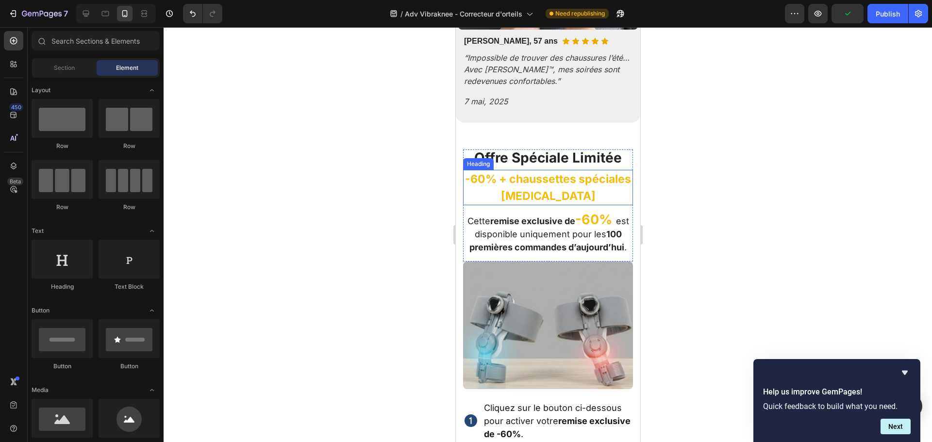
click at [517, 172] on strong "-60% + chaussettes spéciales Hallux Valgus" at bounding box center [548, 187] width 166 height 31
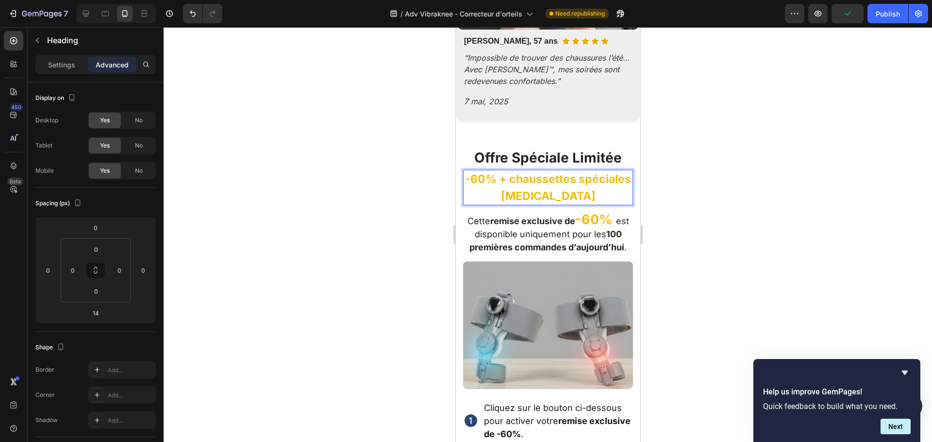
click at [718, 162] on div at bounding box center [548, 234] width 768 height 415
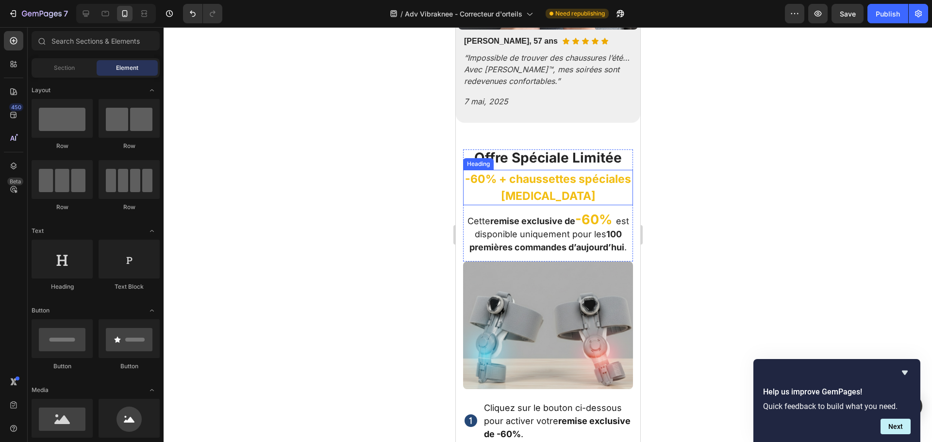
click at [611, 185] on p "⁠⁠⁠⁠⁠⁠⁠ -60% + chaussettes spéciales Hallux Valgus" at bounding box center [548, 187] width 168 height 33
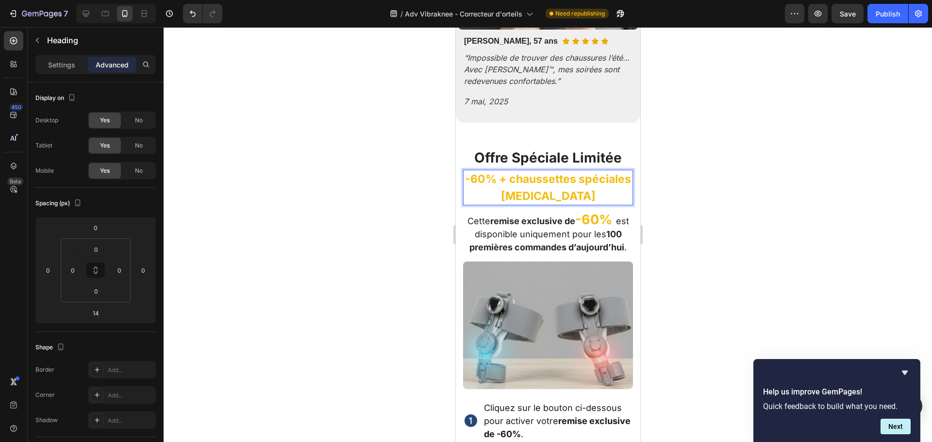
click at [608, 183] on p "-60% + chaussettes spéciales Hallux Valgus" at bounding box center [548, 187] width 168 height 33
click at [534, 172] on strong "-60% + chaussettes spéciales Hallux Valgus" at bounding box center [548, 187] width 166 height 31
click at [612, 182] on p "-60% + chaussettes spéciales Hallux Valgus" at bounding box center [548, 187] width 168 height 33
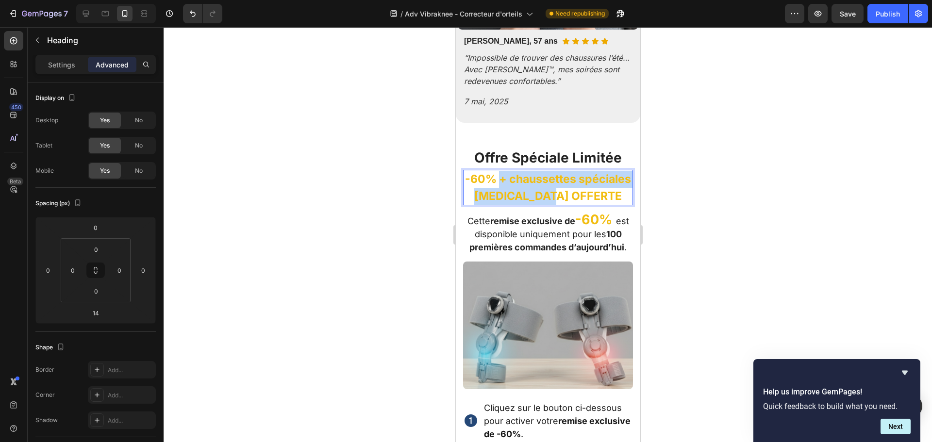
drag, startPoint x: 525, startPoint y: 163, endPoint x: 605, endPoint y: 181, distance: 81.5
click at [605, 181] on strong "-60% + chaussettes spéciales Hallux Valgus OFFERTE" at bounding box center [548, 187] width 166 height 31
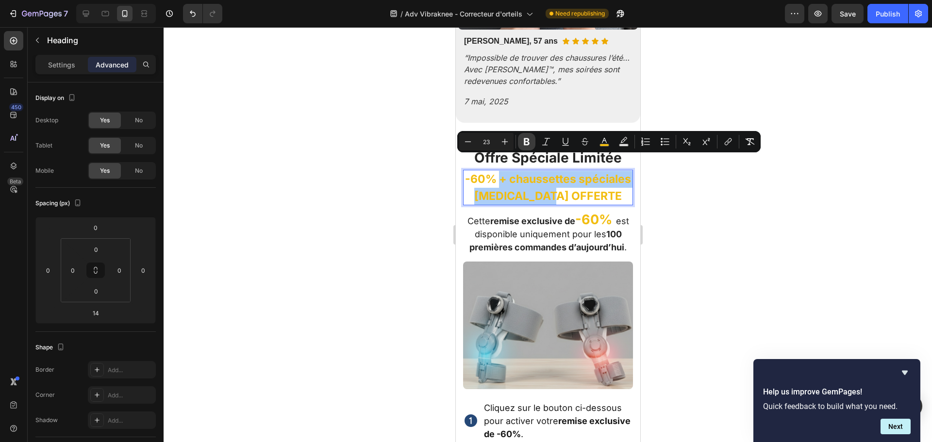
click at [524, 146] on icon "Editor contextual toolbar" at bounding box center [527, 142] width 10 height 10
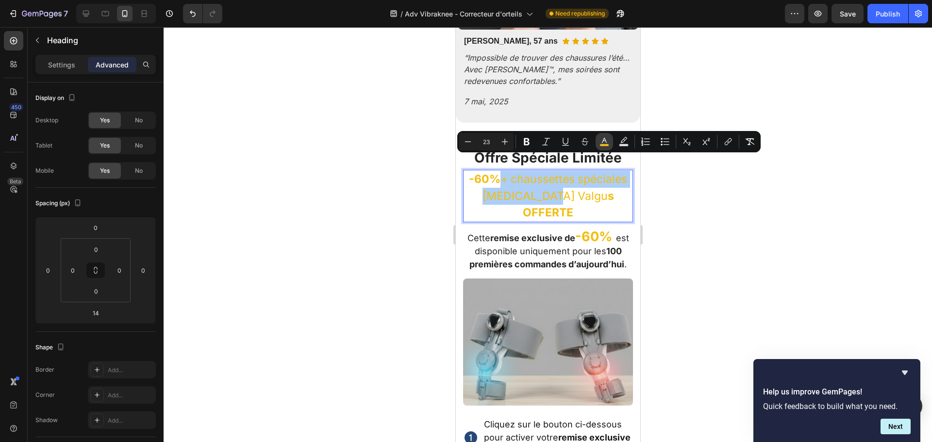
click at [598, 144] on button "color" at bounding box center [604, 141] width 17 height 17
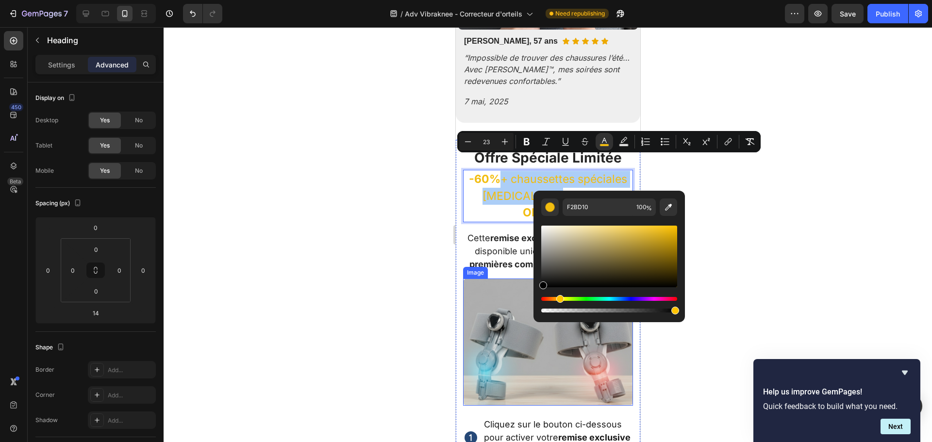
drag, startPoint x: 1003, startPoint y: 297, endPoint x: 519, endPoint y: 295, distance: 483.4
type input "000000"
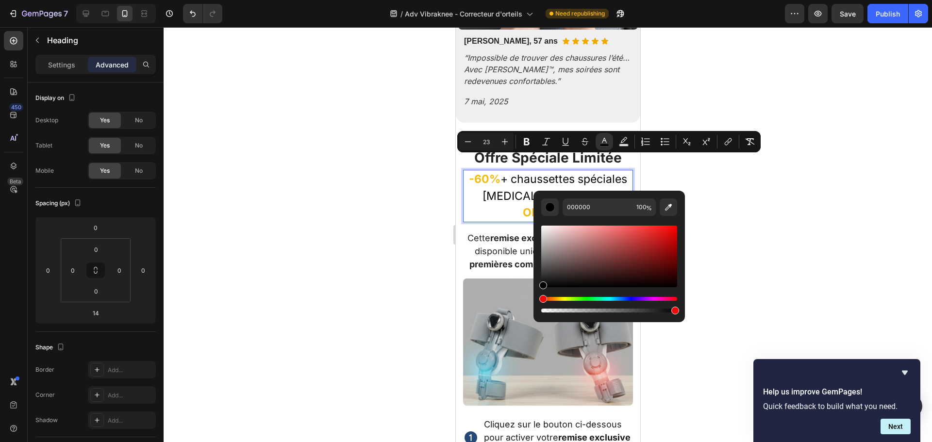
click at [601, 189] on strong "s OFFERTE" at bounding box center [567, 204] width 91 height 31
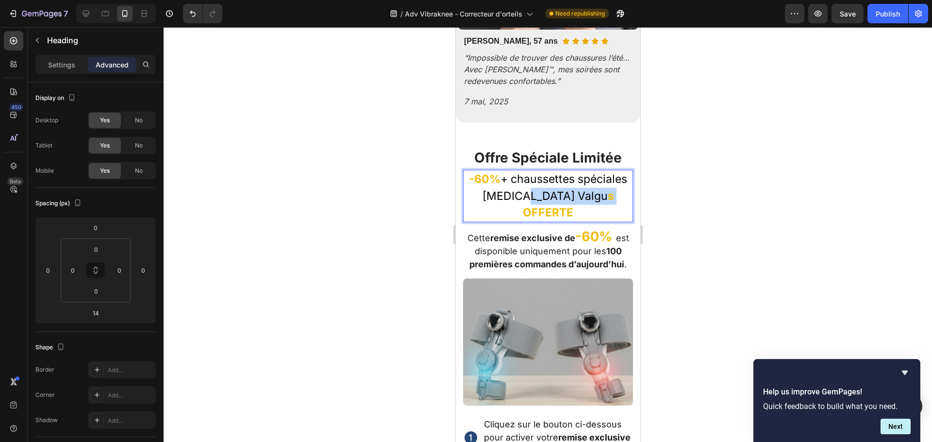
click at [601, 189] on strong "s OFFERTE" at bounding box center [567, 204] width 91 height 31
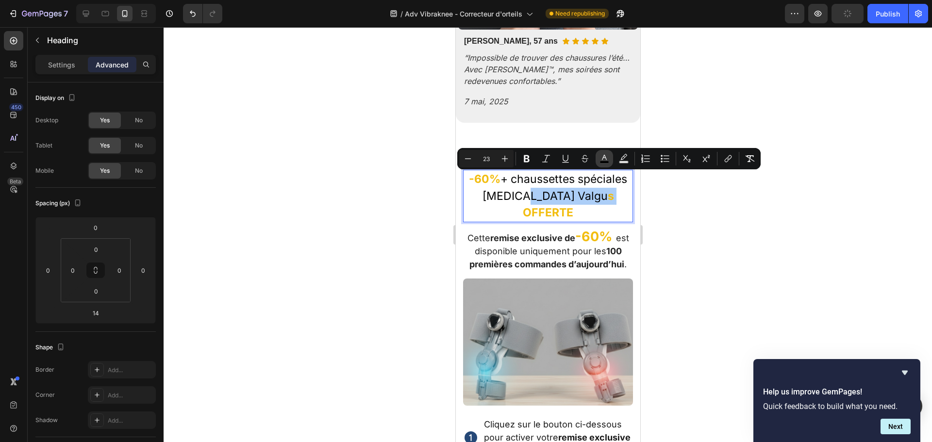
click at [606, 161] on rect "Editor contextual toolbar" at bounding box center [604, 162] width 9 height 2
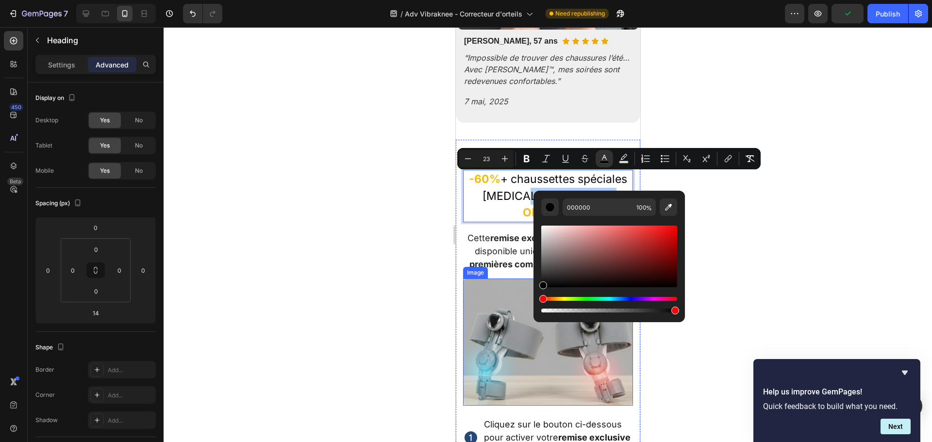
drag, startPoint x: 999, startPoint y: 317, endPoint x: 504, endPoint y: 308, distance: 495.2
click at [750, 201] on div at bounding box center [548, 234] width 768 height 415
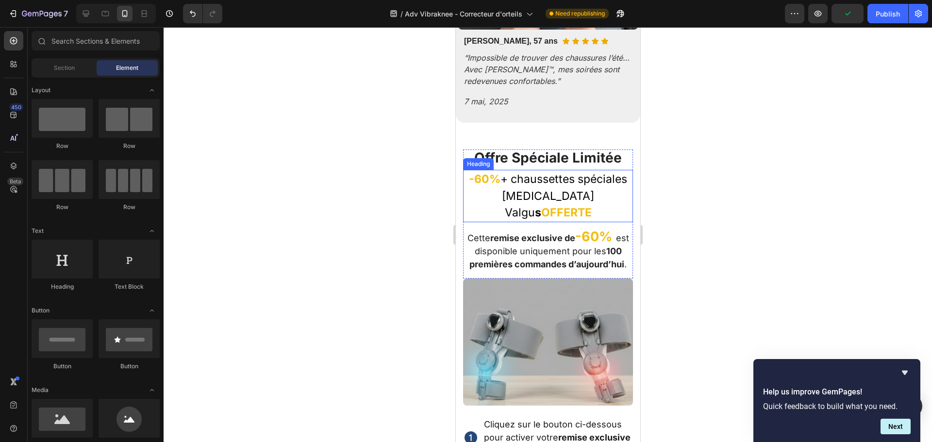
click at [571, 173] on p "⁠⁠⁠⁠⁠⁠⁠ -60% + chaussettes spéciales Hallux Valgu s OFFERTE" at bounding box center [548, 196] width 168 height 50
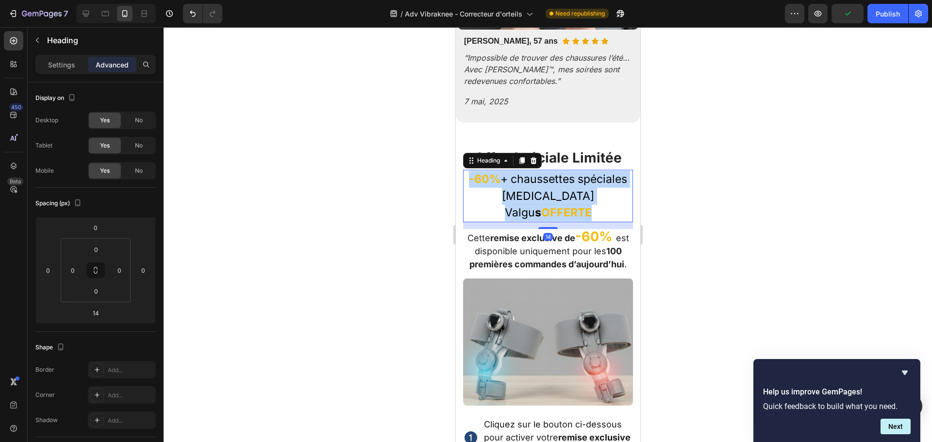
click at [571, 173] on p "-60% + chaussettes spéciales Hallux Valgu s OFFERTE" at bounding box center [548, 196] width 168 height 50
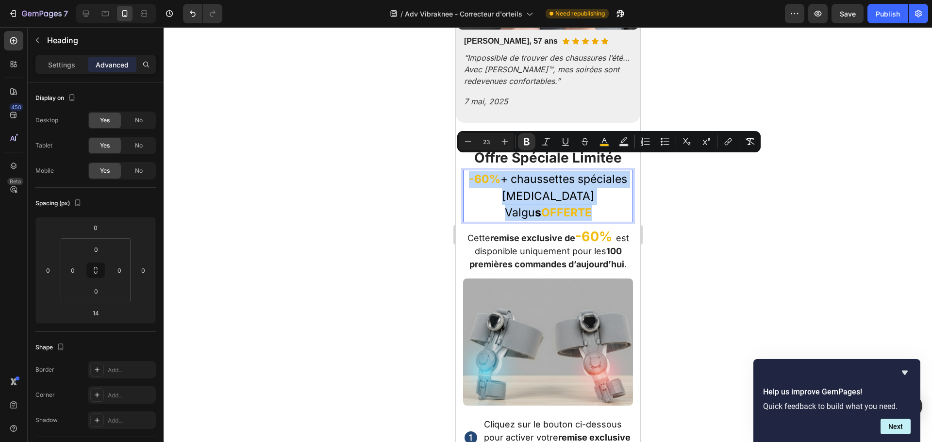
click at [593, 179] on span "+ chaussettes spéciales Hallux Valgu s" at bounding box center [563, 195] width 127 height 47
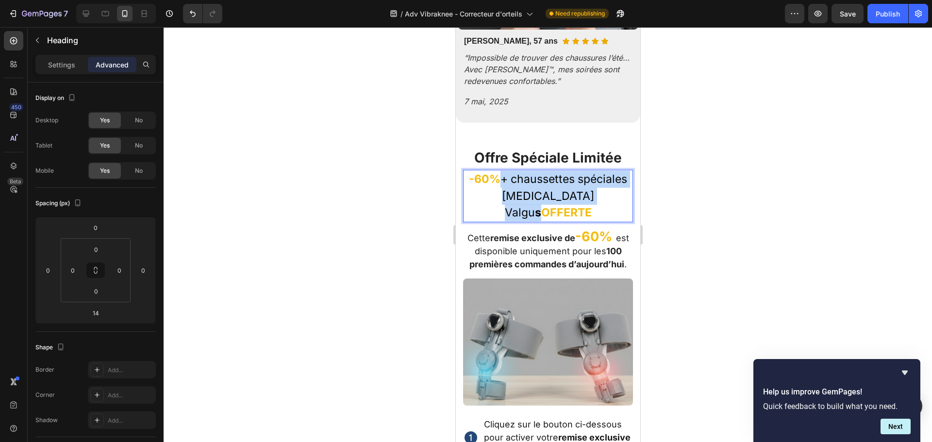
drag, startPoint x: 608, startPoint y: 182, endPoint x: 522, endPoint y: 162, distance: 88.2
click at [522, 171] on p "-60% + chaussettes spéciales Hallux Valgu s OFFERTE" at bounding box center [548, 196] width 168 height 50
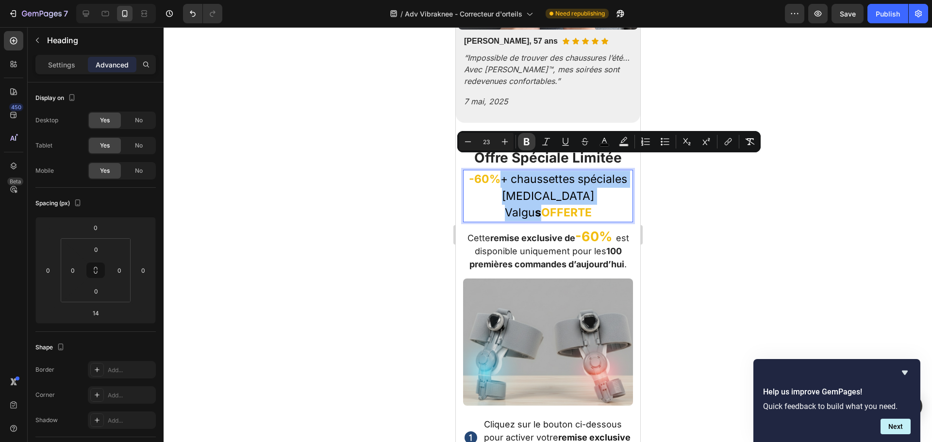
click at [525, 139] on icon "Editor contextual toolbar" at bounding box center [527, 141] width 6 height 7
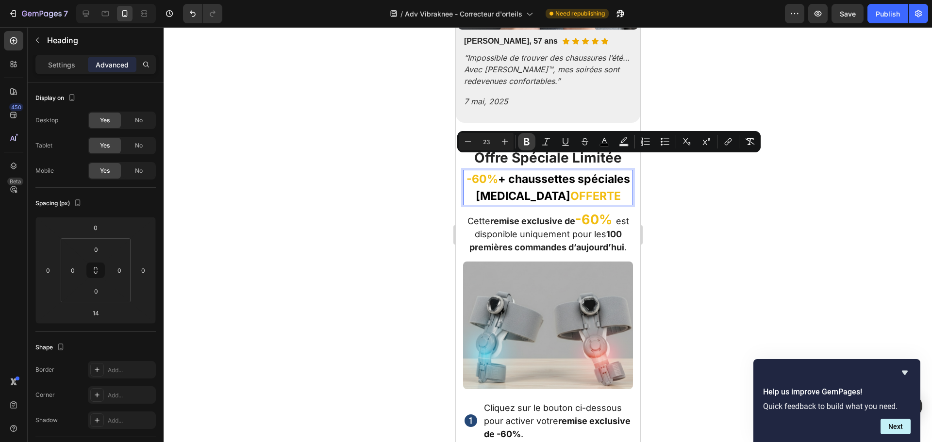
click at [527, 143] on icon "Editor contextual toolbar" at bounding box center [527, 142] width 10 height 10
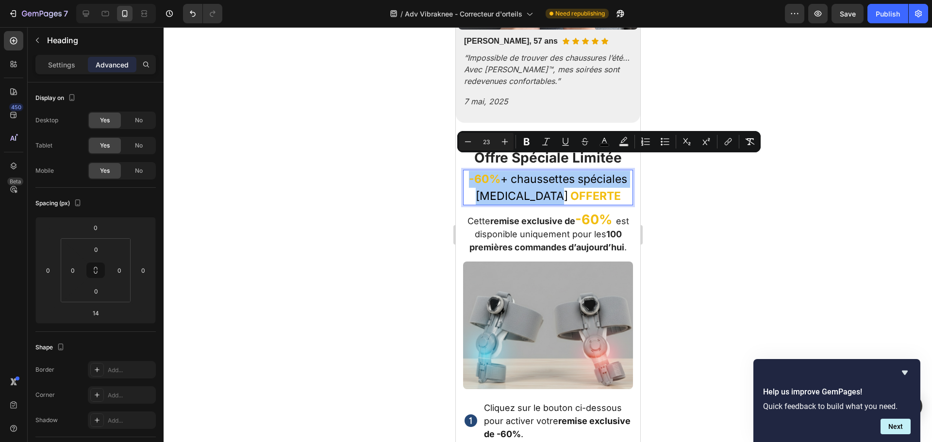
click at [740, 191] on div at bounding box center [548, 234] width 768 height 415
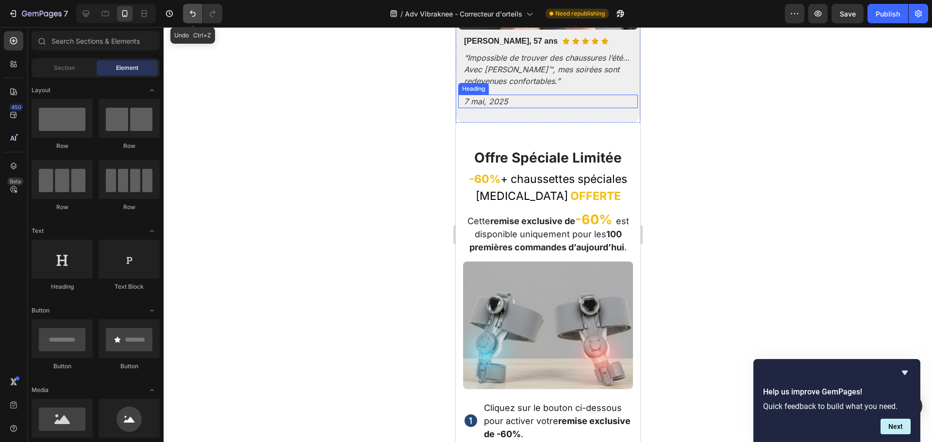
click at [188, 12] on icon "Undo/Redo" at bounding box center [193, 14] width 10 height 10
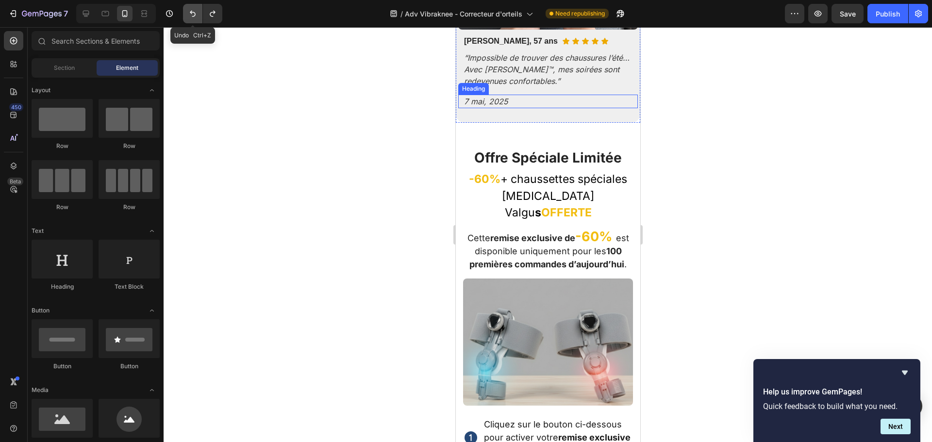
click at [188, 12] on icon "Undo/Redo" at bounding box center [193, 14] width 10 height 10
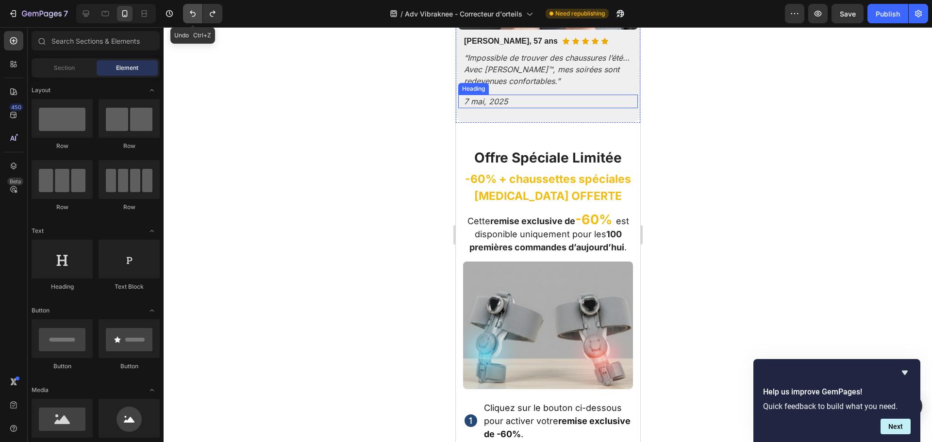
click at [188, 12] on icon "Undo/Redo" at bounding box center [193, 14] width 10 height 10
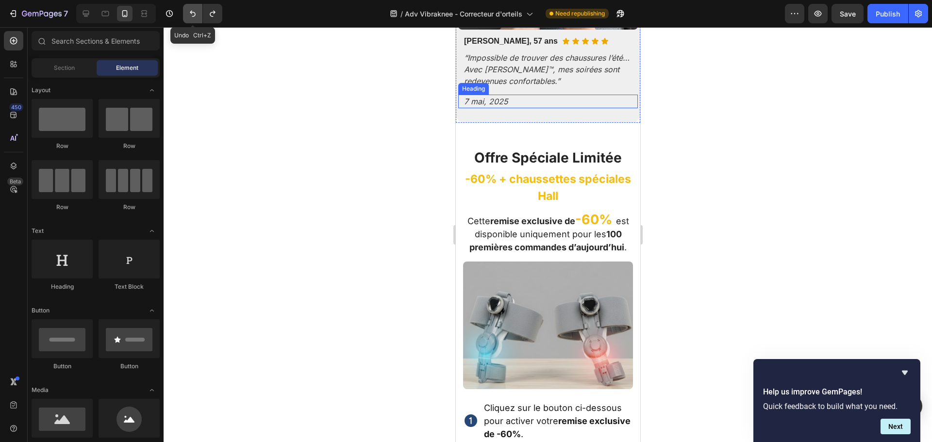
click at [188, 12] on icon "Undo/Redo" at bounding box center [193, 14] width 10 height 10
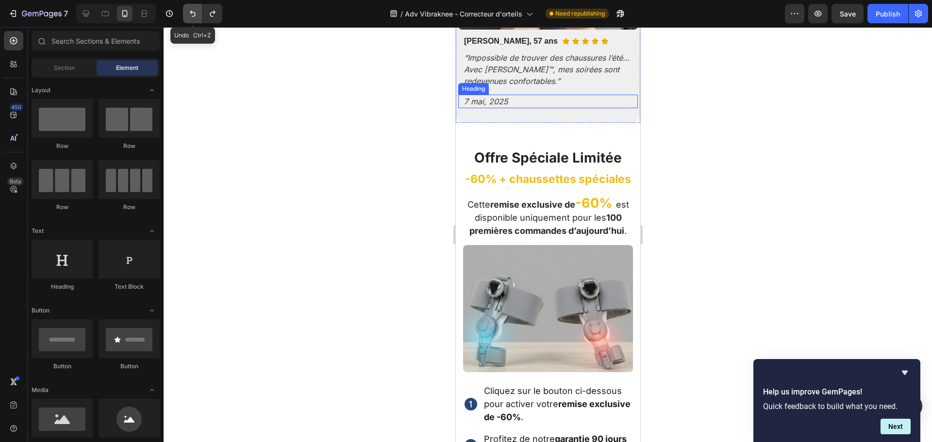
click at [188, 12] on icon "Undo/Redo" at bounding box center [193, 14] width 10 height 10
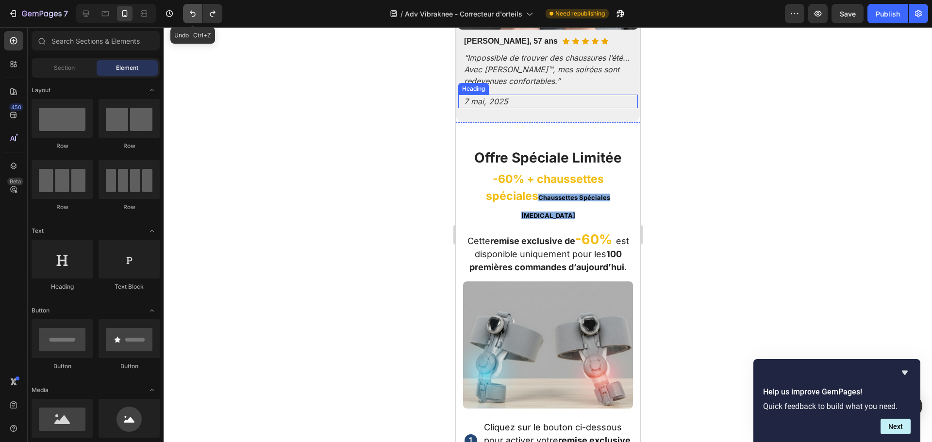
click at [188, 12] on icon "Undo/Redo" at bounding box center [193, 14] width 10 height 10
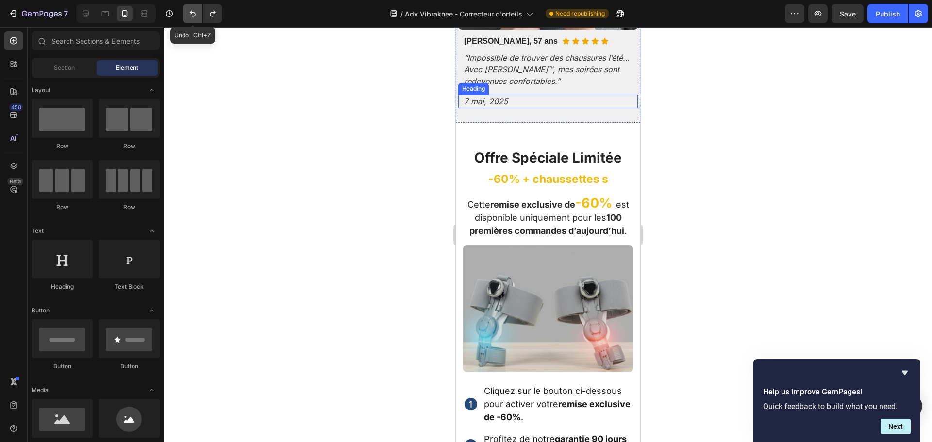
click at [188, 12] on icon "Undo/Redo" at bounding box center [193, 14] width 10 height 10
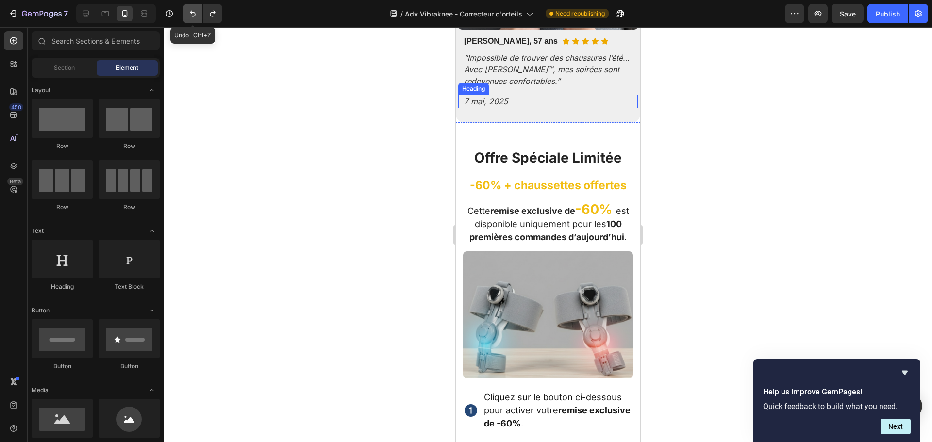
click at [188, 12] on icon "Undo/Redo" at bounding box center [193, 14] width 10 height 10
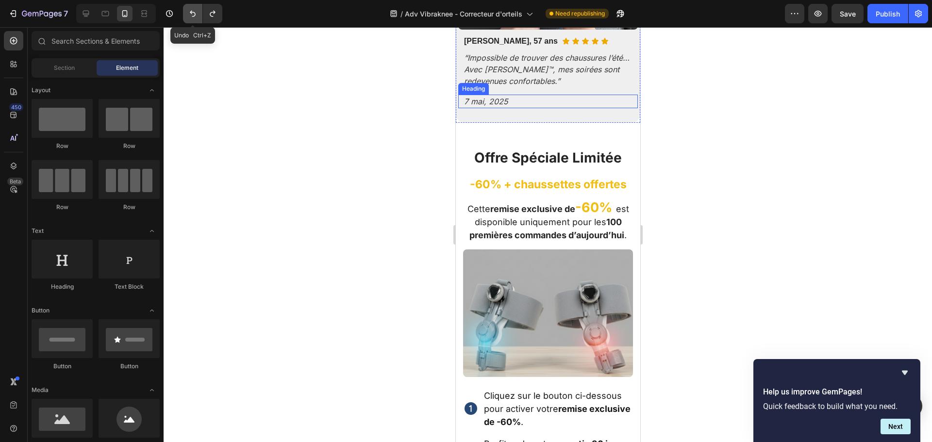
click at [188, 12] on icon "Undo/Redo" at bounding box center [193, 14] width 10 height 10
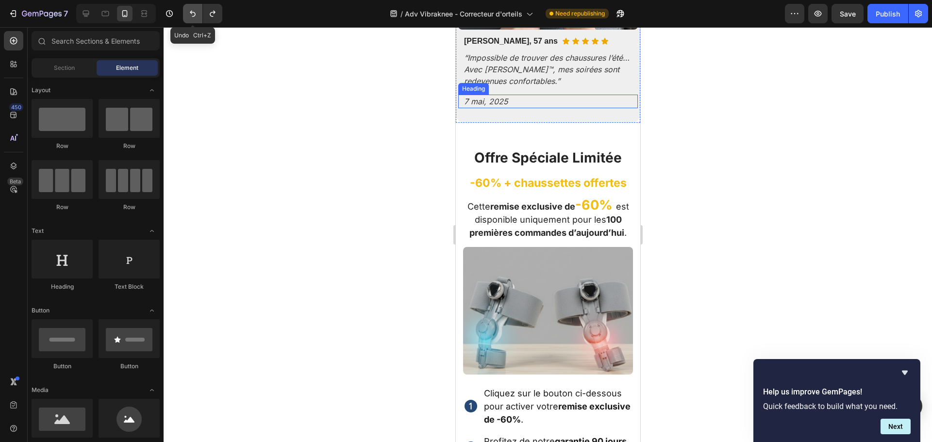
click at [188, 12] on icon "Undo/Redo" at bounding box center [193, 14] width 10 height 10
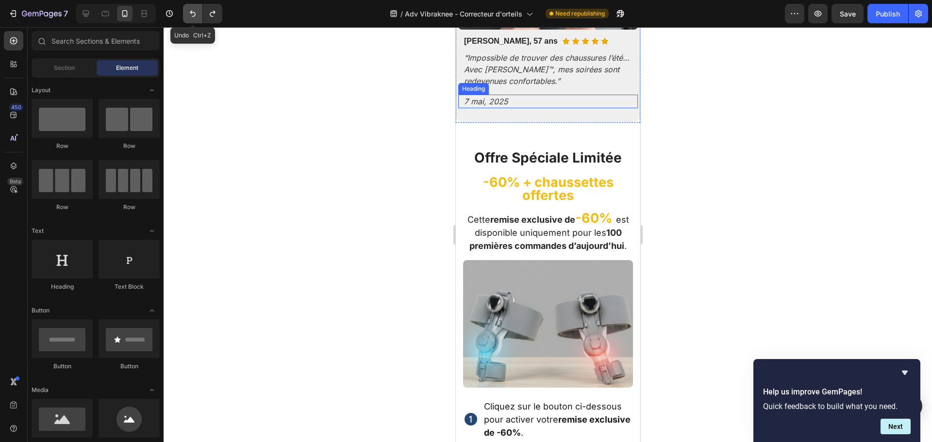
click at [188, 12] on icon "Undo/Redo" at bounding box center [193, 14] width 10 height 10
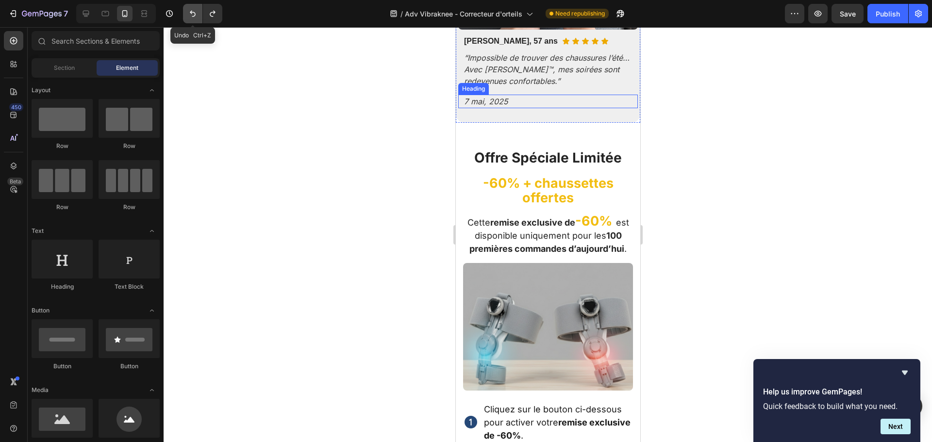
click at [188, 12] on icon "Undo/Redo" at bounding box center [193, 14] width 10 height 10
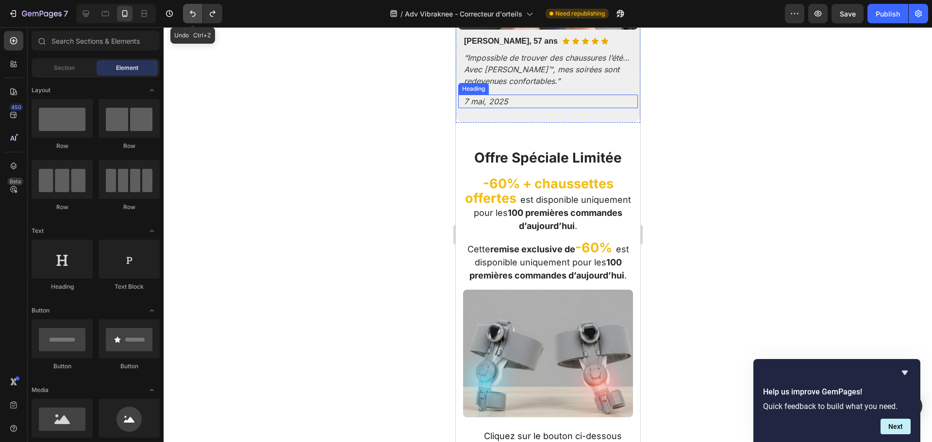
click at [188, 12] on icon "Undo/Redo" at bounding box center [193, 14] width 10 height 10
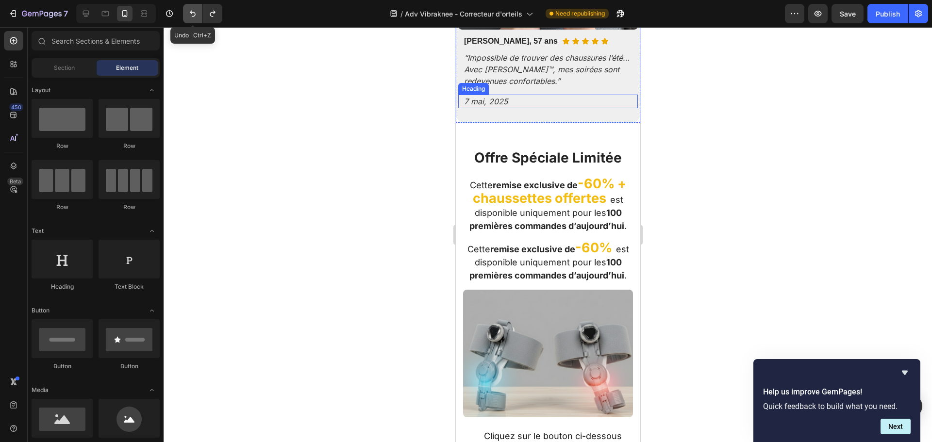
click at [188, 12] on icon "Undo/Redo" at bounding box center [193, 14] width 10 height 10
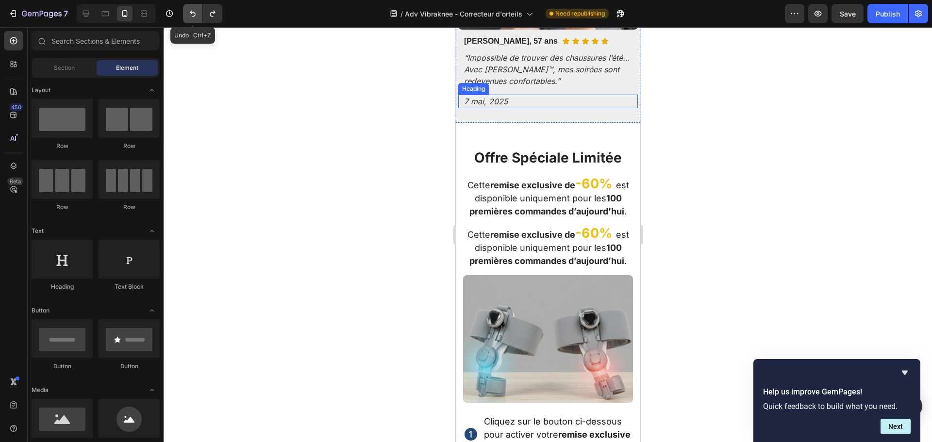
click at [188, 12] on icon "Undo/Redo" at bounding box center [193, 14] width 10 height 10
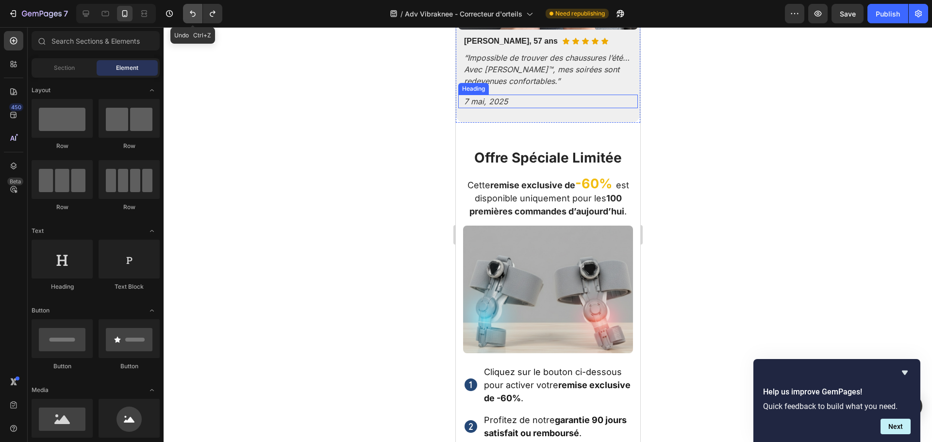
click at [188, 12] on icon "Undo/Redo" at bounding box center [193, 14] width 10 height 10
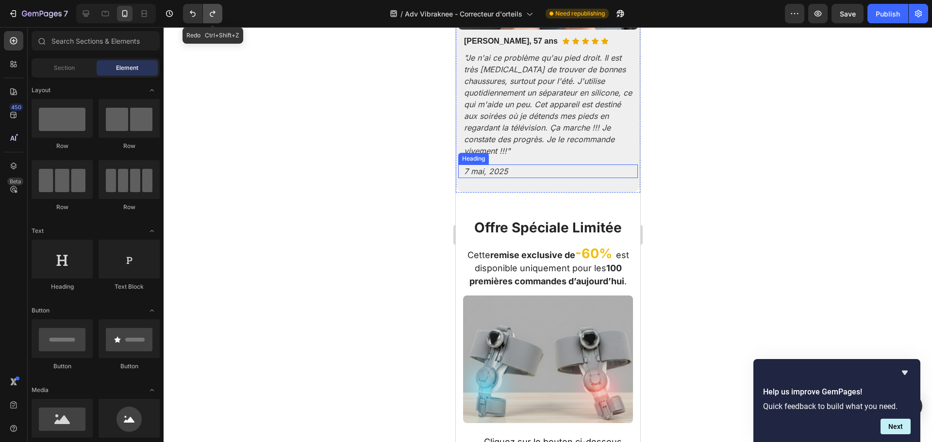
click at [208, 13] on icon "Undo/Redo" at bounding box center [213, 14] width 10 height 10
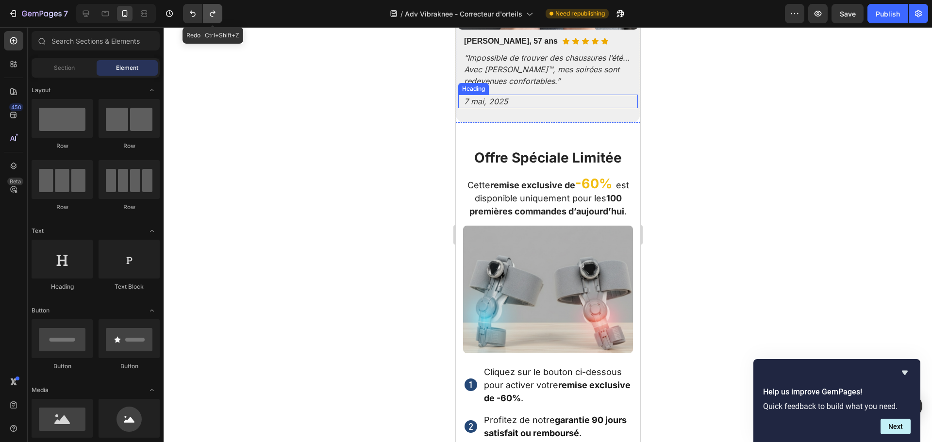
click at [208, 13] on icon "Undo/Redo" at bounding box center [213, 14] width 10 height 10
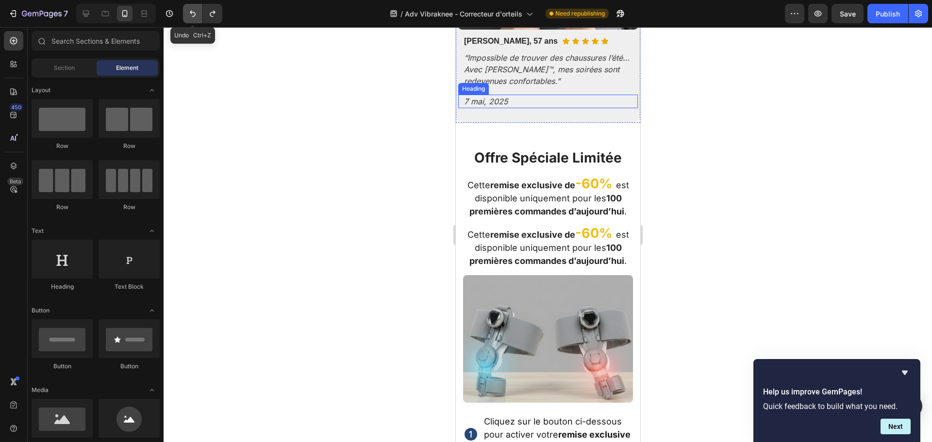
click at [196, 10] on icon "Undo/Redo" at bounding box center [193, 14] width 10 height 10
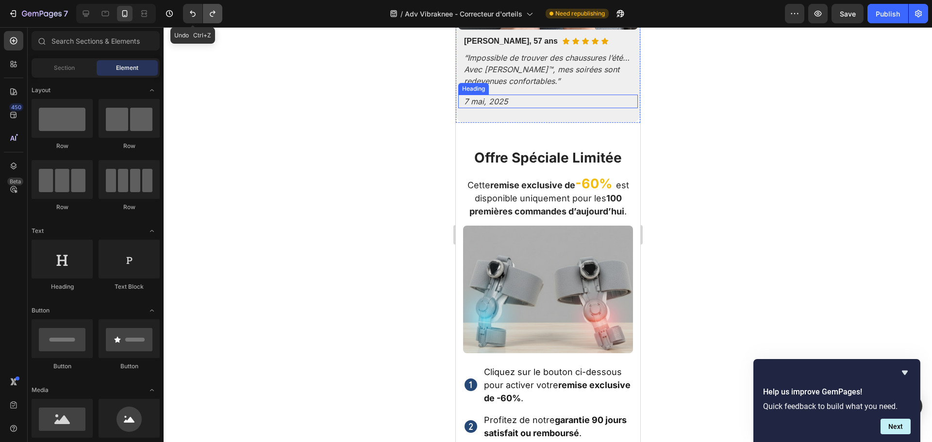
click at [208, 11] on button "Undo/Redo" at bounding box center [212, 13] width 19 height 19
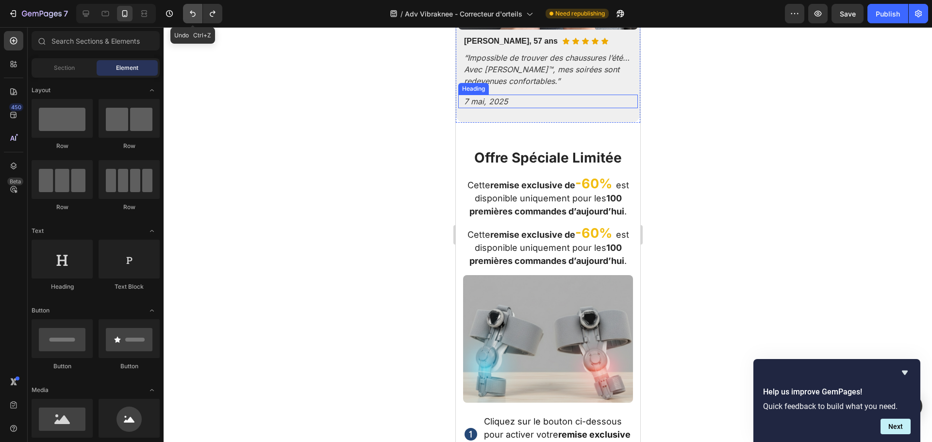
click at [196, 8] on button "Undo/Redo" at bounding box center [192, 13] width 19 height 19
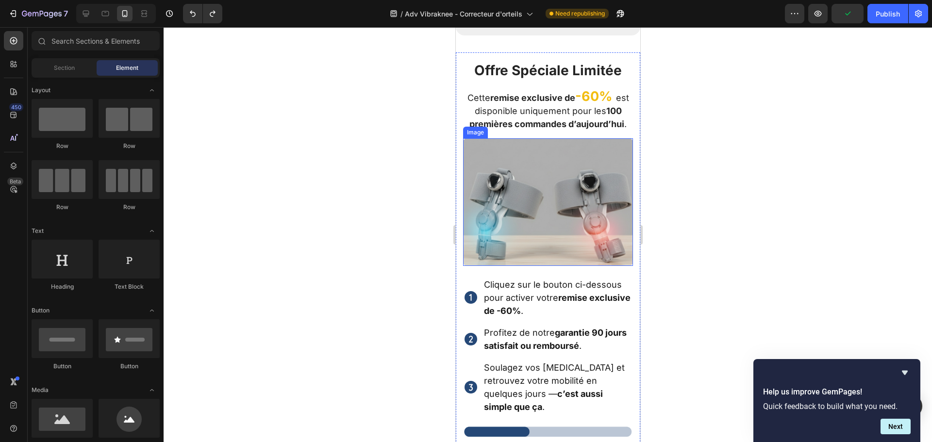
scroll to position [2988, 0]
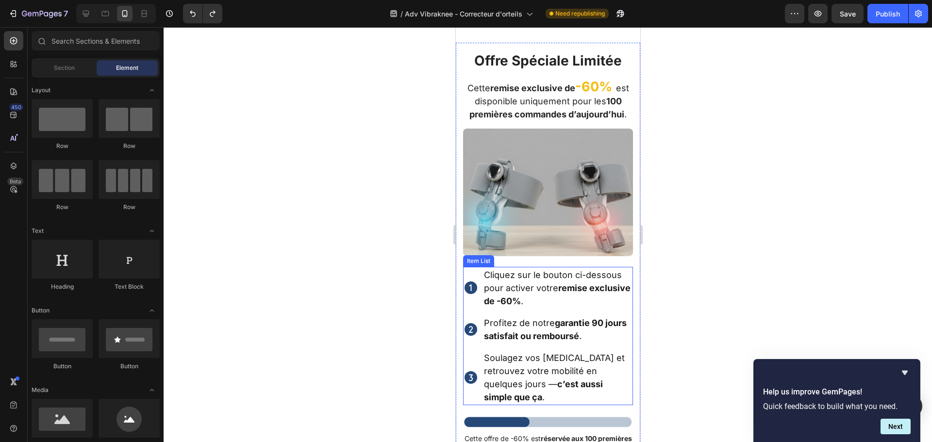
click at [609, 327] on p "Profitez de notre garantie 90 jours satisfait ou remboursé ." at bounding box center [557, 329] width 148 height 26
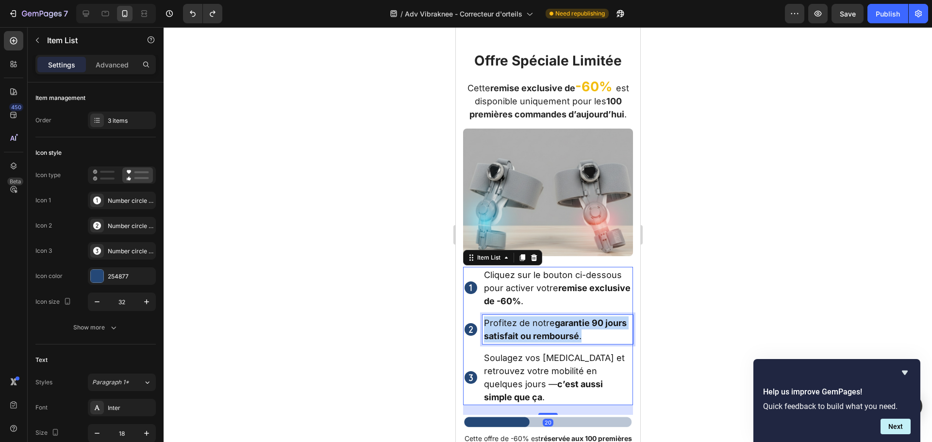
click at [609, 327] on p "Profitez de notre garantie 90 jours satisfait ou remboursé ." at bounding box center [557, 329] width 148 height 26
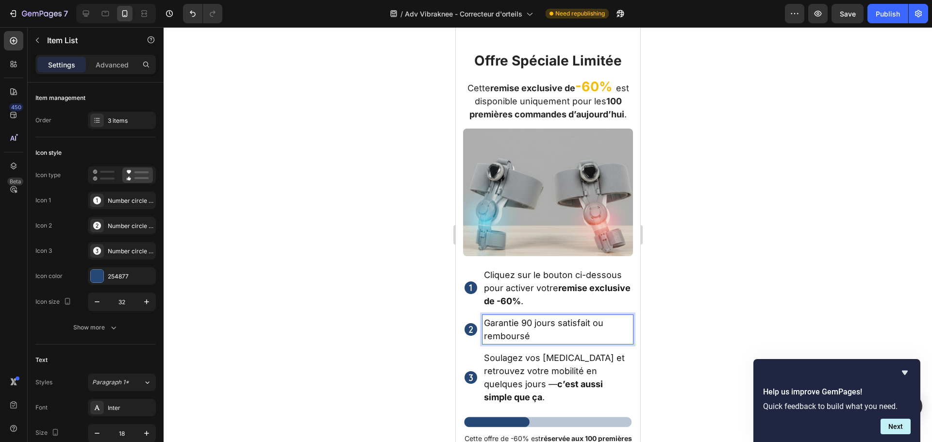
click at [531, 323] on p "Garantie 90 jours satisfait ou remboursé" at bounding box center [557, 329] width 148 height 26
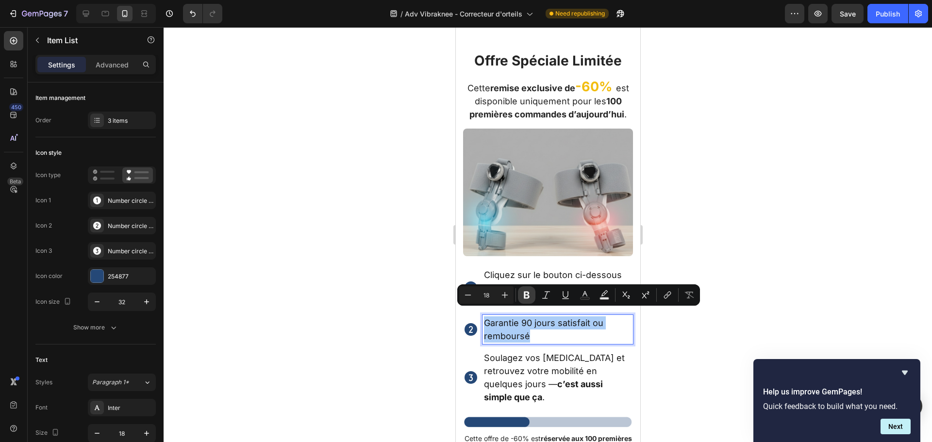
click at [522, 296] on icon "Editor contextual toolbar" at bounding box center [527, 295] width 10 height 10
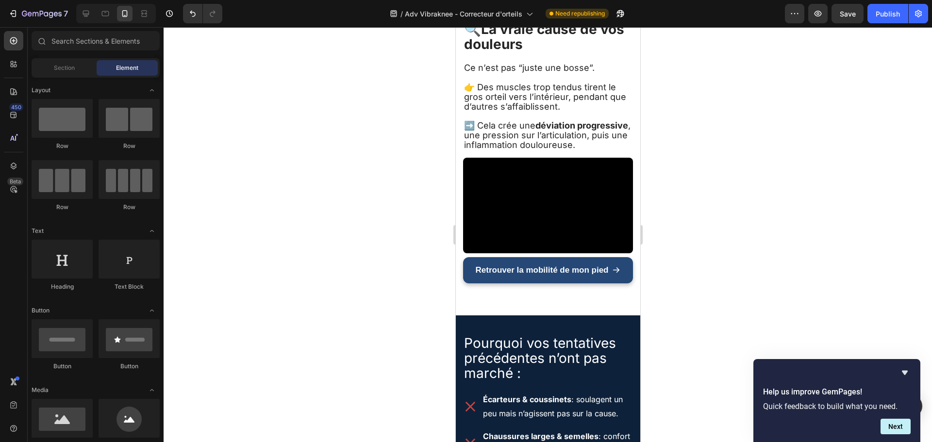
scroll to position [764, 0]
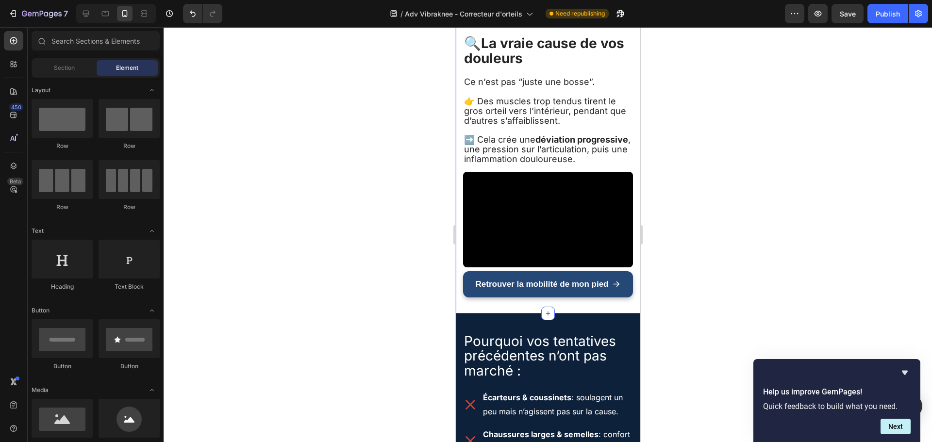
click at [551, 260] on video at bounding box center [548, 220] width 170 height 96
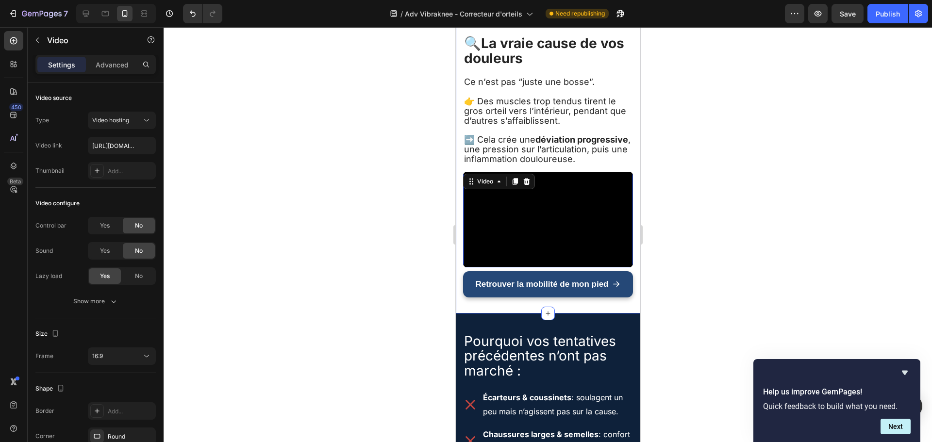
click at [547, 274] on div "🔍 La vraie cause de vos douleurs Heading Ce n’est pas “juste une bosse”. 👉 Des …" at bounding box center [548, 168] width 170 height 266
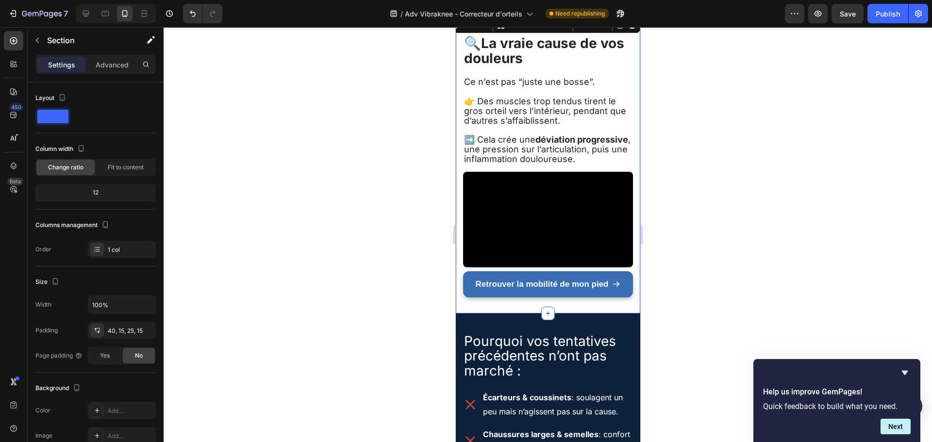
click at [547, 280] on link "Retrouver la mobilité de mon pied" at bounding box center [548, 284] width 170 height 26
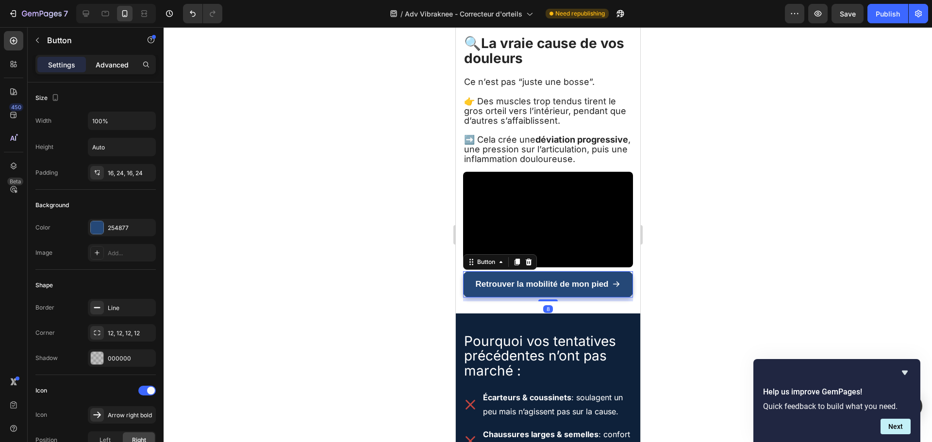
click at [119, 60] on p "Advanced" at bounding box center [112, 65] width 33 height 10
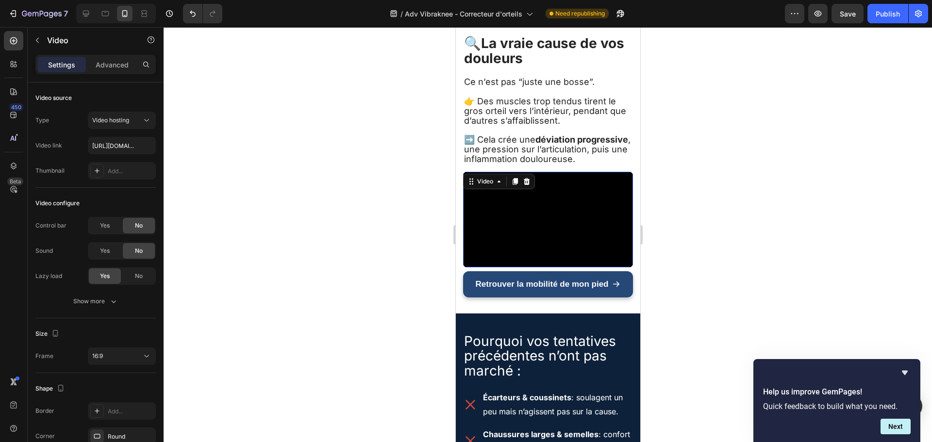
click at [528, 213] on video at bounding box center [548, 220] width 170 height 96
click at [116, 66] on p "Advanced" at bounding box center [112, 65] width 33 height 10
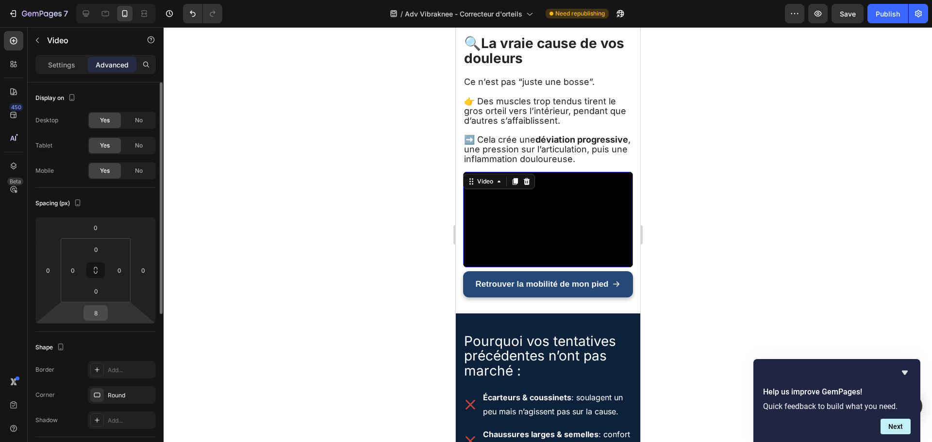
click at [96, 316] on input "8" at bounding box center [95, 313] width 19 height 15
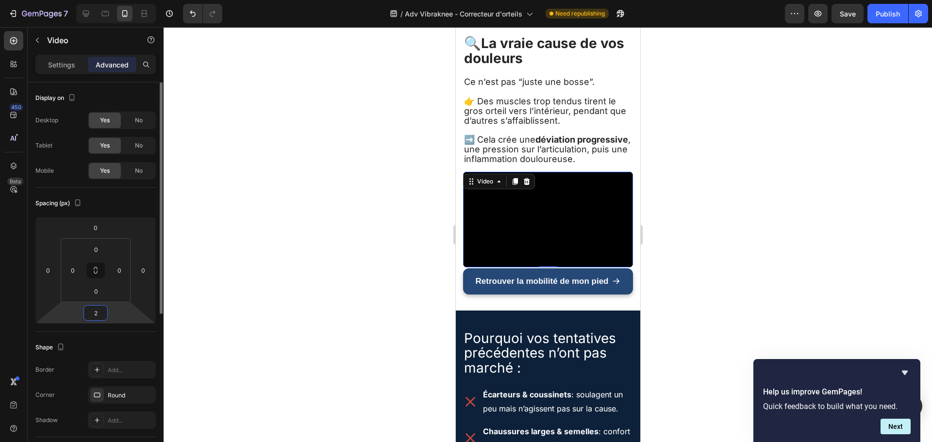
type input "20"
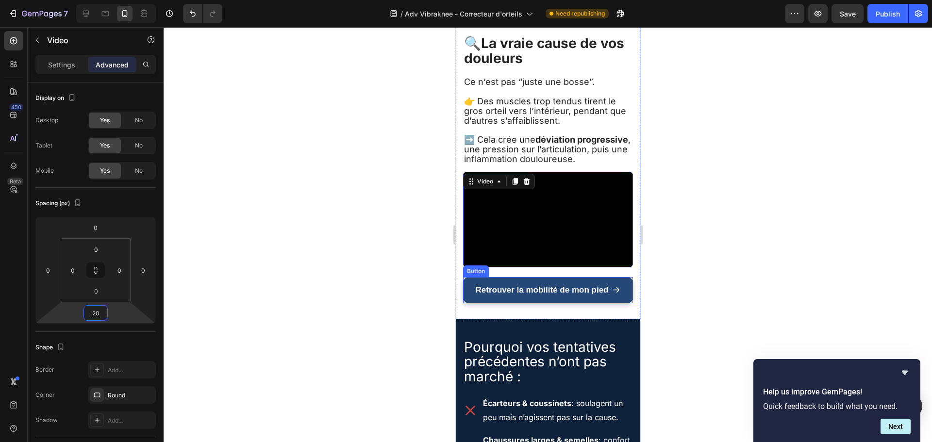
click at [727, 224] on div at bounding box center [548, 234] width 768 height 415
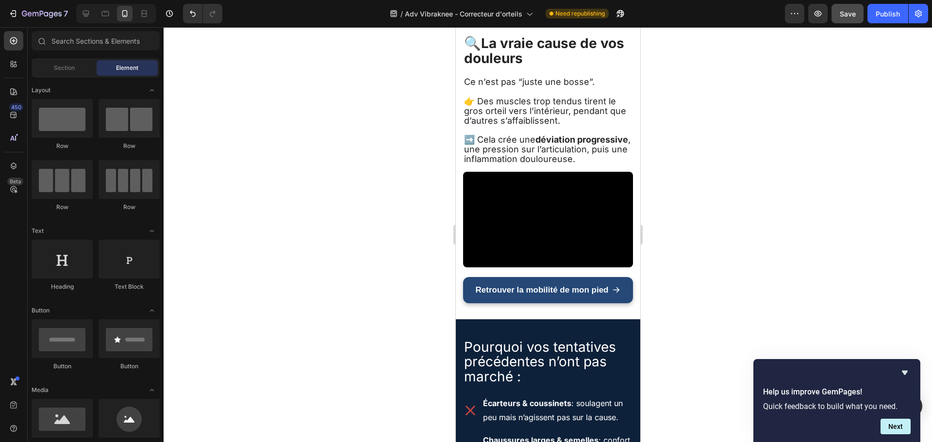
click at [843, 14] on span "Save" at bounding box center [848, 14] width 16 height 8
click at [875, 14] on button "Publish" at bounding box center [887, 13] width 41 height 19
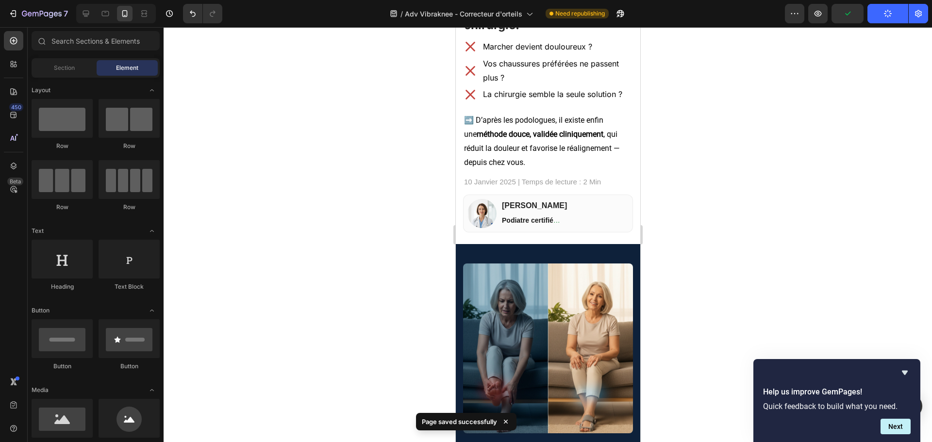
scroll to position [0, 0]
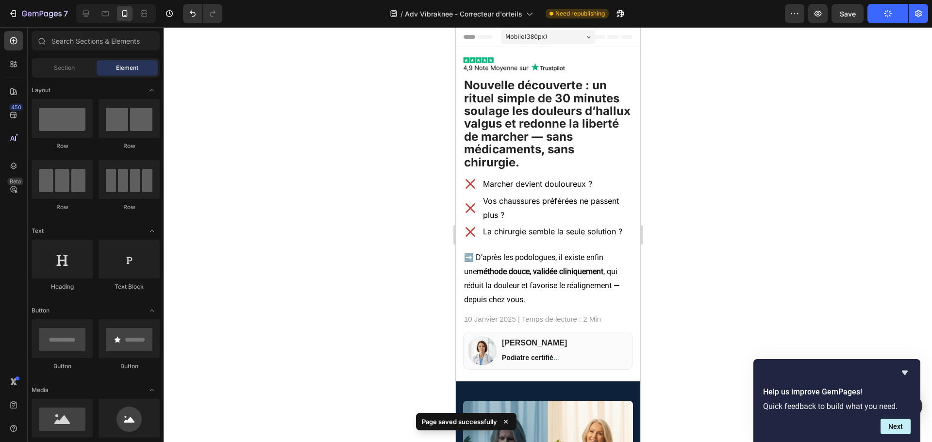
drag, startPoint x: 637, startPoint y: 117, endPoint x: 1096, endPoint y: 41, distance: 465.9
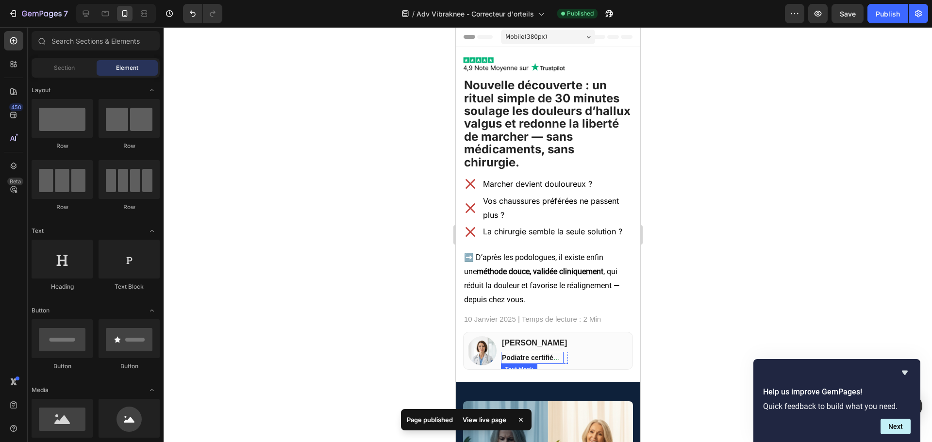
click at [558, 360] on strong "Podiatre certifiée" at bounding box center [530, 358] width 58 height 8
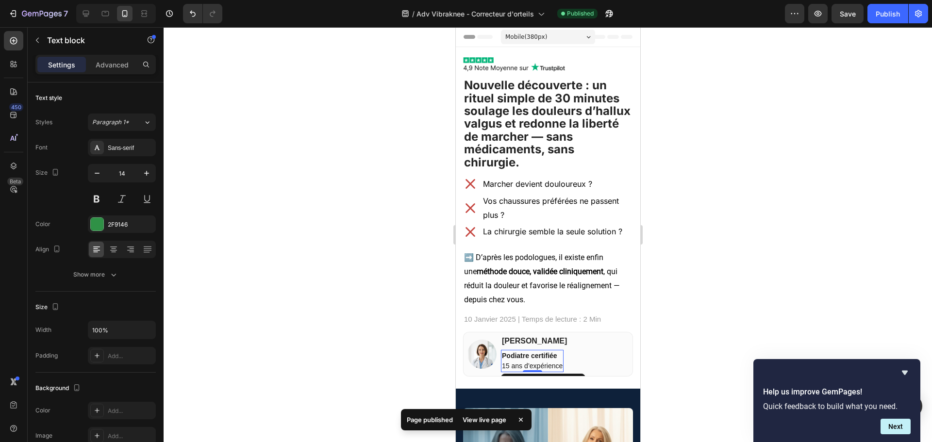
click at [556, 357] on span "Podiatre certifiée" at bounding box center [529, 356] width 57 height 8
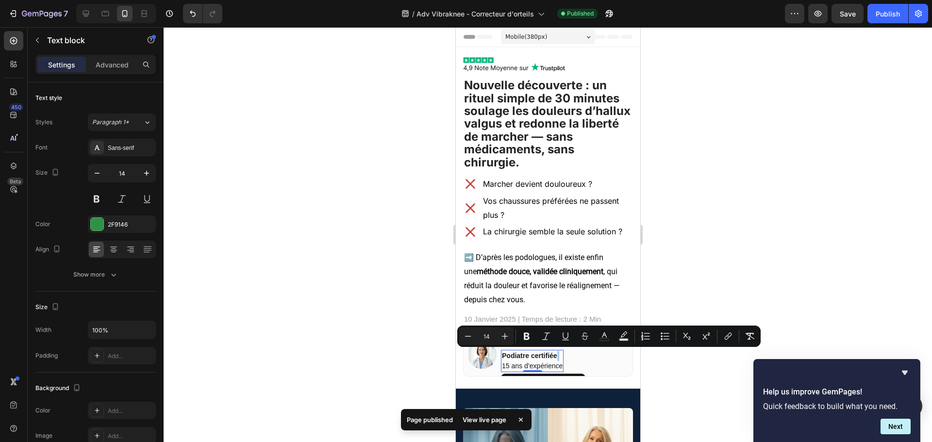
click at [710, 287] on div at bounding box center [548, 234] width 768 height 415
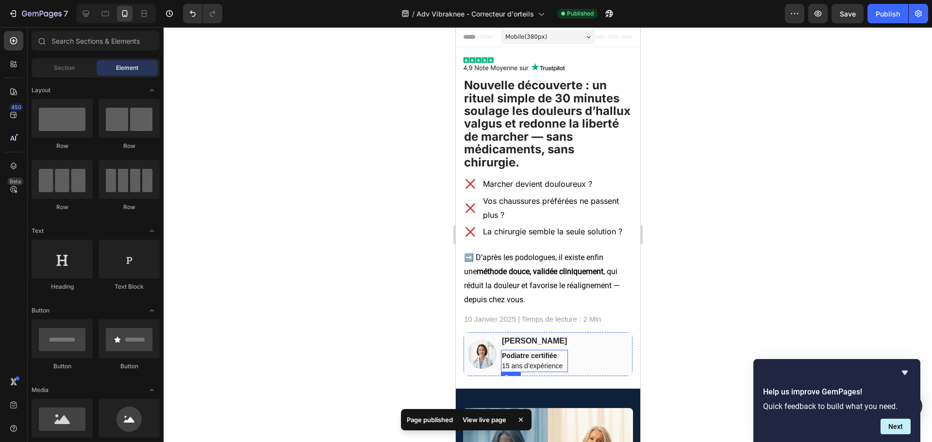
click at [555, 362] on span "15 ans d’expérience" at bounding box center [531, 366] width 61 height 8
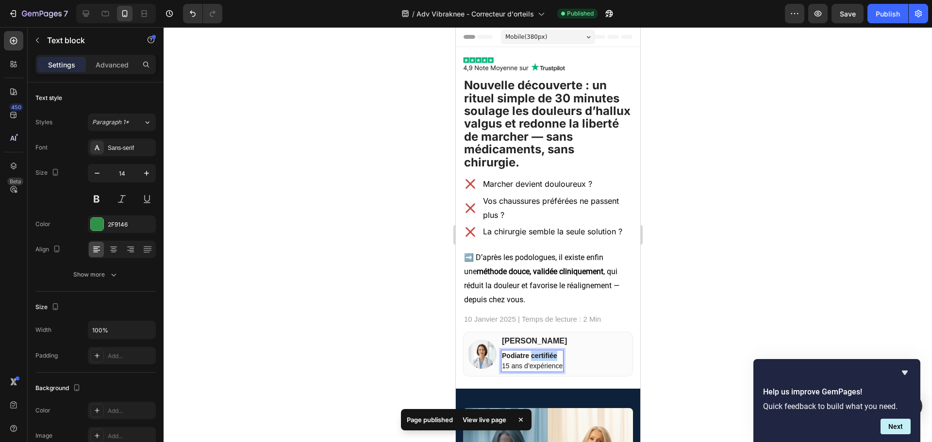
click at [552, 360] on p "Podiatre certifiée" at bounding box center [531, 356] width 61 height 10
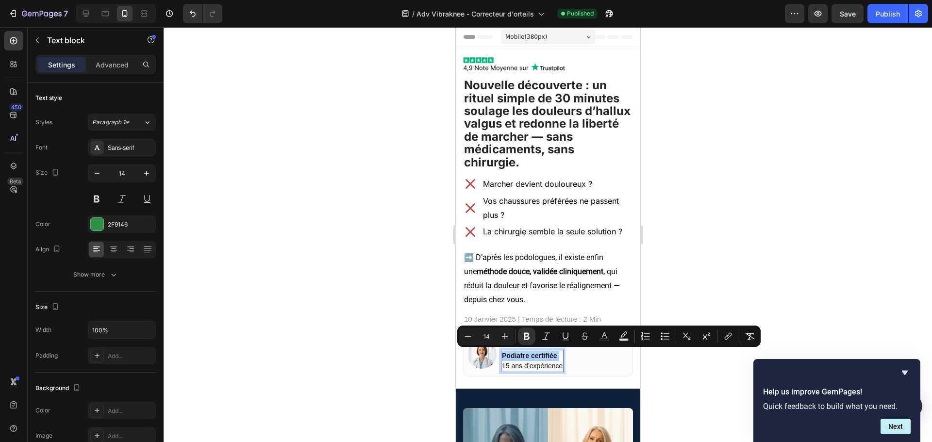
click at [696, 237] on div at bounding box center [548, 234] width 768 height 415
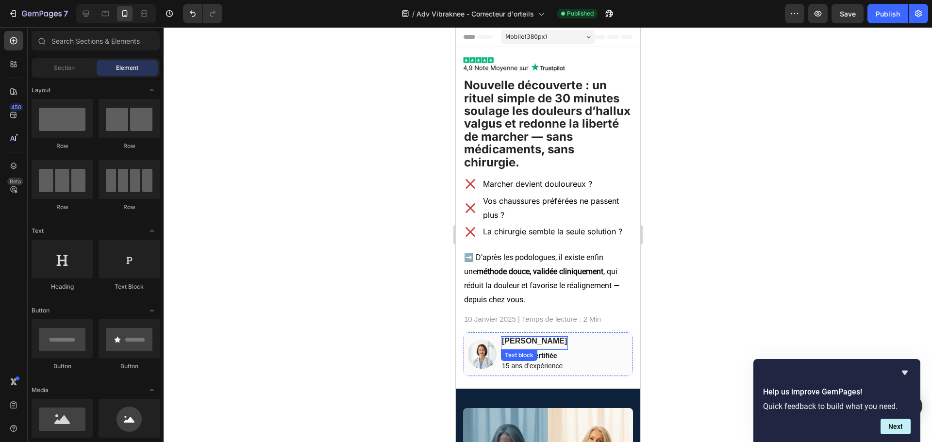
click at [528, 360] on div "Text block" at bounding box center [518, 355] width 36 height 12
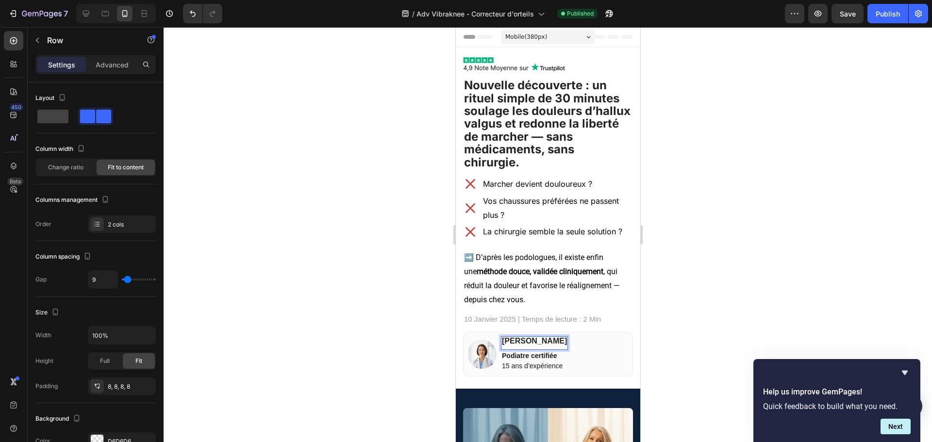
click at [591, 346] on div "Image Dr. Jenifer Martin Text block 0 Podiatre certifiée 15 ans d’expérience Te…" at bounding box center [548, 354] width 170 height 45
click at [555, 342] on p "[PERSON_NAME]" at bounding box center [533, 341] width 65 height 8
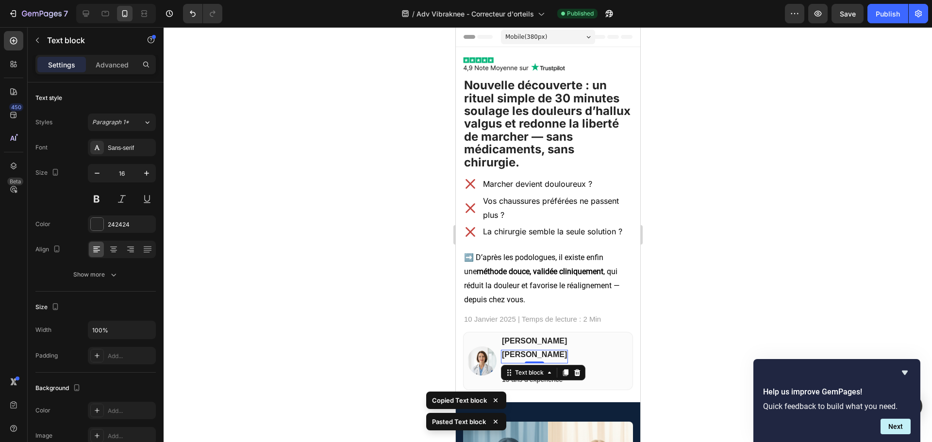
click at [727, 327] on div at bounding box center [548, 234] width 768 height 415
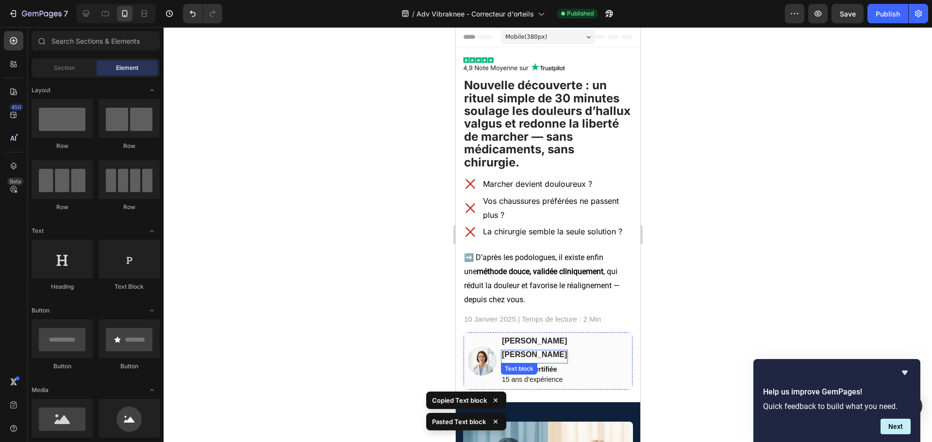
click at [532, 374] on div "Text block" at bounding box center [518, 369] width 36 height 12
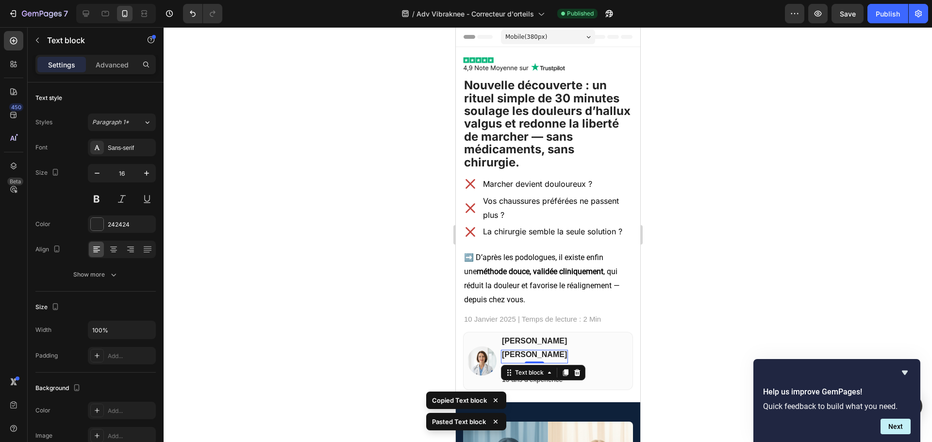
click at [559, 357] on p "[PERSON_NAME]" at bounding box center [533, 355] width 65 height 8
click at [542, 376] on span "15 ans d’expérience" at bounding box center [531, 380] width 61 height 8
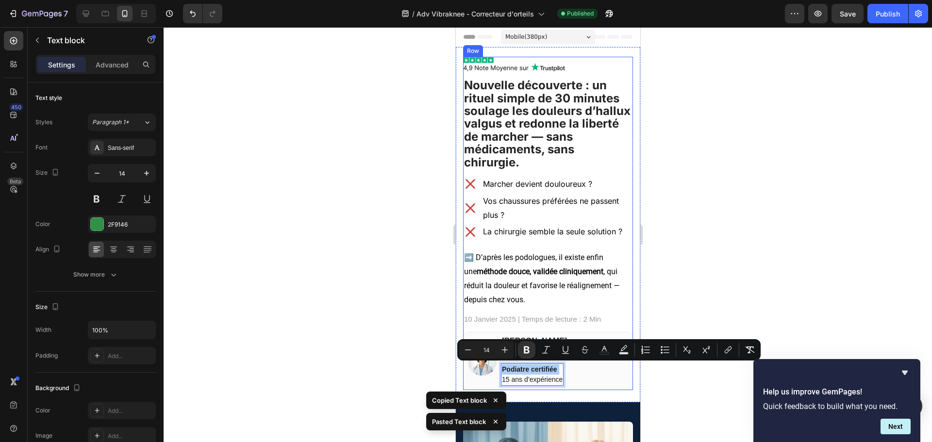
click at [709, 287] on div at bounding box center [548, 234] width 768 height 415
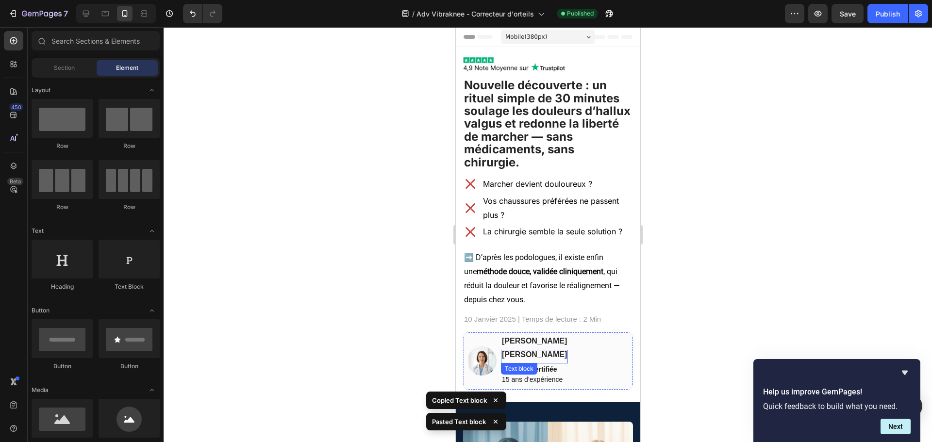
click at [530, 356] on p "[PERSON_NAME]" at bounding box center [533, 355] width 65 height 8
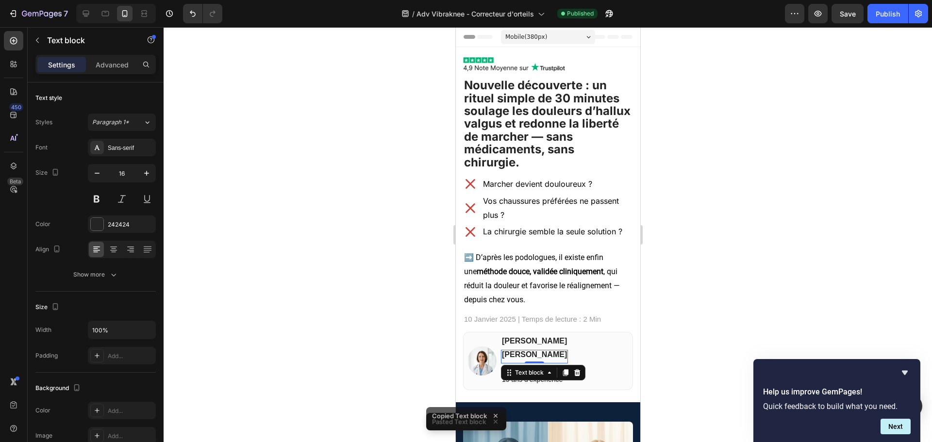
click at [530, 356] on p "[PERSON_NAME]" at bounding box center [533, 355] width 65 height 8
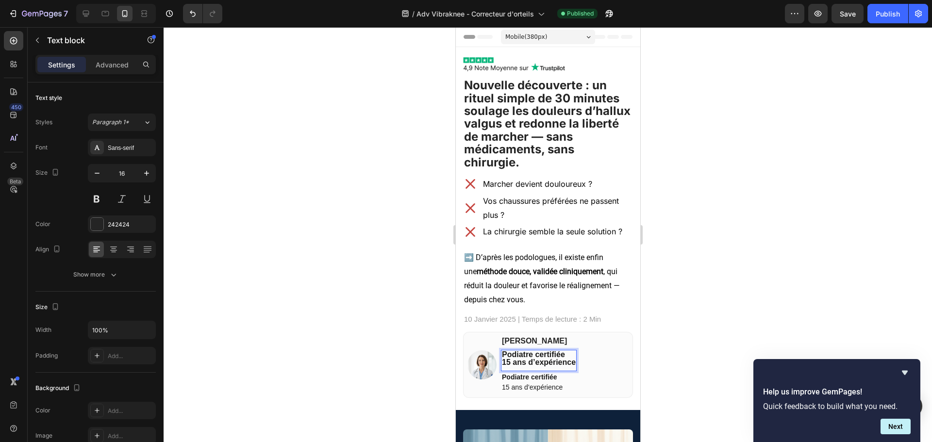
click at [564, 358] on span "15 ans d’expérience" at bounding box center [538, 362] width 74 height 8
click at [567, 355] on p "Podiatre certifiée" at bounding box center [538, 355] width 74 height 8
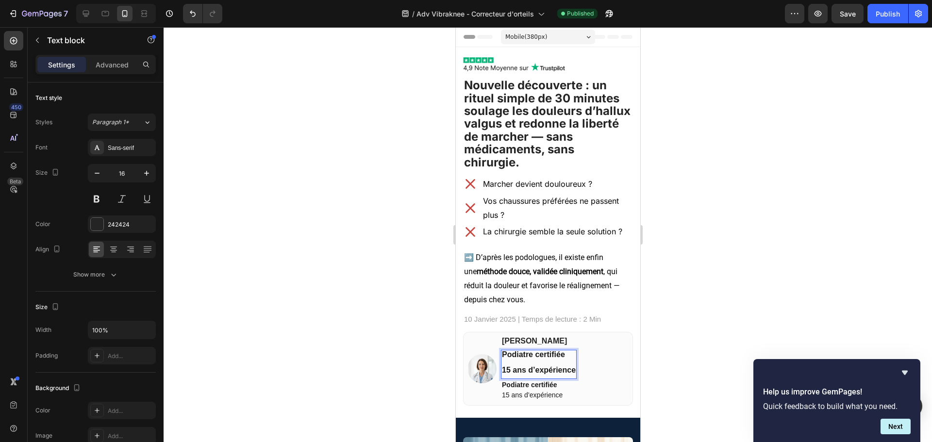
click at [550, 367] on span "15 ans d’expérience" at bounding box center [538, 370] width 74 height 8
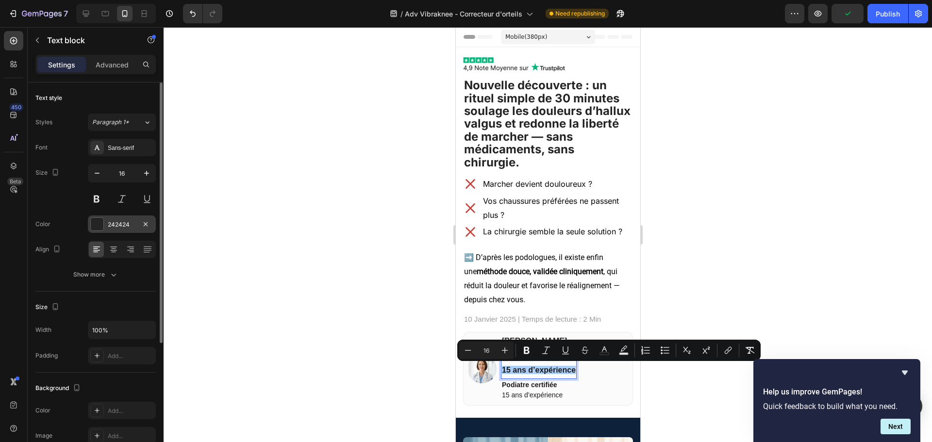
click at [99, 225] on div at bounding box center [97, 224] width 13 height 13
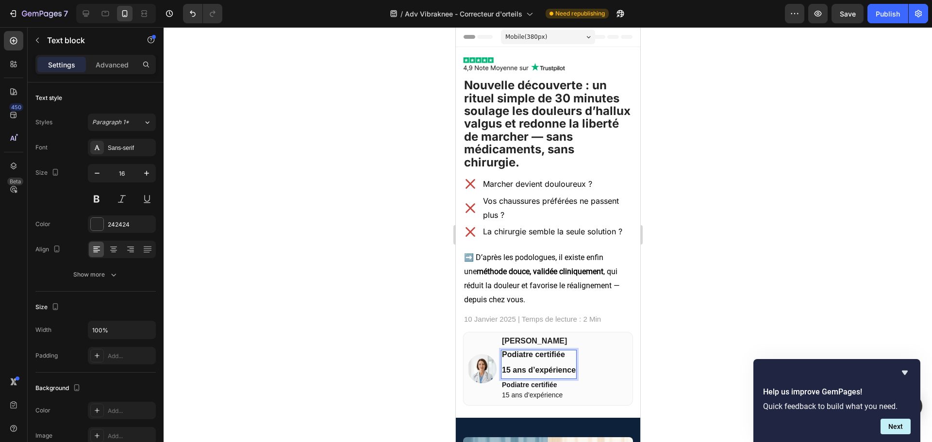
click at [513, 369] on span "15 ans d’expérience" at bounding box center [538, 370] width 74 height 8
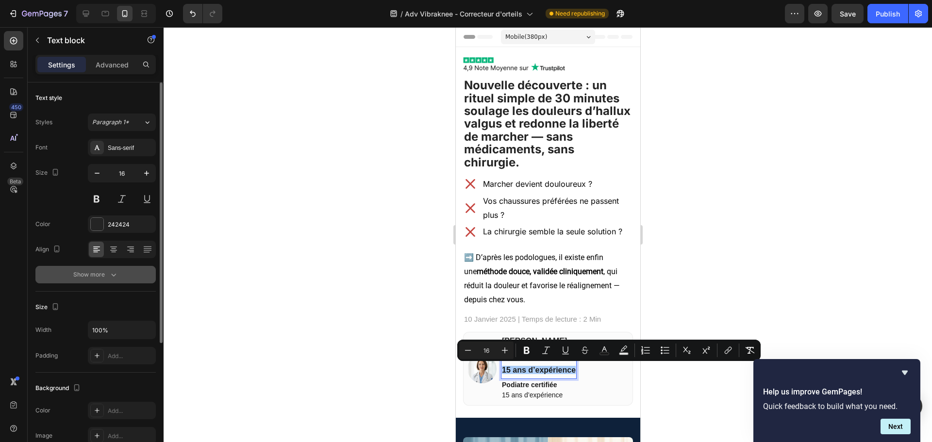
click at [120, 275] on button "Show more" at bounding box center [95, 274] width 120 height 17
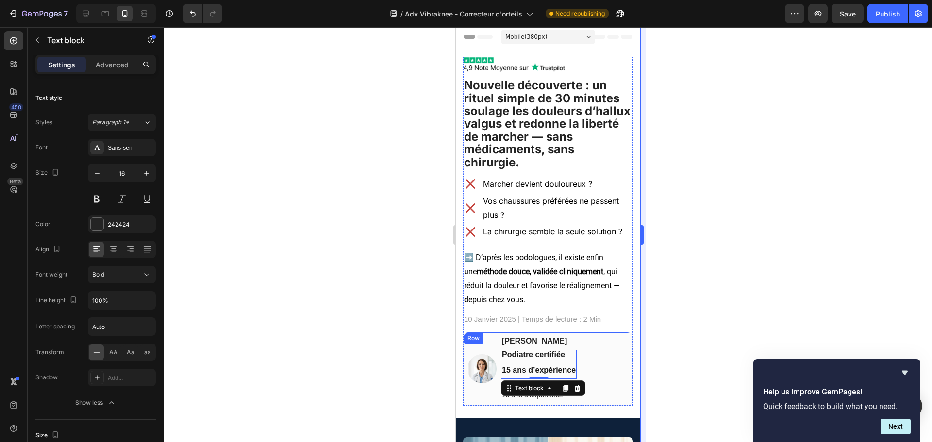
click at [679, 326] on div at bounding box center [548, 234] width 768 height 415
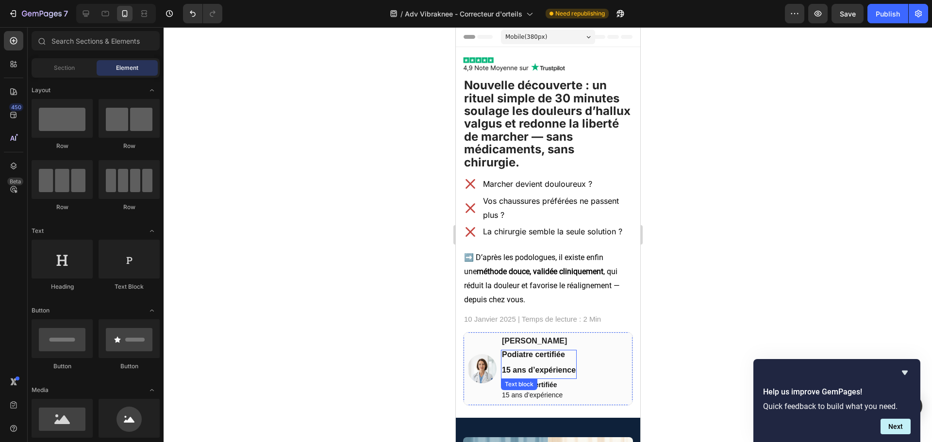
click at [517, 354] on strong "Podiatre certifiée" at bounding box center [532, 354] width 63 height 8
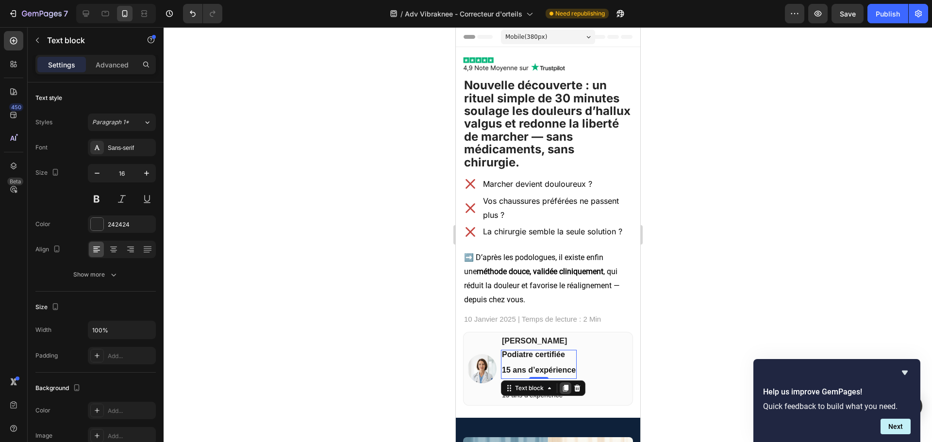
click at [569, 383] on div at bounding box center [565, 388] width 12 height 12
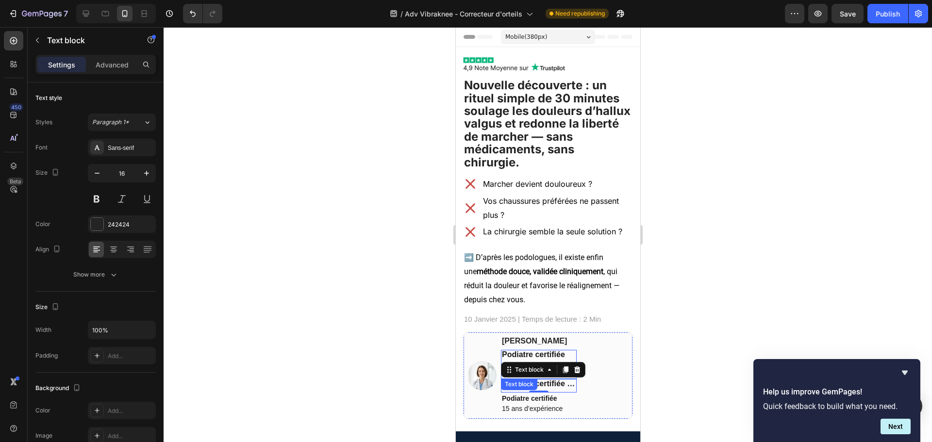
click at [535, 354] on strong "Podiatre certifiée" at bounding box center [532, 354] width 63 height 8
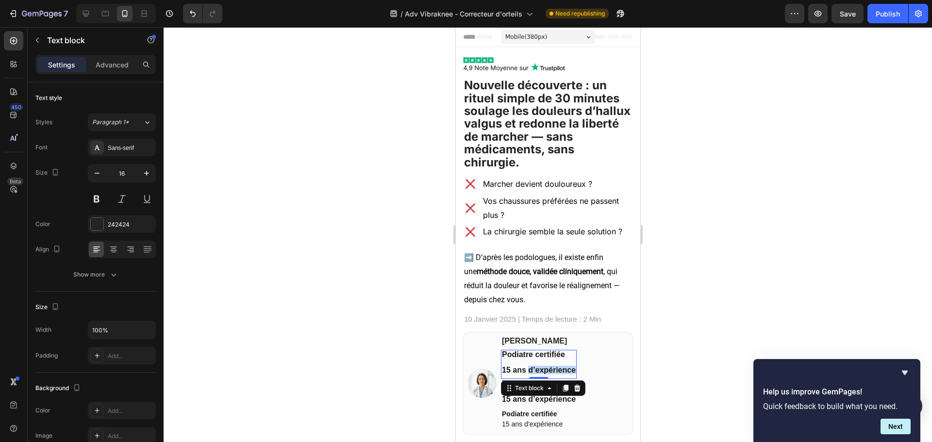
click at [532, 366] on span "15 ans d’expérience" at bounding box center [538, 370] width 74 height 8
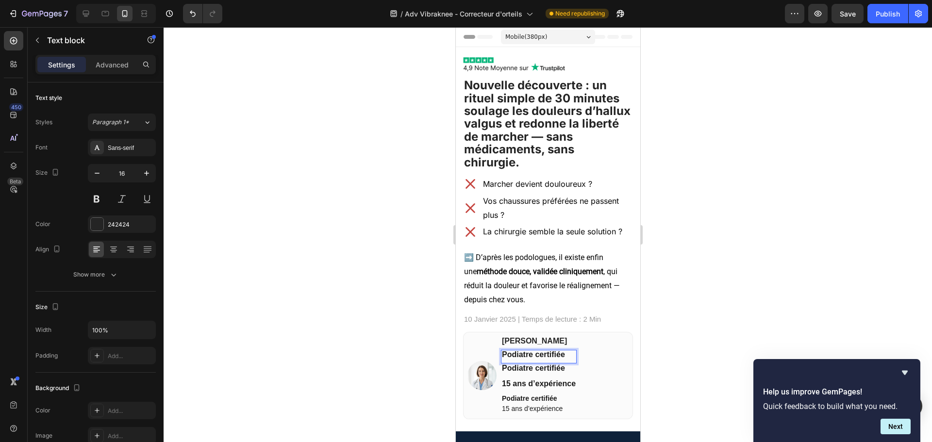
click at [560, 357] on strong "Podiatre certifiée" at bounding box center [532, 354] width 63 height 8
click at [558, 357] on strong "Podiatre certifiée" at bounding box center [532, 354] width 63 height 8
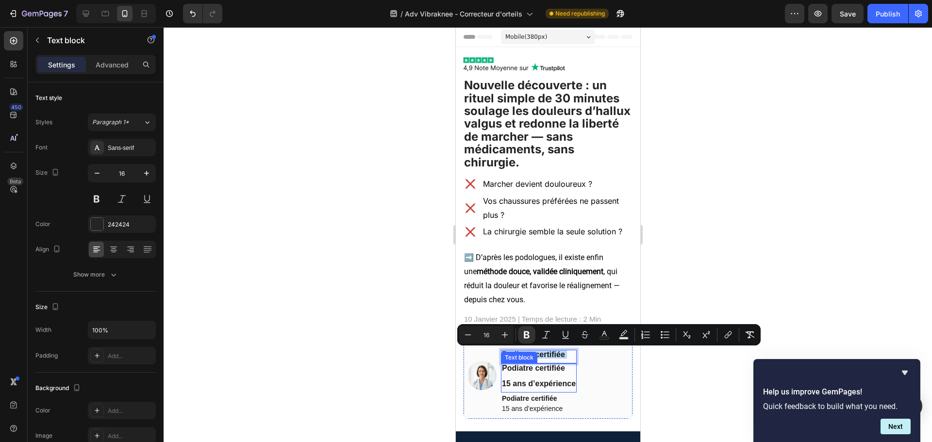
click at [534, 376] on p at bounding box center [538, 376] width 74 height 8
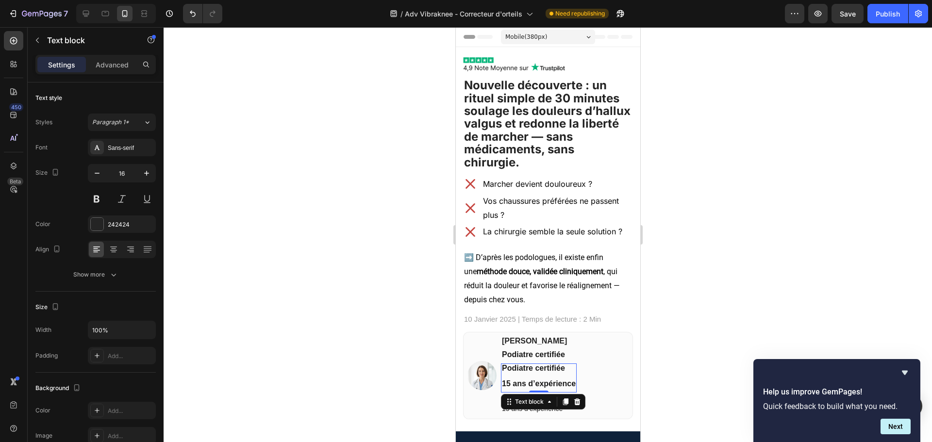
click at [534, 376] on p at bounding box center [538, 376] width 74 height 8
click at [534, 376] on p "Rich Text Editor. Editing area: main" at bounding box center [538, 376] width 74 height 8
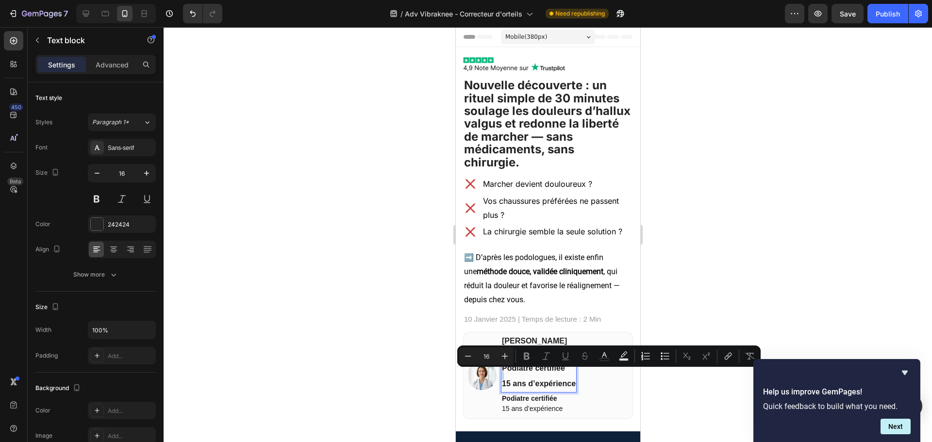
click at [534, 372] on p "Rich Text Editor. Editing area: main" at bounding box center [538, 376] width 74 height 8
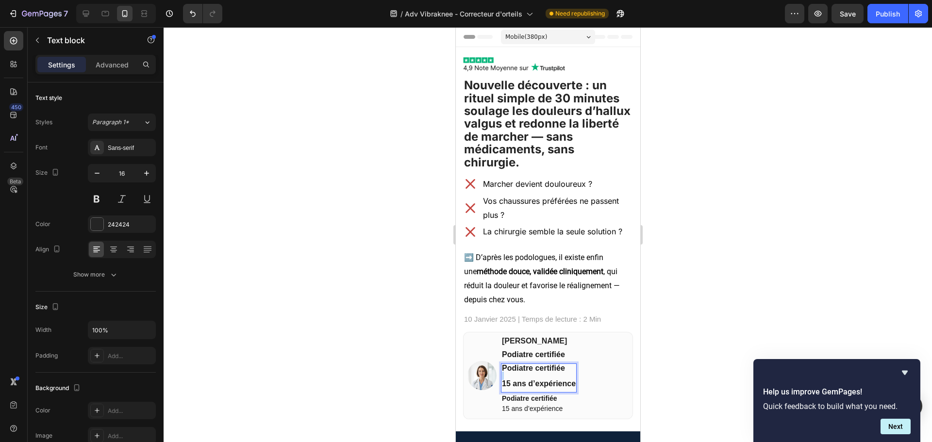
click at [534, 372] on p "Rich Text Editor. Editing area: main" at bounding box center [538, 376] width 74 height 8
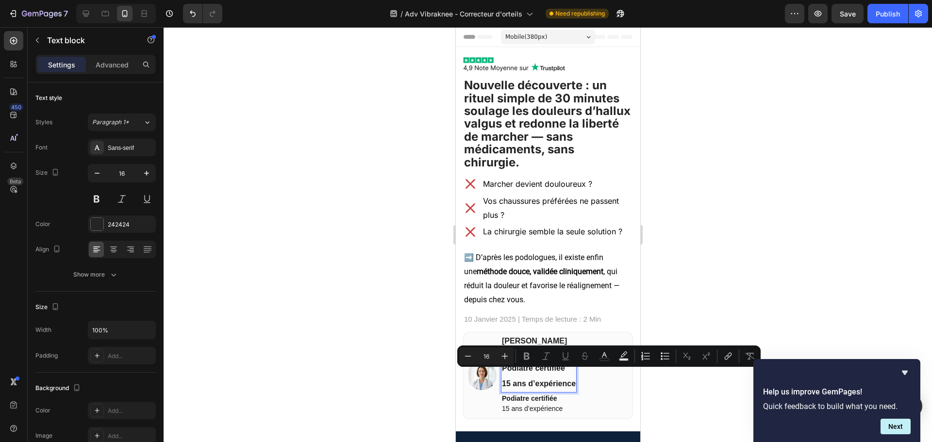
click at [531, 369] on strong "Podiatre certifiée" at bounding box center [532, 368] width 63 height 8
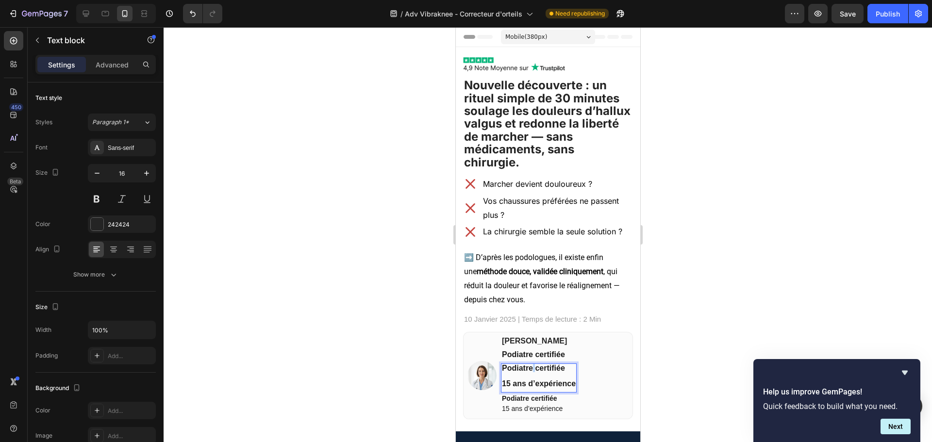
click at [531, 369] on strong "Podiatre certifiée" at bounding box center [532, 368] width 63 height 8
click at [504, 380] on span "15 ans d’expérience" at bounding box center [538, 384] width 74 height 8
click at [502, 382] on span "15 ans d’expérience" at bounding box center [538, 384] width 74 height 8
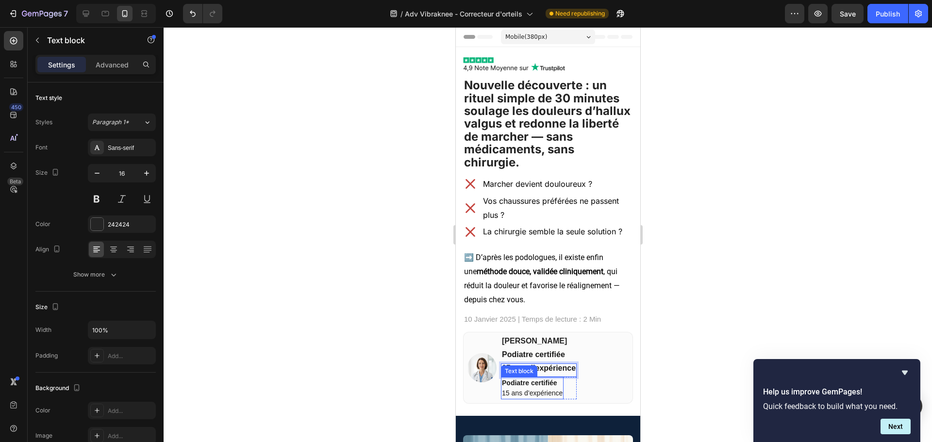
click at [515, 369] on div "Text block" at bounding box center [518, 371] width 33 height 9
click at [515, 369] on div "Text block" at bounding box center [529, 368] width 33 height 9
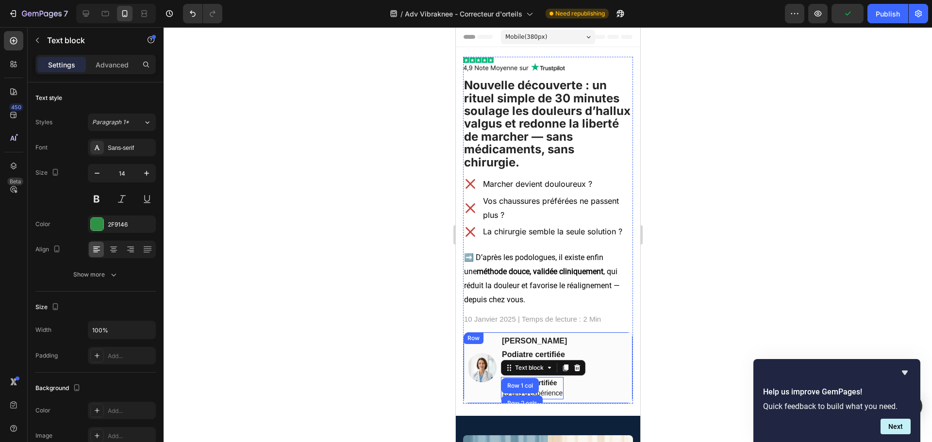
click at [617, 350] on div "Image Dr. Jenifer Martin Text block Podiatre certifiée Text block 15 ans d’expé…" at bounding box center [548, 368] width 170 height 72
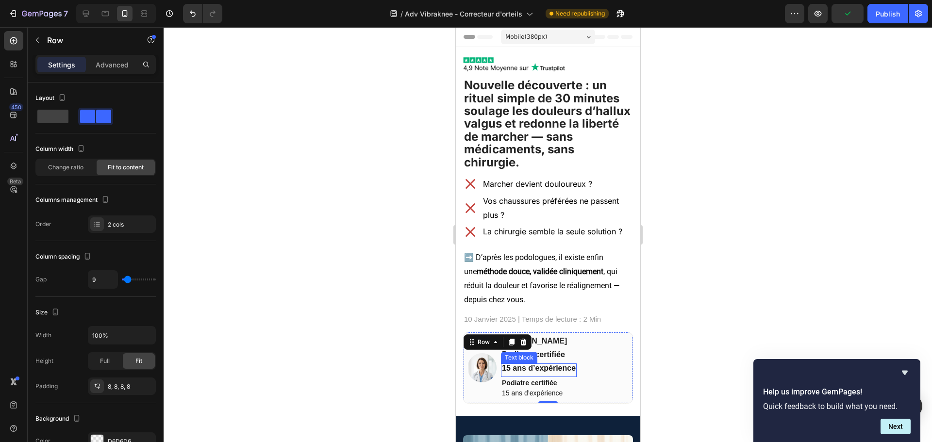
click at [547, 371] on span "15 ans d’expérience" at bounding box center [538, 368] width 74 height 8
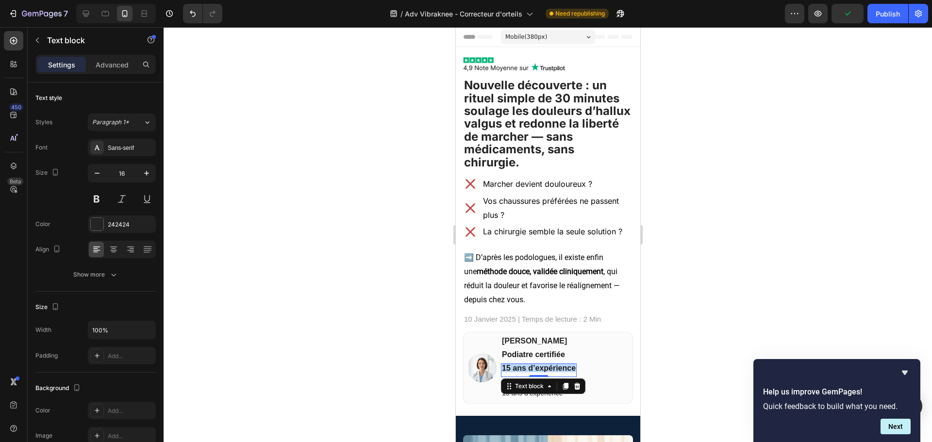
click at [547, 371] on span "15 ans d’expérience" at bounding box center [538, 368] width 74 height 8
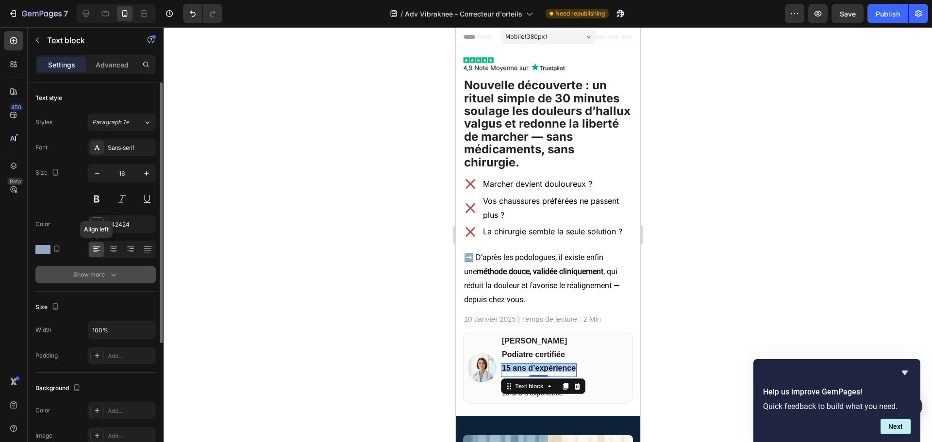
drag, startPoint x: 101, startPoint y: 232, endPoint x: 100, endPoint y: 266, distance: 35.0
click at [100, 266] on div "Font Sans-serif Size 16 Color 242424 Align Align left Show more" at bounding box center [95, 211] width 120 height 145
click at [101, 268] on button "Show more" at bounding box center [95, 274] width 120 height 17
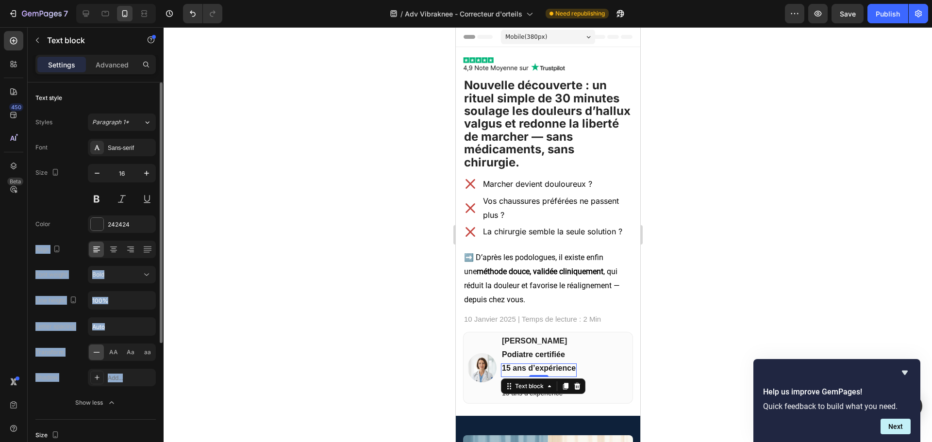
click at [77, 291] on div "Font Sans-serif Size 16 Color 242424 Align Font weight Bold Line height 100% Le…" at bounding box center [95, 275] width 120 height 273
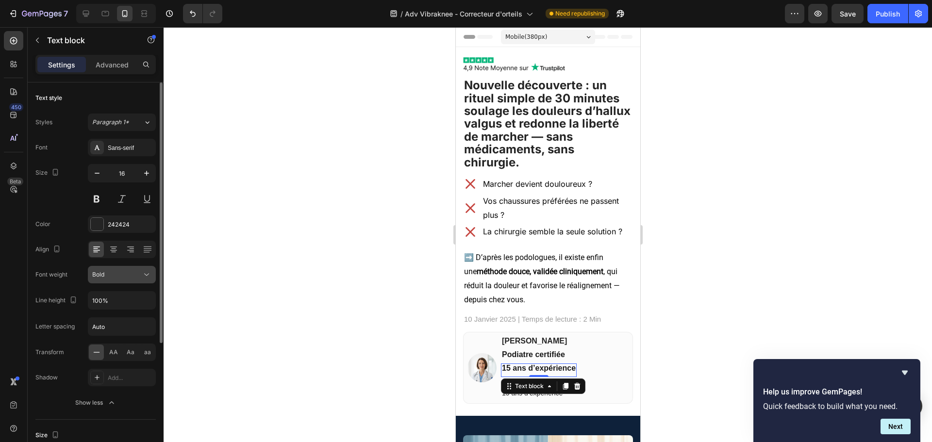
click at [102, 283] on button "Bold" at bounding box center [122, 274] width 68 height 17
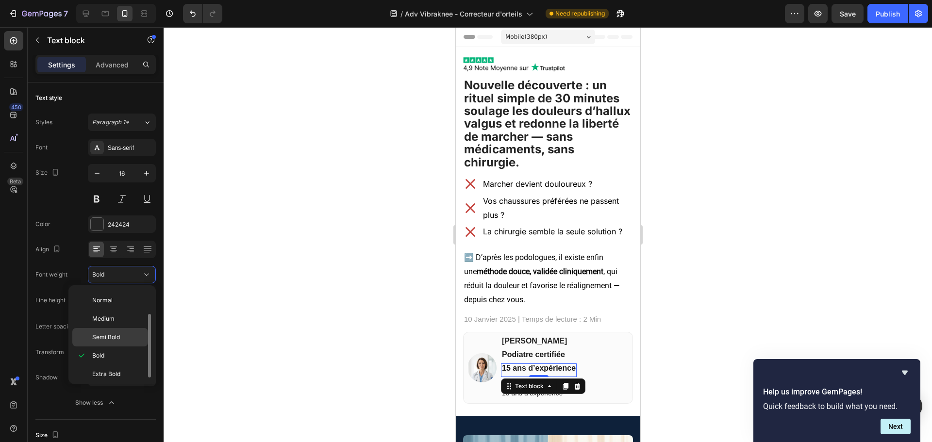
click at [124, 331] on div "Semi Bold" at bounding box center [110, 337] width 76 height 18
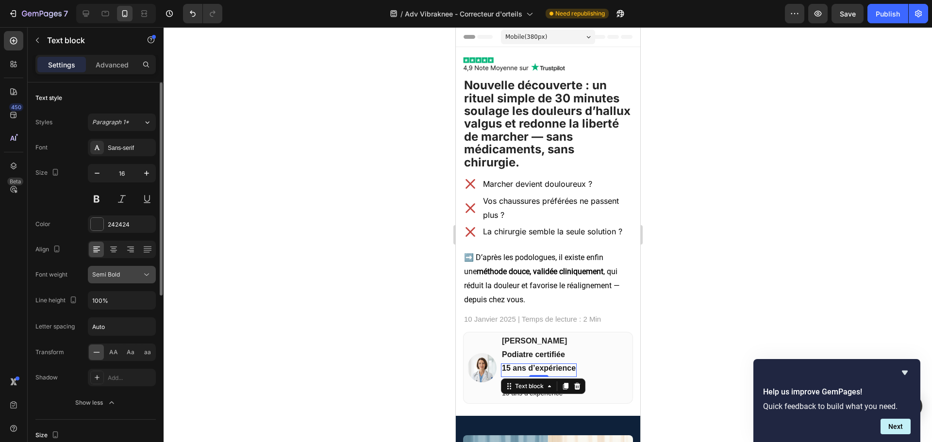
click at [116, 277] on span "Semi Bold" at bounding box center [106, 274] width 28 height 7
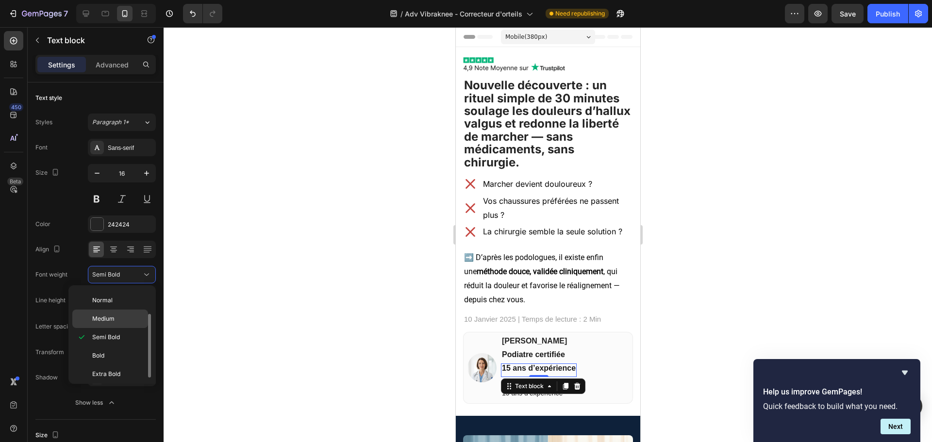
click at [117, 318] on p "Medium" at bounding box center [117, 319] width 51 height 9
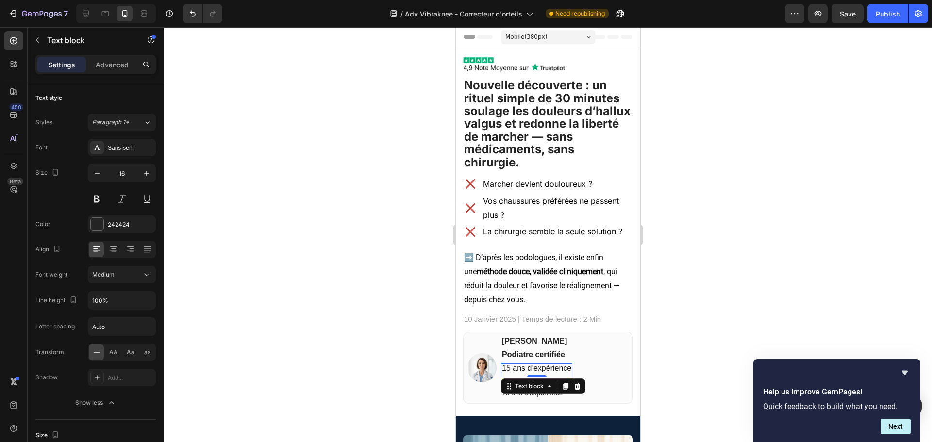
click at [741, 299] on div at bounding box center [548, 234] width 768 height 415
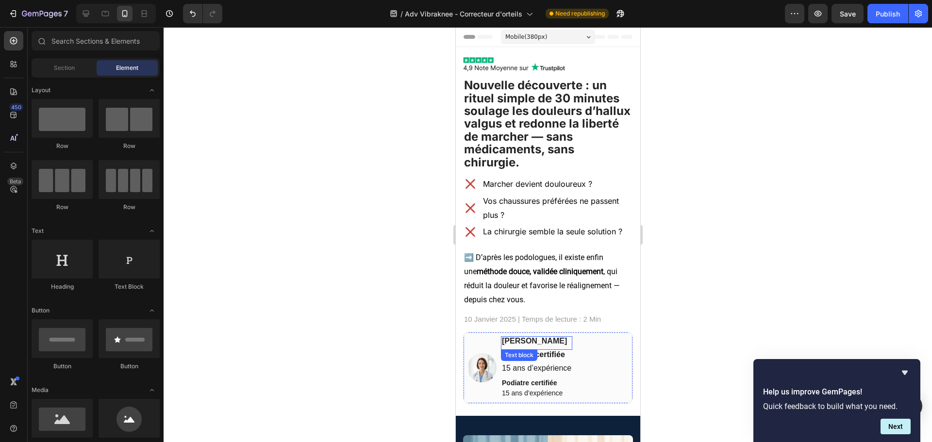
click at [548, 341] on p "[PERSON_NAME]" at bounding box center [535, 341] width 69 height 8
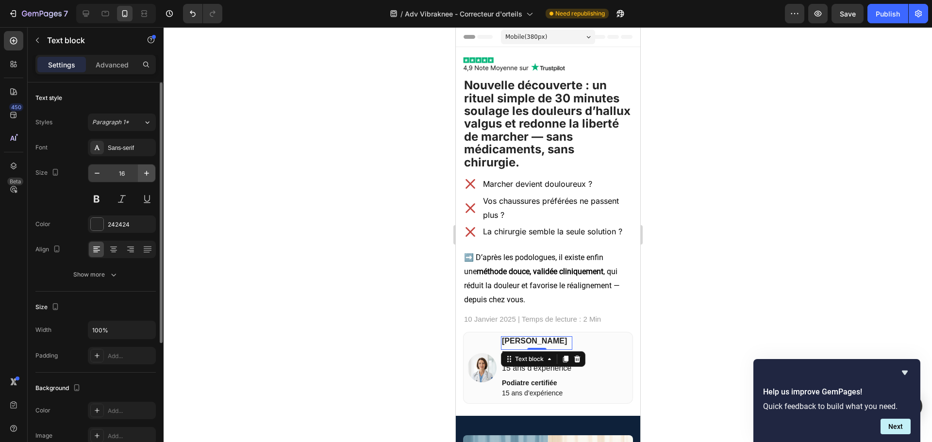
click at [142, 180] on button "button" at bounding box center [146, 173] width 17 height 17
type input "18"
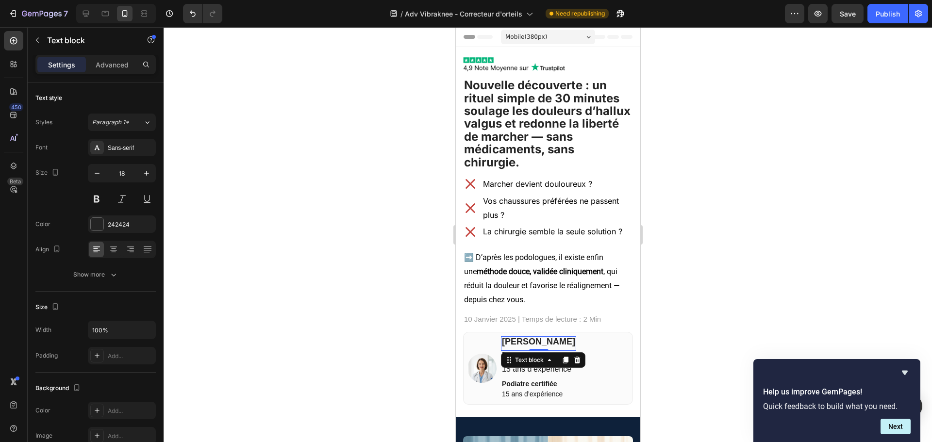
click at [734, 314] on div at bounding box center [548, 234] width 768 height 415
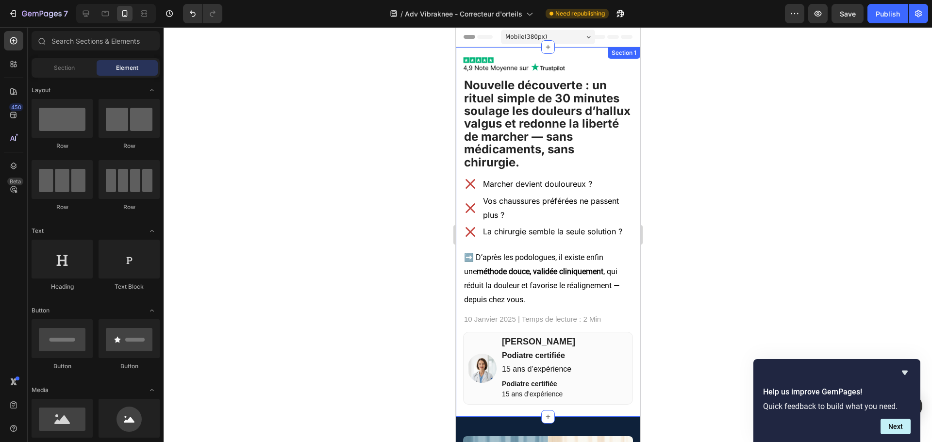
click at [552, 356] on strong "Podiatre certifiée" at bounding box center [532, 355] width 63 height 8
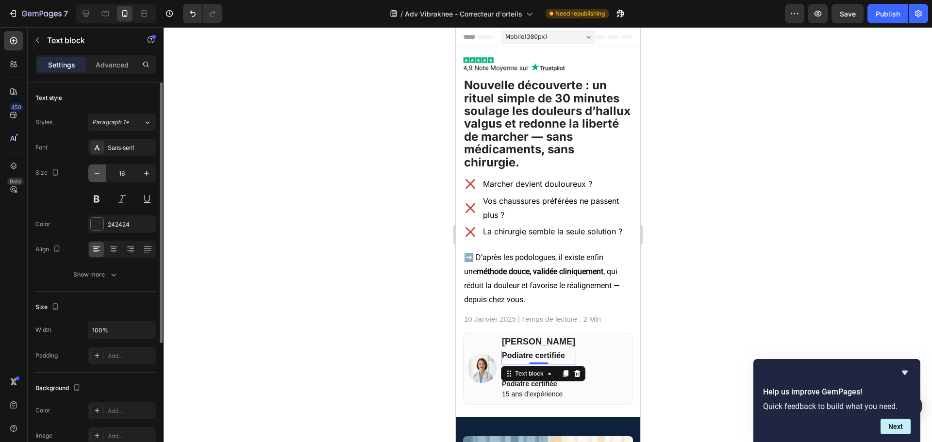
click at [95, 177] on icon "button" at bounding box center [97, 173] width 10 height 10
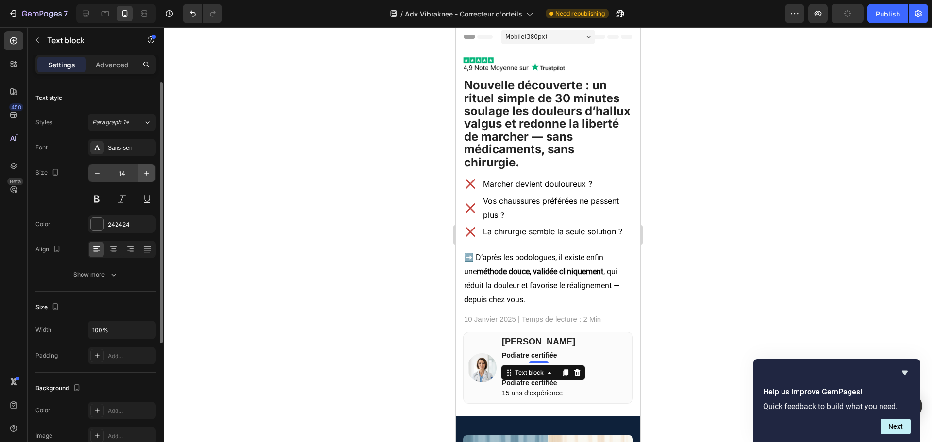
click at [146, 177] on icon "button" at bounding box center [147, 173] width 10 height 10
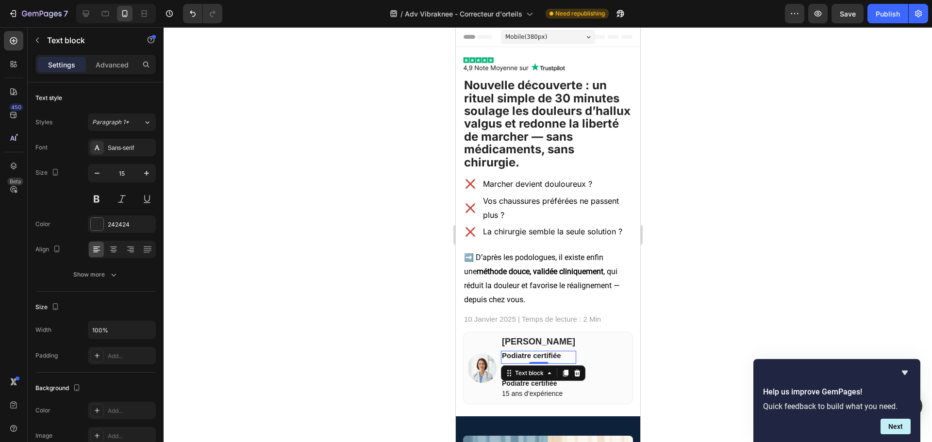
type input "16"
click at [759, 255] on div at bounding box center [548, 234] width 768 height 415
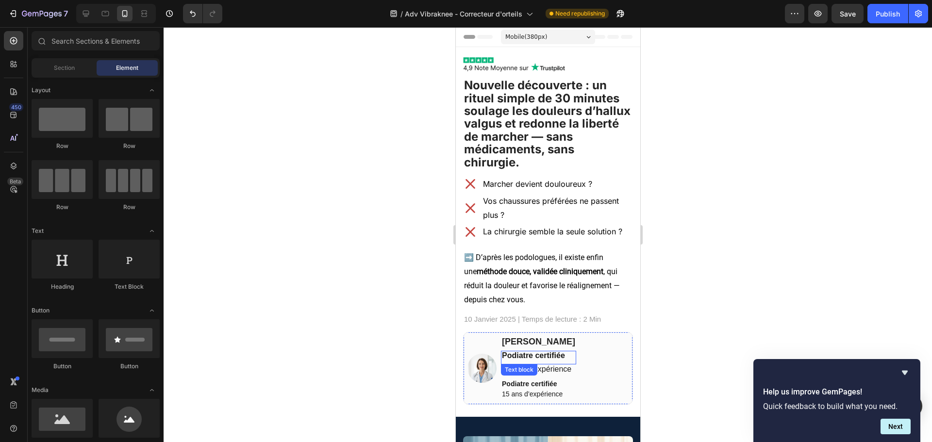
click at [545, 360] on div "Podiatre certifiée" at bounding box center [537, 356] width 75 height 10
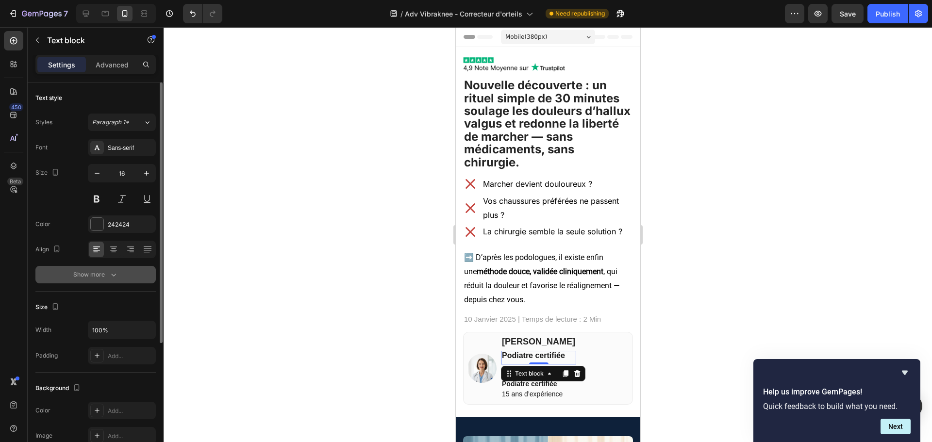
click at [107, 274] on div "Show more" at bounding box center [95, 275] width 45 height 10
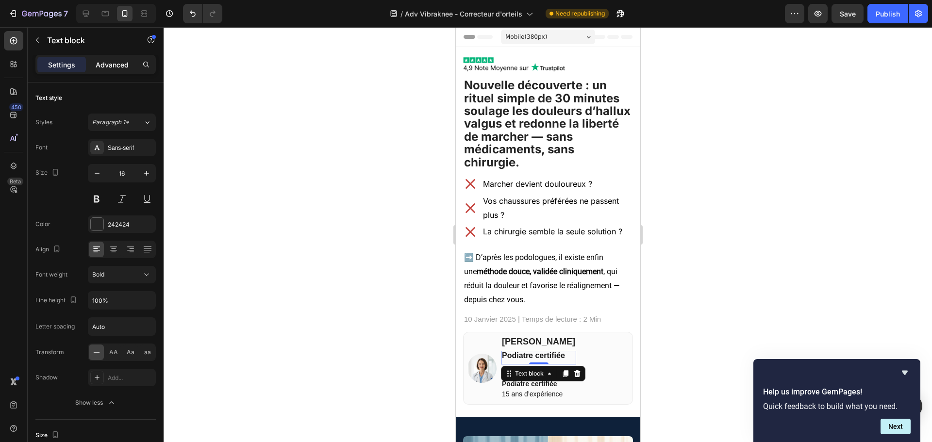
click at [132, 72] on div "Advanced" at bounding box center [112, 65] width 49 height 16
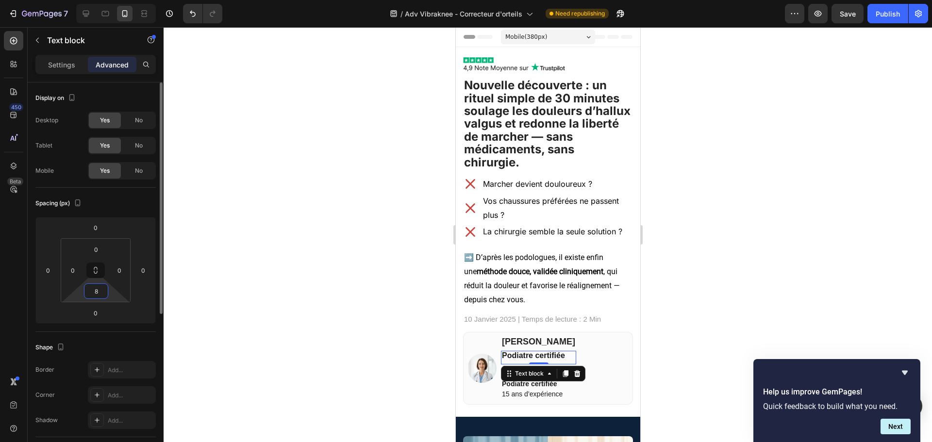
click at [100, 293] on input "8" at bounding box center [95, 291] width 19 height 15
type input "0"
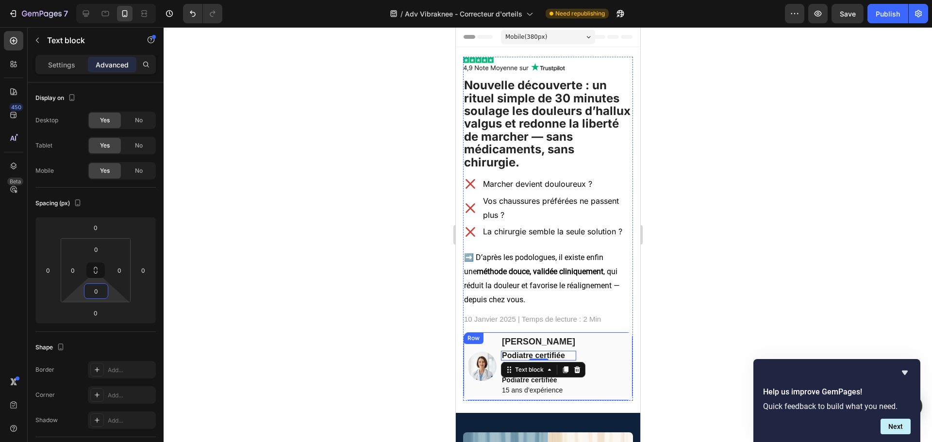
click at [759, 305] on div at bounding box center [548, 234] width 768 height 415
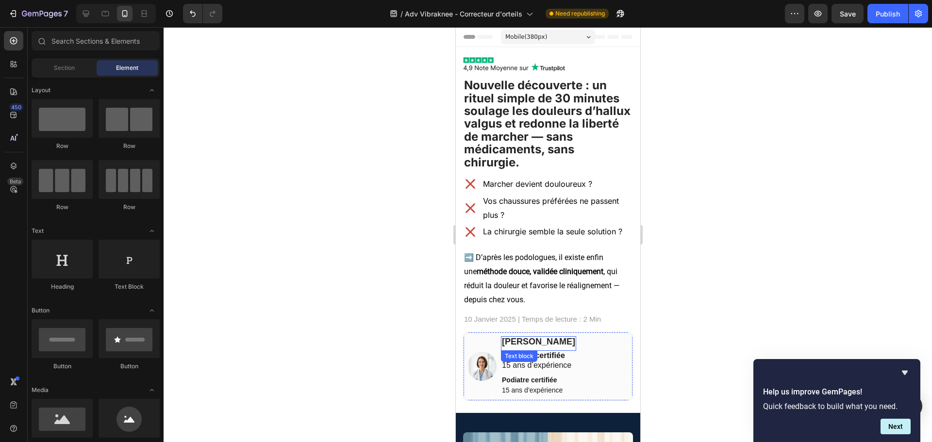
click at [549, 349] on div "Dr. Jenifer Martin Text block" at bounding box center [537, 343] width 75 height 15
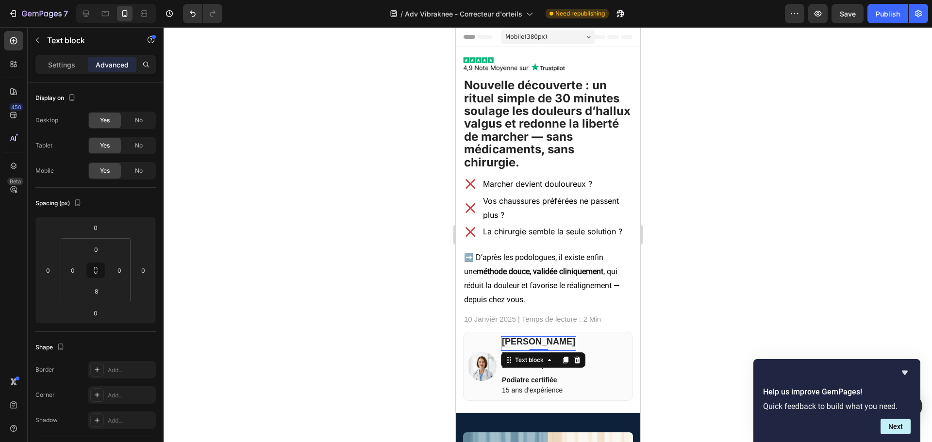
click at [729, 318] on div at bounding box center [548, 234] width 768 height 415
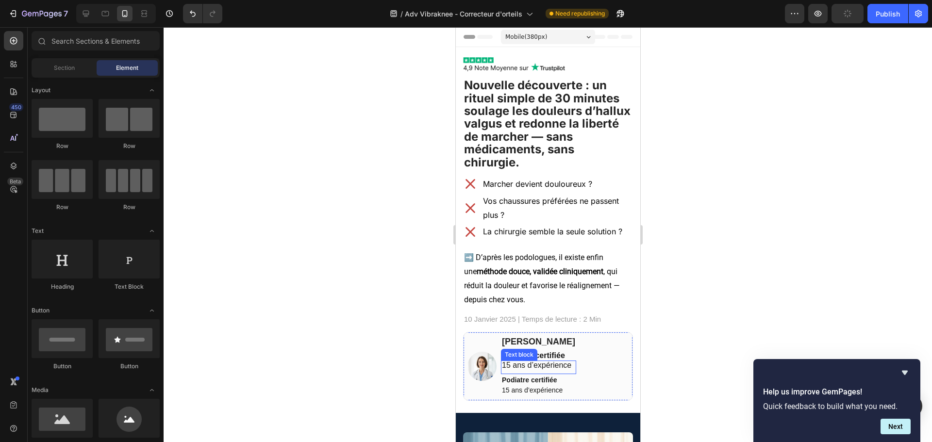
click at [553, 363] on span "15 ans d’expérience" at bounding box center [535, 365] width 69 height 8
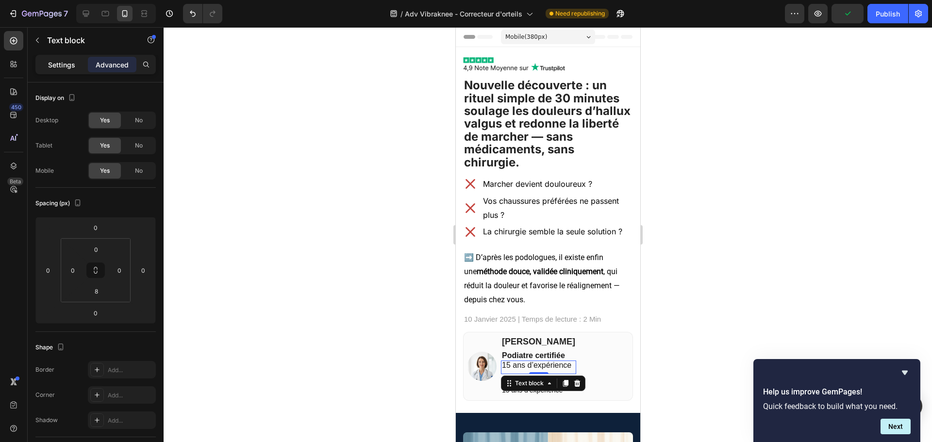
click at [54, 72] on div "Settings" at bounding box center [61, 65] width 49 height 16
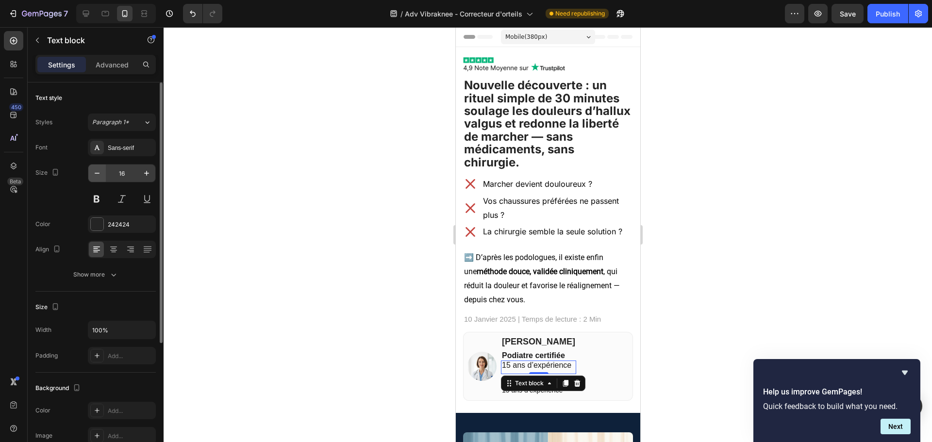
click at [98, 180] on button "button" at bounding box center [96, 173] width 17 height 17
type input "14"
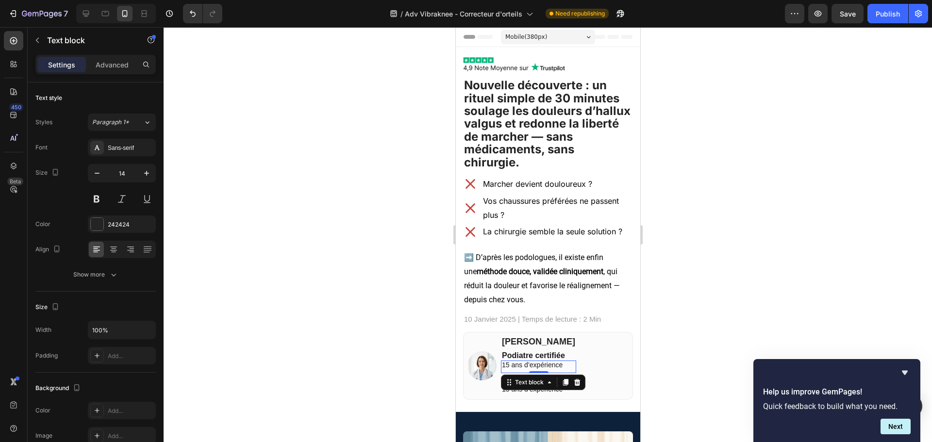
click at [733, 292] on div at bounding box center [548, 234] width 768 height 415
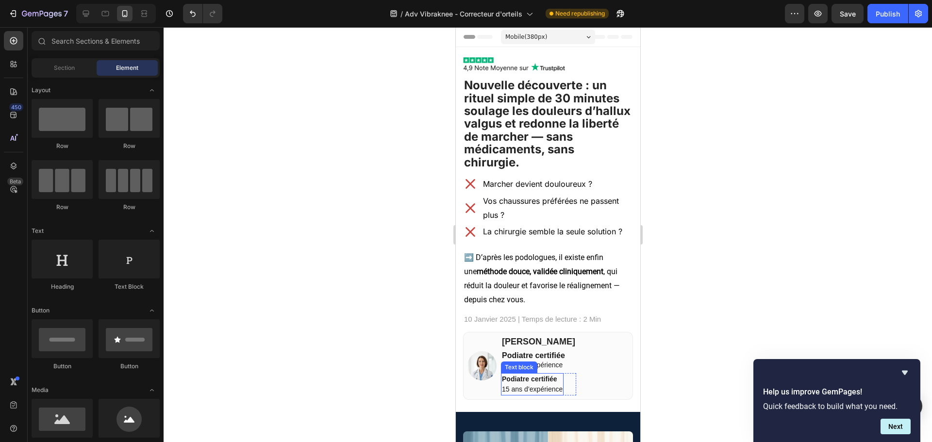
click at [555, 378] on strong "Podiatre certifiée" at bounding box center [528, 379] width 55 height 8
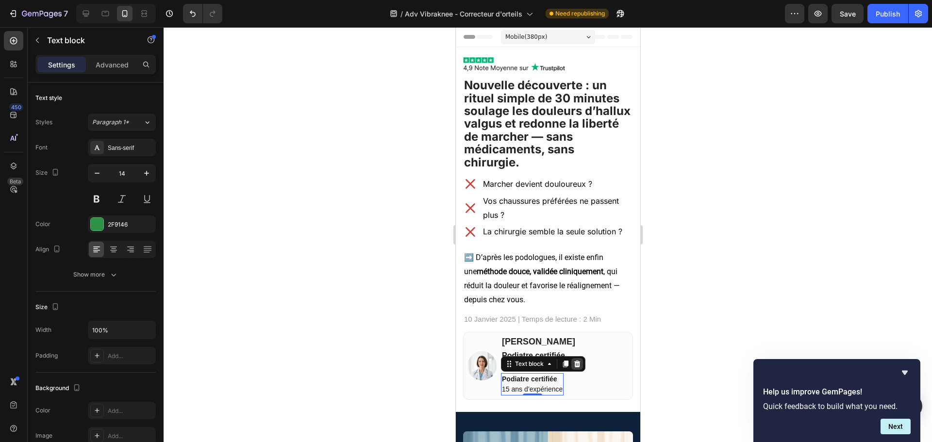
click at [580, 363] on icon at bounding box center [577, 364] width 8 height 8
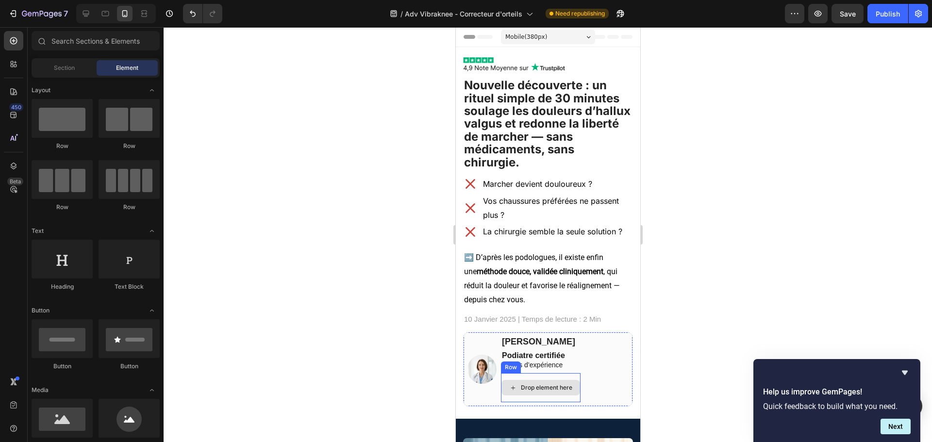
click at [554, 380] on div "Drop element here" at bounding box center [540, 388] width 79 height 16
click at [562, 378] on div "Drop element here" at bounding box center [540, 387] width 80 height 29
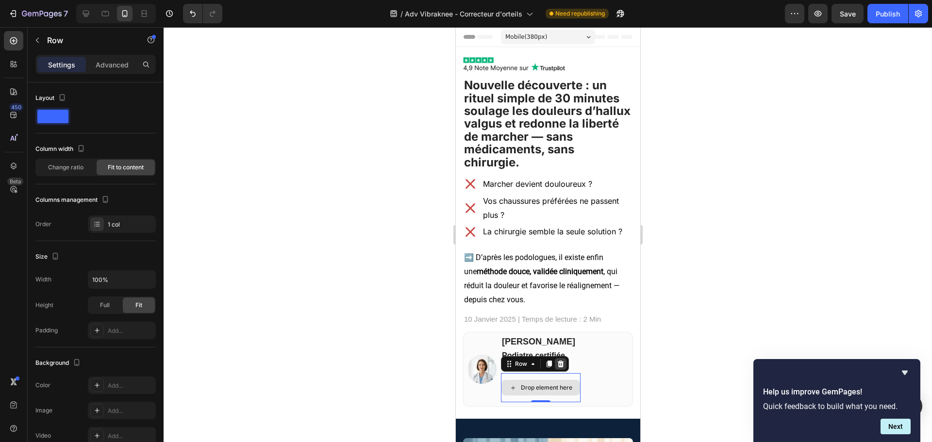
click at [561, 369] on div at bounding box center [560, 364] width 12 height 12
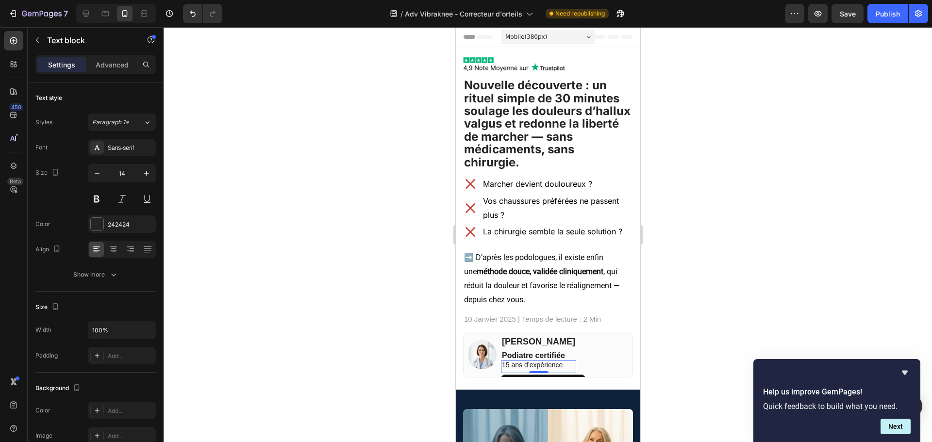
click at [551, 370] on div "15 ans d’expérience Text block 0" at bounding box center [537, 367] width 75 height 13
click at [549, 369] on div "15 ans d’expérience Text block 0" at bounding box center [537, 367] width 75 height 13
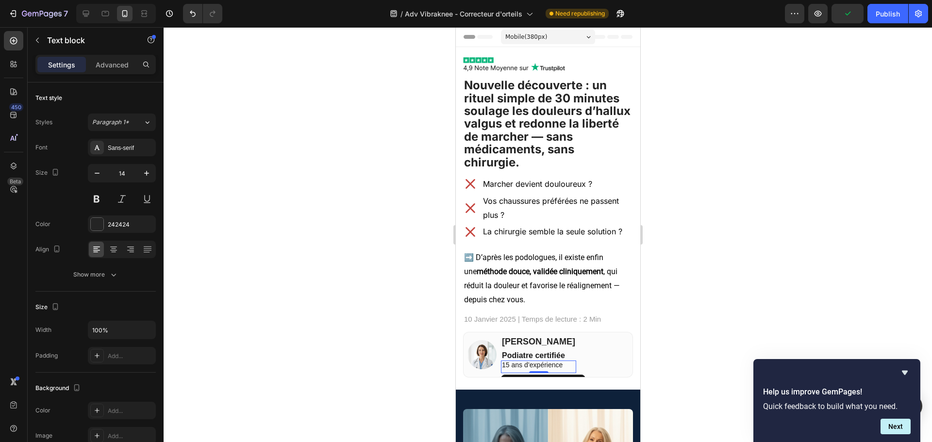
click at [697, 283] on div at bounding box center [548, 234] width 768 height 415
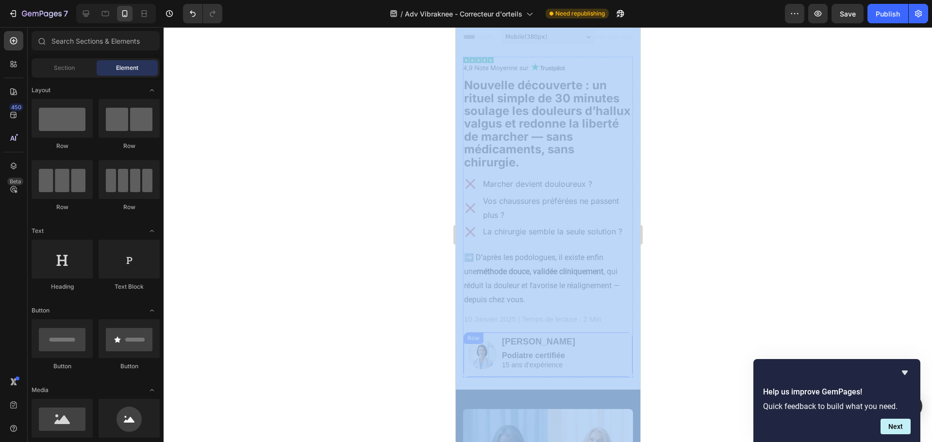
drag, startPoint x: 884, startPoint y: 356, endPoint x: 499, endPoint y: 337, distance: 385.8
drag, startPoint x: 692, startPoint y: 303, endPoint x: 168, endPoint y: 292, distance: 523.9
click at [692, 303] on div at bounding box center [548, 234] width 768 height 415
click at [275, 234] on div at bounding box center [548, 234] width 768 height 415
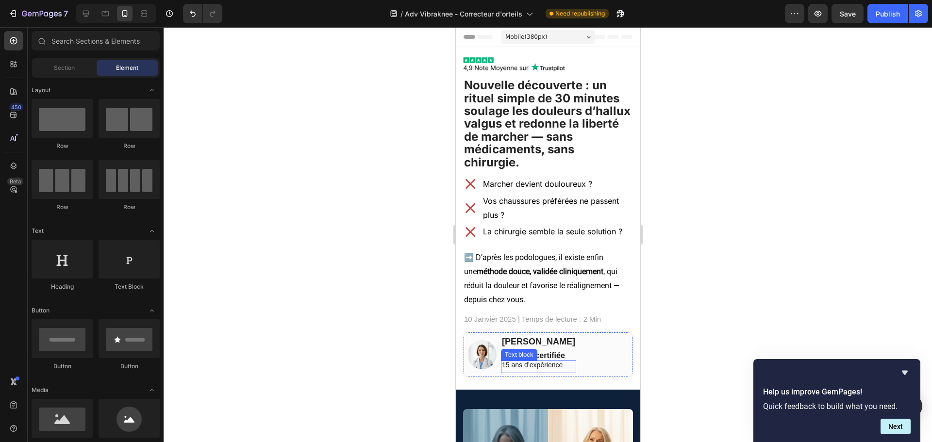
click at [502, 364] on span "15 ans d’expérience" at bounding box center [531, 365] width 61 height 8
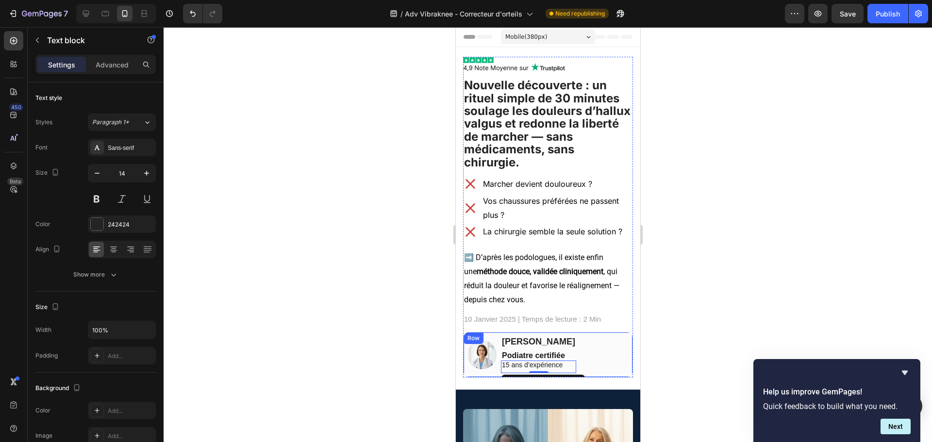
click at [595, 360] on div "Image Dr. Jenifer Martin Text block Podiatre certifiée Text block 15 ans d’expé…" at bounding box center [548, 355] width 170 height 46
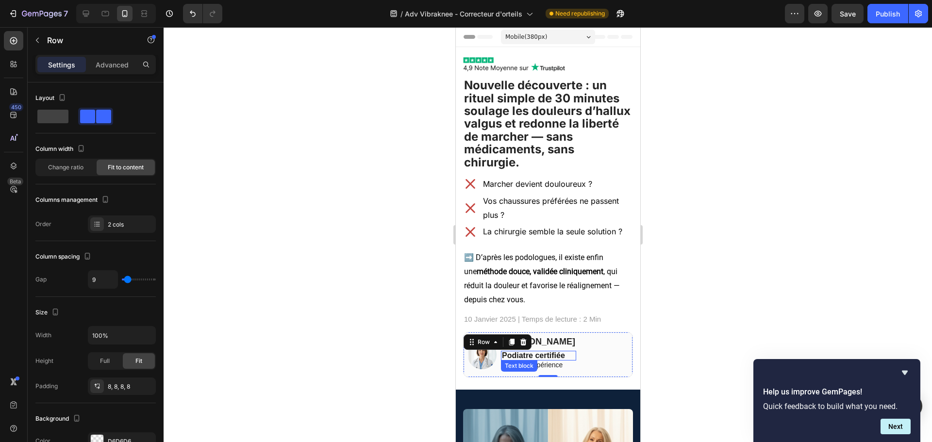
click at [559, 358] on strong "Podiatre certifiée" at bounding box center [532, 355] width 63 height 8
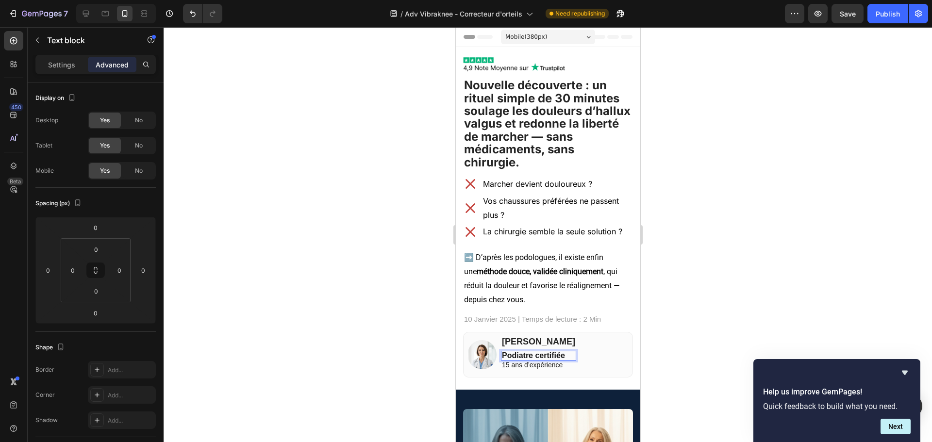
click at [568, 356] on p "Podiatre certifiée" at bounding box center [537, 356] width 73 height 8
click at [538, 357] on div "0" at bounding box center [538, 361] width 10 height 8
click at [537, 357] on div "0" at bounding box center [538, 361] width 10 height 8
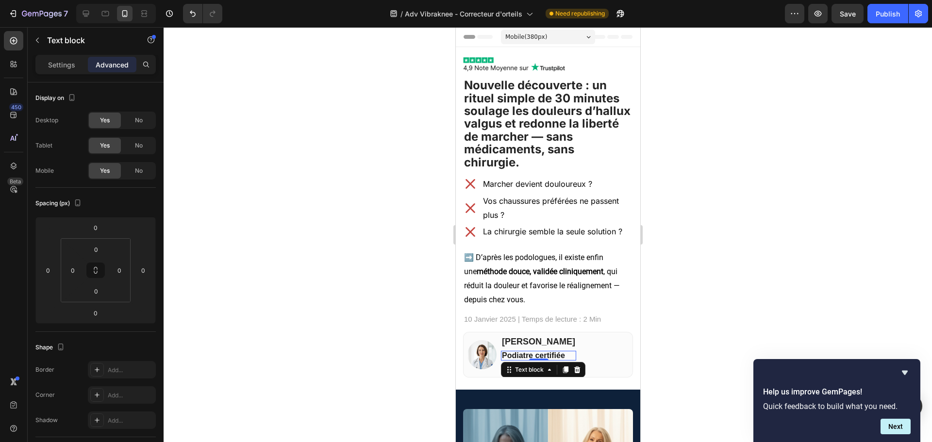
click at [537, 357] on div "0" at bounding box center [538, 361] width 10 height 8
click at [654, 327] on div at bounding box center [548, 234] width 768 height 415
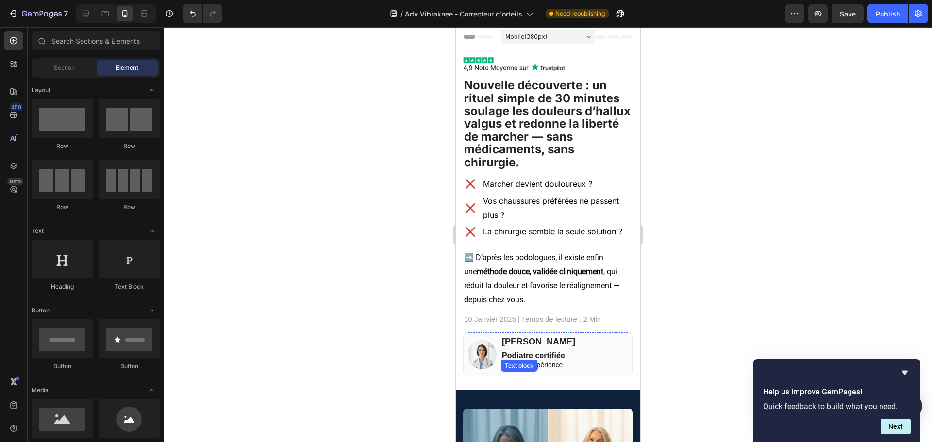
click at [558, 351] on strong "Podiatre certifiée" at bounding box center [532, 355] width 63 height 8
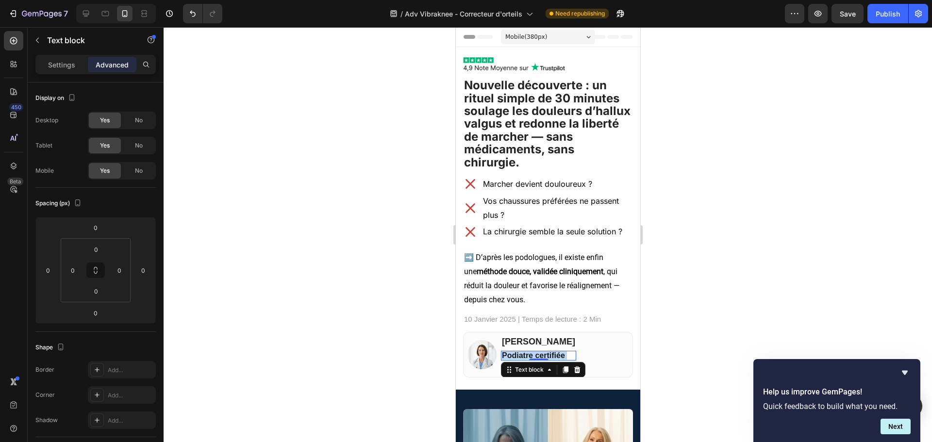
click at [558, 351] on strong "Podiatre certifiée" at bounding box center [532, 355] width 63 height 8
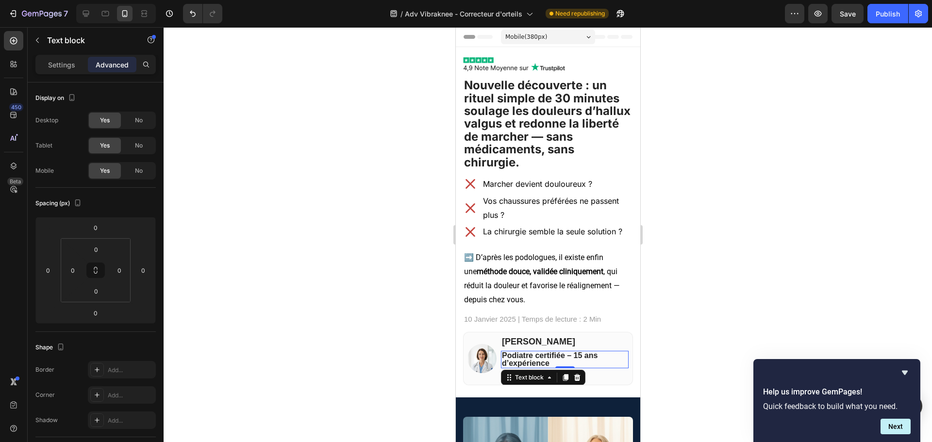
click at [704, 291] on div at bounding box center [548, 234] width 768 height 415
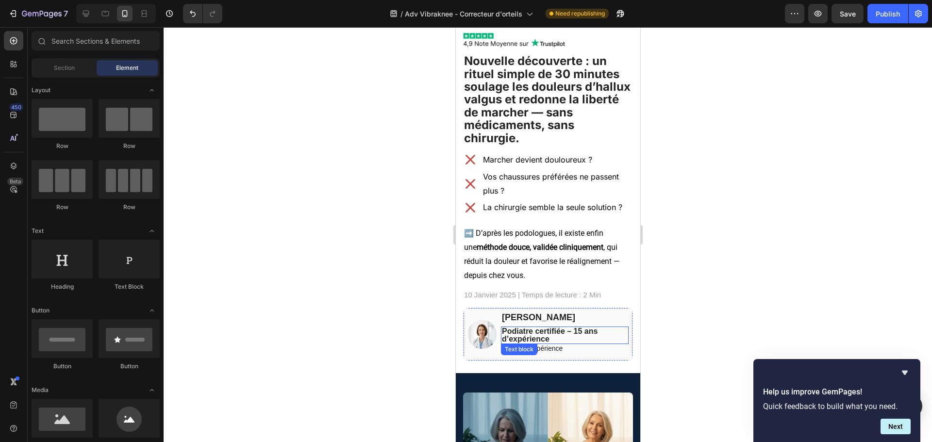
scroll to position [49, 0]
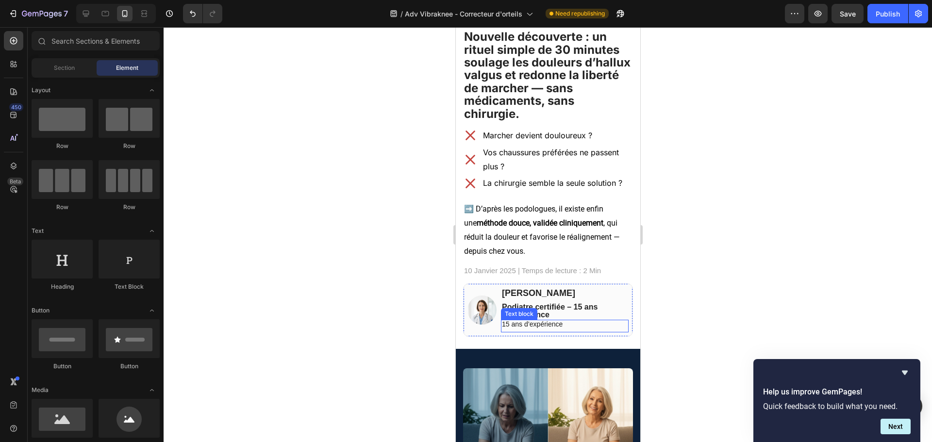
click at [535, 329] on div "15 ans d’expérience Text block" at bounding box center [564, 326] width 128 height 13
click at [535, 329] on div "15 ans d’expérience Text block 0" at bounding box center [564, 326] width 128 height 13
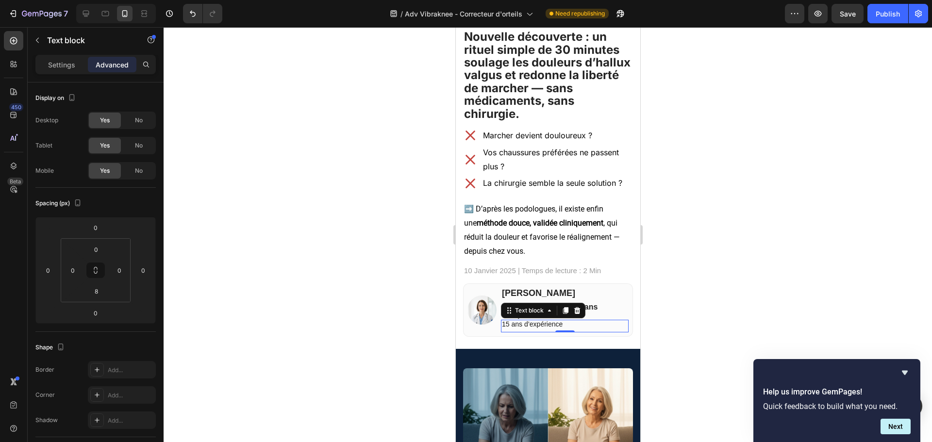
click at [535, 329] on div "15 ans d’expérience Text block 0" at bounding box center [564, 326] width 128 height 13
click at [530, 327] on span "15 ans d’expérience" at bounding box center [531, 324] width 61 height 8
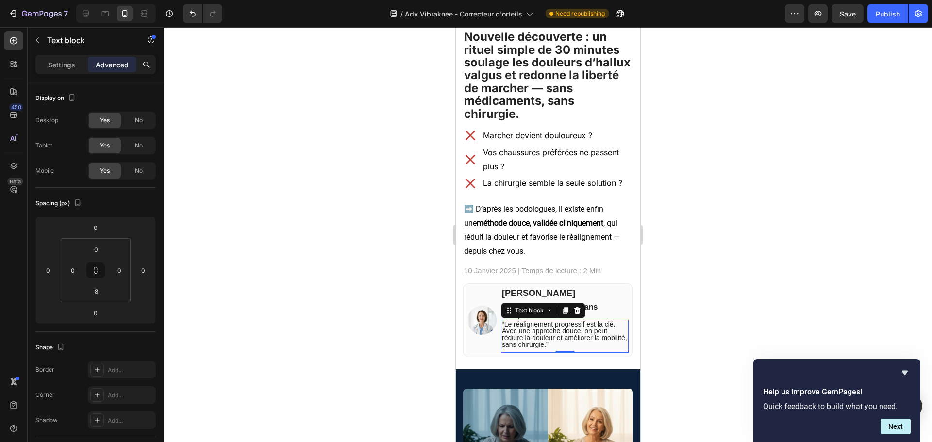
click at [676, 298] on div at bounding box center [548, 234] width 768 height 415
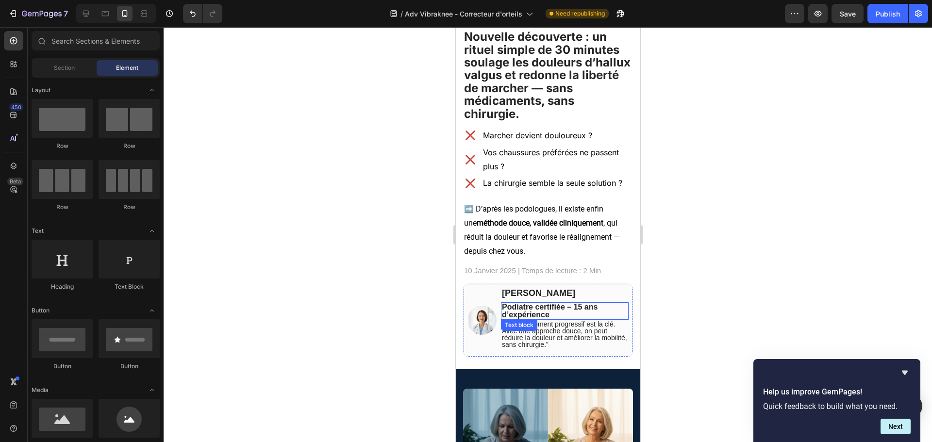
click at [556, 306] on p "Podiatre certifiée – 15 ans d’expérience" at bounding box center [564, 311] width 126 height 16
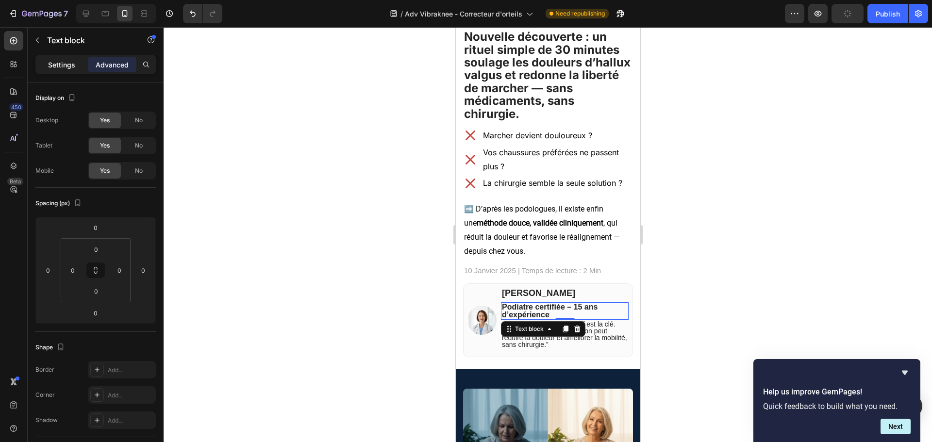
click at [69, 66] on p "Settings" at bounding box center [61, 65] width 27 height 10
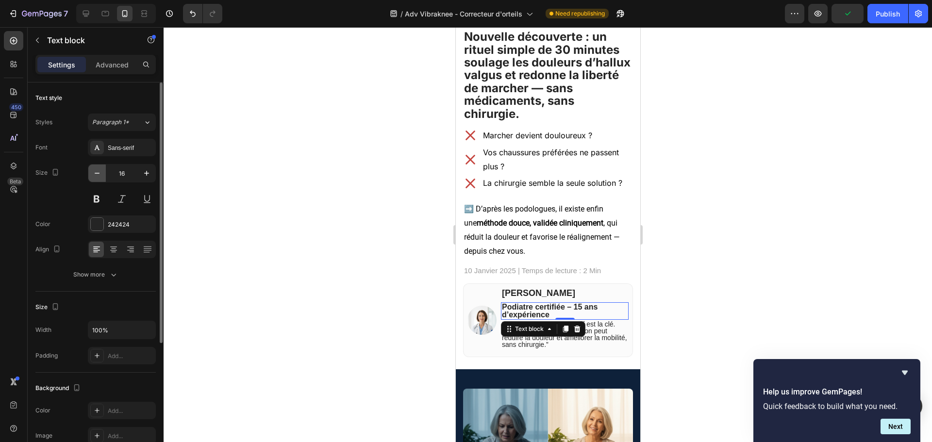
click at [98, 177] on icon "button" at bounding box center [97, 173] width 10 height 10
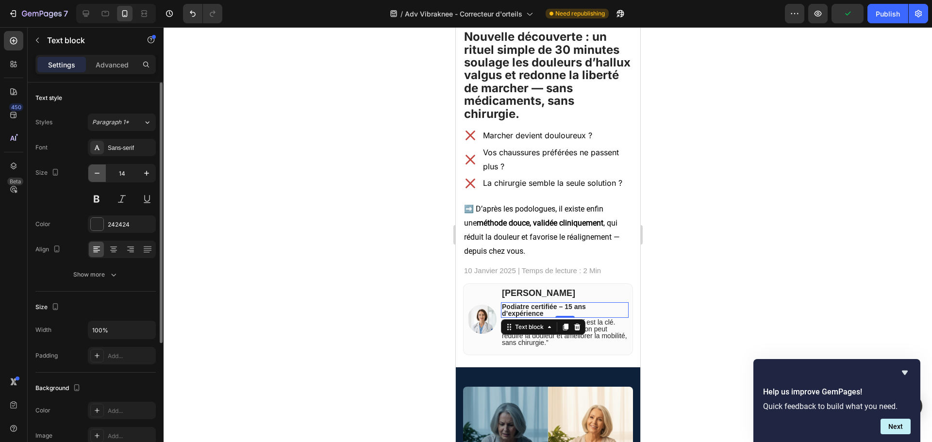
click at [98, 177] on icon "button" at bounding box center [97, 173] width 10 height 10
type input "13"
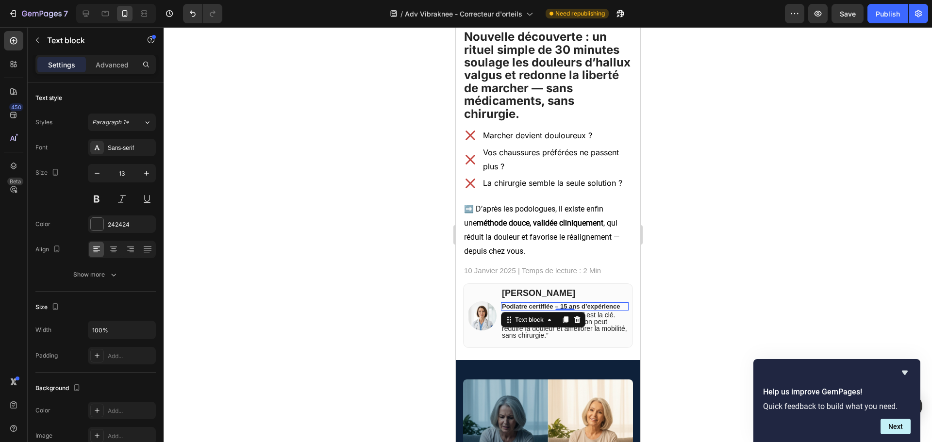
click at [709, 238] on div at bounding box center [548, 234] width 768 height 415
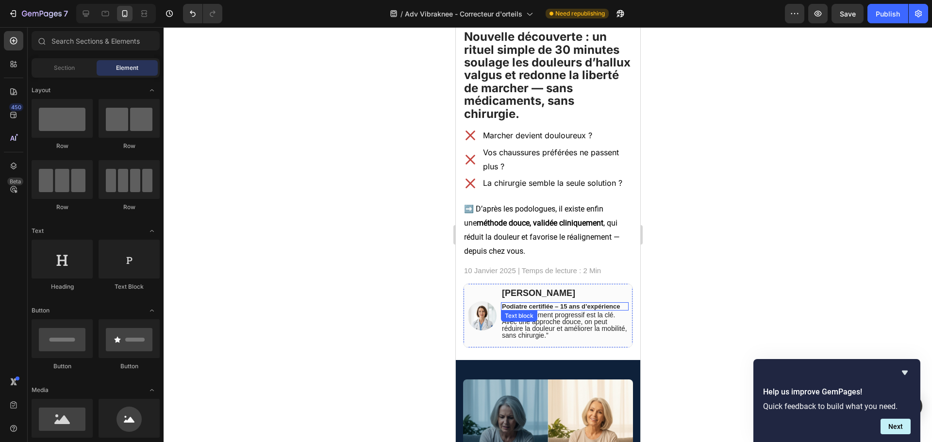
click at [586, 307] on p "Podiatre certifiée – 15 ans d’expérience" at bounding box center [564, 306] width 126 height 6
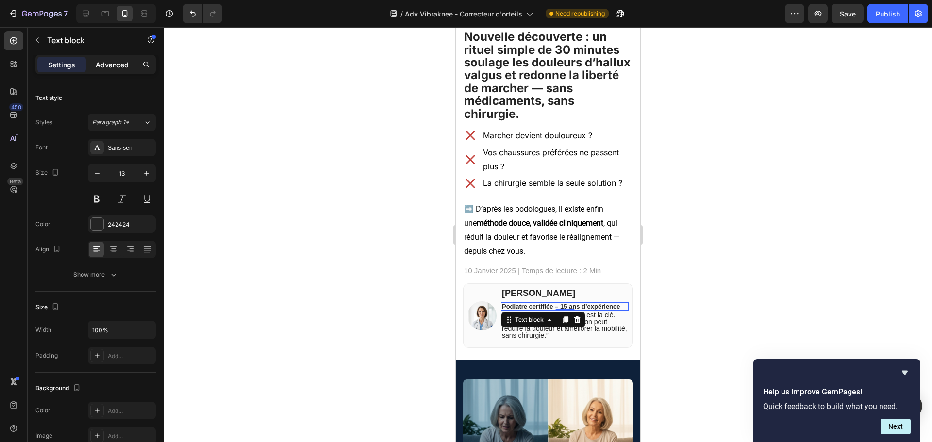
click at [108, 62] on p "Advanced" at bounding box center [112, 65] width 33 height 10
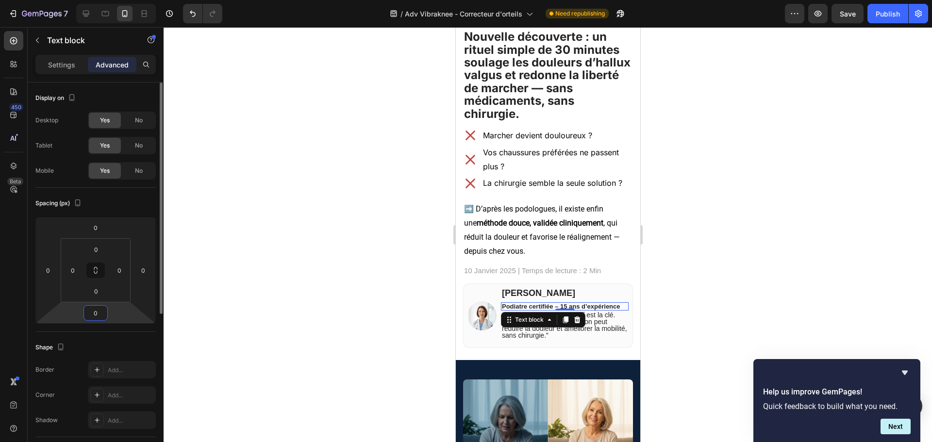
click at [100, 309] on input "0" at bounding box center [95, 313] width 19 height 15
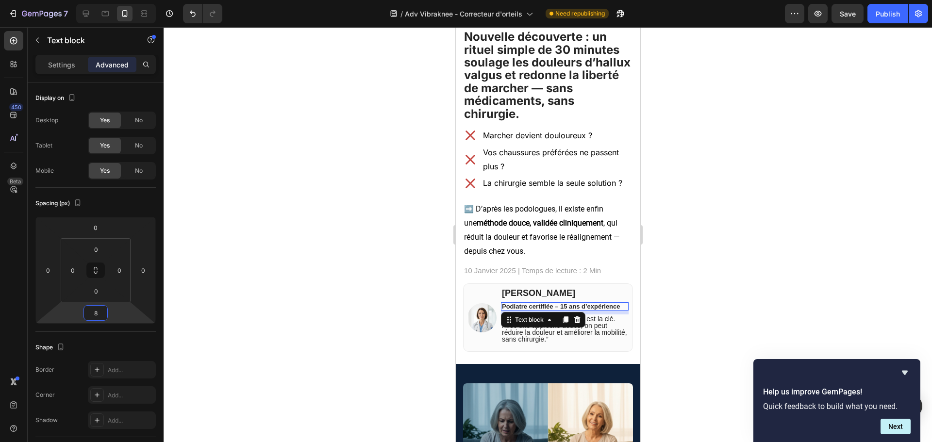
type input "8"
click at [782, 234] on div at bounding box center [548, 234] width 768 height 415
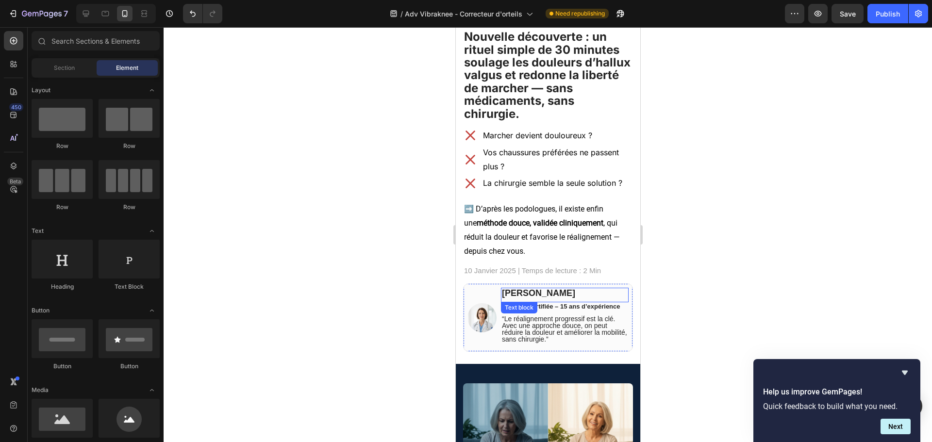
click at [532, 289] on p "[PERSON_NAME]" at bounding box center [564, 293] width 126 height 9
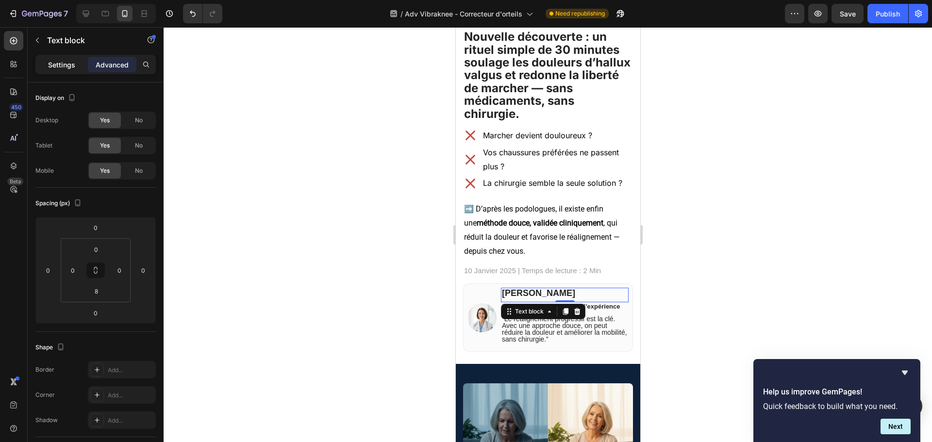
click at [75, 61] on p "Settings" at bounding box center [61, 65] width 27 height 10
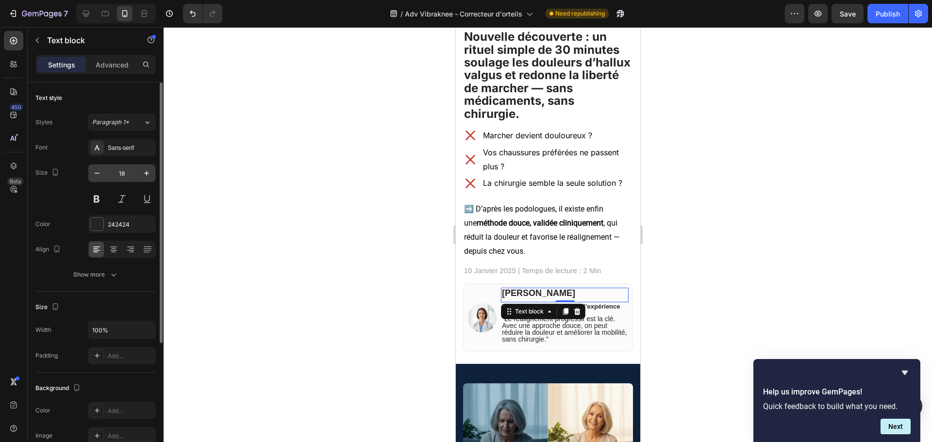
click at [94, 182] on div "18" at bounding box center [122, 173] width 68 height 18
click at [93, 176] on icon "button" at bounding box center [97, 173] width 10 height 10
type input "16"
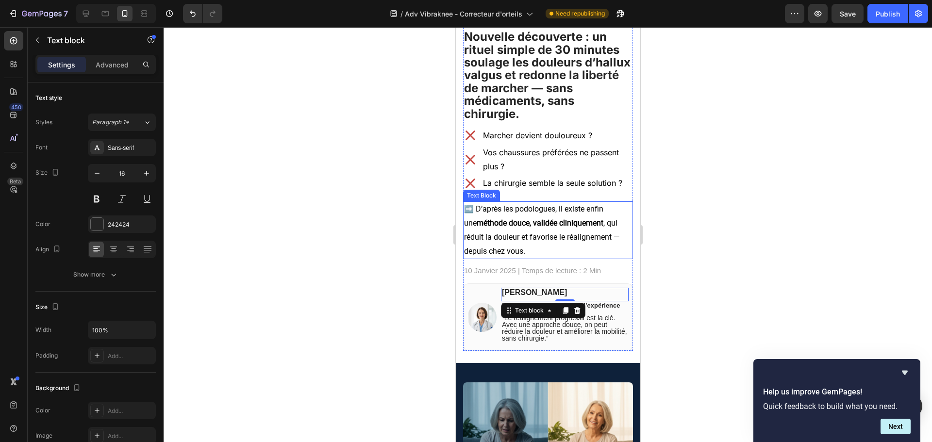
click at [727, 236] on div at bounding box center [548, 234] width 768 height 415
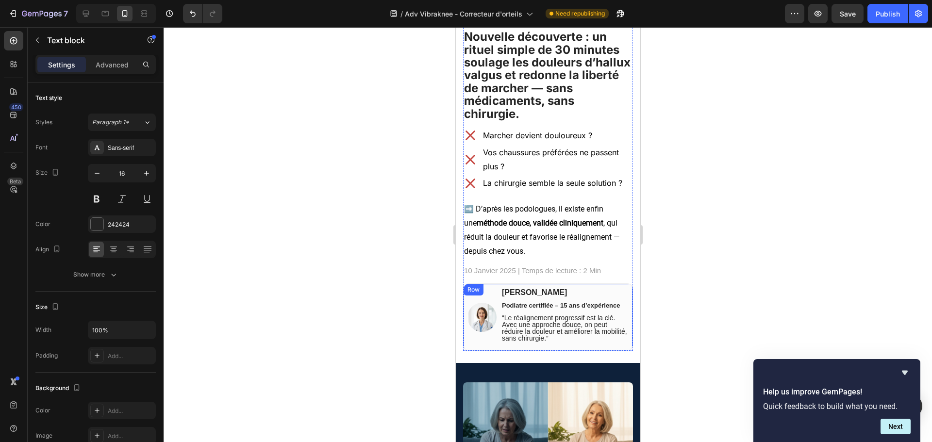
click at [536, 290] on p "[PERSON_NAME]" at bounding box center [564, 293] width 126 height 8
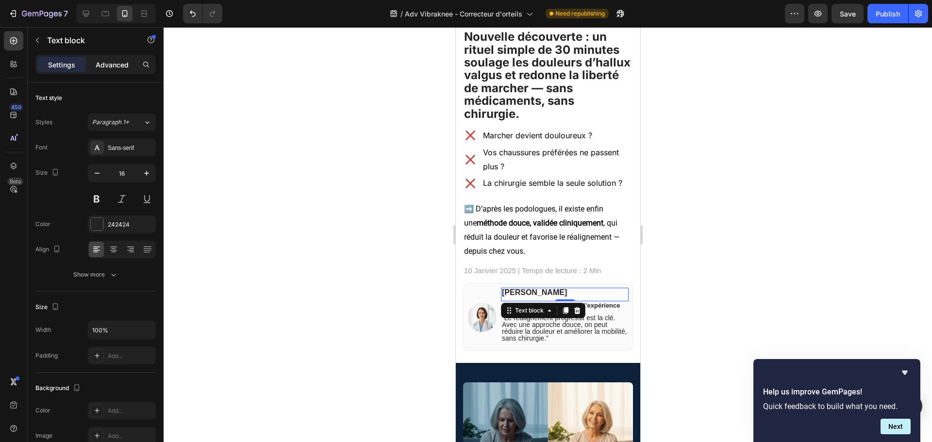
click at [93, 63] on div "Advanced" at bounding box center [112, 65] width 49 height 16
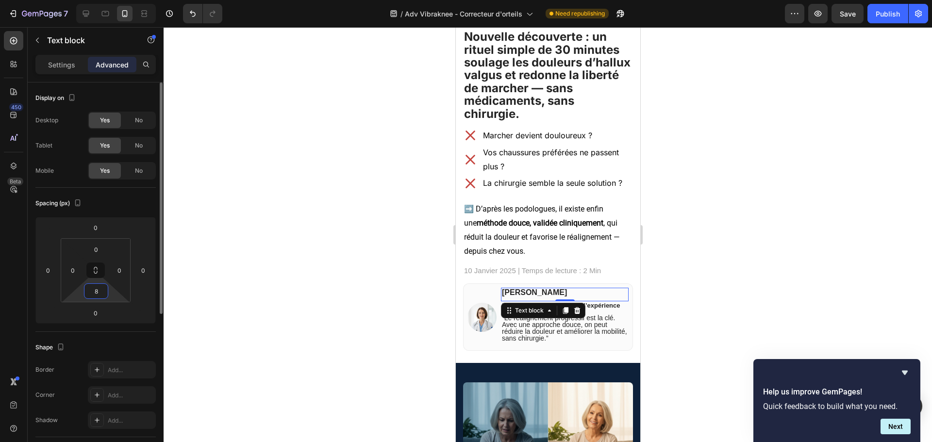
click at [96, 0] on html "7 Version history / Adv Vibraknee - Correcteur d'orteils Need republishing Prev…" at bounding box center [466, 0] width 932 height 0
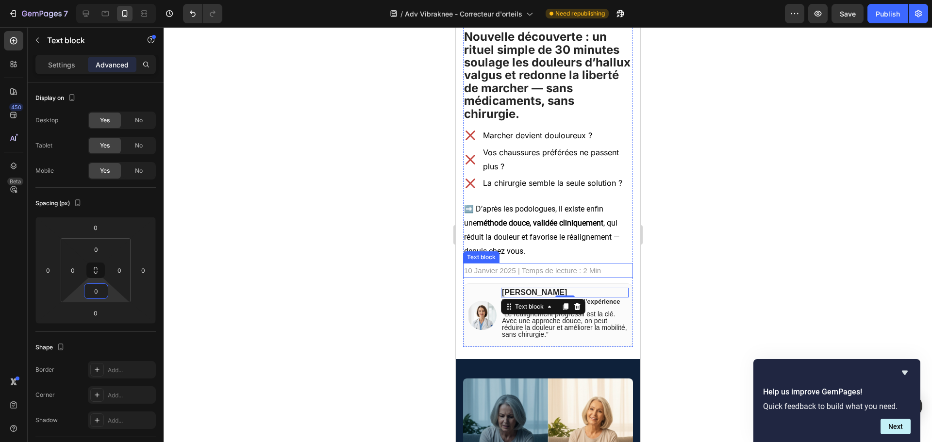
type input "0"
drag, startPoint x: 693, startPoint y: 238, endPoint x: 174, endPoint y: 222, distance: 518.6
click at [693, 238] on div at bounding box center [548, 234] width 768 height 415
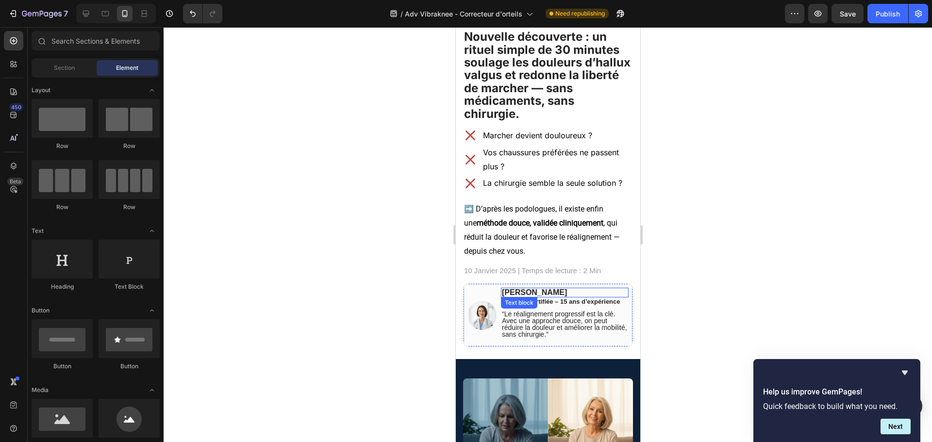
click at [568, 294] on p "[PERSON_NAME]" at bounding box center [564, 293] width 126 height 8
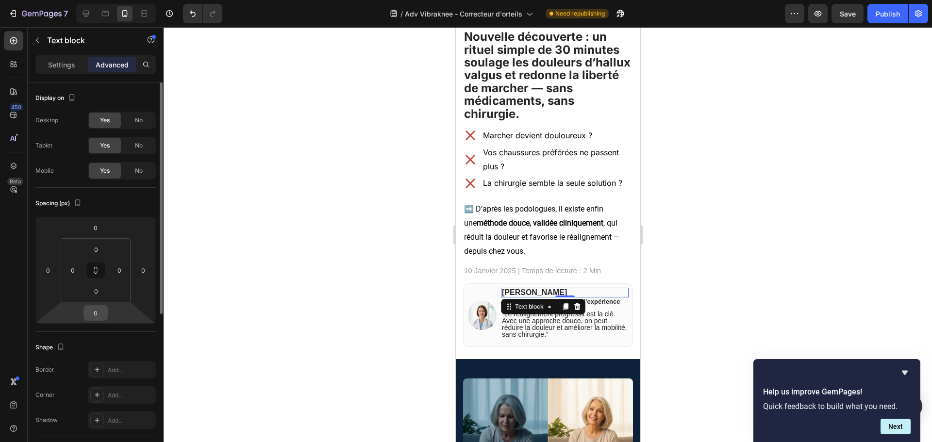
click at [99, 312] on input "0" at bounding box center [95, 313] width 19 height 15
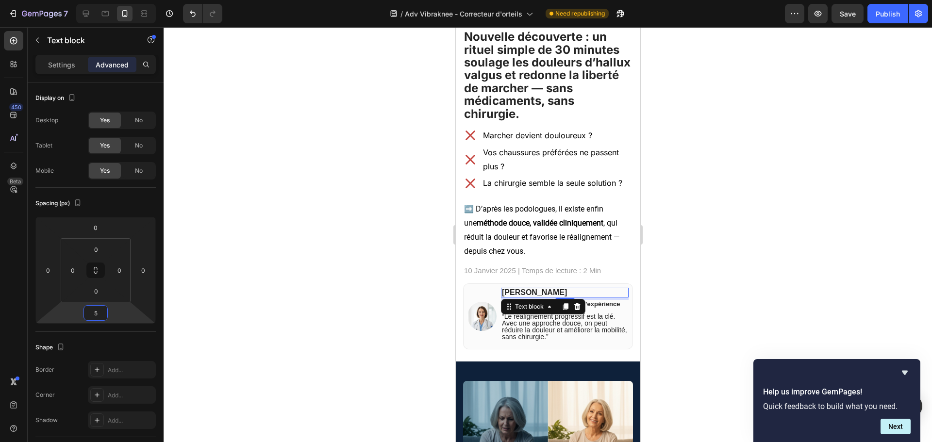
type input "5"
click at [809, 229] on div at bounding box center [548, 234] width 768 height 415
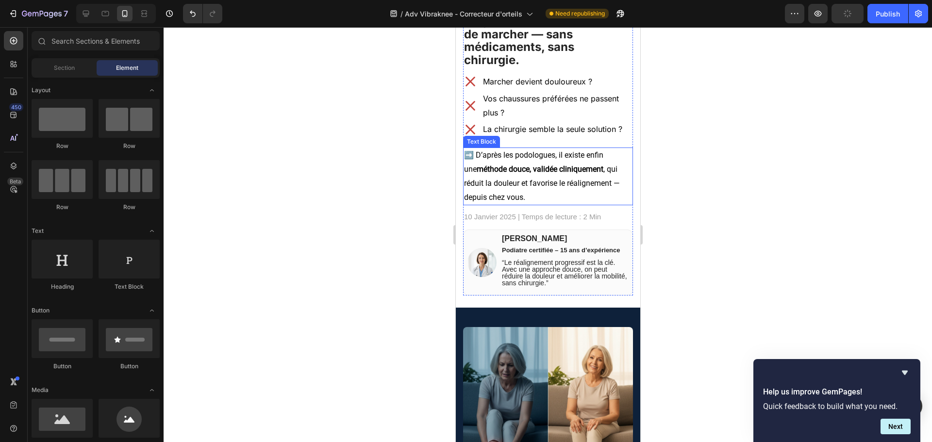
scroll to position [146, 0]
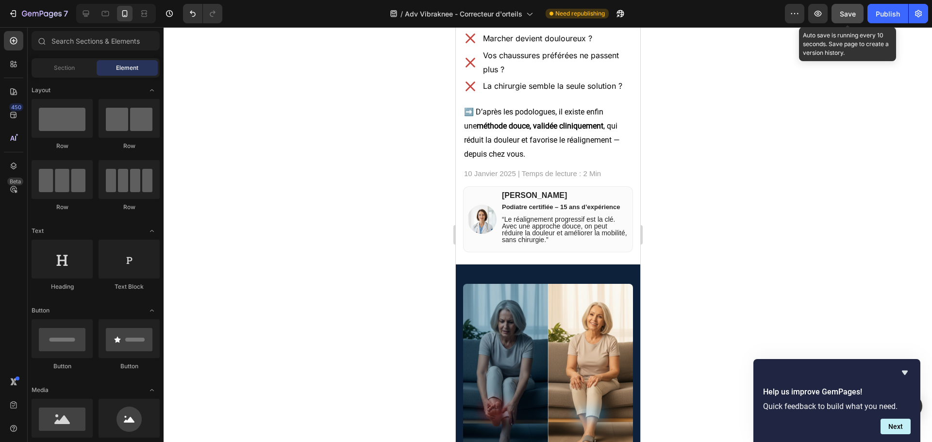
click at [840, 12] on span "Save" at bounding box center [848, 14] width 16 height 8
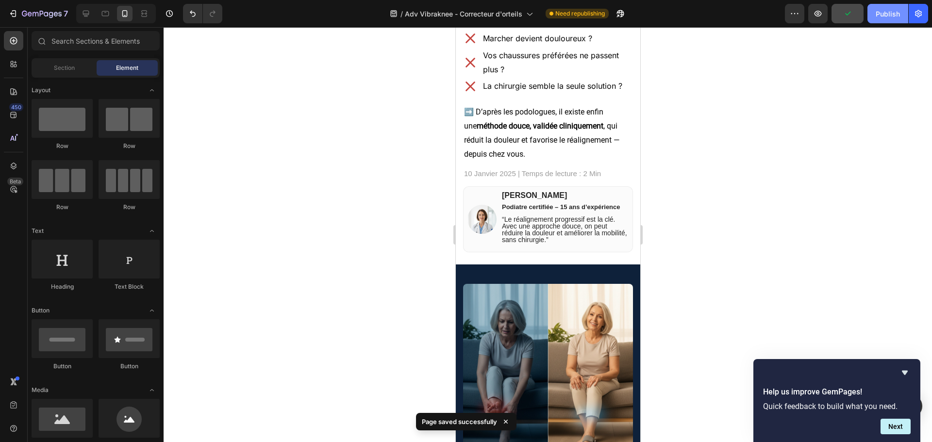
click at [873, 17] on button "Publish" at bounding box center [887, 13] width 41 height 19
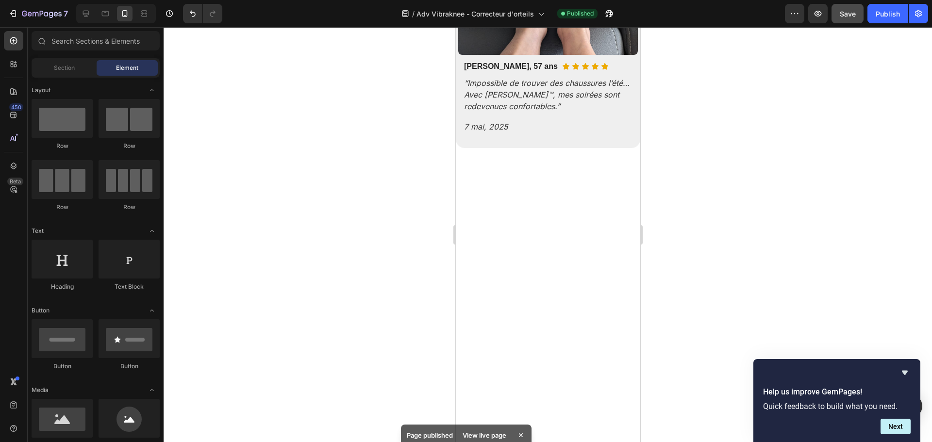
scroll to position [1908, 0]
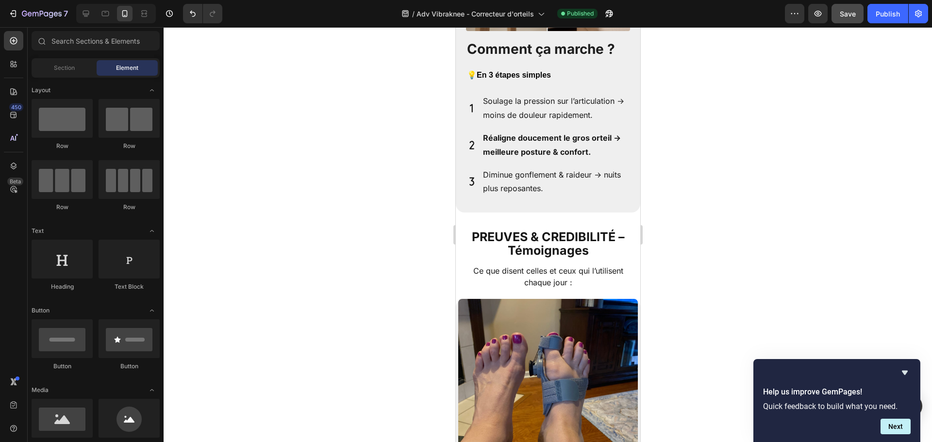
drag, startPoint x: 637, startPoint y: 73, endPoint x: 1105, endPoint y: 278, distance: 510.8
click at [562, 231] on h2 "PREUVES & CREDIBILITÉ – Témoignages" at bounding box center [548, 244] width 170 height 29
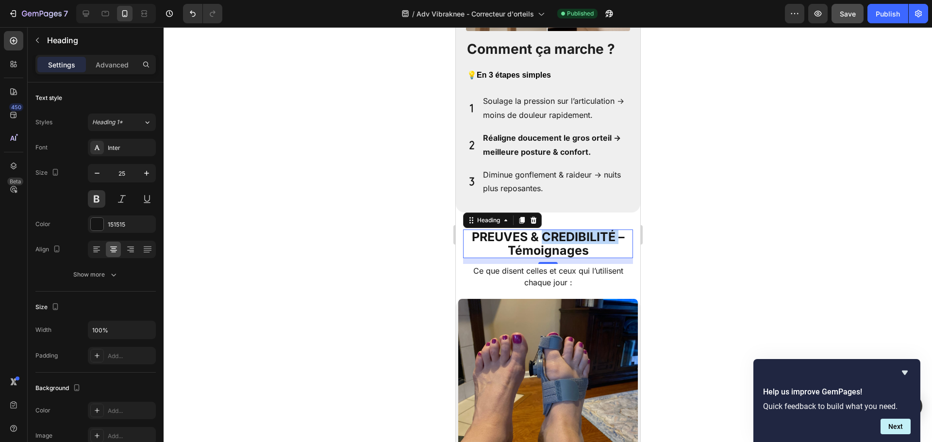
click at [562, 231] on h2 "PREUVES & CREDIBILITÉ – Témoignages" at bounding box center [548, 244] width 170 height 29
click at [562, 231] on p "PREUVES & CREDIBILITÉ – Témoignages" at bounding box center [548, 244] width 168 height 27
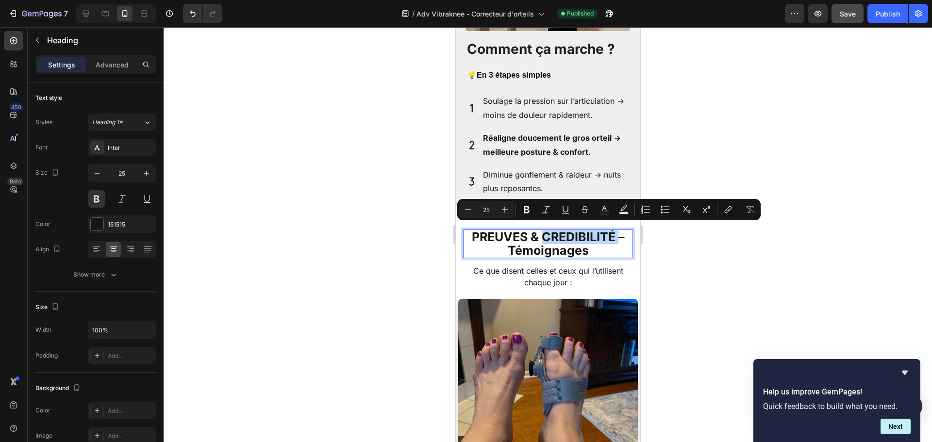
copy p "PREUVES & CREDIBILITÉ – Témoignages"
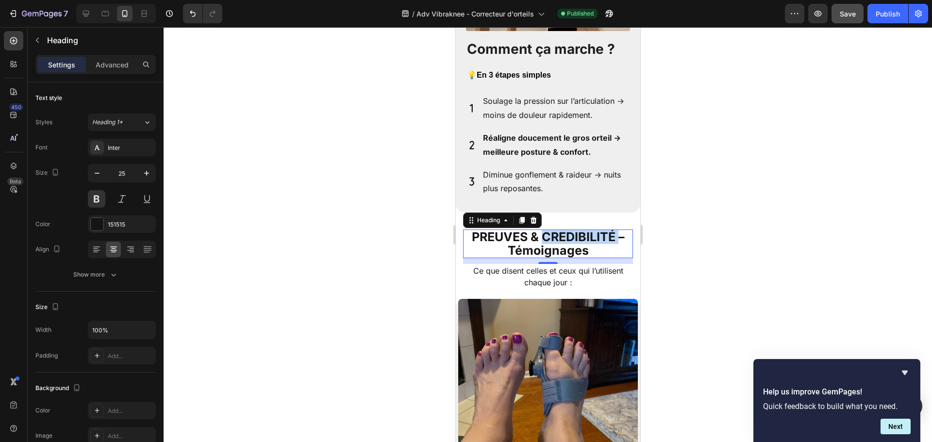
click at [513, 233] on p "PREUVES & CREDIBILITÉ – Témoignages" at bounding box center [548, 244] width 168 height 27
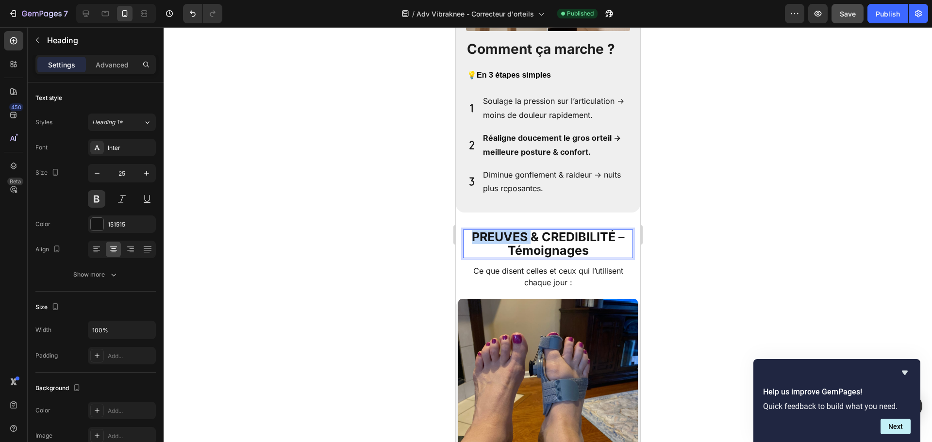
click at [513, 233] on p "PREUVES & CREDIBILITÉ – Témoignages" at bounding box center [548, 244] width 168 height 27
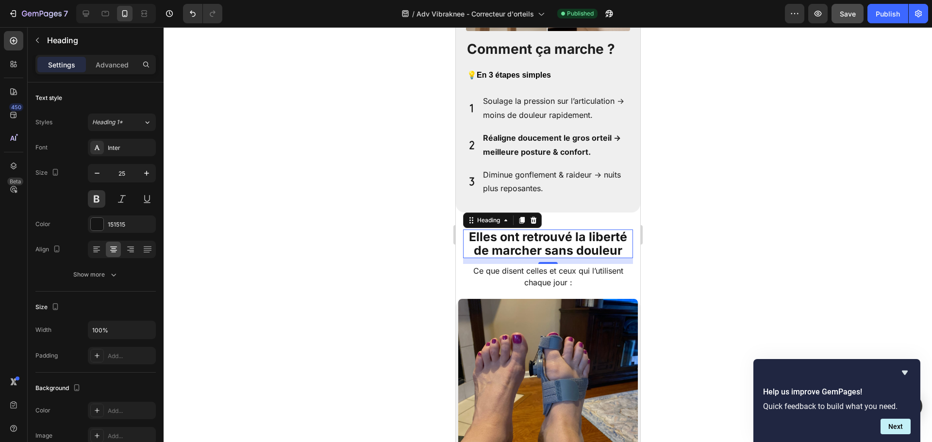
click at [706, 229] on div at bounding box center [548, 234] width 768 height 415
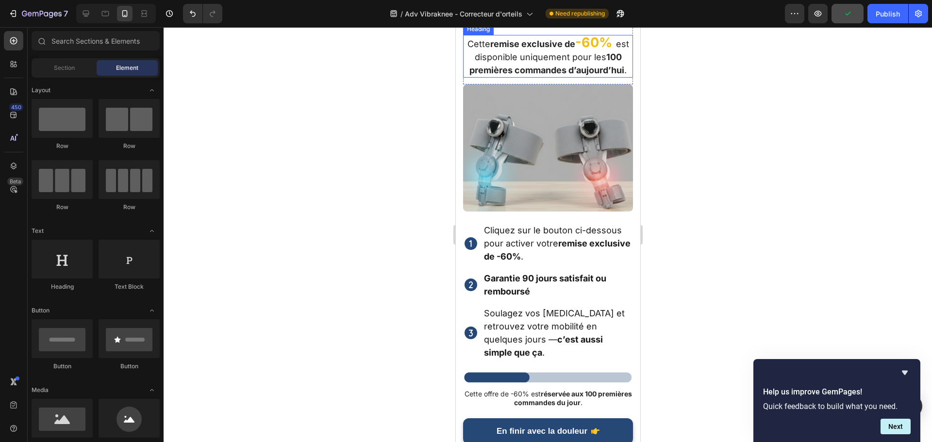
scroll to position [3012, 0]
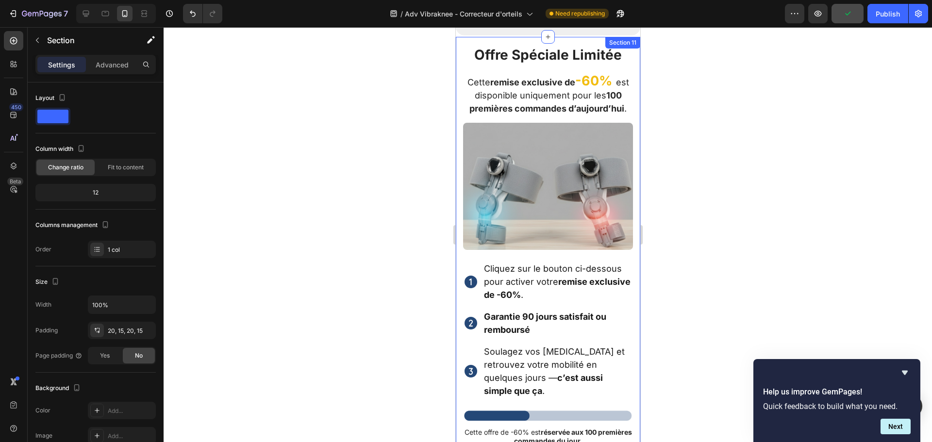
click at [459, 50] on div "Offre Spéciale Limitée Heading Cette remise exclusive de -60% est disponible un…" at bounding box center [547, 267] width 184 height 460
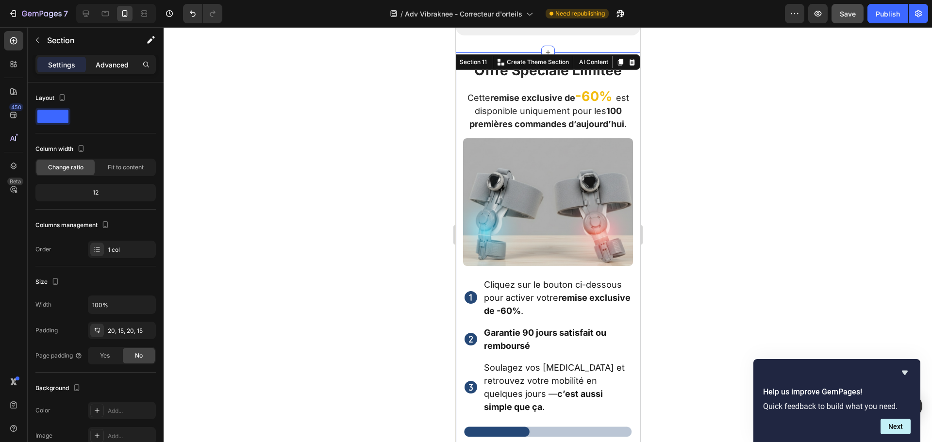
click at [115, 63] on p "Advanced" at bounding box center [112, 65] width 33 height 10
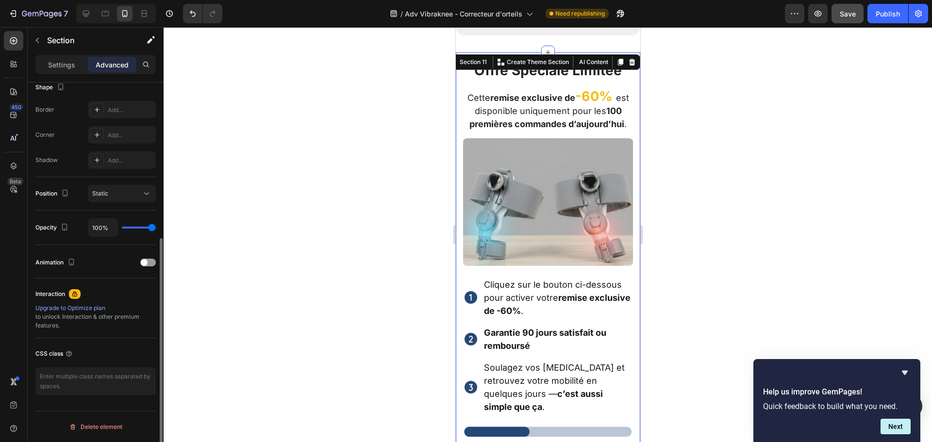
scroll to position [17, 0]
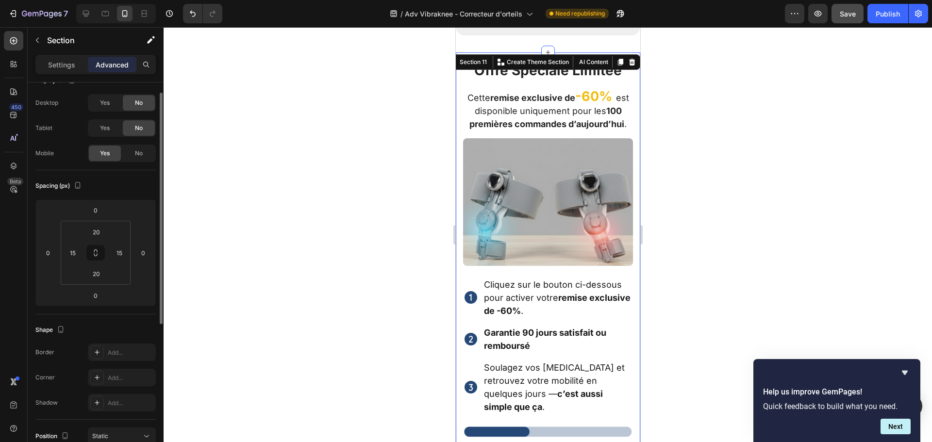
click at [64, 76] on div "Settings Advanced" at bounding box center [96, 69] width 136 height 28
click at [62, 71] on div "Settings" at bounding box center [61, 65] width 49 height 16
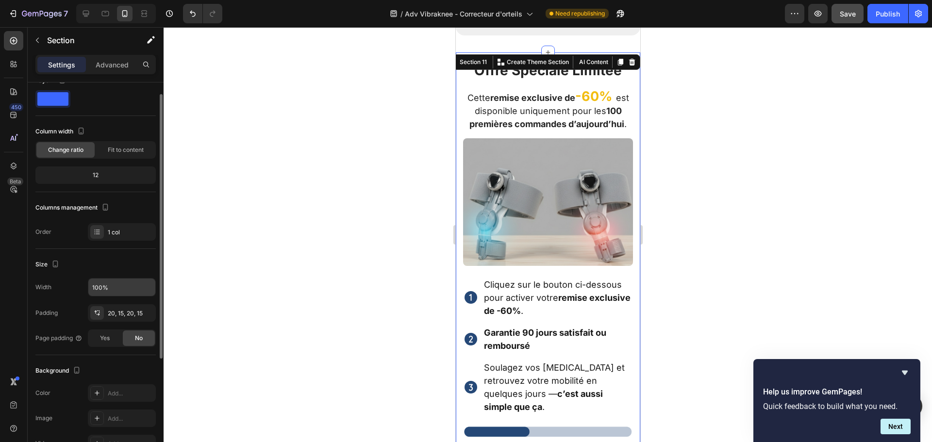
scroll to position [180, 0]
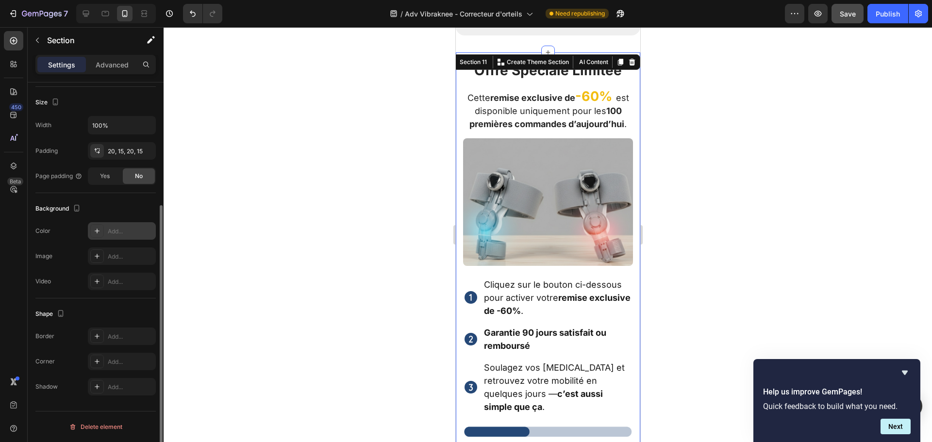
click at [116, 231] on div "Add..." at bounding box center [131, 231] width 46 height 9
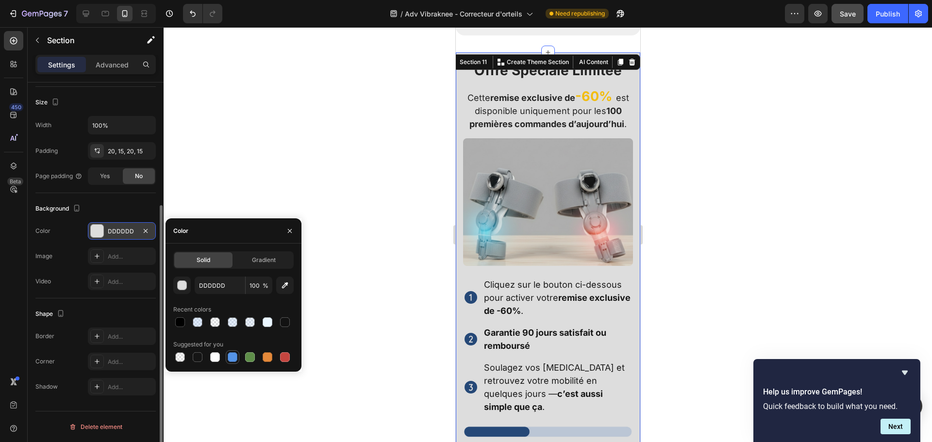
click at [227, 353] on div at bounding box center [233, 357] width 120 height 14
click at [230, 355] on div at bounding box center [233, 357] width 10 height 10
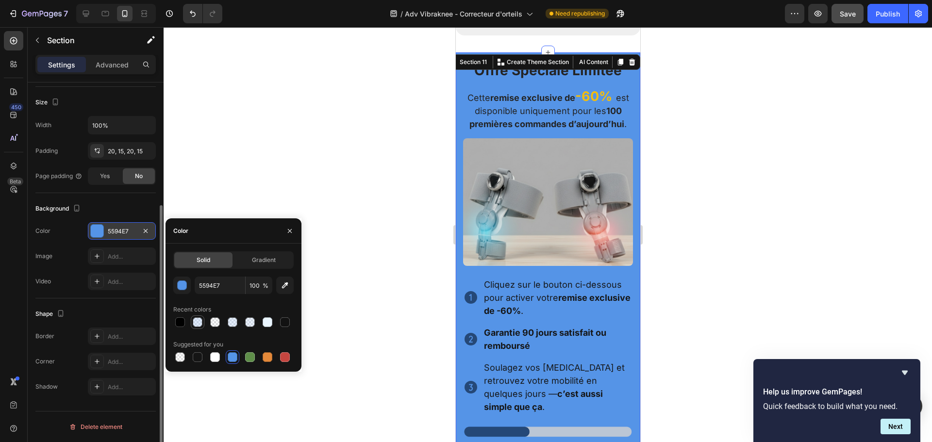
click at [198, 325] on div at bounding box center [198, 322] width 10 height 10
type input "9EC8FF"
type input "30"
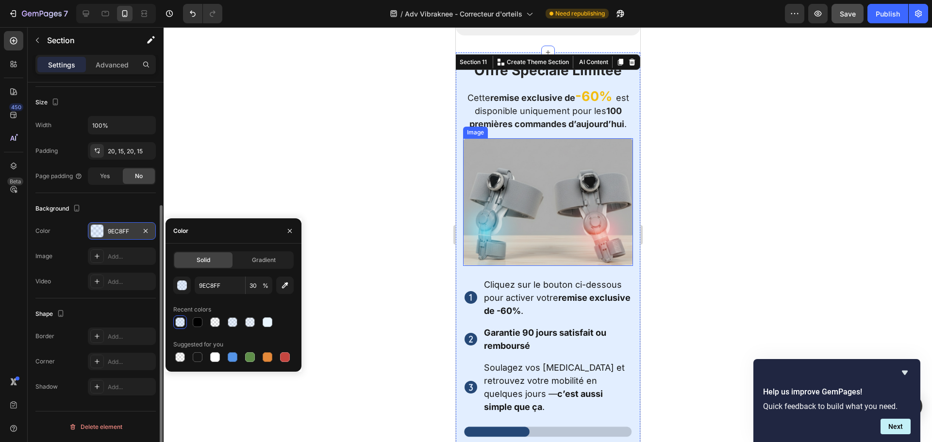
click at [679, 210] on div at bounding box center [548, 234] width 768 height 415
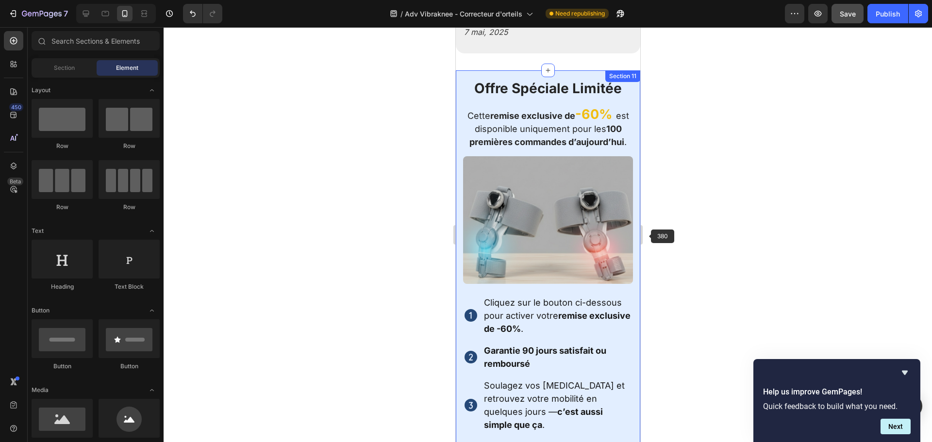
scroll to position [2963, 0]
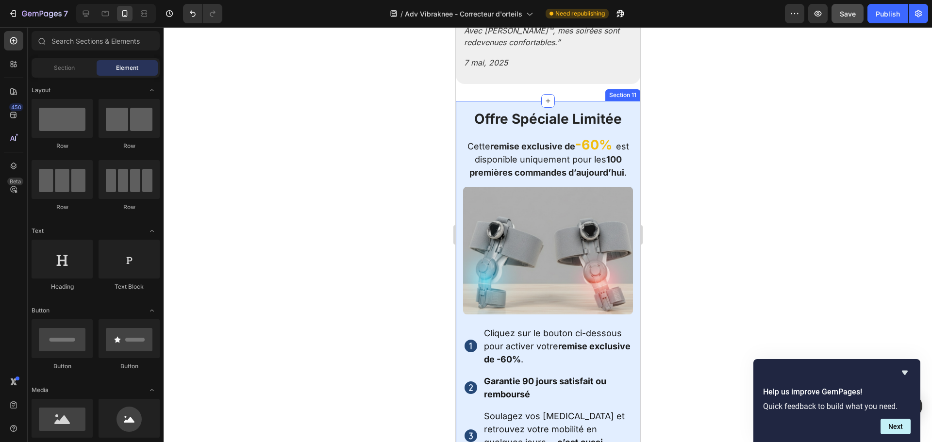
click at [618, 101] on div "Offre Spéciale Limitée Heading Cette remise exclusive de -60% est disponible un…" at bounding box center [547, 331] width 184 height 460
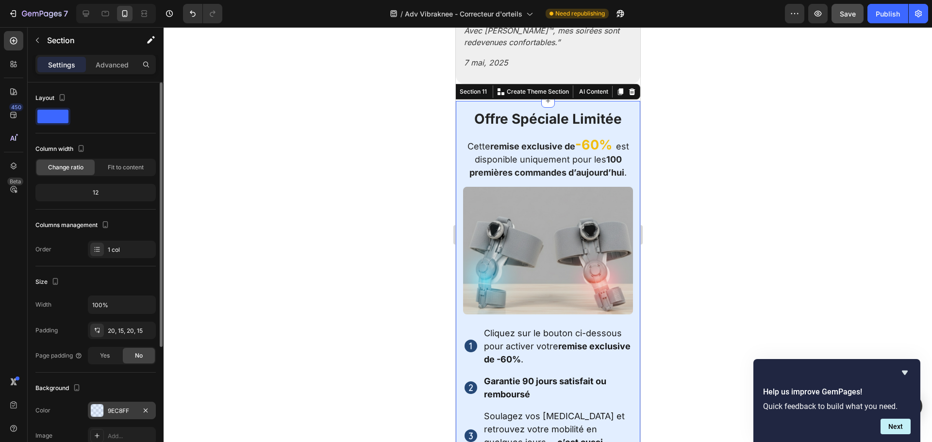
click at [108, 413] on div "9EC8FF" at bounding box center [122, 411] width 28 height 9
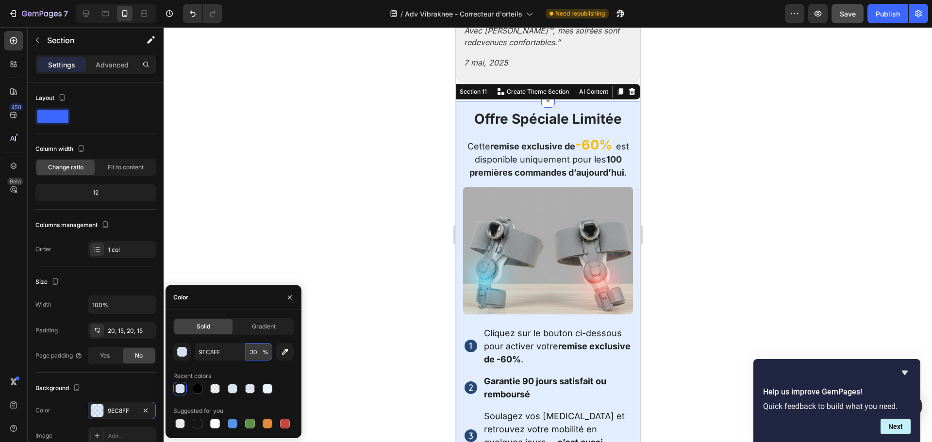
click at [251, 357] on input "30" at bounding box center [259, 351] width 27 height 17
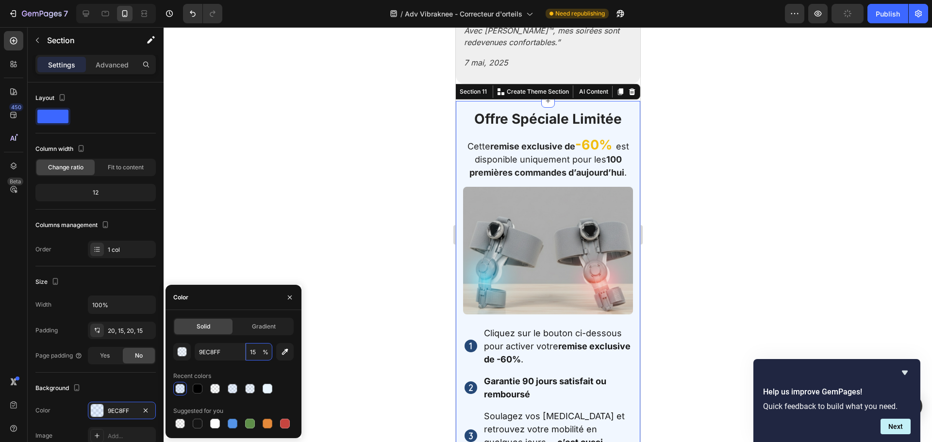
type input "15"
click at [249, 305] on div "Color" at bounding box center [234, 297] width 136 height 25
click at [795, 172] on div at bounding box center [548, 234] width 768 height 415
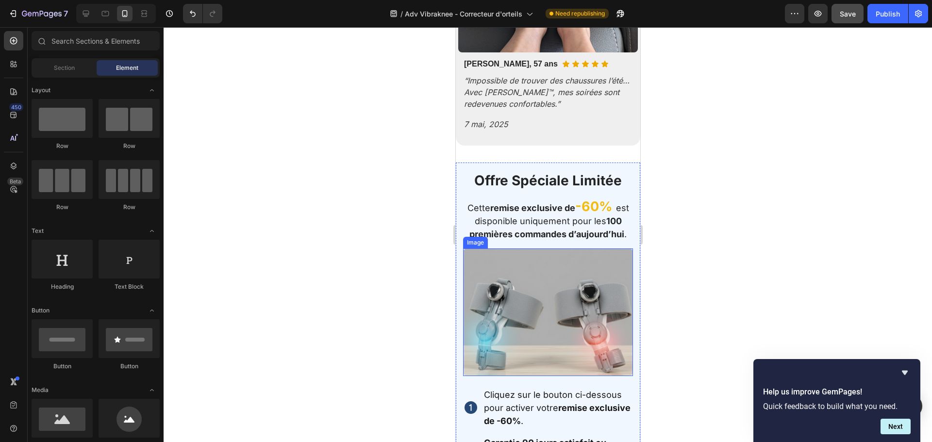
scroll to position [2818, 0]
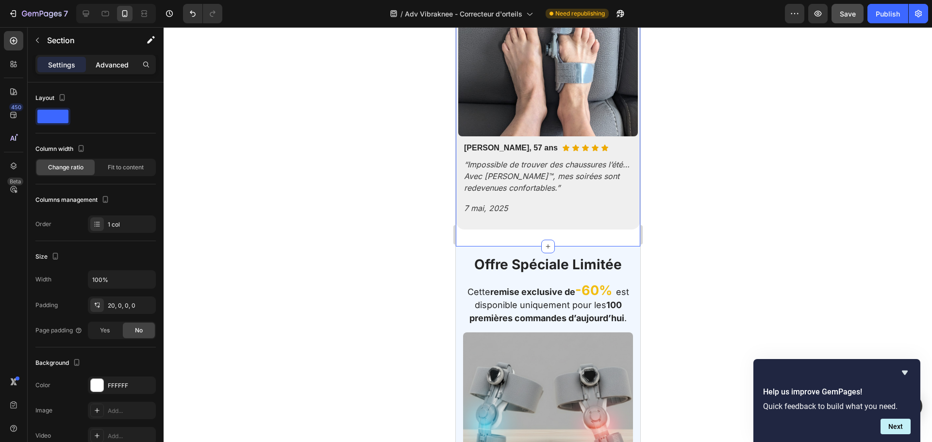
click at [111, 63] on p "Advanced" at bounding box center [112, 65] width 33 height 10
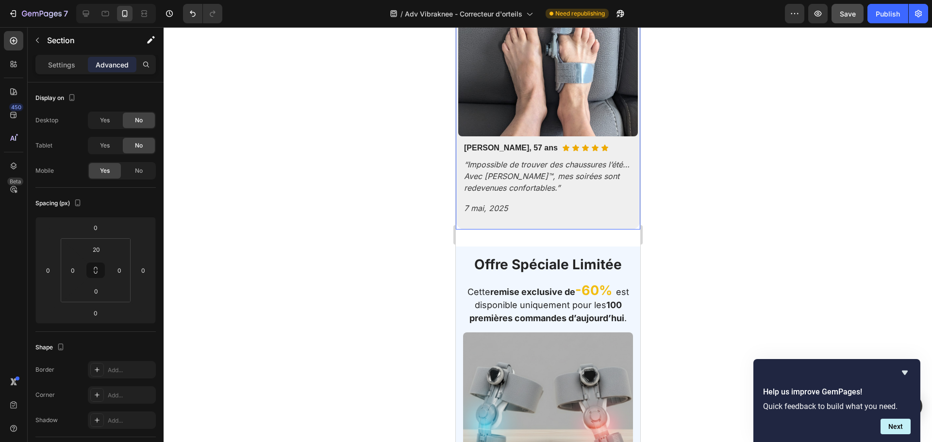
click at [503, 207] on div "Image Catherine, 57 ans Text block Icon Icon Icon Icon Icon Icon List Row “Impo…" at bounding box center [547, 93] width 184 height 273
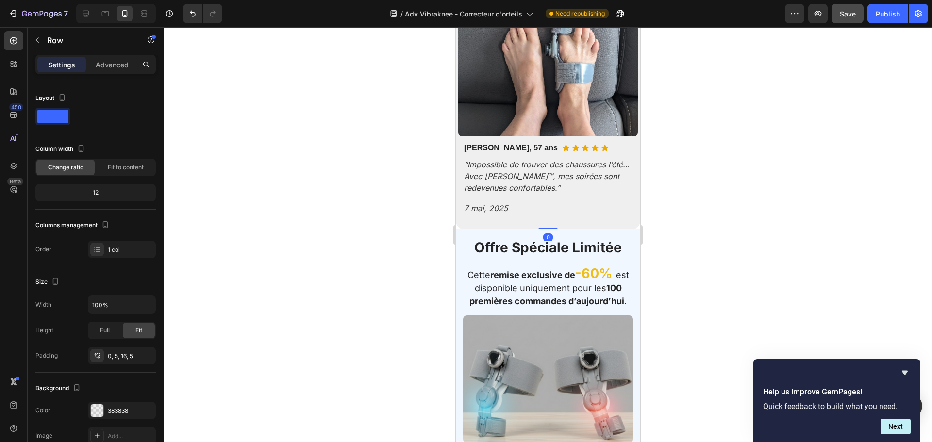
drag, startPoint x: 539, startPoint y: 229, endPoint x: 561, endPoint y: 201, distance: 35.6
click at [561, 201] on div "Image Catherine, 57 ans Text block Icon Icon Icon Icon Icon Icon List Row “Impo…" at bounding box center [547, 93] width 184 height 273
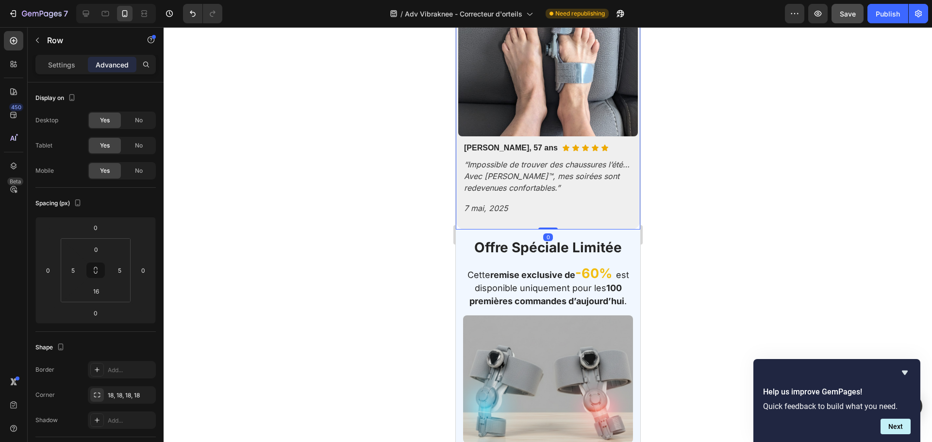
click at [706, 165] on div at bounding box center [548, 234] width 768 height 415
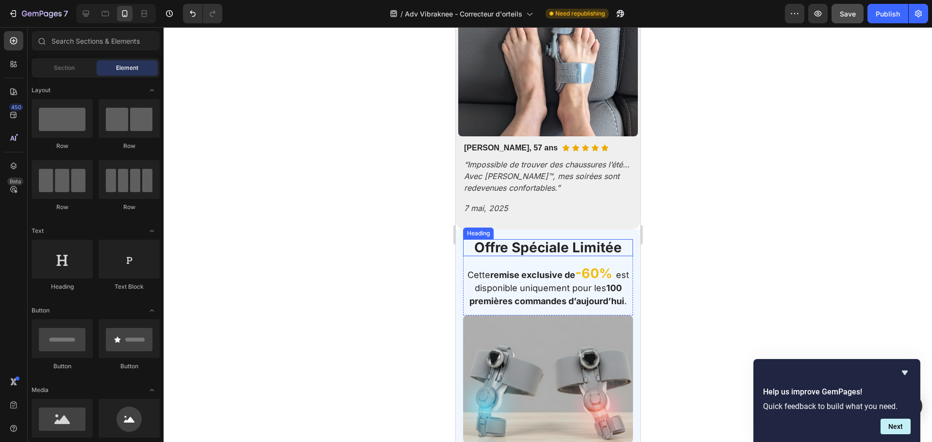
click at [575, 239] on strong "Offre Spéciale Limitée" at bounding box center [548, 247] width 148 height 17
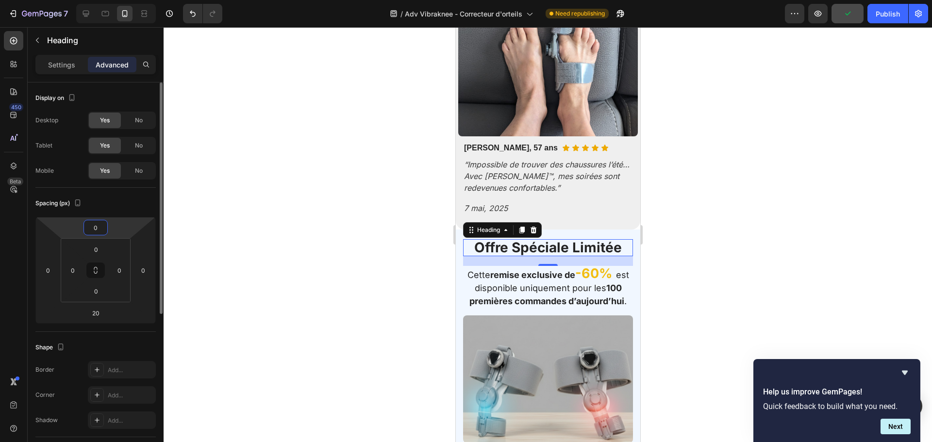
click at [101, 231] on input "0" at bounding box center [95, 227] width 19 height 15
type input "20"
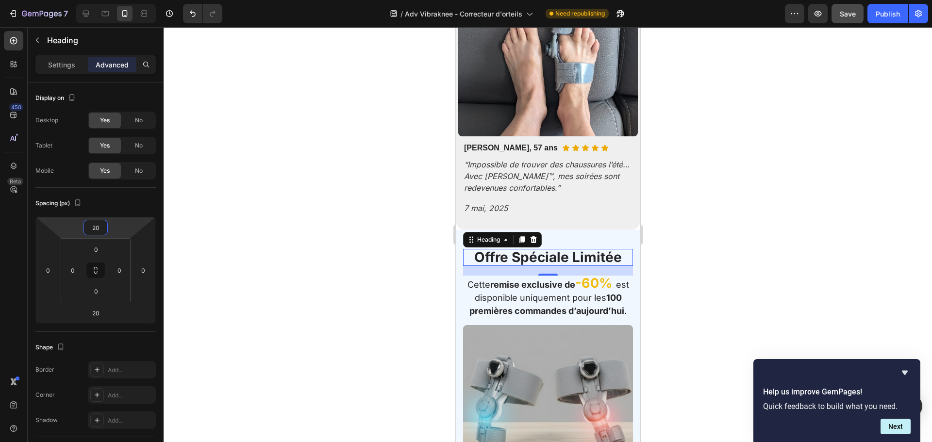
click at [789, 210] on div at bounding box center [548, 234] width 768 height 415
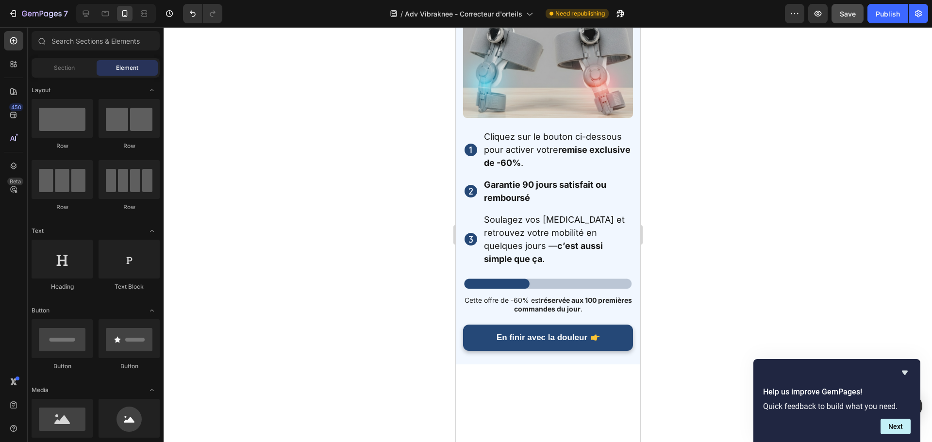
scroll to position [2963, 0]
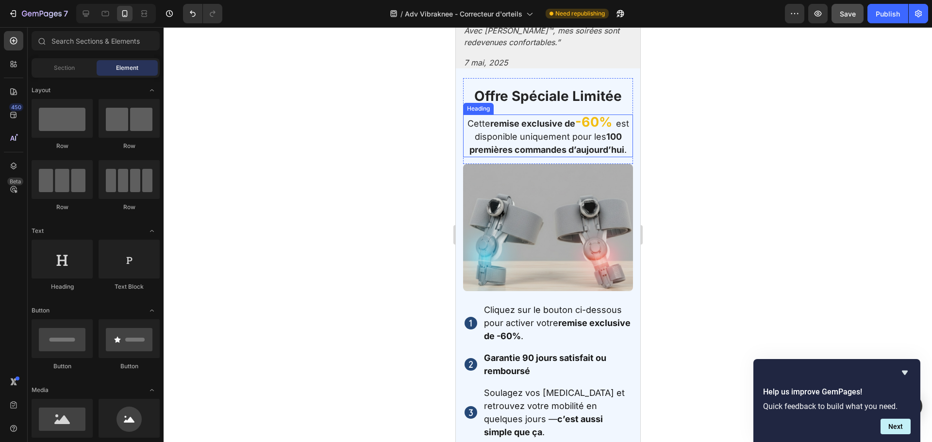
click at [589, 126] on strong "-60%" at bounding box center [593, 122] width 37 height 16
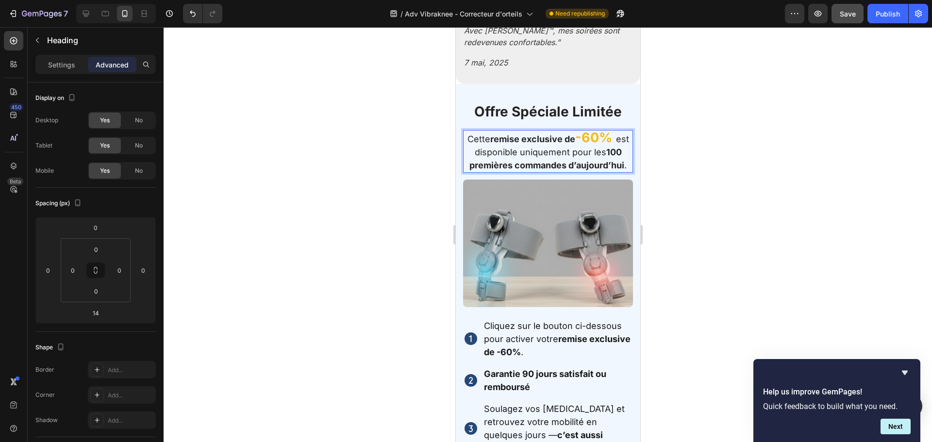
click at [583, 130] on strong "-60%" at bounding box center [593, 138] width 37 height 16
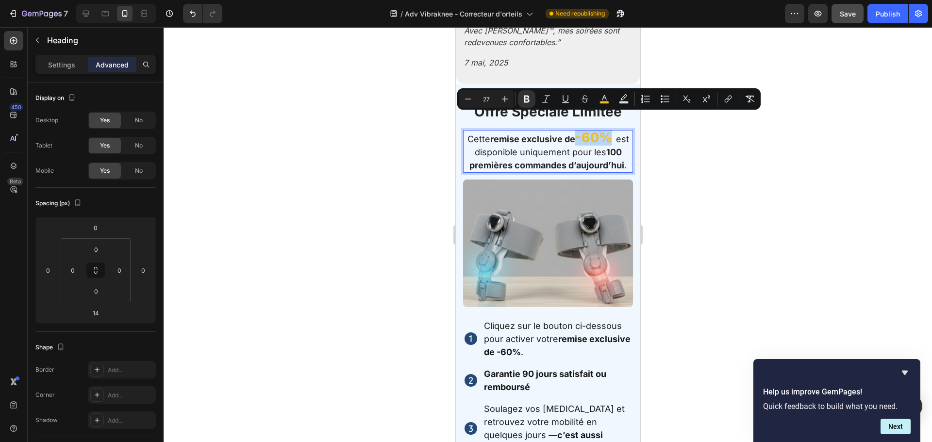
drag, startPoint x: 582, startPoint y: 123, endPoint x: 615, endPoint y: 125, distance: 33.1
click at [612, 130] on strong "-60%" at bounding box center [593, 138] width 37 height 16
click at [600, 102] on rect "Editor contextual toolbar" at bounding box center [604, 102] width 9 height 2
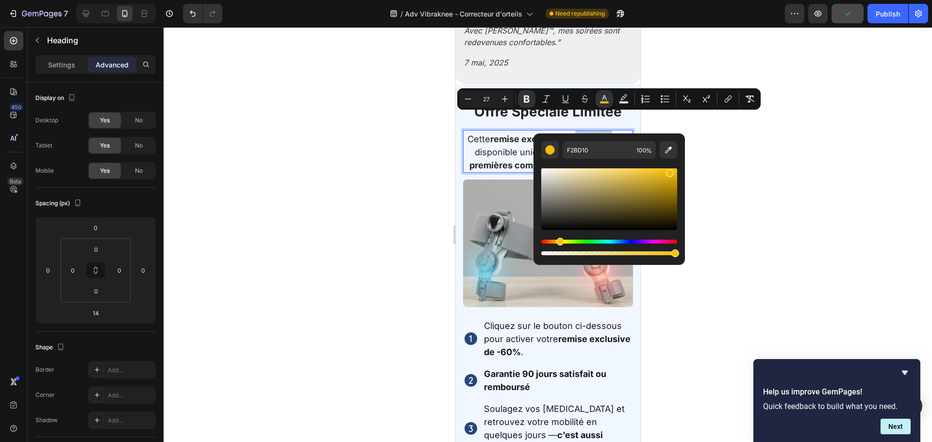
click at [624, 242] on div "Hue" at bounding box center [609, 242] width 136 height 4
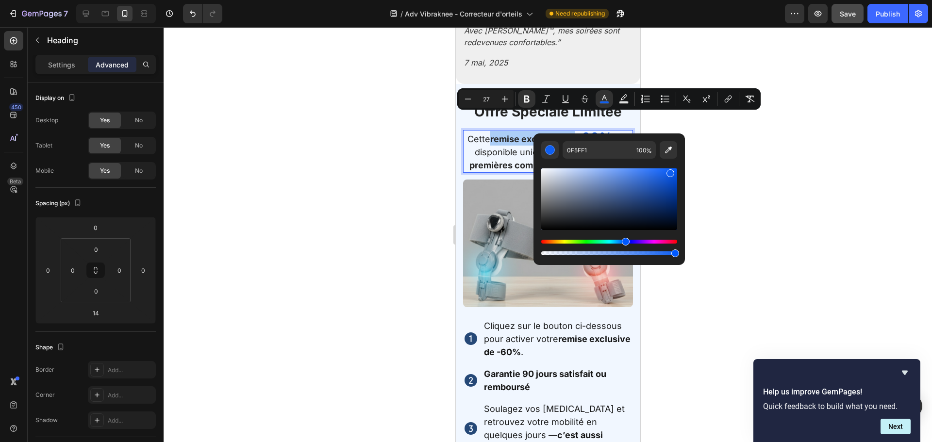
drag, startPoint x: 575, startPoint y: 244, endPoint x: 584, endPoint y: 242, distance: 9.4
click at [575, 244] on div "Editor contextual toolbar" at bounding box center [609, 248] width 136 height 16
click at [585, 242] on div "Hue" at bounding box center [609, 242] width 136 height 4
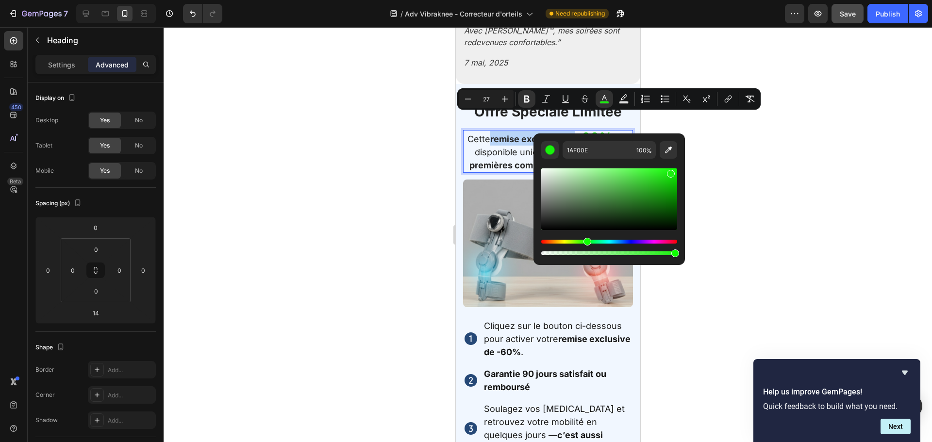
click at [574, 242] on div "Hue" at bounding box center [609, 242] width 136 height 4
click at [582, 242] on div "Hue" at bounding box center [609, 242] width 136 height 4
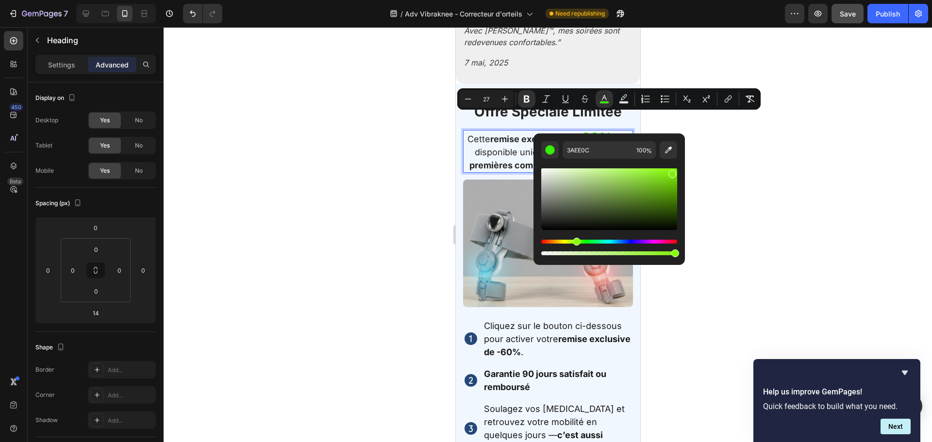
click at [575, 242] on div "Hue" at bounding box center [609, 242] width 136 height 4
click at [577, 242] on div "Hue" at bounding box center [577, 242] width 8 height 8
click at [640, 197] on div "Editor contextual toolbar" at bounding box center [609, 199] width 136 height 62
click at [621, 203] on div "Editor contextual toolbar" at bounding box center [609, 199] width 136 height 62
click at [609, 195] on div "Editor contextual toolbar" at bounding box center [609, 199] width 136 height 62
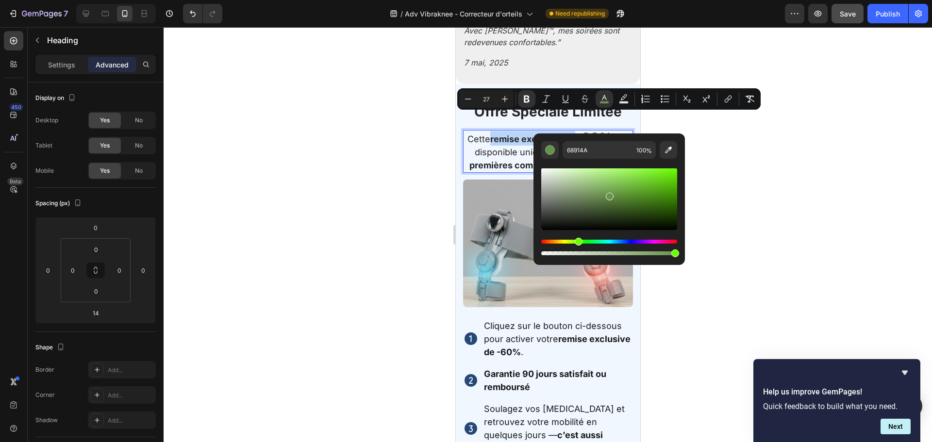
click at [612, 188] on div "Editor contextual toolbar" at bounding box center [609, 199] width 136 height 62
type input "78AA53"
click at [757, 190] on div at bounding box center [548, 234] width 768 height 415
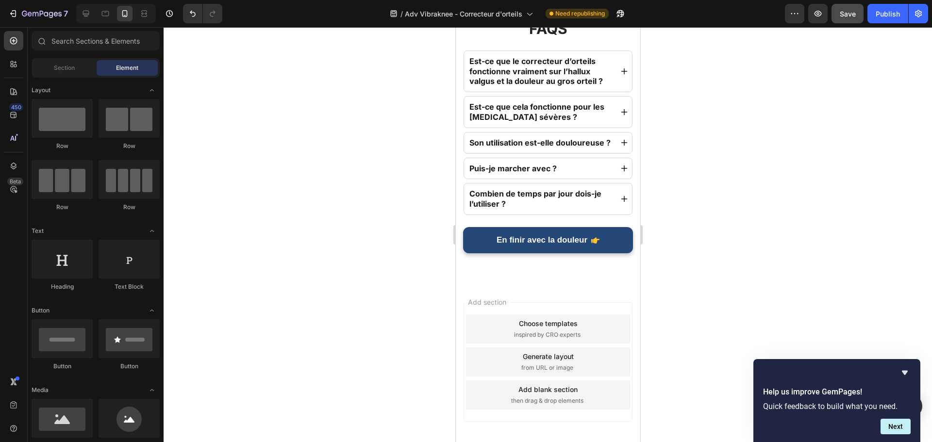
scroll to position [3521, 0]
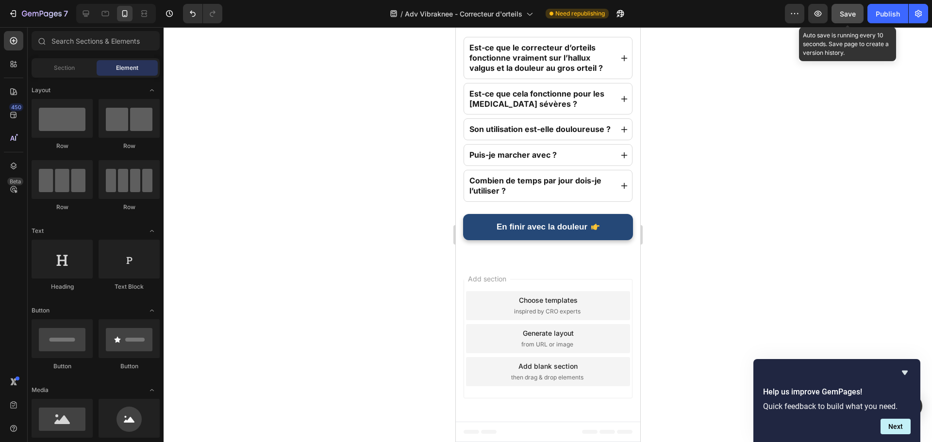
click at [855, 19] on button "Save" at bounding box center [847, 13] width 32 height 19
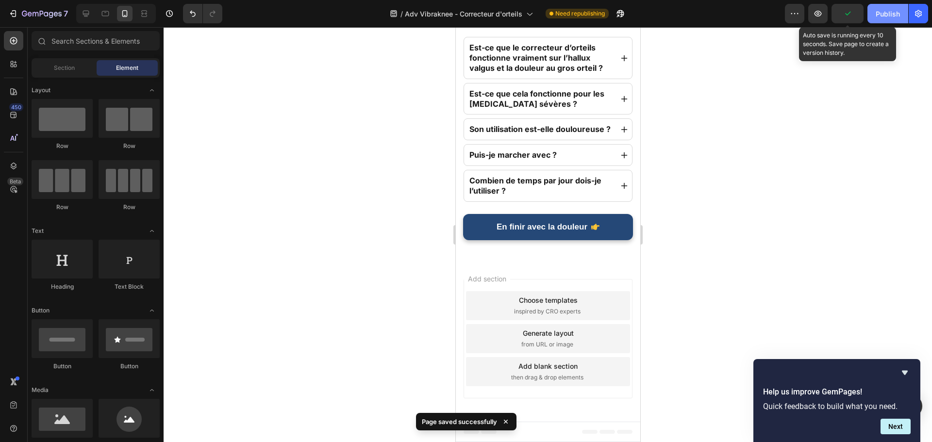
click at [875, 17] on button "Publish" at bounding box center [887, 13] width 41 height 19
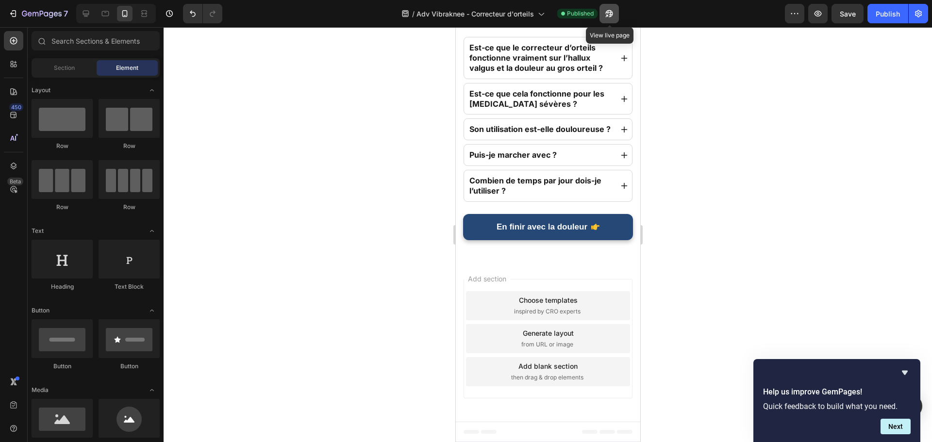
click at [605, 19] on button "button" at bounding box center [608, 13] width 19 height 19
